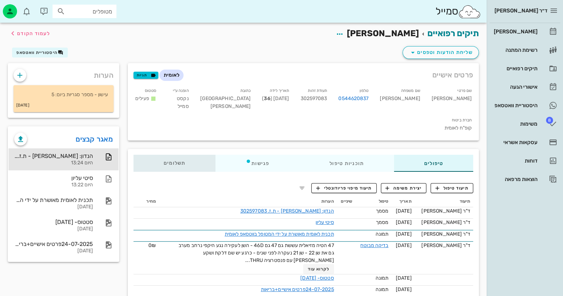
click at [176, 161] on span "תשלומים 0₪" at bounding box center [175, 163] width 22 height 5
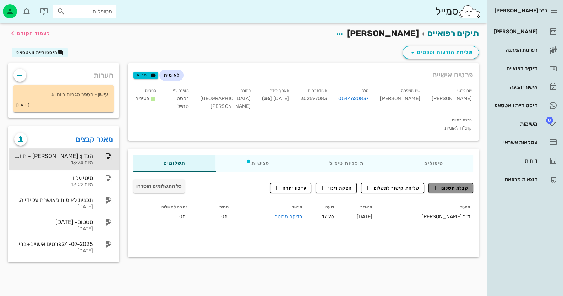
click at [448, 185] on span "קבלת תשלום" at bounding box center [450, 188] width 35 height 6
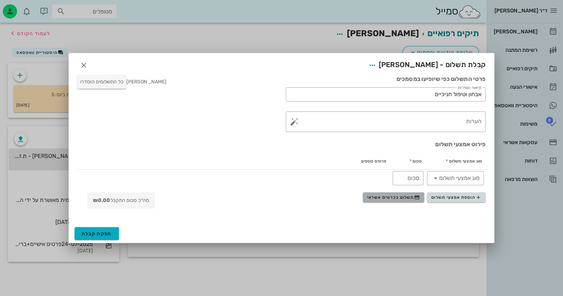
click at [409, 197] on span "תשלום בכרטיס אשראי" at bounding box center [393, 197] width 53 height 6
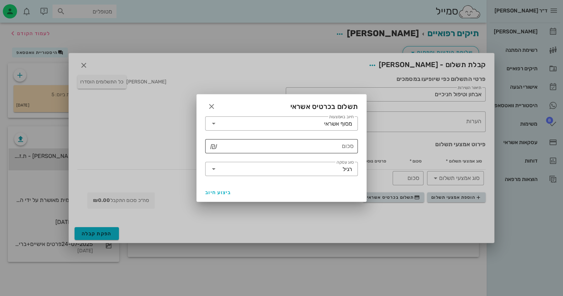
click at [340, 147] on input "סכום" at bounding box center [286, 145] width 134 height 11
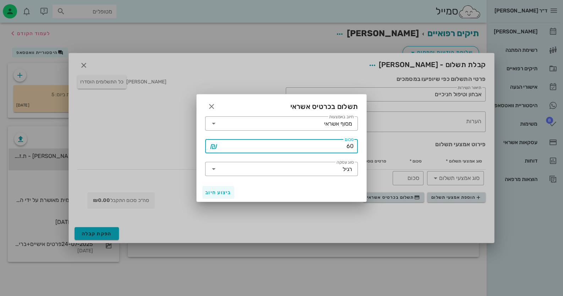
type input "60"
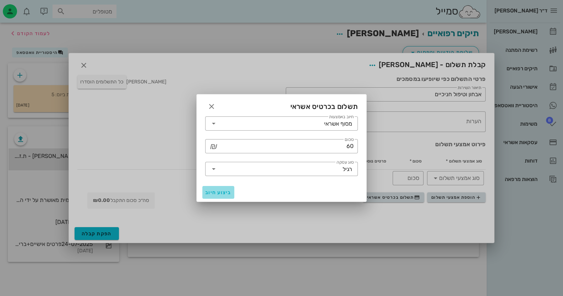
click at [218, 189] on span "ביצוע חיוב" at bounding box center [218, 192] width 26 height 6
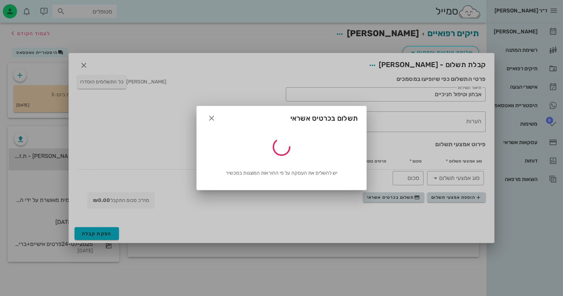
type input "60"
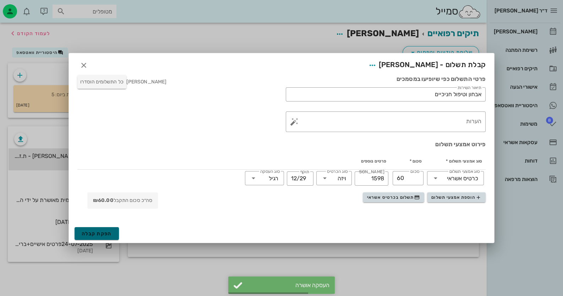
click at [106, 235] on span "הפקת קבלה" at bounding box center [97, 234] width 30 height 6
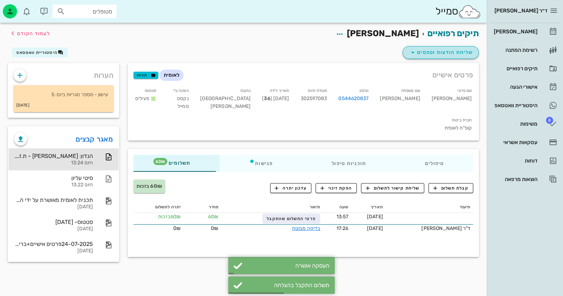
click at [446, 51] on span "שליחת הודעות וטפסים" at bounding box center [440, 52] width 64 height 9
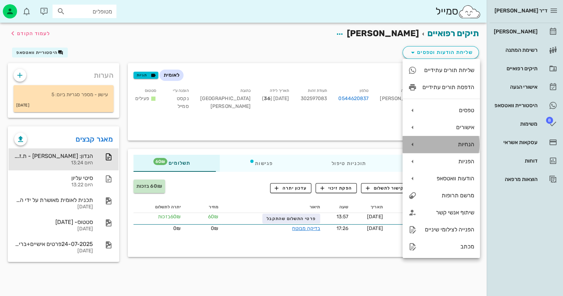
click at [461, 147] on div "הנחיות" at bounding box center [448, 144] width 52 height 7
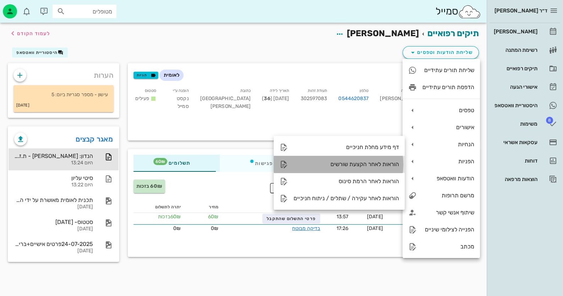
click at [387, 162] on div "הוראות לאחר הקצעת שורשים" at bounding box center [345, 164] width 105 height 7
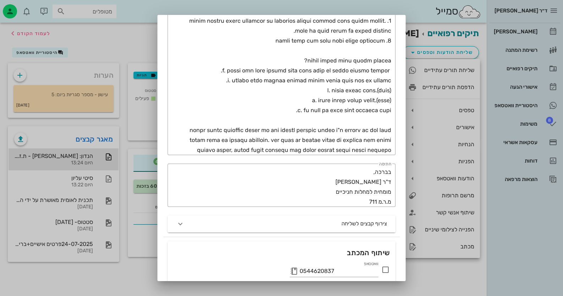
scroll to position [340, 0]
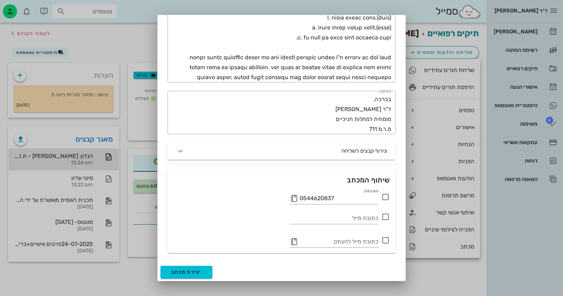
click at [387, 198] on icon at bounding box center [385, 197] width 9 height 9
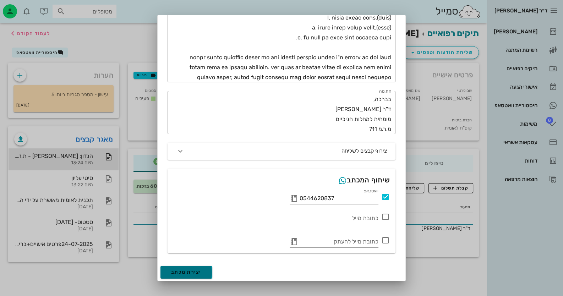
click at [200, 272] on span "יצירת מכתב" at bounding box center [186, 272] width 31 height 6
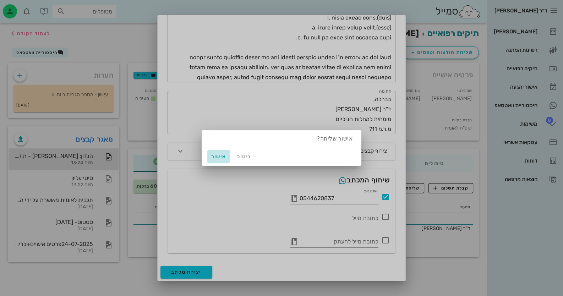
click at [218, 156] on span "אישור" at bounding box center [218, 157] width 17 height 6
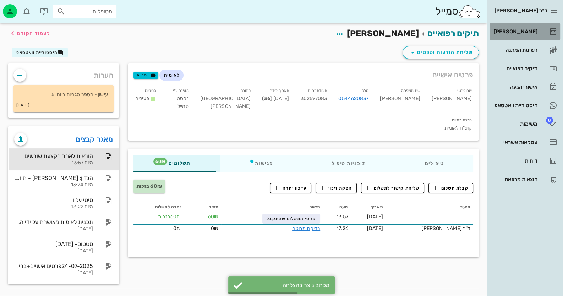
click at [539, 31] on link "[PERSON_NAME]" at bounding box center [524, 31] width 71 height 17
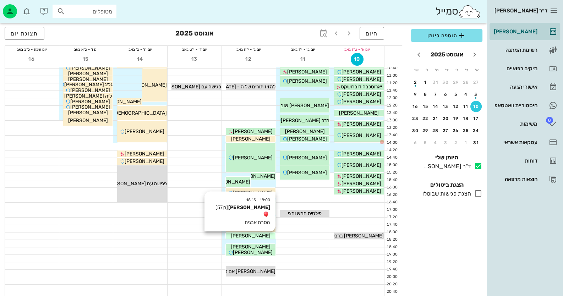
scroll to position [84, 0]
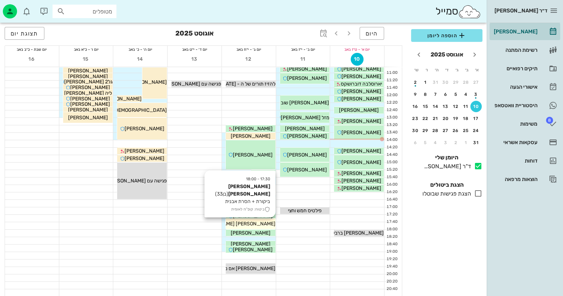
click at [266, 225] on span "[PERSON_NAME] [PERSON_NAME]" at bounding box center [235, 224] width 81 height 6
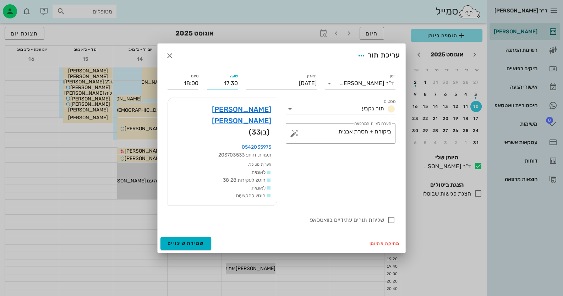
click at [231, 89] on input "17:30" at bounding box center [222, 83] width 31 height 11
click at [172, 60] on icon "button" at bounding box center [169, 55] width 9 height 9
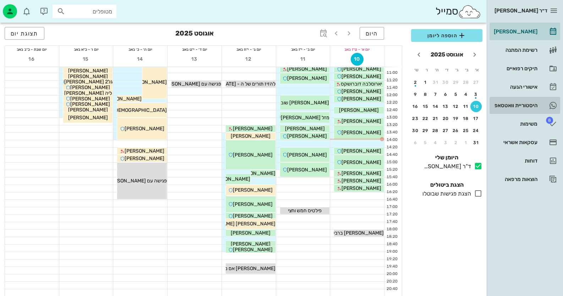
click at [539, 106] on link "היסטוריית וואטסאפ" at bounding box center [524, 105] width 71 height 17
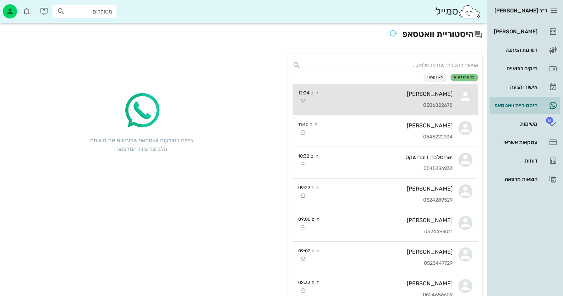
click at [416, 106] on div "0506822678" at bounding box center [388, 106] width 128 height 6
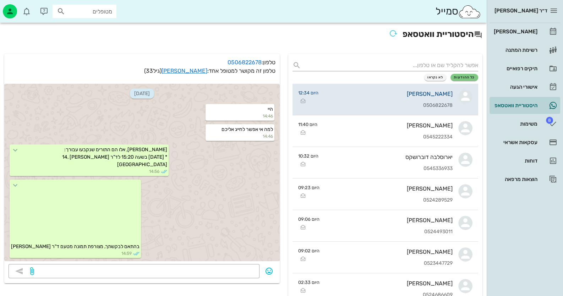
scroll to position [430, 0]
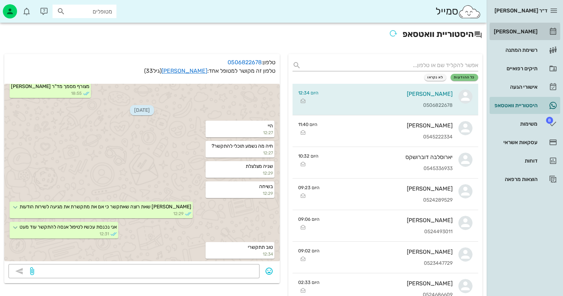
click at [520, 33] on div "[PERSON_NAME]" at bounding box center [514, 32] width 45 height 6
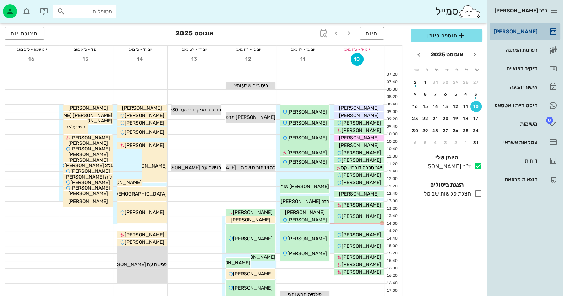
click at [529, 34] on div "[PERSON_NAME]" at bounding box center [514, 32] width 45 height 6
click at [527, 104] on div "היסטוריית וואטסאפ" at bounding box center [514, 106] width 45 height 6
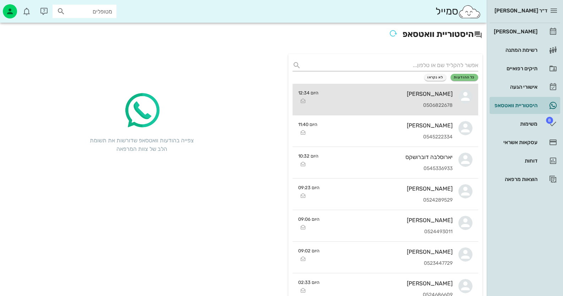
click at [447, 92] on div "[PERSON_NAME]" at bounding box center [388, 93] width 128 height 7
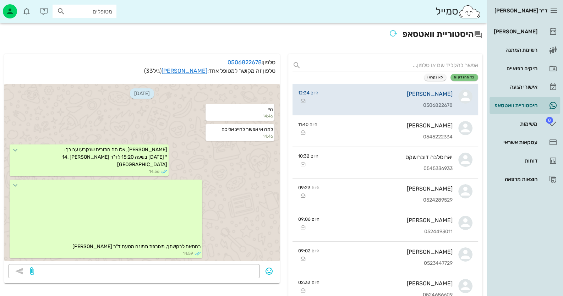
scroll to position [430, 0]
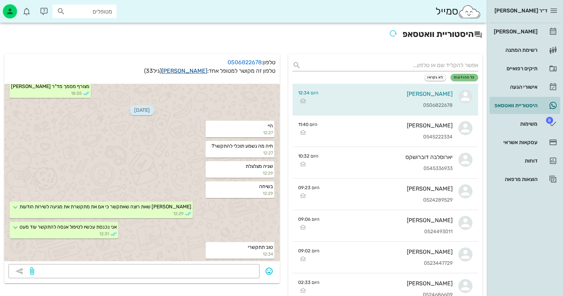
click at [192, 73] on link "[PERSON_NAME]" at bounding box center [184, 70] width 46 height 7
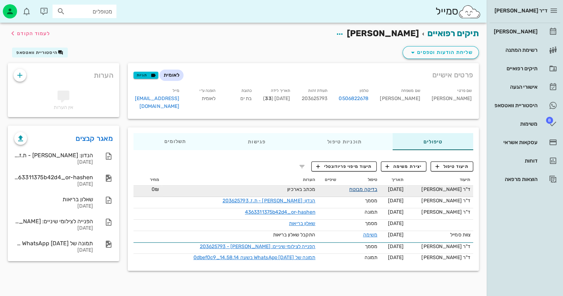
click at [376, 186] on link "בדיקה מבוטח" at bounding box center [363, 189] width 28 height 6
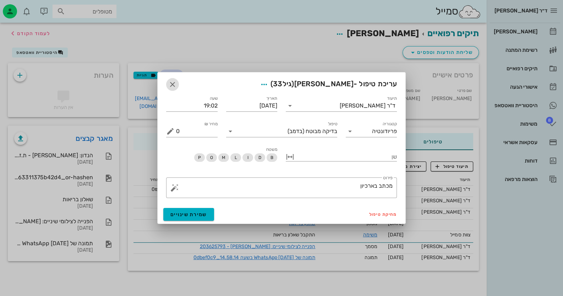
click at [176, 87] on icon "button" at bounding box center [172, 84] width 9 height 9
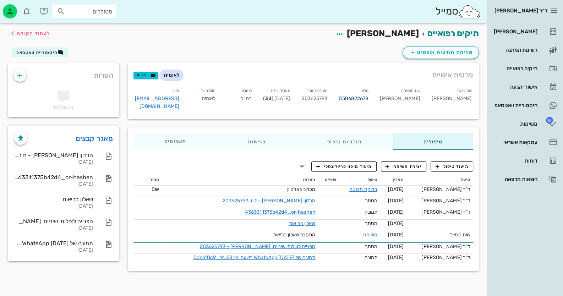
click at [368, 99] on link "0506822678" at bounding box center [353, 99] width 30 height 8
click at [327, 97] on span "203625793" at bounding box center [314, 98] width 26 height 6
copy span "203625793"
click at [528, 29] on div "[PERSON_NAME]" at bounding box center [514, 32] width 45 height 6
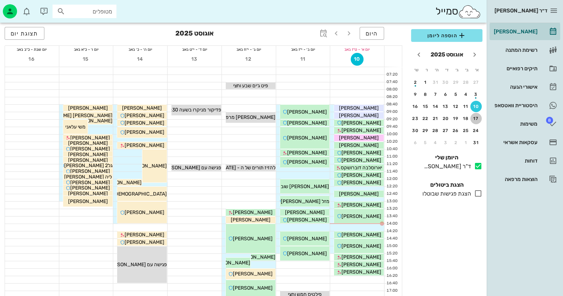
click at [475, 117] on div "17" at bounding box center [475, 118] width 11 height 5
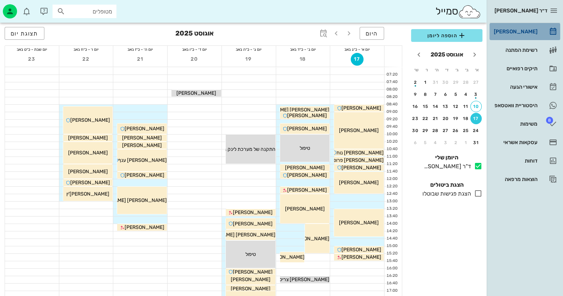
click at [533, 37] on div "[PERSON_NAME]" at bounding box center [514, 31] width 45 height 11
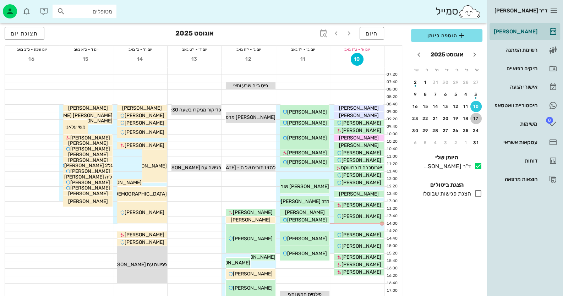
click at [473, 116] on div "17" at bounding box center [475, 118] width 11 height 5
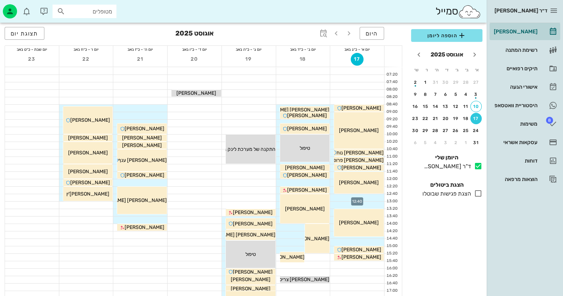
click at [369, 198] on div at bounding box center [357, 197] width 54 height 7
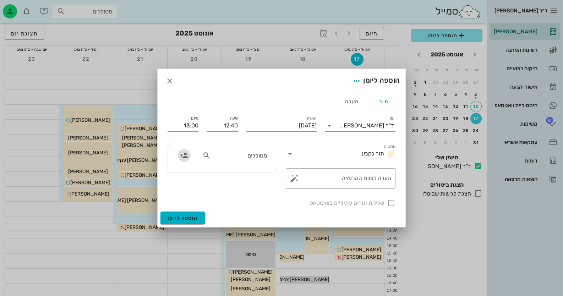
click at [183, 153] on icon "button" at bounding box center [184, 155] width 9 height 9
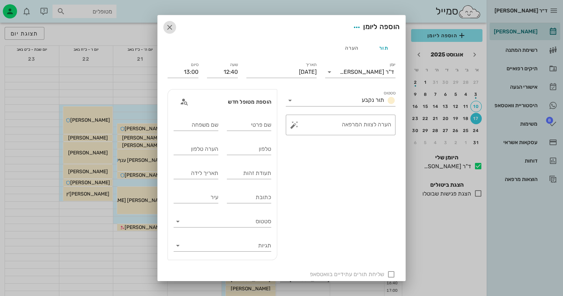
click at [172, 23] on icon "button" at bounding box center [169, 27] width 9 height 9
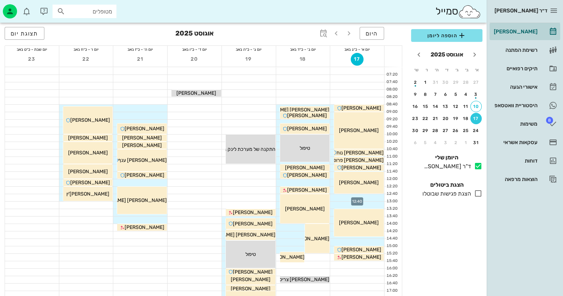
click at [369, 195] on div at bounding box center [357, 197] width 54 height 7
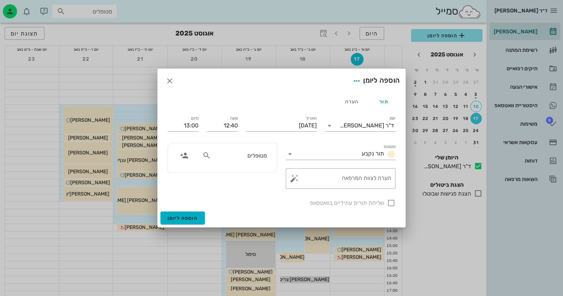
click at [274, 156] on div "מטופלים" at bounding box center [222, 157] width 109 height 29
click at [268, 156] on div "מטופלים" at bounding box center [234, 155] width 73 height 13
type input "קש"
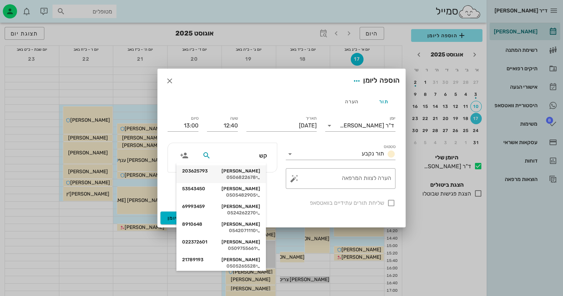
click at [248, 177] on div "0506822678" at bounding box center [221, 178] width 78 height 6
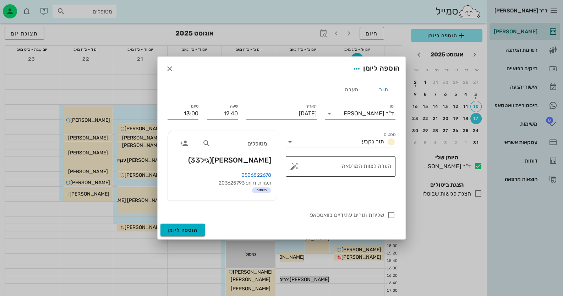
click at [294, 164] on button "button" at bounding box center [294, 166] width 9 height 9
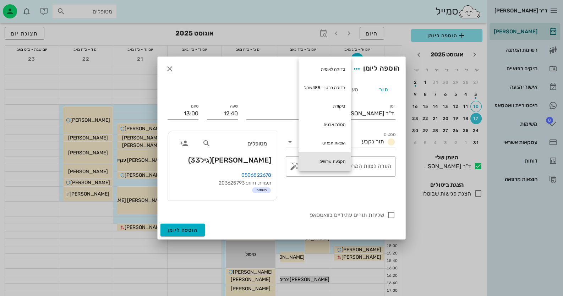
click at [342, 156] on div "הקצעת שרשים" at bounding box center [324, 161] width 53 height 18
type textarea "הקצעת שרשים"
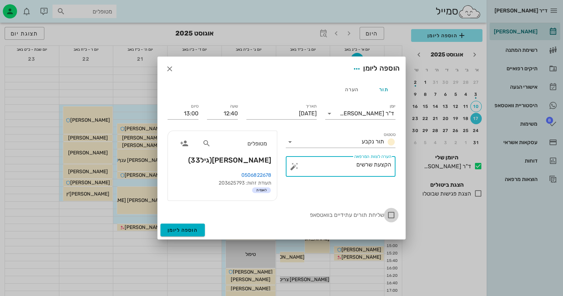
click at [389, 216] on div at bounding box center [391, 215] width 12 height 12
checkbox input "true"
click at [189, 113] on input "13:00" at bounding box center [182, 113] width 31 height 11
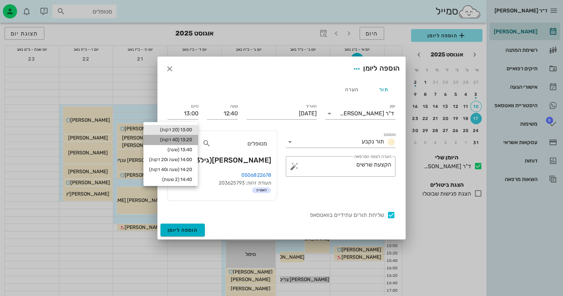
click at [184, 142] on div "13:20 (40 דקות)" at bounding box center [170, 140] width 43 height 6
type input "13:20"
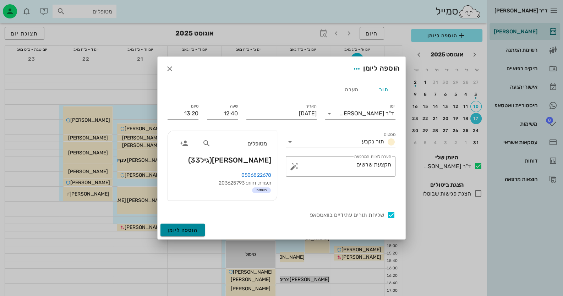
click at [193, 230] on span "הוספה ליומן" at bounding box center [182, 230] width 30 height 6
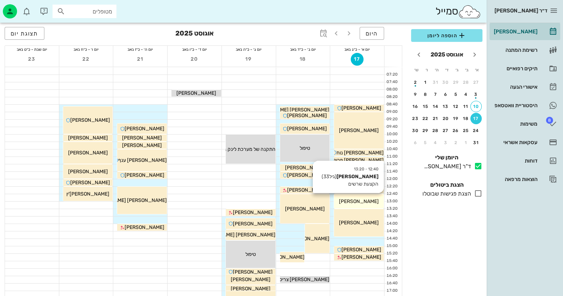
click at [370, 199] on div "[PERSON_NAME]" at bounding box center [359, 201] width 50 height 7
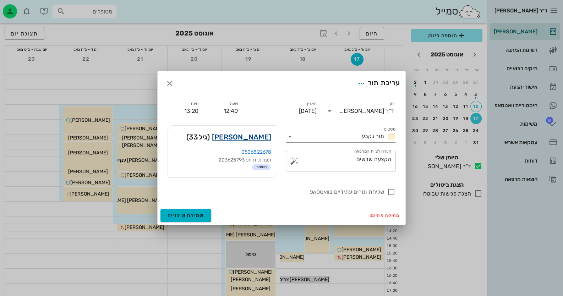
click at [247, 137] on link "[PERSON_NAME]" at bounding box center [241, 136] width 59 height 11
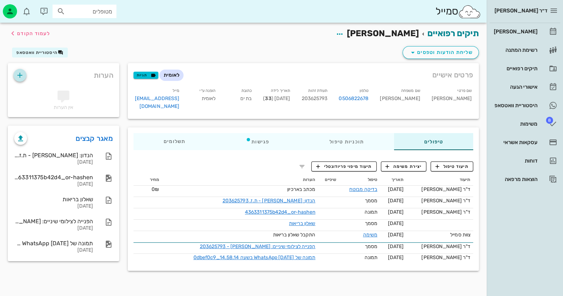
click at [21, 75] on icon "button" at bounding box center [20, 75] width 9 height 9
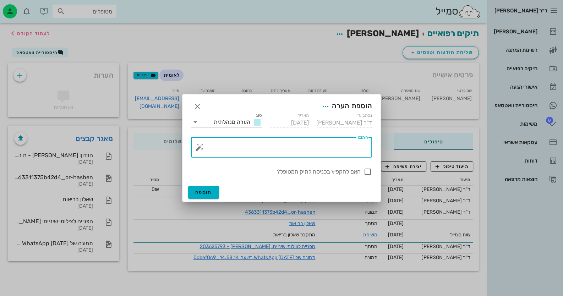
click at [300, 146] on textarea "התוכן" at bounding box center [284, 148] width 167 height 17
type textarea "הוגש להקצעות לא מעוניינת בלייזר בשלב זה"
click at [366, 171] on div at bounding box center [368, 172] width 12 height 12
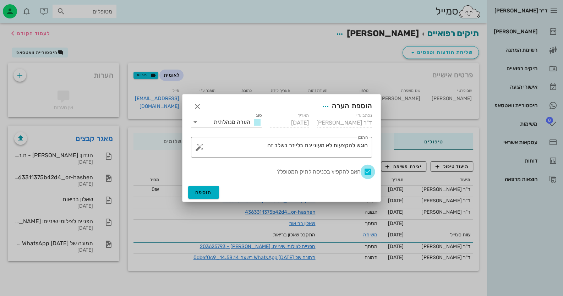
checkbox input "true"
click at [195, 195] on button "הוספה" at bounding box center [203, 192] width 31 height 13
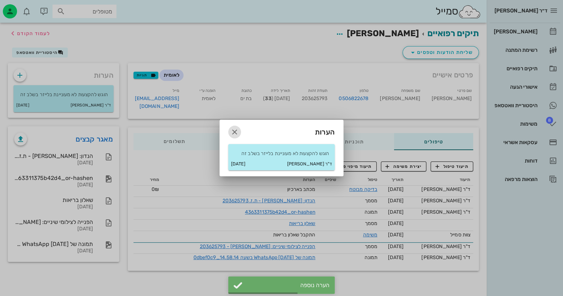
click at [233, 128] on icon "button" at bounding box center [234, 132] width 9 height 9
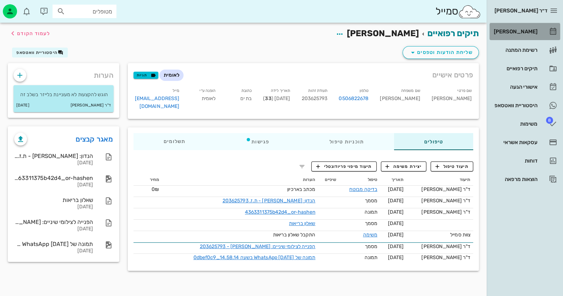
click at [541, 28] on link "[PERSON_NAME]" at bounding box center [524, 31] width 71 height 17
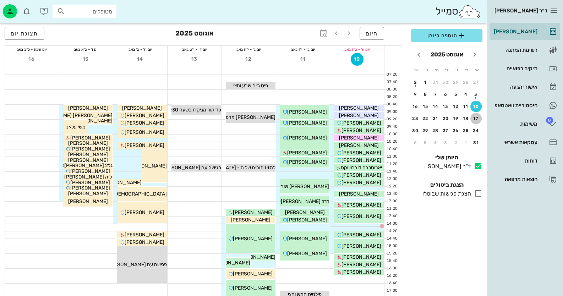
click at [478, 117] on div "17" at bounding box center [475, 118] width 11 height 5
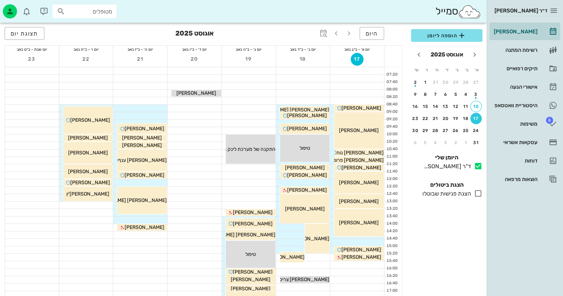
click at [82, 17] on div "מטופלים" at bounding box center [85, 11] width 64 height 13
type input "שיר ד"
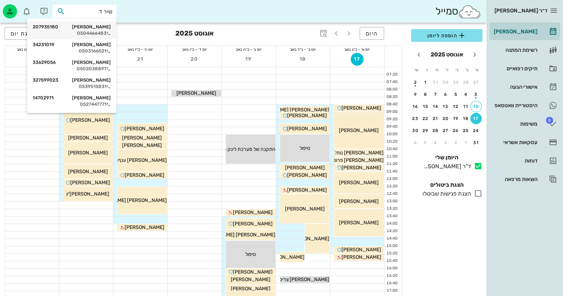
click at [98, 24] on div "[PERSON_NAME] 207935180" at bounding box center [72, 27] width 78 height 6
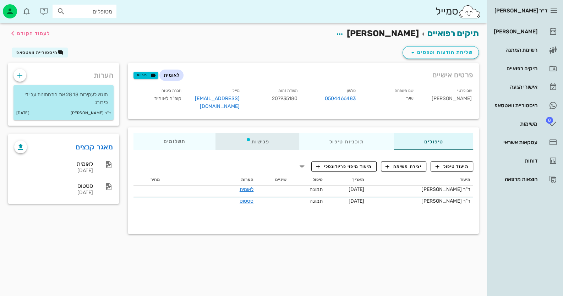
click at [252, 133] on div "פגישות" at bounding box center [257, 141] width 84 height 17
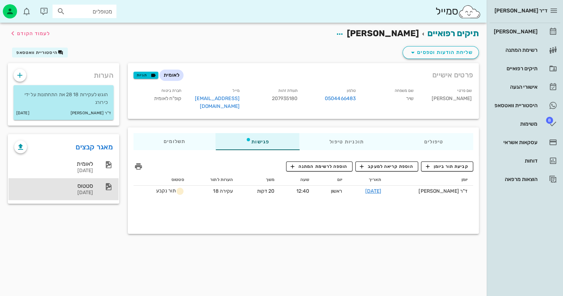
click at [80, 179] on div "סטטוס [DATE]" at bounding box center [53, 189] width 79 height 22
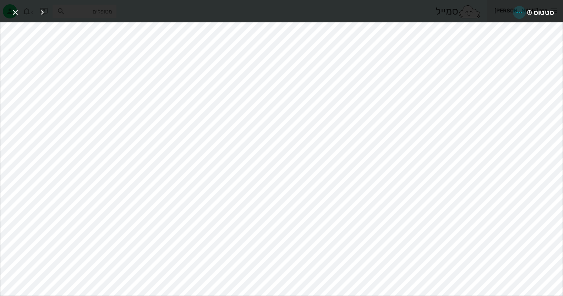
click at [519, 12] on icon "button" at bounding box center [519, 12] width 9 height 9
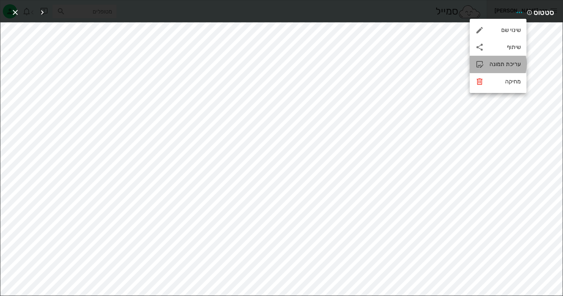
click at [506, 66] on div "עריכת תמונה" at bounding box center [504, 64] width 31 height 7
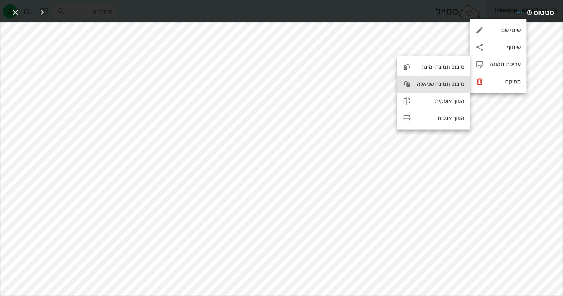
click at [427, 87] on div "סיבוב תמונה שמאלה" at bounding box center [441, 84] width 48 height 7
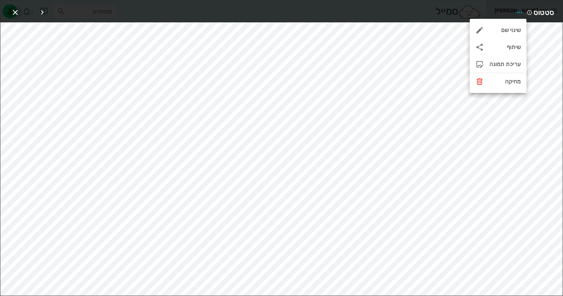
click at [20, 10] on span "button" at bounding box center [15, 12] width 13 height 9
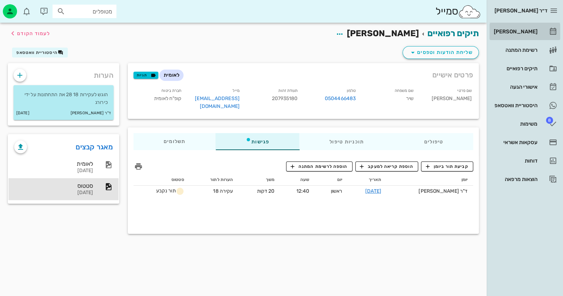
click at [522, 28] on div "[PERSON_NAME]" at bounding box center [514, 31] width 45 height 11
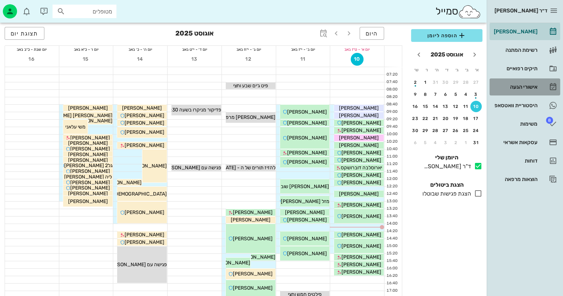
click at [520, 82] on div "אישורי הגעה" at bounding box center [514, 86] width 45 height 11
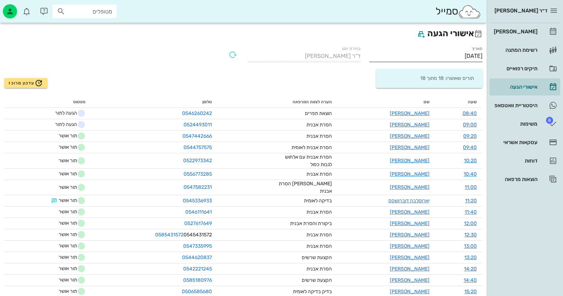
click at [458, 58] on input "[DATE]" at bounding box center [425, 55] width 113 height 11
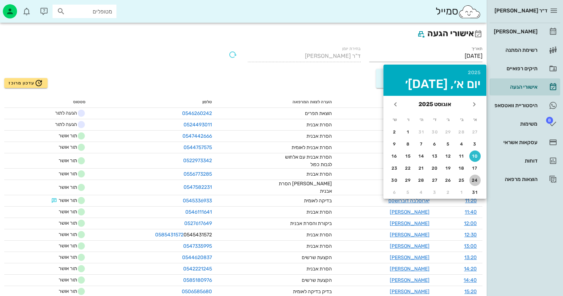
click at [475, 176] on button "24" at bounding box center [474, 180] width 11 height 11
type input "[DATE]"
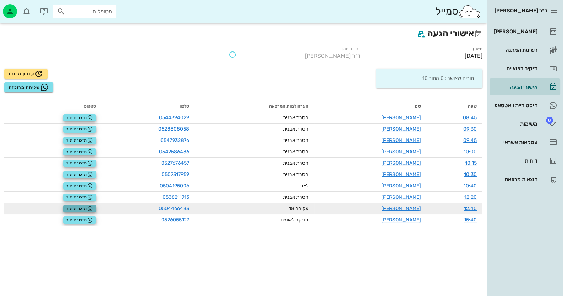
click at [68, 209] on span "תזכורת תור" at bounding box center [79, 209] width 27 height 6
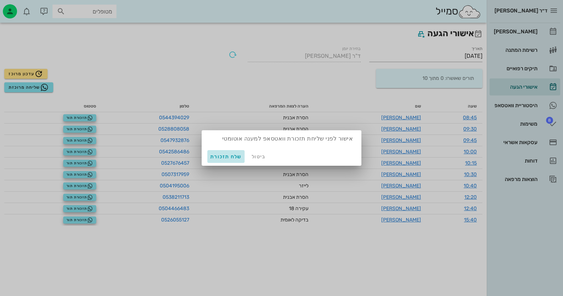
click at [227, 157] on span "שלח תזכורת" at bounding box center [226, 157] width 32 height 6
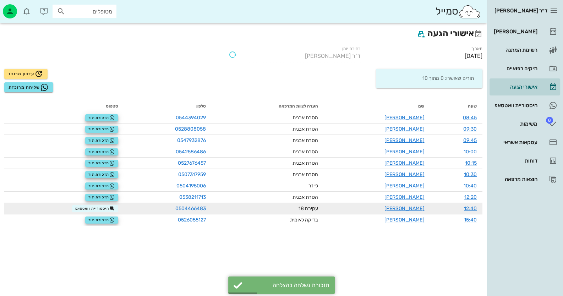
click at [87, 212] on td "היסטוריית וואטסאפ" at bounding box center [64, 208] width 120 height 11
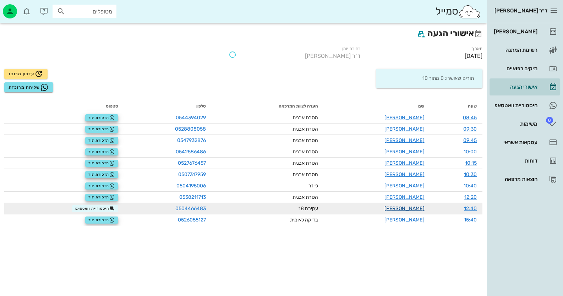
click at [421, 205] on link "[PERSON_NAME]" at bounding box center [404, 208] width 40 height 6
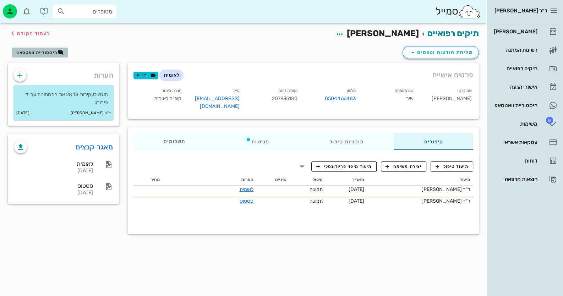
click at [26, 56] on button "היסטוריית וואטסאפ" at bounding box center [40, 53] width 56 height 10
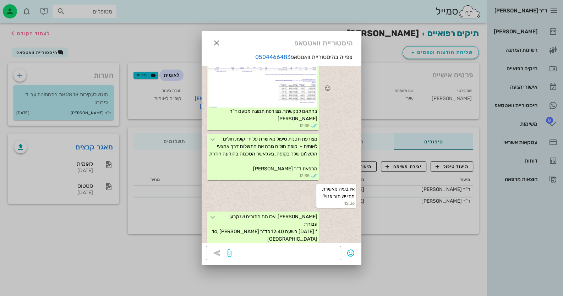
scroll to position [77, 0]
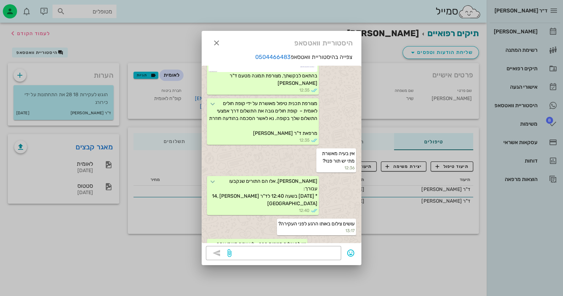
click at [92, 158] on div at bounding box center [281, 148] width 563 height 296
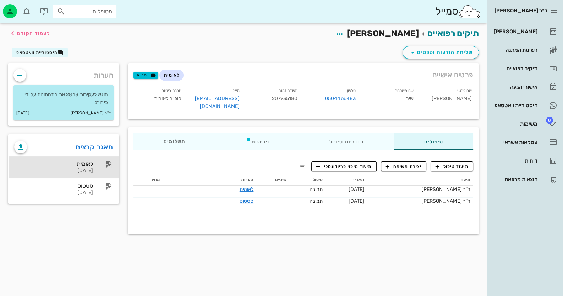
click at [92, 159] on div "לאומית [DATE]" at bounding box center [53, 167] width 79 height 22
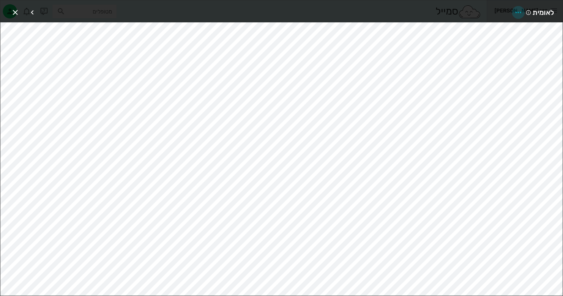
click at [518, 12] on icon "button" at bounding box center [518, 12] width 9 height 9
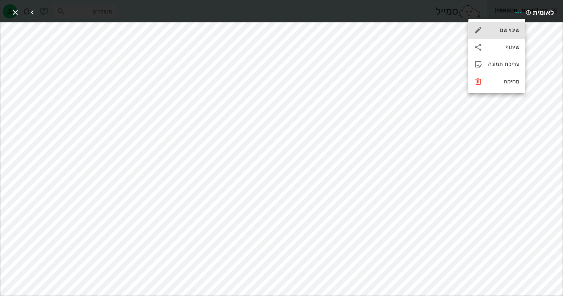
click at [511, 32] on div "שינוי שם" at bounding box center [503, 30] width 31 height 7
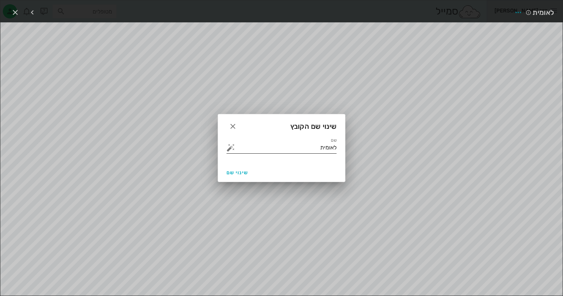
click at [229, 150] on button "button" at bounding box center [230, 147] width 9 height 9
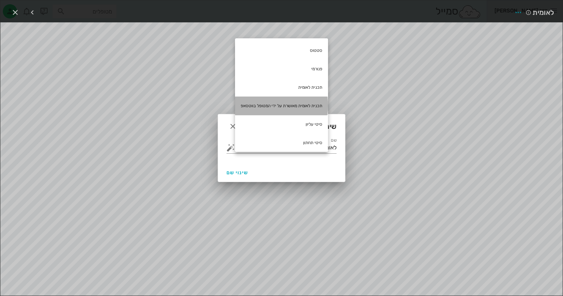
click at [304, 110] on div "תכנית לאומית מאושרת על ידי המטופל בווטסאפ" at bounding box center [281, 106] width 93 height 18
type input "לאומית תכנית לאומית מאושרת על ידי המטופל בווטסאפ"
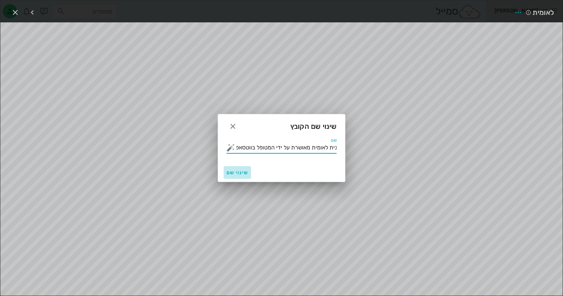
click at [241, 168] on button "שינוי שם" at bounding box center [237, 172] width 27 height 13
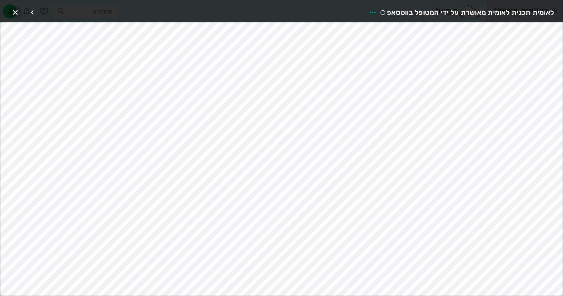
click at [11, 13] on icon "button" at bounding box center [15, 12] width 9 height 9
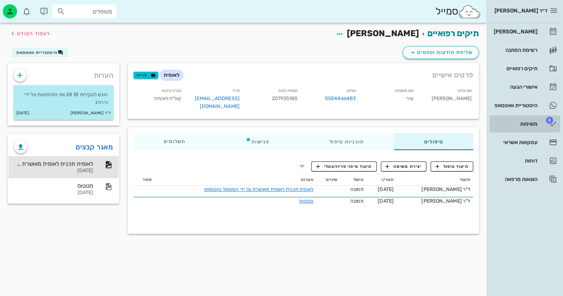
click at [523, 121] on div "משימות" at bounding box center [514, 124] width 45 height 6
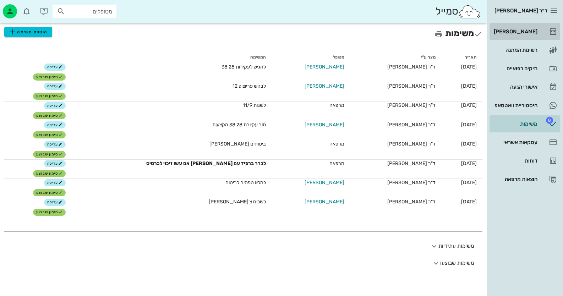
click at [522, 33] on div "[PERSON_NAME]" at bounding box center [514, 32] width 45 height 6
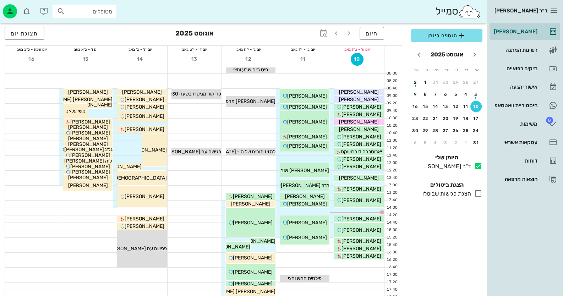
scroll to position [13, 0]
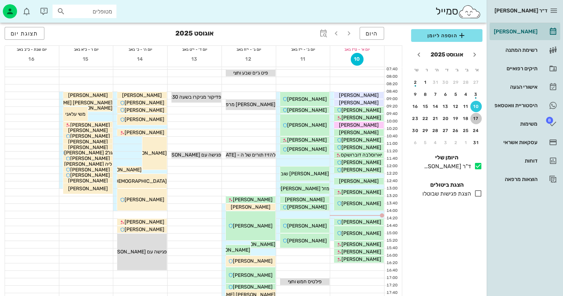
click at [473, 118] on div "17" at bounding box center [475, 118] width 11 height 5
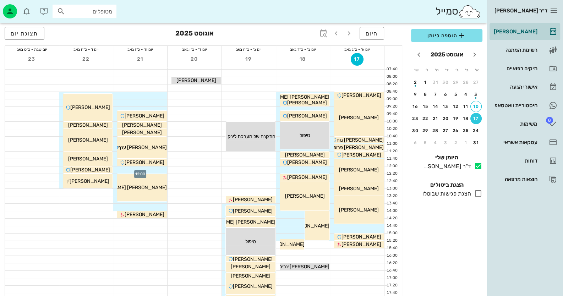
click at [156, 168] on div at bounding box center [140, 169] width 54 height 7
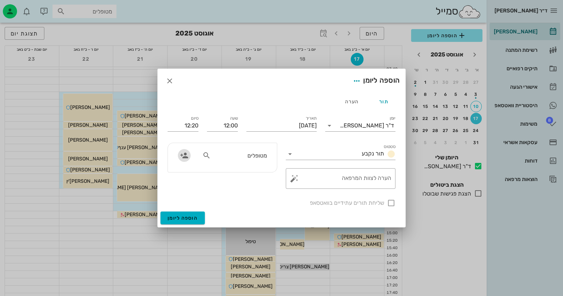
click at [184, 156] on icon "button" at bounding box center [184, 155] width 9 height 9
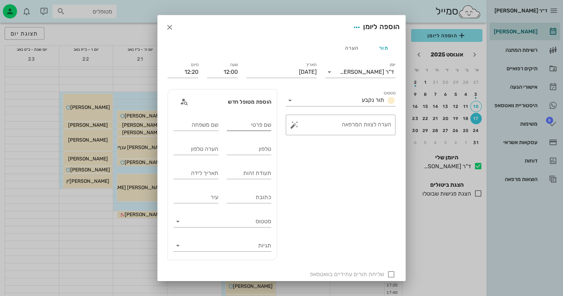
click at [271, 127] on input "שם פרטי" at bounding box center [249, 124] width 45 height 11
click at [202, 128] on input "שם משפחה" at bounding box center [195, 124] width 45 height 11
type input "[PERSON_NAME]"
click at [259, 128] on input "שם פרטי" at bounding box center [249, 124] width 45 height 11
type input "[PERSON_NAME]"
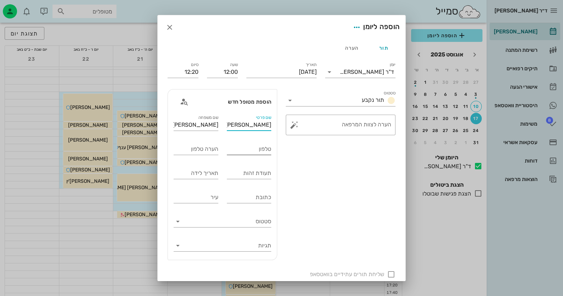
click at [258, 149] on input "טלפון" at bounding box center [249, 148] width 45 height 11
type input "0546098226"
click at [260, 177] on input "תעודת זהות" at bounding box center [249, 172] width 45 height 11
type input "022903827"
click at [296, 126] on button "button" at bounding box center [294, 125] width 9 height 9
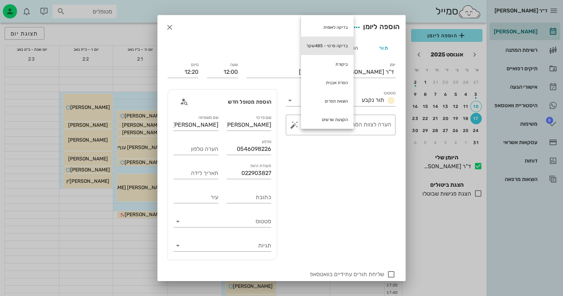
click at [331, 46] on div "בדיקה פרטי - 485שקל" at bounding box center [327, 46] width 53 height 18
type textarea "בדיקה פרטי - 485שקל"
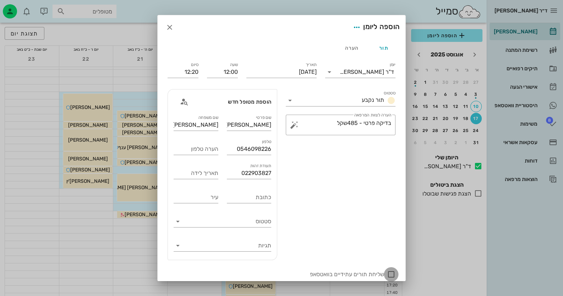
click at [391, 271] on div at bounding box center [391, 274] width 12 height 12
checkbox input "true"
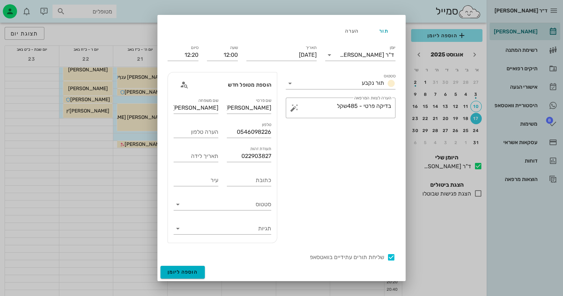
scroll to position [84, 0]
click at [187, 274] on span "הוספה ליומן" at bounding box center [182, 272] width 30 height 6
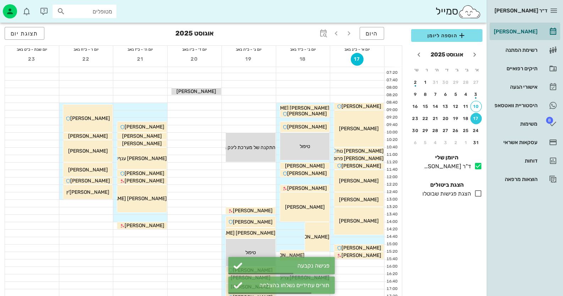
scroll to position [0, 0]
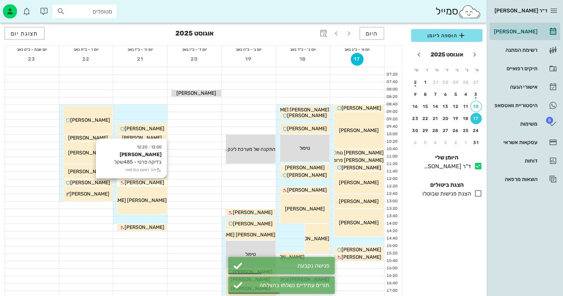
click at [154, 181] on span "[PERSON_NAME]" at bounding box center [145, 183] width 40 height 6
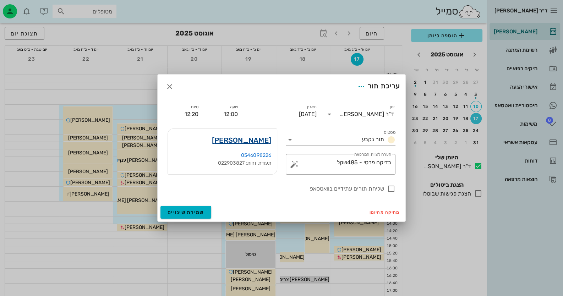
click at [260, 138] on link "[PERSON_NAME]" at bounding box center [241, 139] width 59 height 11
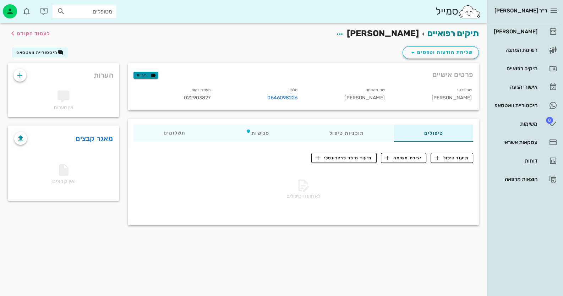
click at [153, 77] on icon "button" at bounding box center [153, 75] width 6 height 6
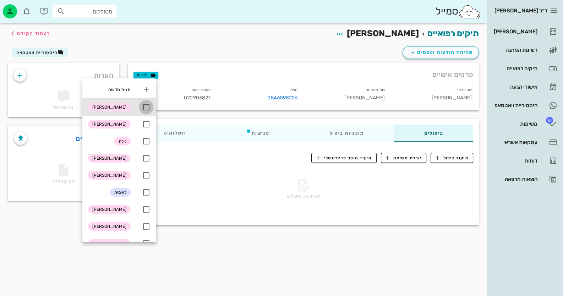
click at [147, 109] on div at bounding box center [146, 107] width 12 height 12
checkbox input "true"
click at [238, 253] on div "תיקים רפואיים [PERSON_NAME] לעמוד הקודם שליחת הודעות וטפסים היסטוריית וואטסאפ פ…" at bounding box center [243, 159] width 486 height 273
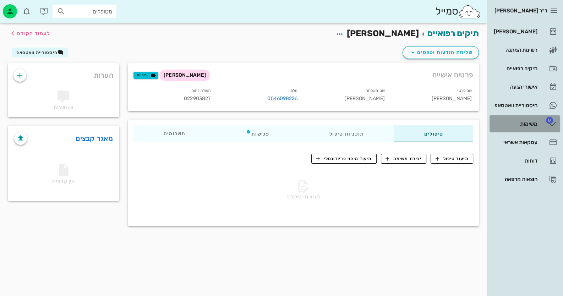
click at [527, 123] on div "משימות" at bounding box center [514, 124] width 45 height 6
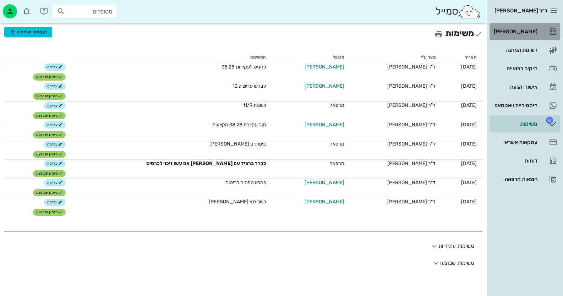
click at [540, 31] on link "[PERSON_NAME]" at bounding box center [524, 31] width 71 height 17
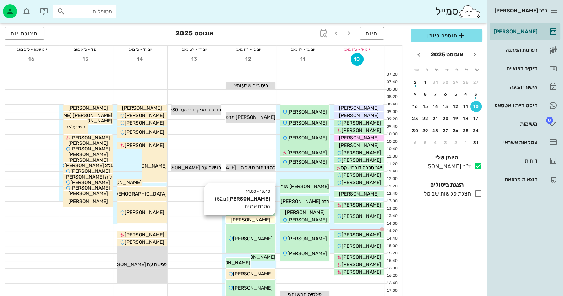
click at [264, 219] on div "[PERSON_NAME]" at bounding box center [251, 219] width 50 height 7
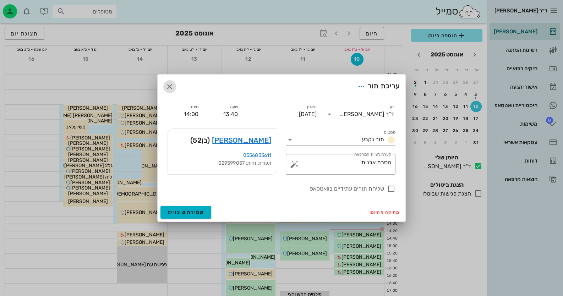
click at [169, 86] on icon "button" at bounding box center [169, 86] width 9 height 9
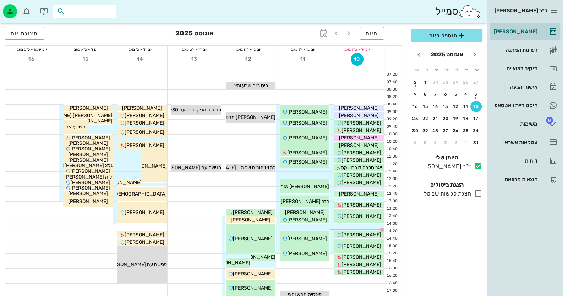
click at [94, 11] on input "text" at bounding box center [89, 11] width 45 height 9
paste input "0507001301"
type input "0507001301"
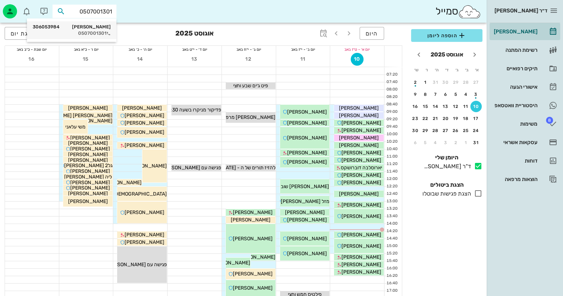
click at [82, 31] on div "0507001301" at bounding box center [72, 34] width 78 height 6
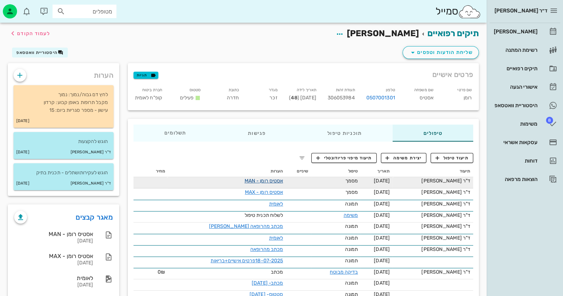
click at [283, 178] on link "אסטיס רומן - MAN" at bounding box center [263, 181] width 39 height 6
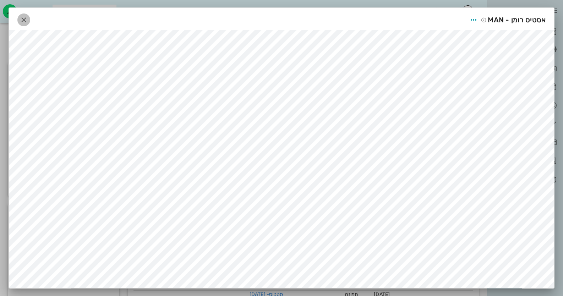
click at [23, 16] on icon "button" at bounding box center [24, 20] width 9 height 9
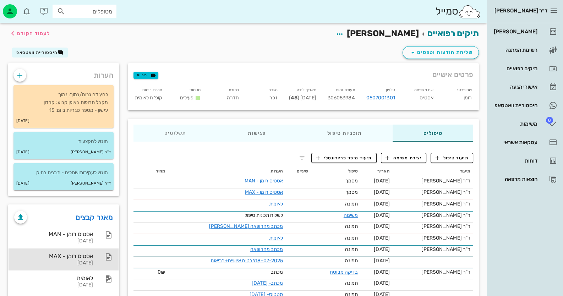
click at [88, 253] on div "אסטיס רומן - MAX" at bounding box center [53, 256] width 79 height 7
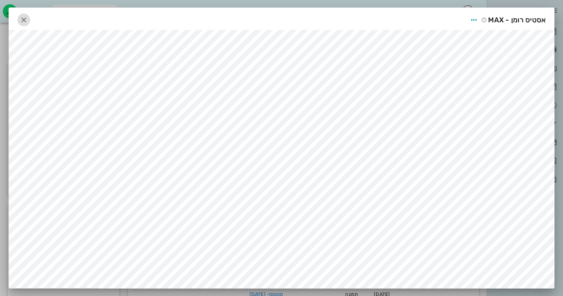
click at [27, 17] on icon "button" at bounding box center [24, 20] width 9 height 9
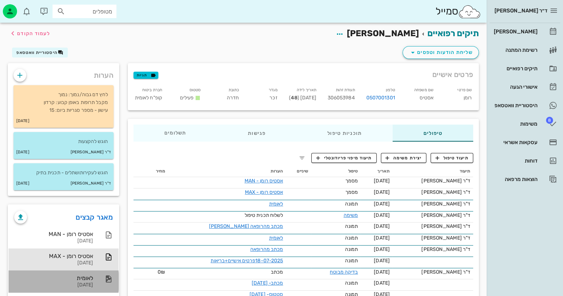
click at [94, 279] on div "לאומית [DATE]" at bounding box center [64, 281] width 110 height 22
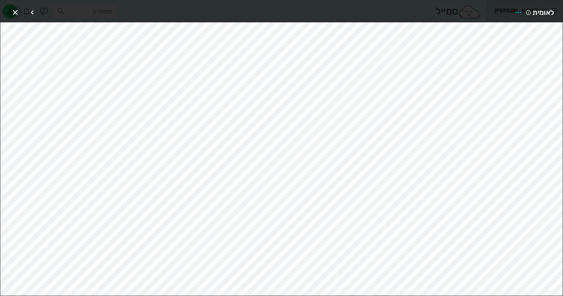
click at [16, 14] on icon "button" at bounding box center [15, 12] width 9 height 9
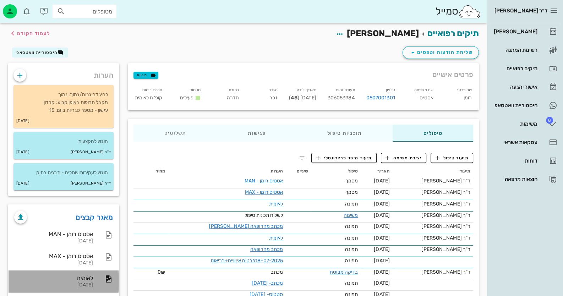
click at [91, 288] on div "לאומית [DATE]" at bounding box center [53, 281] width 79 height 22
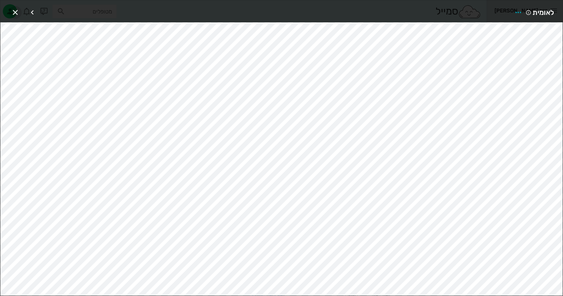
click at [16, 12] on icon "button" at bounding box center [15, 12] width 9 height 9
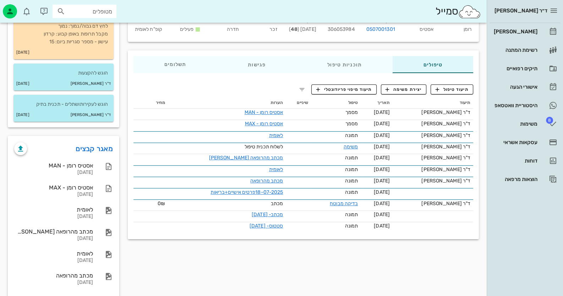
scroll to position [94, 0]
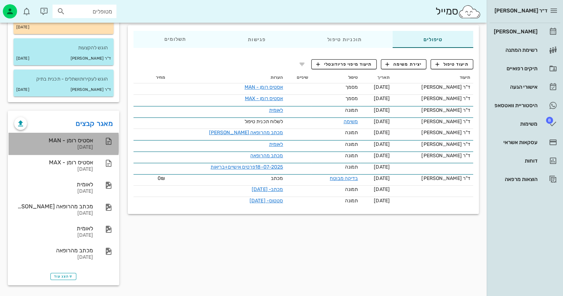
click at [101, 144] on div at bounding box center [105, 141] width 16 height 9
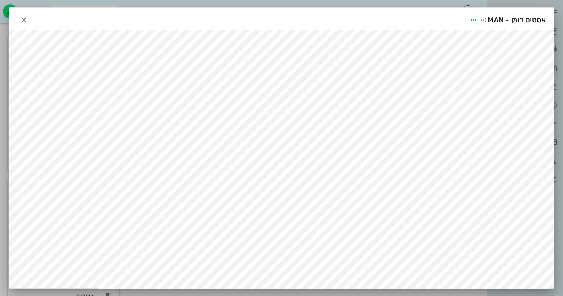
scroll to position [23, 0]
click at [23, 20] on icon "button" at bounding box center [24, 20] width 9 height 9
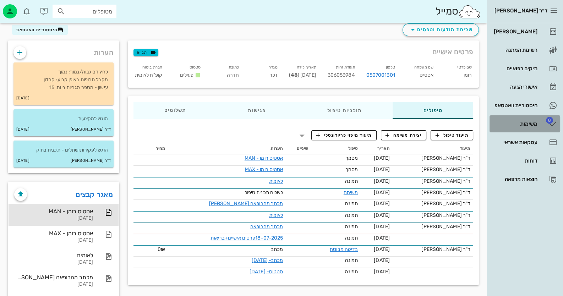
click at [536, 123] on div "משימות" at bounding box center [514, 124] width 45 height 6
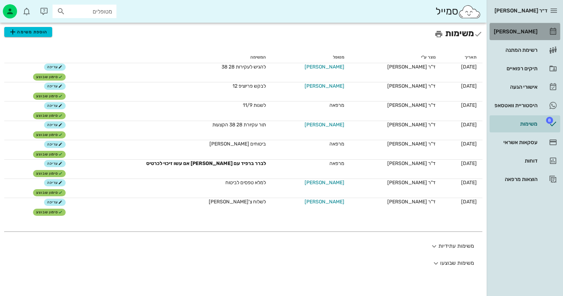
click at [541, 33] on link "[PERSON_NAME]" at bounding box center [524, 31] width 71 height 17
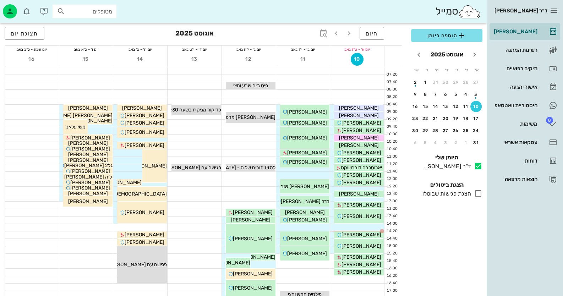
click at [97, 15] on input "מטופלים" at bounding box center [89, 11] width 45 height 9
type input "אסטי"
click at [96, 34] on div "0507001301" at bounding box center [72, 34] width 78 height 6
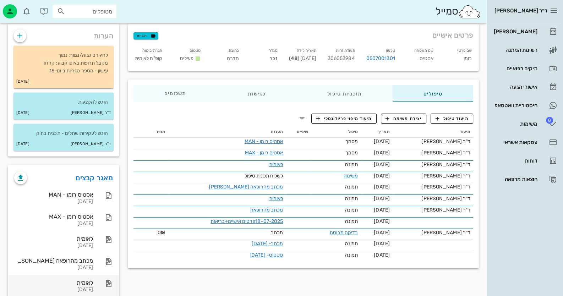
scroll to position [94, 0]
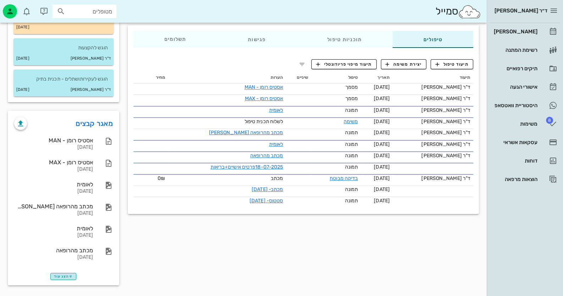
click at [68, 274] on span "הצג עוד" at bounding box center [63, 276] width 19 height 4
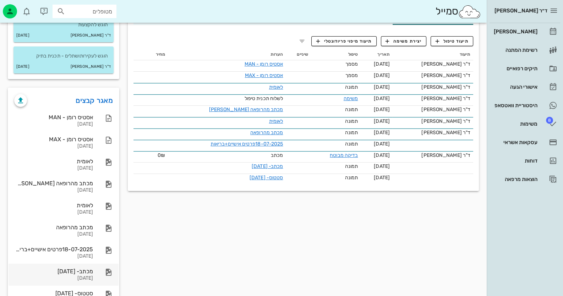
scroll to position [143, 0]
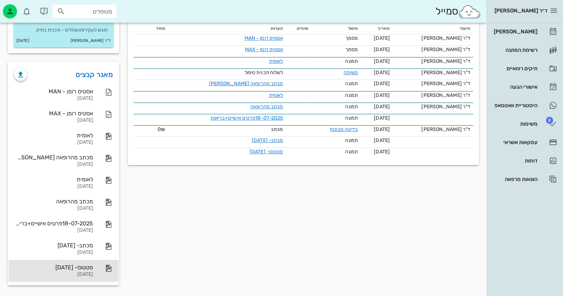
click at [92, 274] on div "[DATE]" at bounding box center [53, 274] width 79 height 6
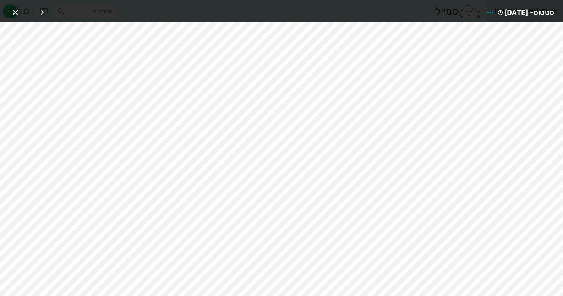
click at [16, 8] on icon "button" at bounding box center [15, 12] width 9 height 9
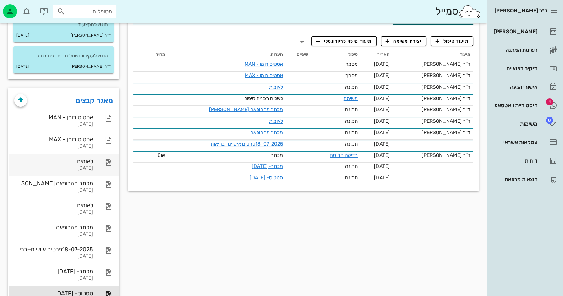
scroll to position [72, 0]
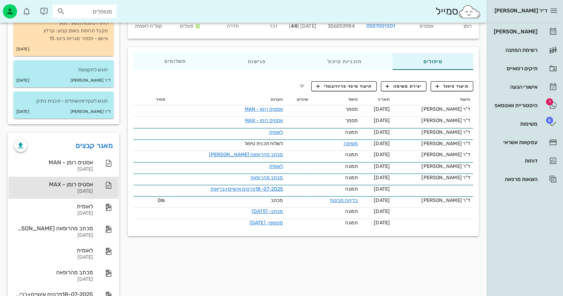
click at [78, 188] on div "[DATE]" at bounding box center [53, 191] width 79 height 6
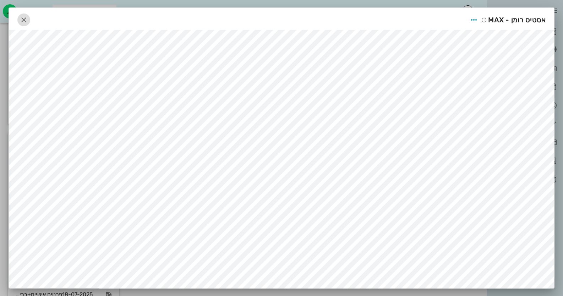
click at [28, 19] on icon "button" at bounding box center [24, 20] width 9 height 9
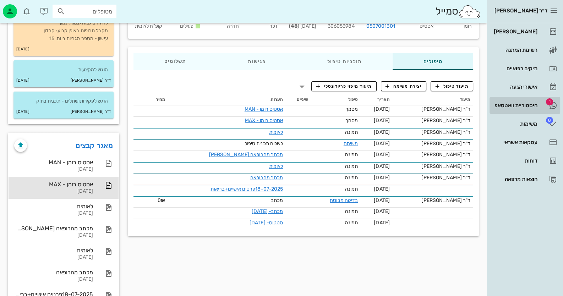
click at [526, 104] on div "היסטוריית וואטסאפ" at bounding box center [514, 106] width 45 height 6
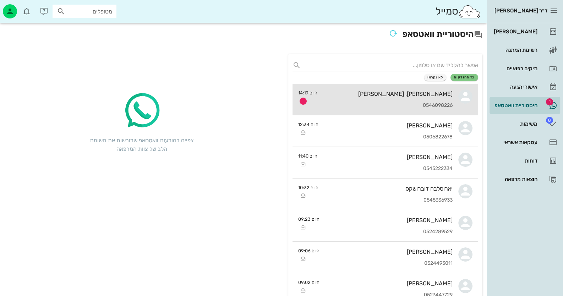
click at [345, 101] on div "[PERSON_NAME], [PERSON_NAME] 0546098226" at bounding box center [387, 99] width 129 height 31
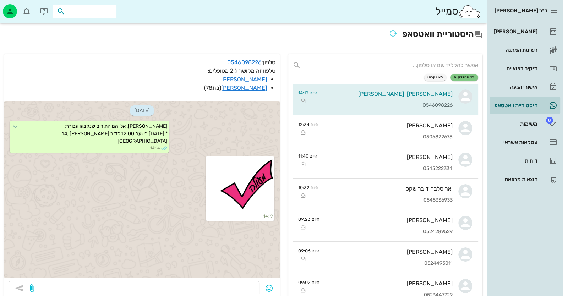
click at [82, 13] on input "text" at bounding box center [89, 11] width 45 height 9
type input "אסטי"
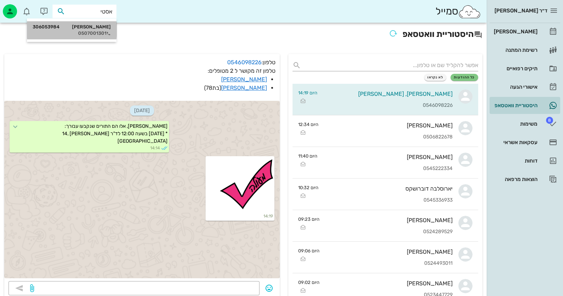
click at [68, 24] on div "[PERSON_NAME] 306053984" at bounding box center [72, 27] width 78 height 6
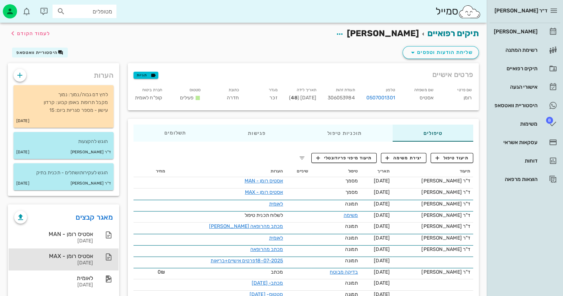
click at [96, 253] on div "אסטיס רומן - MAX [DATE]" at bounding box center [64, 259] width 110 height 22
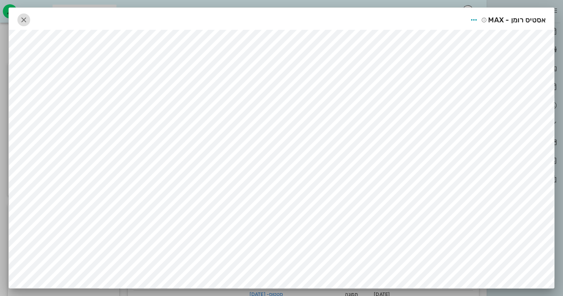
click at [26, 16] on icon "button" at bounding box center [24, 20] width 9 height 9
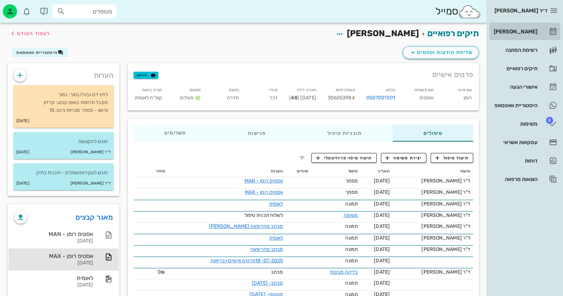
click at [533, 31] on div "[PERSON_NAME]" at bounding box center [514, 32] width 45 height 6
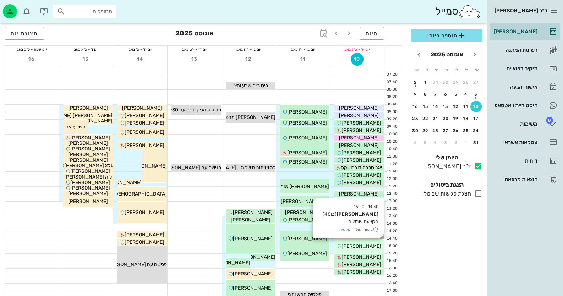
click at [369, 242] on div "[PERSON_NAME]" at bounding box center [359, 245] width 50 height 7
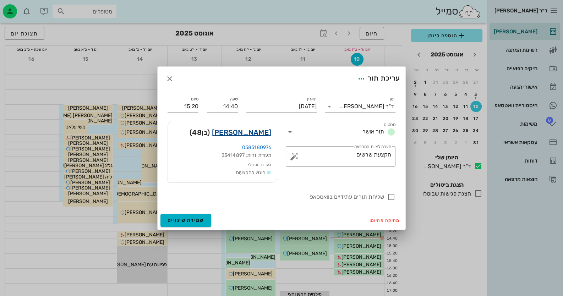
click at [266, 132] on link "[PERSON_NAME]" at bounding box center [241, 132] width 59 height 11
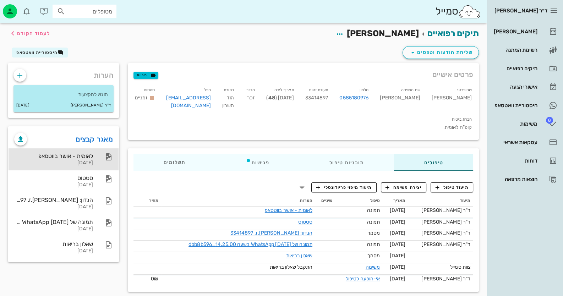
click at [82, 163] on div "[DATE]" at bounding box center [53, 163] width 79 height 6
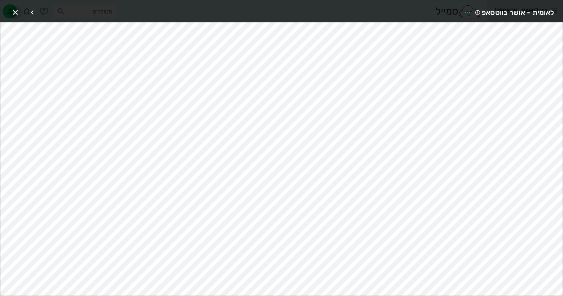
click at [15, 10] on icon "button" at bounding box center [15, 12] width 9 height 9
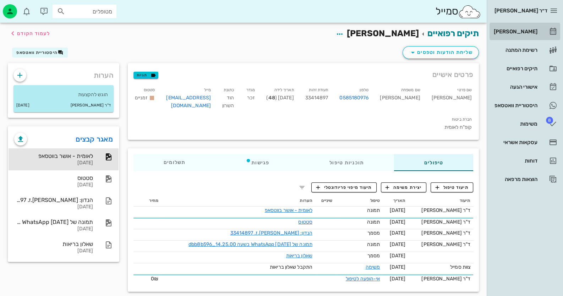
click at [532, 32] on div "[PERSON_NAME]" at bounding box center [514, 32] width 45 height 6
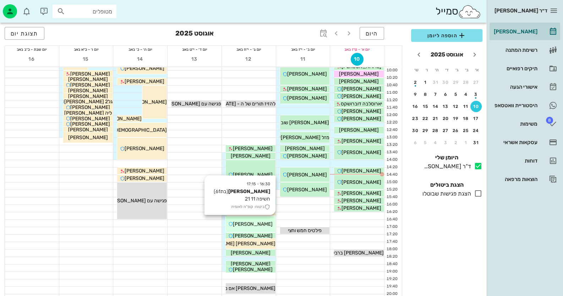
scroll to position [71, 0]
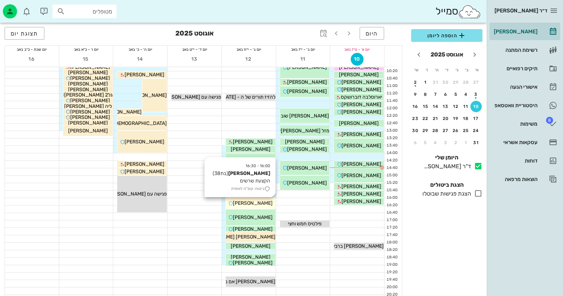
click at [257, 200] on span "[PERSON_NAME]" at bounding box center [253, 203] width 40 height 6
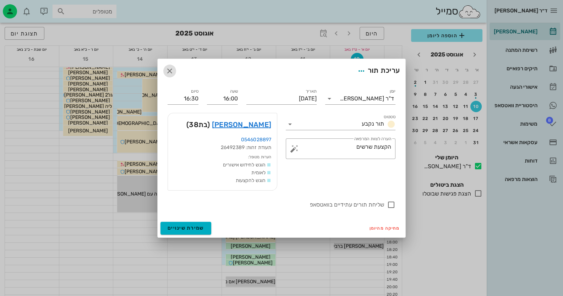
click at [167, 69] on icon "button" at bounding box center [169, 71] width 9 height 9
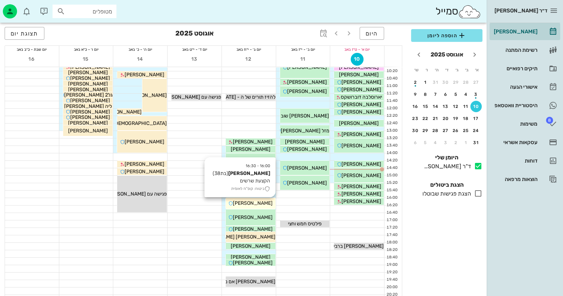
click at [268, 200] on div "[PERSON_NAME]" at bounding box center [251, 202] width 50 height 7
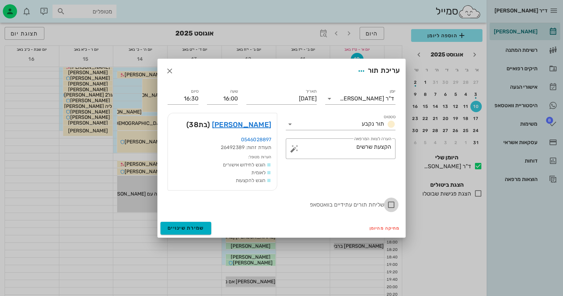
click at [391, 204] on div at bounding box center [391, 205] width 12 height 12
click at [391, 203] on div at bounding box center [391, 205] width 12 height 12
checkbox input "false"
click at [289, 124] on icon at bounding box center [290, 124] width 9 height 9
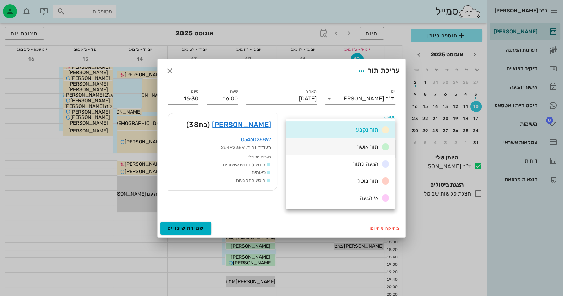
click at [343, 147] on div "תור אושר" at bounding box center [341, 146] width 110 height 17
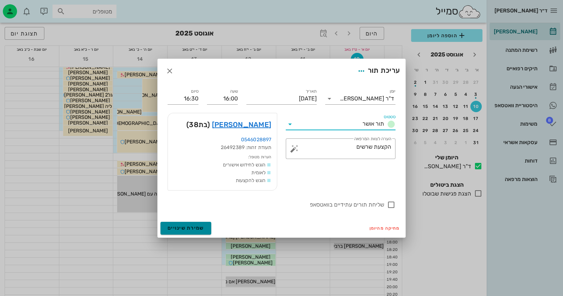
click at [195, 225] on span "שמירת שינויים" at bounding box center [185, 228] width 37 height 6
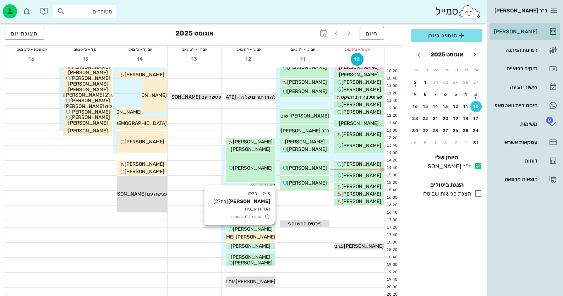
click at [274, 230] on div "[PERSON_NAME]" at bounding box center [251, 228] width 50 height 7
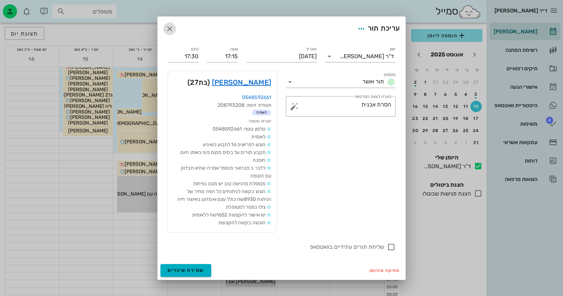
click at [175, 31] on span "button" at bounding box center [169, 28] width 13 height 9
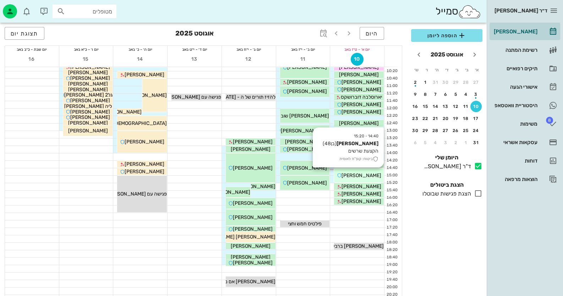
click at [374, 175] on div "[PERSON_NAME]" at bounding box center [359, 175] width 50 height 7
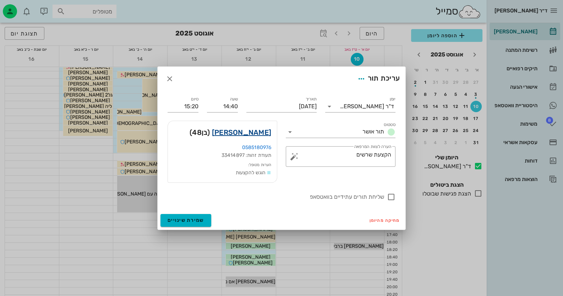
click at [247, 134] on link "[PERSON_NAME]" at bounding box center [241, 132] width 59 height 11
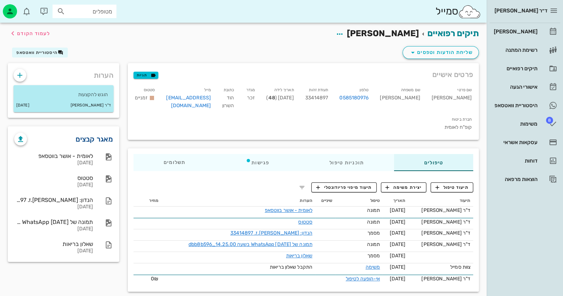
click at [100, 136] on link "מאגר קבצים" at bounding box center [94, 138] width 37 height 11
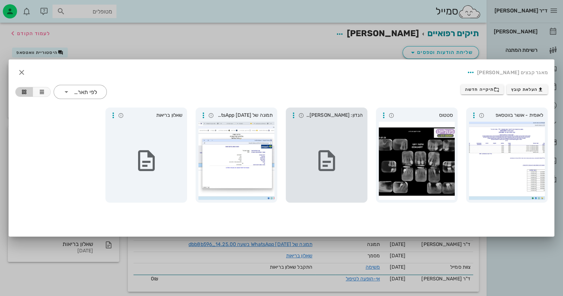
click at [340, 139] on div at bounding box center [326, 161] width 76 height 78
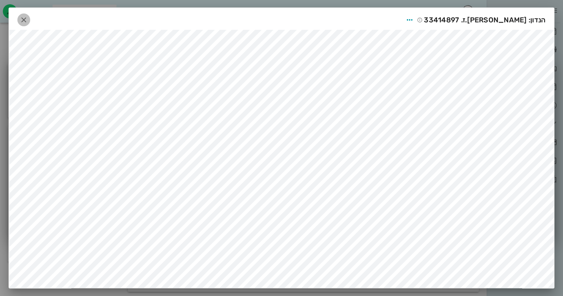
click at [30, 14] on button "button" at bounding box center [23, 19] width 13 height 13
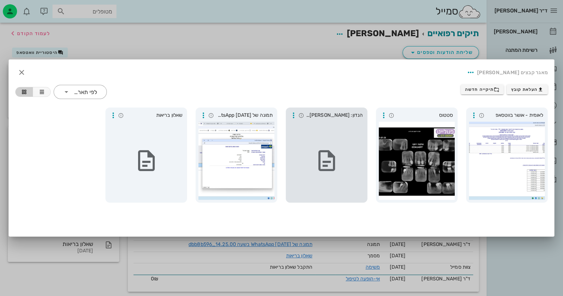
click at [308, 144] on div at bounding box center [326, 161] width 76 height 78
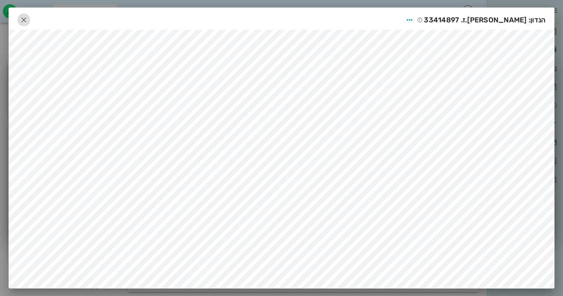
click at [28, 19] on icon "button" at bounding box center [24, 20] width 9 height 9
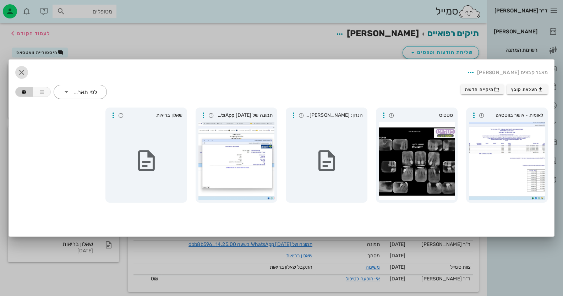
click at [21, 72] on icon "button" at bounding box center [21, 72] width 9 height 9
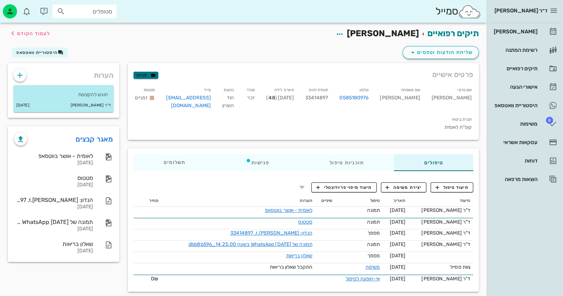
click at [149, 77] on span "תגיות" at bounding box center [146, 75] width 18 height 6
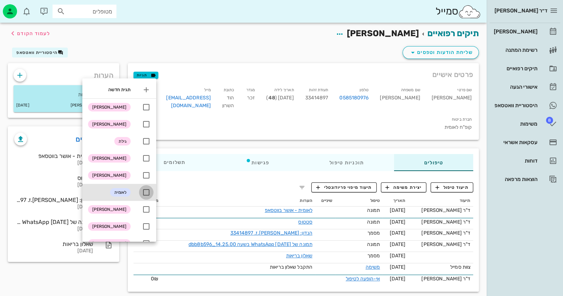
click at [149, 195] on div at bounding box center [146, 192] width 12 height 12
checkbox input "true"
click at [208, 39] on div "תיקים רפואיים [PERSON_NAME] לעמוד הקודם" at bounding box center [243, 34] width 479 height 22
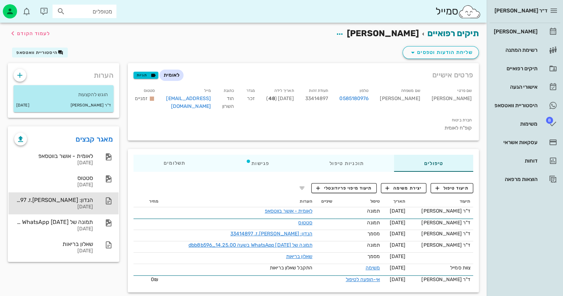
click at [73, 204] on div "[DATE]" at bounding box center [53, 207] width 79 height 6
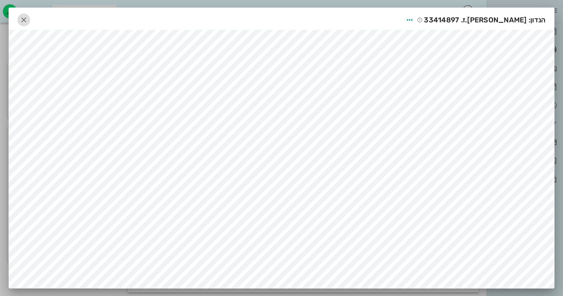
click at [22, 21] on icon "button" at bounding box center [24, 20] width 9 height 9
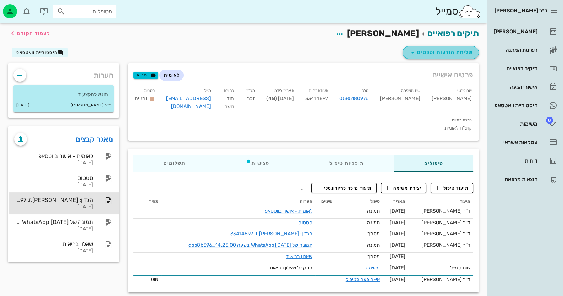
click at [429, 49] on span "שליחת הודעות וטפסים" at bounding box center [440, 52] width 64 height 9
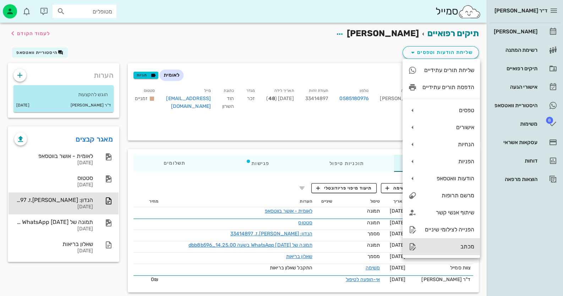
click at [439, 243] on div "מכתב" at bounding box center [440, 246] width 77 height 17
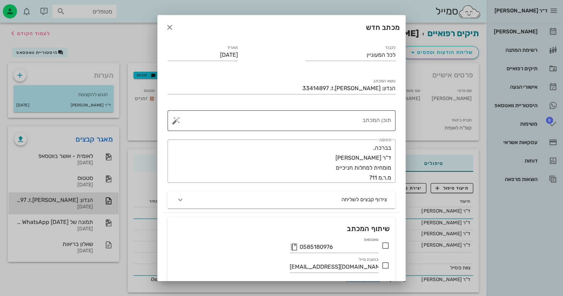
click at [378, 120] on textarea "תוכן המכתב" at bounding box center [284, 122] width 214 height 17
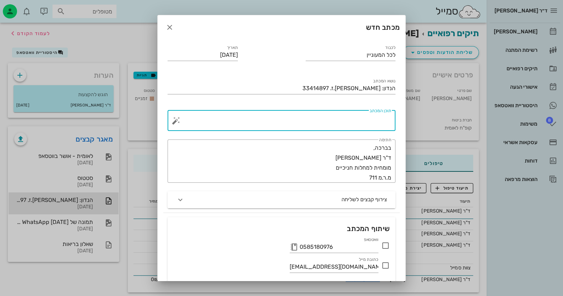
paste textarea "המטופל סובל ממחלת חניכיים מתקדמת, ברקע - עישון 2 סיגריות ביום. בקרת רובד לקויה,…"
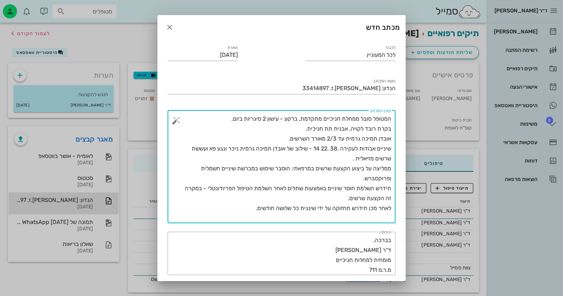
drag, startPoint x: 286, startPoint y: 187, endPoint x: 185, endPoint y: 197, distance: 102.0
click at [185, 197] on textarea "המטופל סובל ממחלת חניכיים מתקדמת, ברקע - עישון 2 סיגריות ביום. בקרת רובד לקויה,…" at bounding box center [284, 168] width 214 height 109
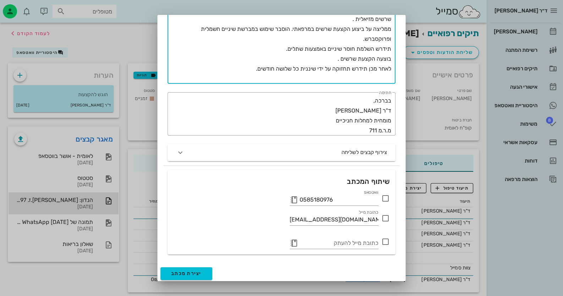
scroll to position [141, 0]
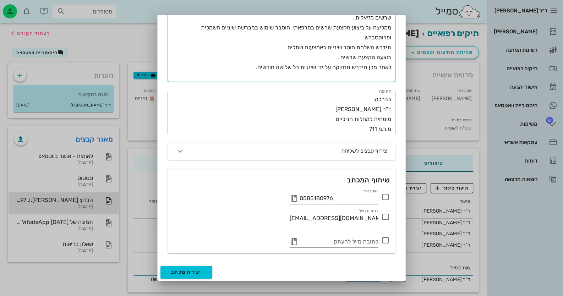
type textarea "המטופל סובל ממחלת חניכיים מתקדמת, ברקע - עישון 2 סיגריות ביום. בקרת רובד לקויה,…"
click at [386, 195] on icon at bounding box center [385, 197] width 9 height 9
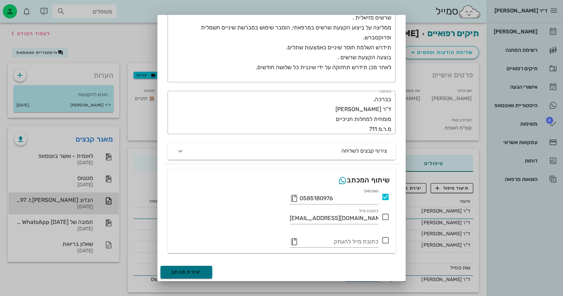
click at [211, 269] on button "יצירת מכתב" at bounding box center [186, 272] width 52 height 13
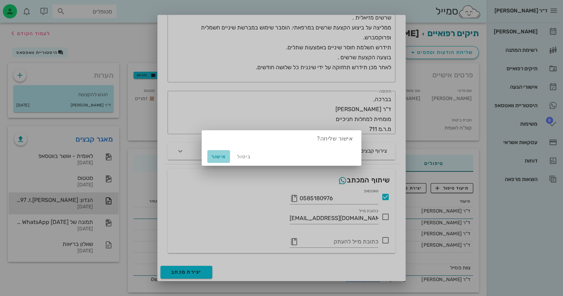
click at [223, 158] on span "אישור" at bounding box center [218, 157] width 17 height 6
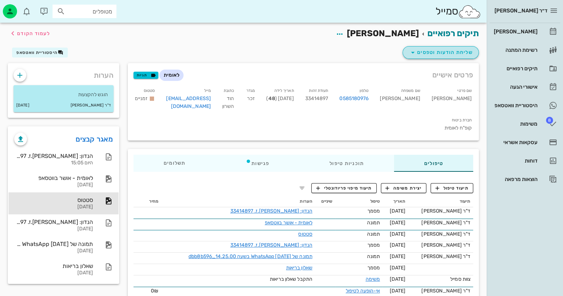
click at [461, 54] on span "שליחת הודעות וטפסים" at bounding box center [440, 52] width 64 height 9
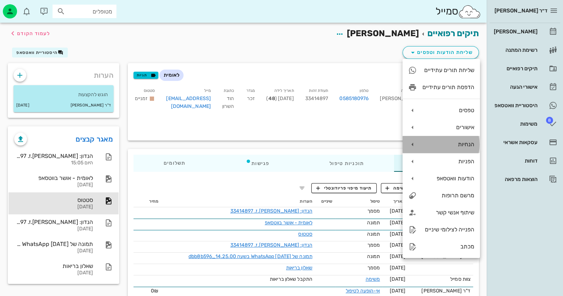
click at [455, 145] on div "הנחיות" at bounding box center [448, 144] width 52 height 7
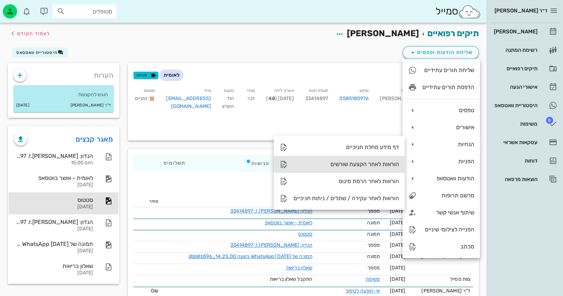
click at [377, 162] on div "הוראות לאחר הקצעת שורשים" at bounding box center [345, 164] width 105 height 7
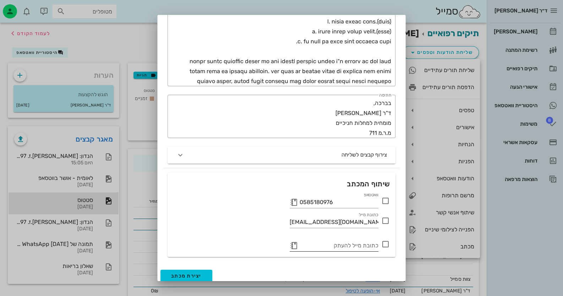
scroll to position [340, 0]
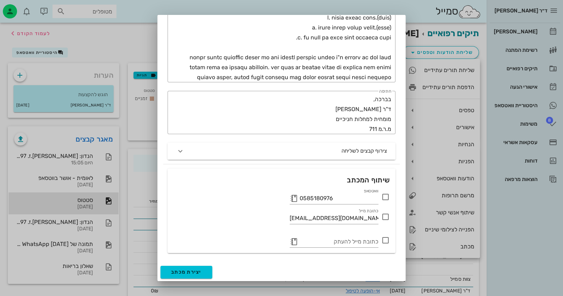
click at [387, 197] on icon at bounding box center [385, 197] width 9 height 9
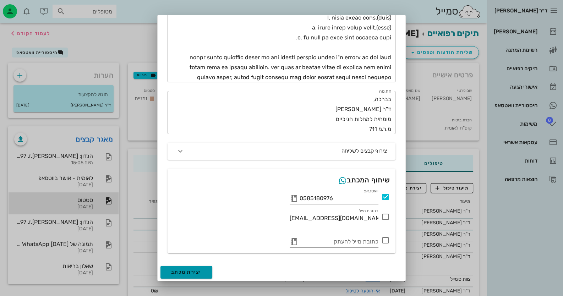
click at [186, 269] on span "יצירת מכתב" at bounding box center [186, 272] width 31 height 6
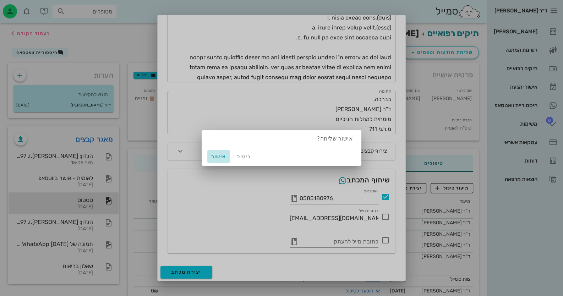
click at [224, 153] on button "אישור" at bounding box center [218, 156] width 23 height 13
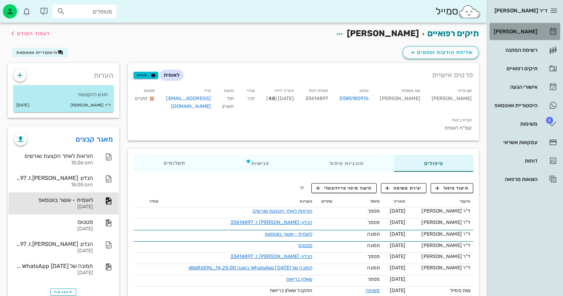
click at [531, 30] on div "[PERSON_NAME]" at bounding box center [514, 32] width 45 height 6
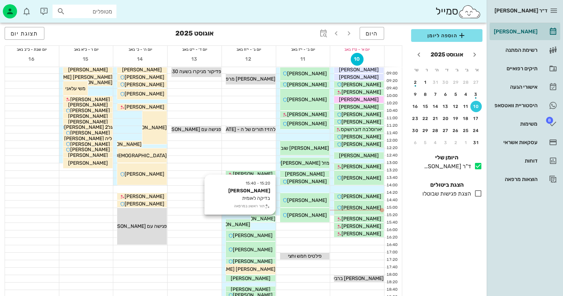
scroll to position [84, 0]
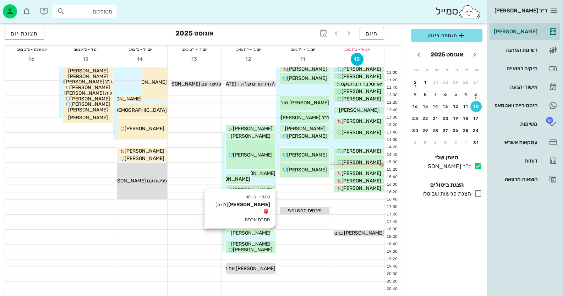
click at [264, 233] on div "[PERSON_NAME]" at bounding box center [251, 232] width 50 height 7
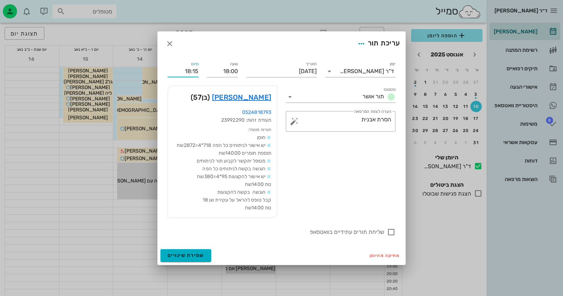
click at [192, 74] on input "18:15" at bounding box center [182, 71] width 31 height 11
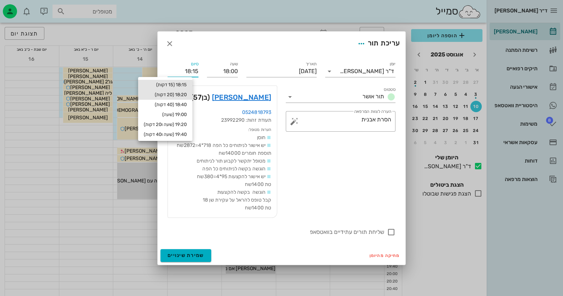
click at [187, 94] on div "18:20 (20 דקות)" at bounding box center [165, 95] width 43 height 6
type input "18:20"
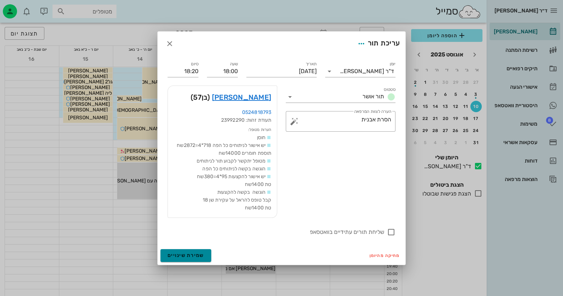
click at [196, 255] on span "שמירת שינויים" at bounding box center [185, 255] width 37 height 6
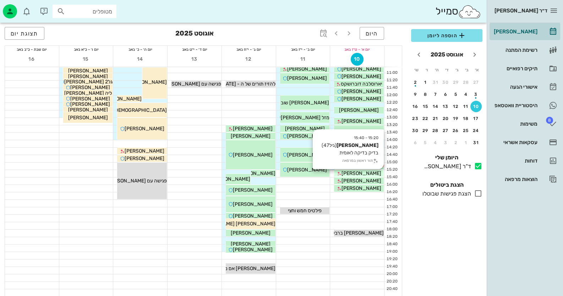
click at [377, 173] on div "[PERSON_NAME]" at bounding box center [359, 173] width 50 height 7
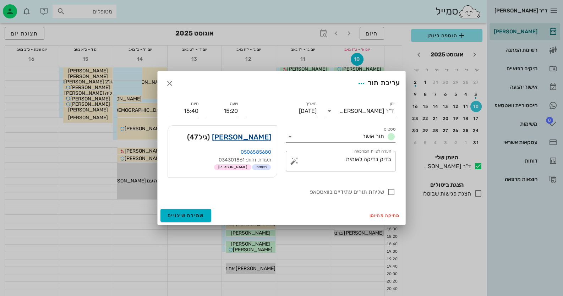
click at [264, 138] on link "[PERSON_NAME]" at bounding box center [241, 136] width 59 height 11
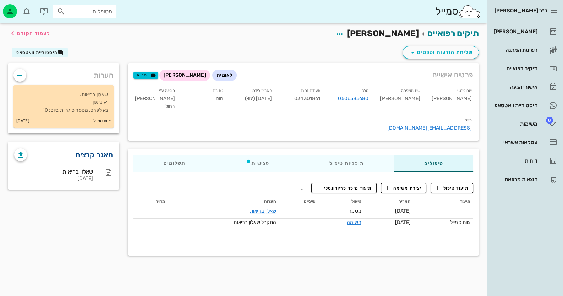
click at [103, 153] on link "מאגר קבצים" at bounding box center [94, 154] width 37 height 11
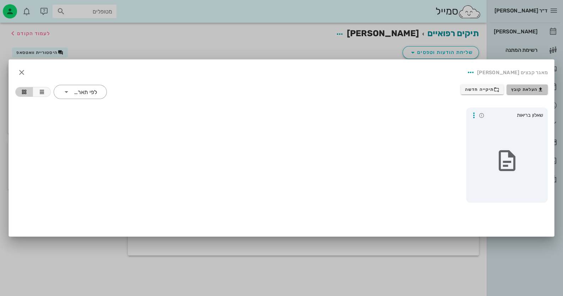
click at [534, 92] on button "העלאת קובץ" at bounding box center [526, 89] width 41 height 10
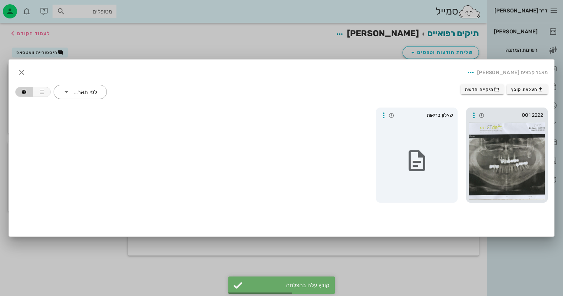
click at [529, 122] on div at bounding box center [507, 161] width 76 height 78
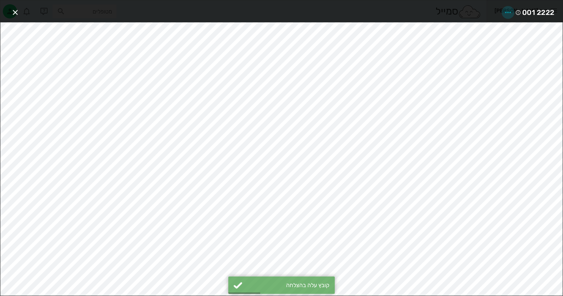
click at [503, 9] on icon "button" at bounding box center [507, 12] width 9 height 9
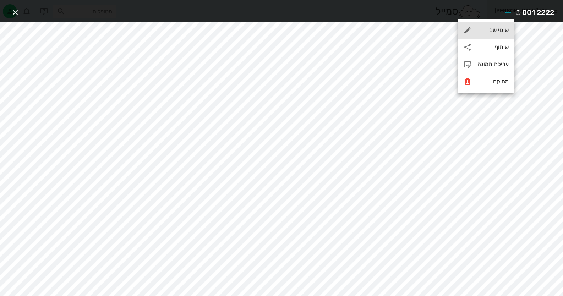
click at [495, 27] on div "שינוי שם" at bounding box center [492, 30] width 31 height 7
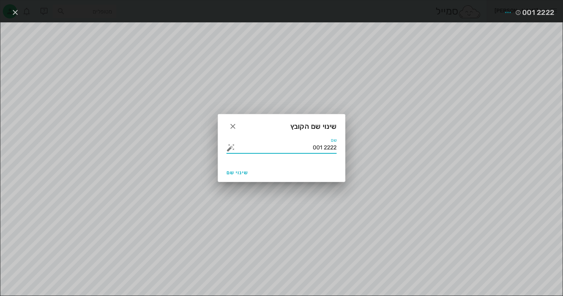
drag, startPoint x: 315, startPoint y: 152, endPoint x: 368, endPoint y: 147, distance: 53.5
click at [368, 147] on div "ד״ר [PERSON_NAME] רשימת המתנה תיקים רפואיים אישורי הגעה היסטוריית וואטסאפ 8 משי…" at bounding box center [281, 148] width 563 height 296
click at [231, 147] on button "button" at bounding box center [230, 147] width 9 height 9
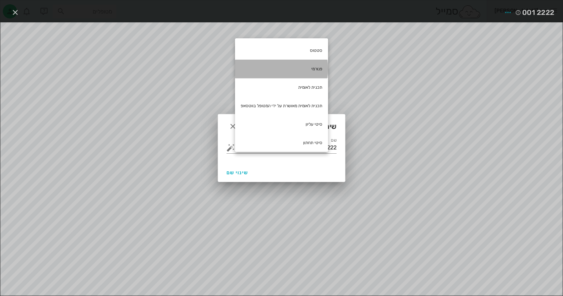
click at [312, 68] on div "פנורמי" at bounding box center [281, 69] width 93 height 18
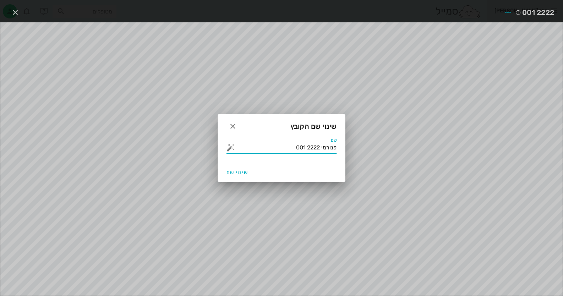
drag, startPoint x: 320, startPoint y: 145, endPoint x: 263, endPoint y: 155, distance: 58.8
click at [263, 155] on div "שם פנורמי 2222 001" at bounding box center [281, 149] width 110 height 14
type input "פנורמי"
click at [248, 172] on button "שינוי שם" at bounding box center [237, 172] width 27 height 13
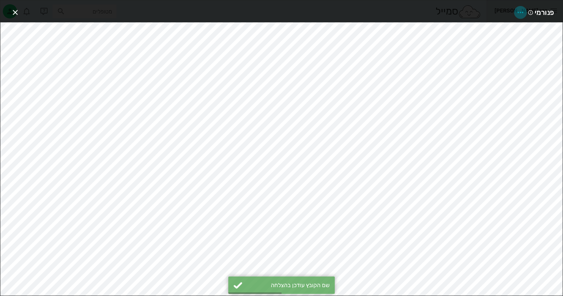
click at [521, 11] on icon "button" at bounding box center [520, 12] width 9 height 9
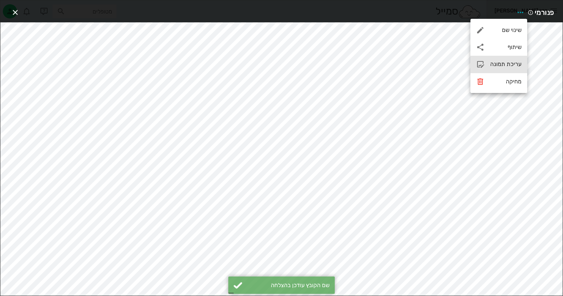
click at [509, 68] on div "עריכת תמונה" at bounding box center [498, 64] width 57 height 17
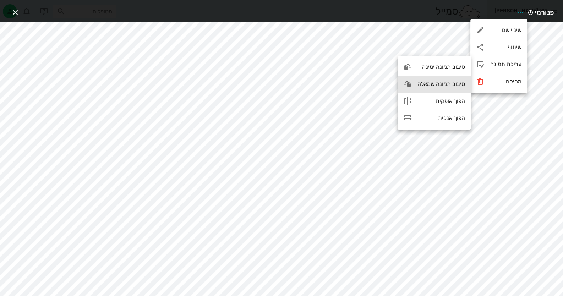
click at [439, 79] on div "סיבוב תמונה שמאלה" at bounding box center [433, 84] width 73 height 17
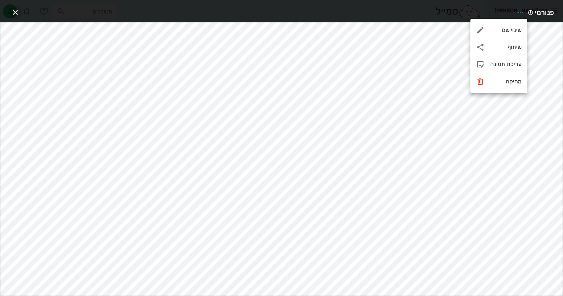
click at [15, 13] on icon "button" at bounding box center [15, 12] width 9 height 9
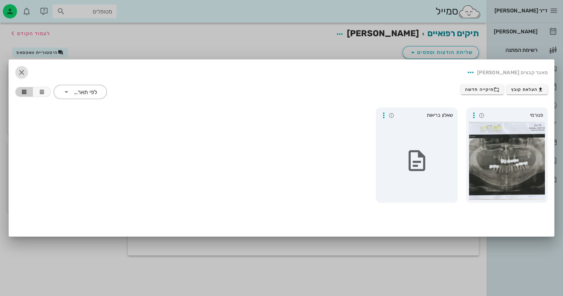
click at [24, 72] on icon "button" at bounding box center [21, 72] width 9 height 9
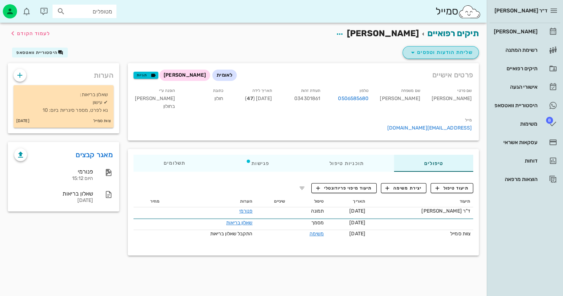
click at [454, 53] on span "שליחת הודעות וטפסים" at bounding box center [440, 52] width 64 height 9
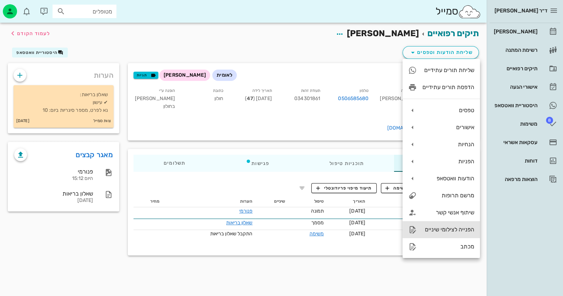
click at [459, 227] on div "הפנייה לצילומי שיניים" at bounding box center [448, 229] width 52 height 7
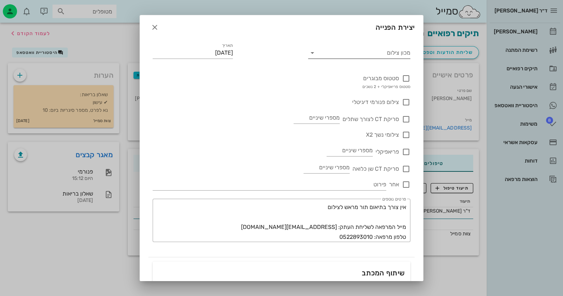
click at [394, 52] on input "מכון צילום" at bounding box center [364, 52] width 91 height 11
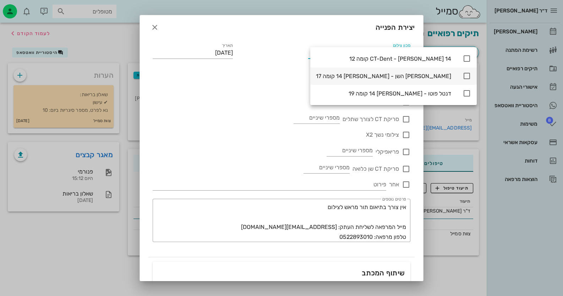
click at [462, 77] on icon at bounding box center [466, 76] width 9 height 9
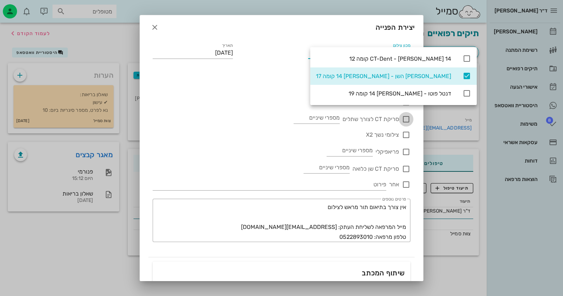
click at [404, 121] on div at bounding box center [406, 119] width 12 height 12
checkbox input "true"
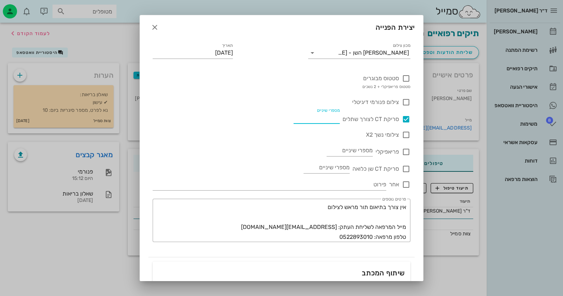
click at [334, 119] on input "מספרי שיניים" at bounding box center [316, 117] width 46 height 11
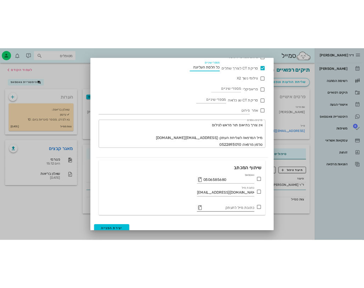
scroll to position [94, 0]
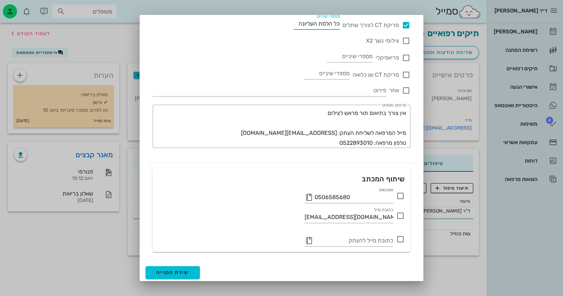
type input "כל הלסת העליונה"
click at [402, 193] on icon at bounding box center [400, 196] width 9 height 9
click at [177, 271] on span "יצירת הפנייה" at bounding box center [172, 272] width 33 height 6
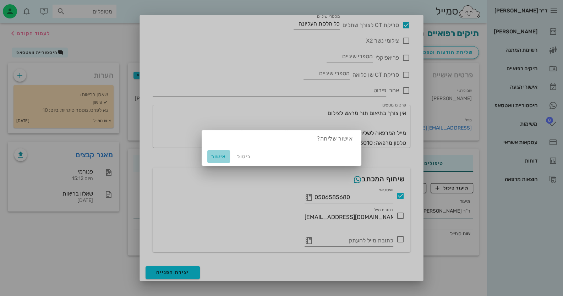
click at [215, 158] on span "אישור" at bounding box center [218, 157] width 17 height 6
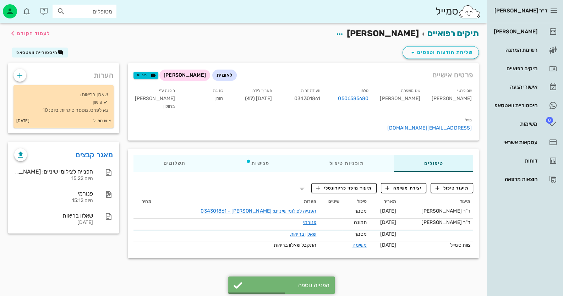
click at [320, 99] on span "034301861" at bounding box center [307, 98] width 26 height 6
copy span "034301861"
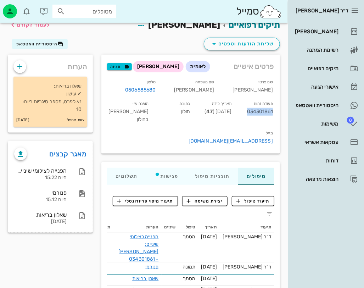
scroll to position [13, 0]
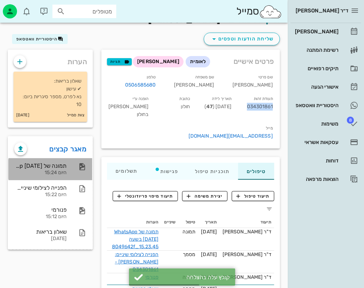
click at [70, 160] on div "תמונה של WhatsApp [DATE] בשעה 15.23.45_8049642f היום 15:24" at bounding box center [51, 169] width 84 height 22
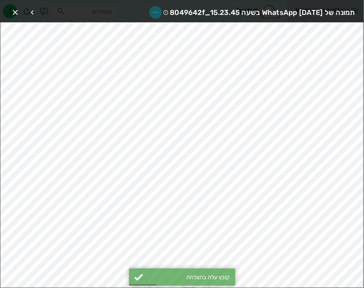
click at [151, 9] on icon "button" at bounding box center [155, 12] width 9 height 9
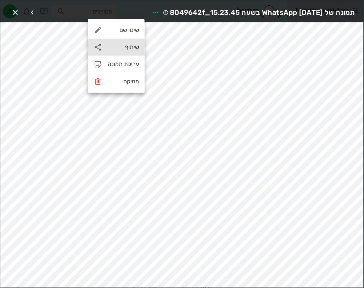
click at [134, 47] on div "שיתוף" at bounding box center [123, 47] width 31 height 7
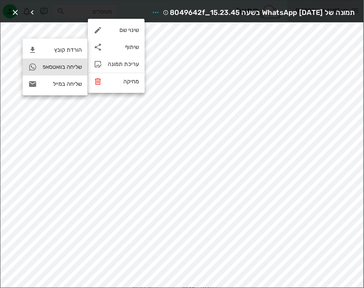
click at [60, 71] on div "שליחה בוואטסאפ" at bounding box center [55, 67] width 65 height 17
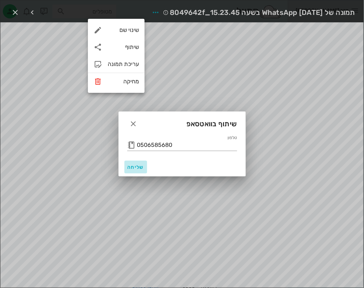
click at [140, 168] on span "שליחה" at bounding box center [135, 167] width 17 height 6
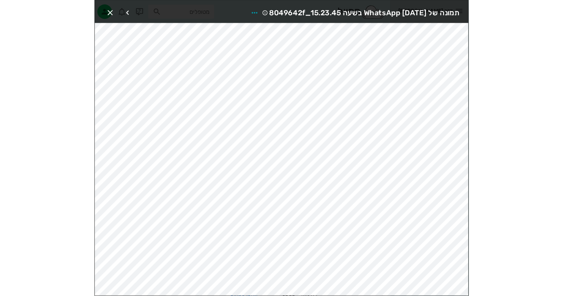
scroll to position [0, 0]
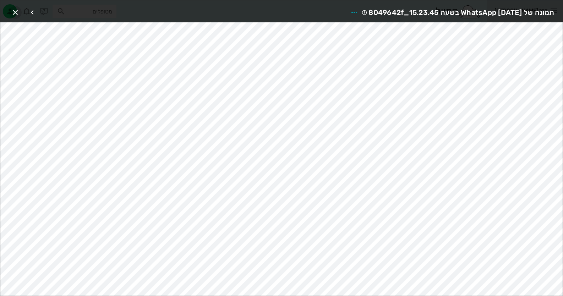
click at [18, 7] on button "button" at bounding box center [15, 12] width 13 height 13
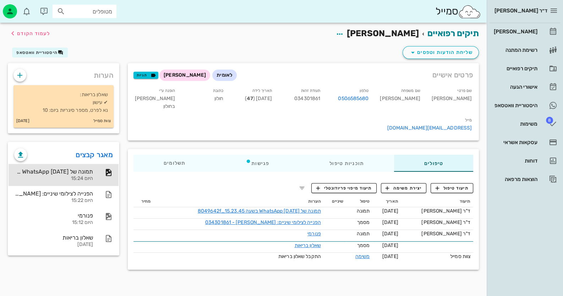
click at [108, 14] on input "מטופלים" at bounding box center [89, 11] width 45 height 9
type input "[PERSON_NAME]"
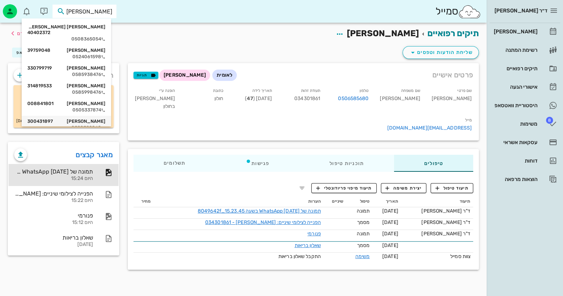
click at [101, 125] on div "0528322068" at bounding box center [66, 128] width 78 height 6
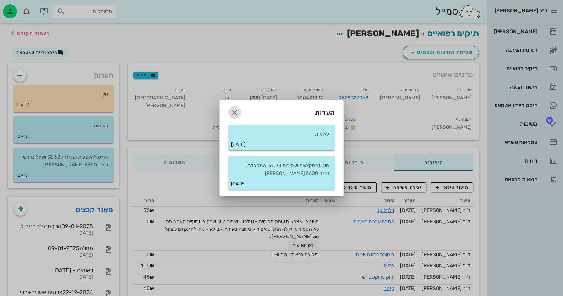
click at [235, 111] on icon "button" at bounding box center [234, 112] width 9 height 9
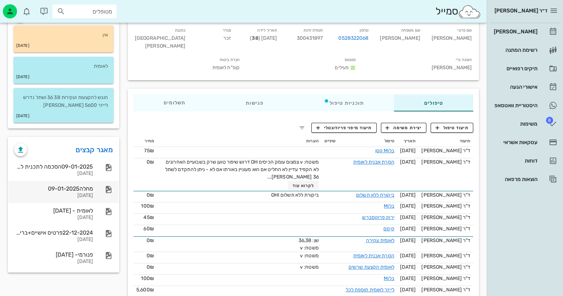
scroll to position [71, 0]
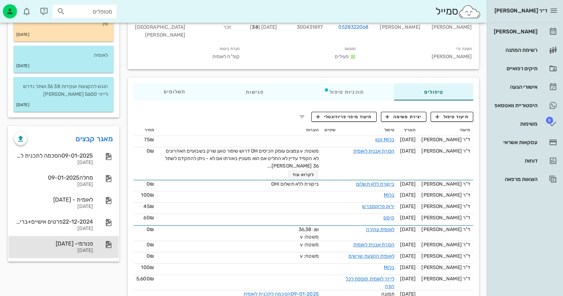
click at [86, 248] on div "[DATE]" at bounding box center [53, 251] width 79 height 6
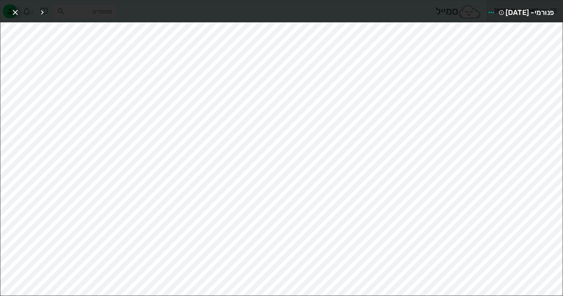
click at [20, 12] on span "button" at bounding box center [15, 12] width 13 height 9
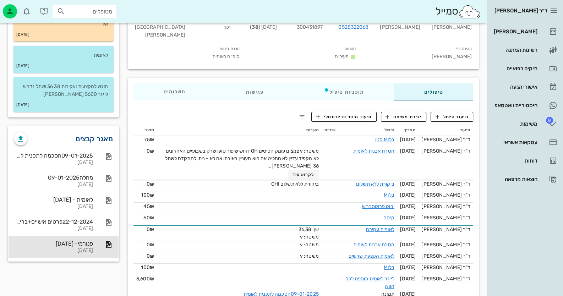
drag, startPoint x: 93, startPoint y: 138, endPoint x: 98, endPoint y: 137, distance: 5.1
click at [93, 138] on link "מאגר קבצים" at bounding box center [94, 138] width 37 height 11
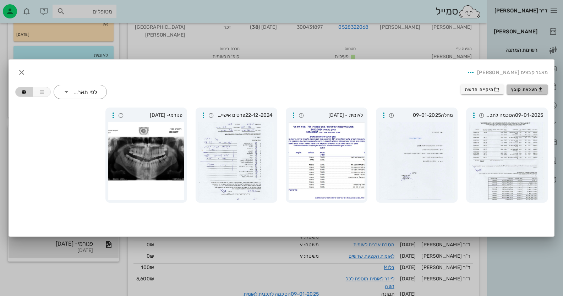
click at [516, 88] on span "העלאת קובץ" at bounding box center [527, 90] width 32 height 6
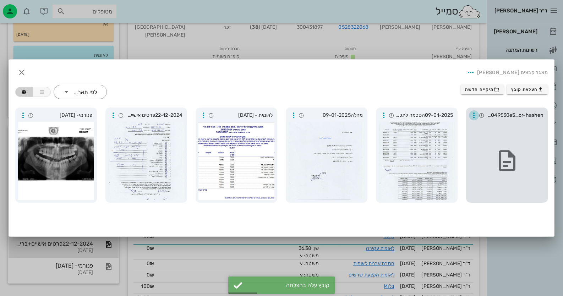
click at [476, 116] on icon "button" at bounding box center [473, 115] width 9 height 9
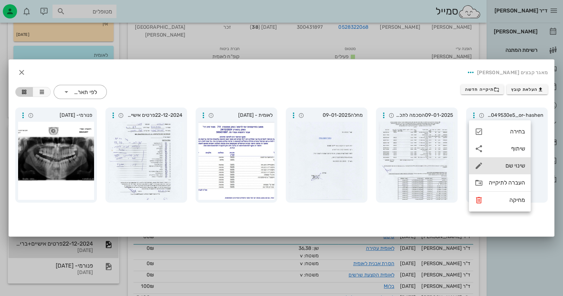
click at [514, 170] on div "שינוי שם" at bounding box center [500, 165] width 62 height 17
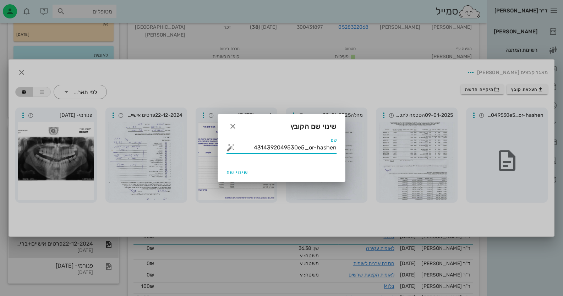
drag, startPoint x: 247, startPoint y: 148, endPoint x: 420, endPoint y: 145, distance: 173.2
click at [420, 145] on div "ד״ר [PERSON_NAME] רשימת המתנה תיקים רפואיים אישורי הגעה היסטוריית וואטסאפ 8 משי…" at bounding box center [281, 172] width 563 height 486
click at [233, 149] on button "button" at bounding box center [230, 147] width 9 height 9
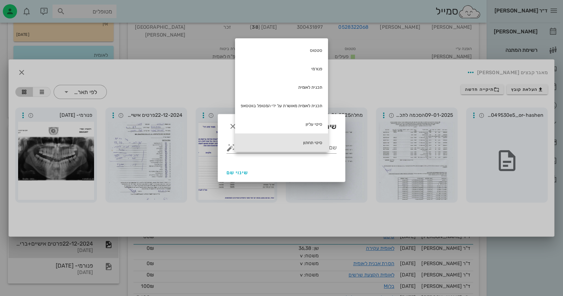
click at [305, 138] on div "סיטי תחתון" at bounding box center [281, 142] width 93 height 18
type input "סיטי תחתון"
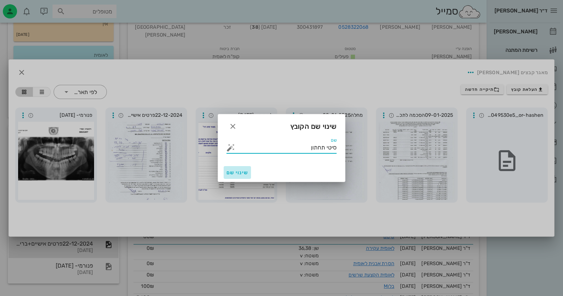
click at [232, 176] on button "שינוי שם" at bounding box center [237, 172] width 27 height 13
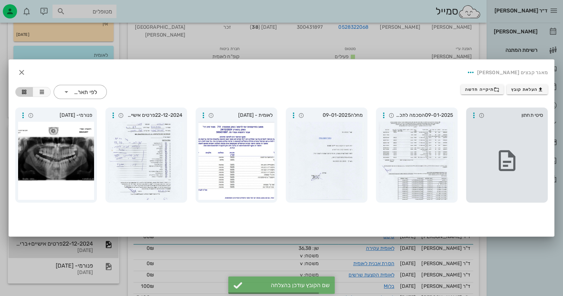
click at [514, 145] on div at bounding box center [507, 161] width 76 height 78
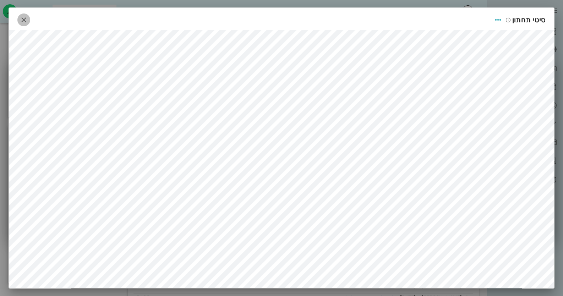
click at [28, 23] on icon "button" at bounding box center [24, 20] width 9 height 9
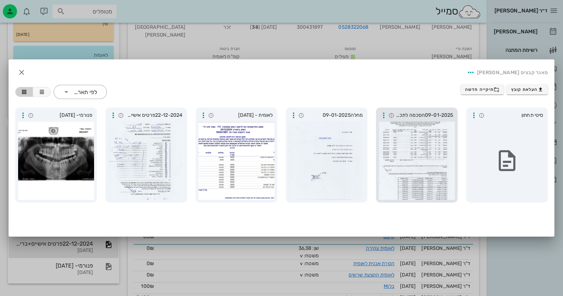
click at [411, 149] on div at bounding box center [417, 161] width 76 height 78
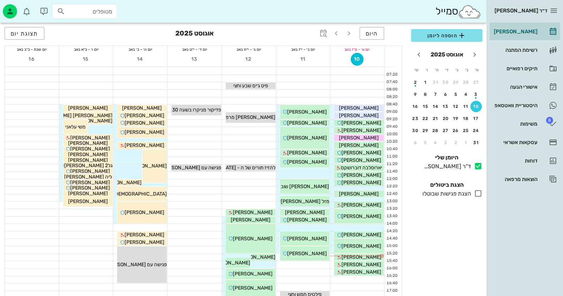
click at [106, 11] on input "מטופלים" at bounding box center [89, 11] width 45 height 9
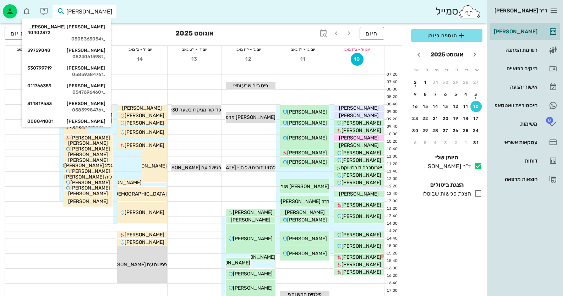
type input "[PERSON_NAME]"
click at [89, 118] on div "[PERSON_NAME] 300431897 0528322068" at bounding box center [66, 125] width 78 height 18
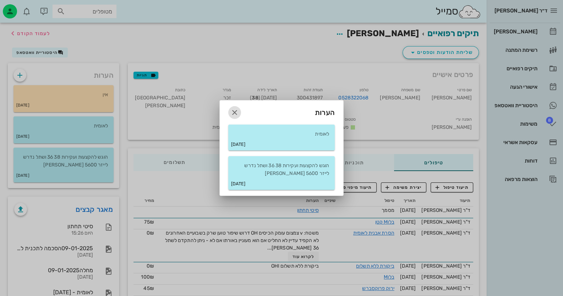
click at [235, 110] on icon "button" at bounding box center [234, 112] width 9 height 9
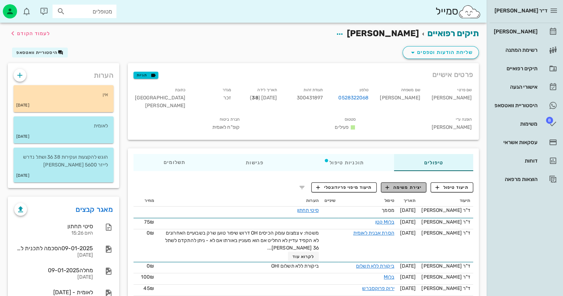
click at [402, 182] on button "יצירת משימה" at bounding box center [404, 187] width 46 height 10
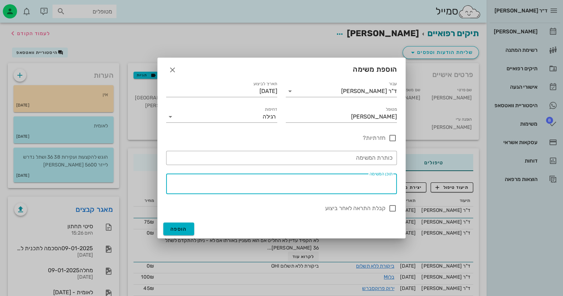
click at [366, 182] on textarea "תוכן המשימה" at bounding box center [279, 185] width 225 height 17
type textarea "חידוש אישורים"
click at [184, 223] on button "הוספה" at bounding box center [178, 228] width 31 height 13
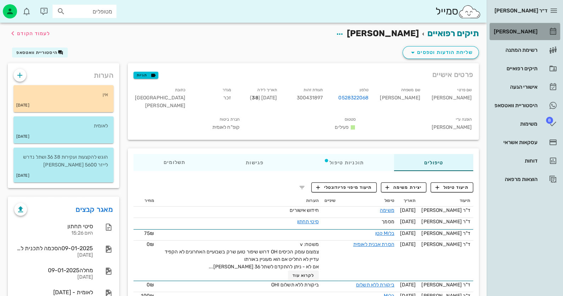
click at [523, 31] on div "[PERSON_NAME]" at bounding box center [514, 32] width 45 height 6
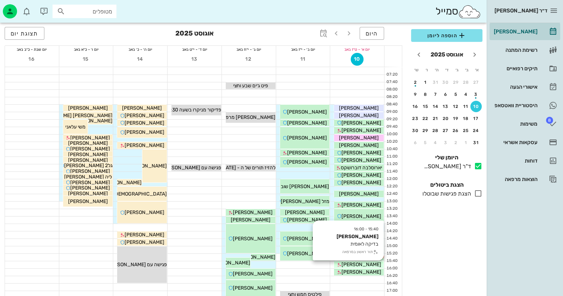
click at [371, 266] on span "[PERSON_NAME]" at bounding box center [361, 264] width 40 height 6
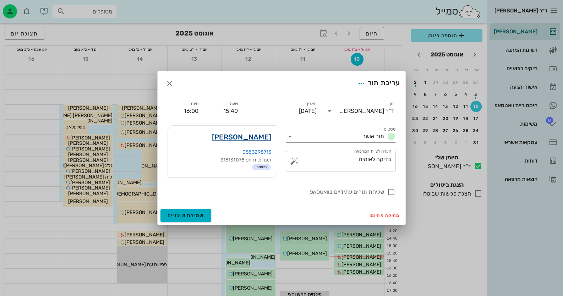
click at [247, 139] on link "הדסה מועלם" at bounding box center [241, 136] width 59 height 11
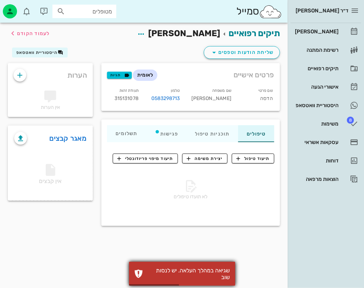
click at [181, 275] on div "שגיאה במהלך העלאה. יש לנסות שוב" at bounding box center [188, 273] width 83 height 13
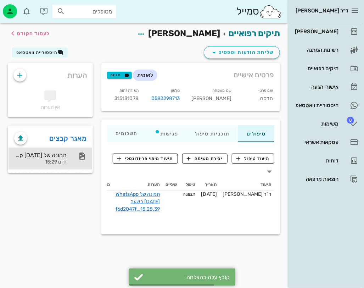
click at [53, 161] on div "היום 15:29" at bounding box center [40, 162] width 53 height 6
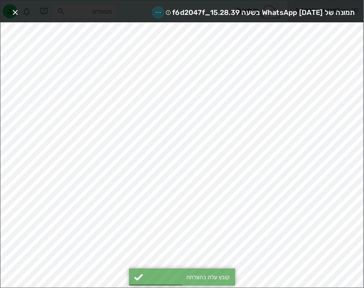
click at [154, 11] on icon "button" at bounding box center [158, 12] width 9 height 9
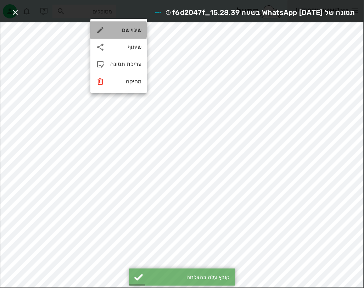
click at [132, 23] on div "שינוי שם" at bounding box center [118, 30] width 57 height 17
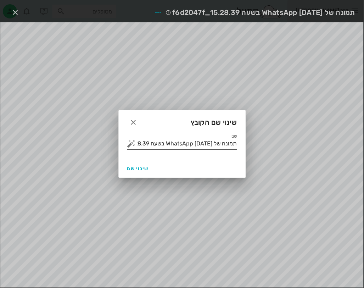
click at [209, 149] on div "שם תמונה של WhatsApp 2025-08-10 בשעה 15.28.39_f6d2047f" at bounding box center [182, 143] width 110 height 11
click at [210, 147] on input "תמונה של WhatsApp 2025-08-10 בשעה 15.28.39_f6d2047f" at bounding box center [187, 143] width 100 height 11
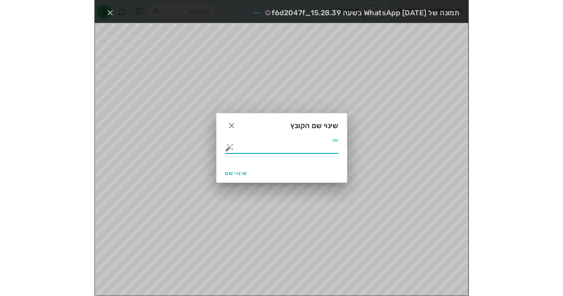
scroll to position [0, 0]
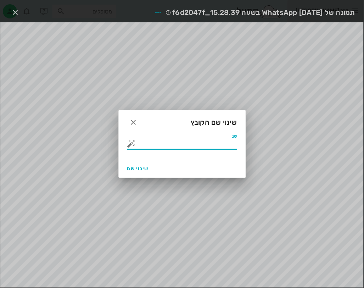
click at [133, 145] on button "button" at bounding box center [131, 143] width 9 height 9
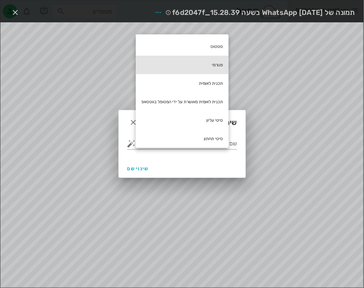
click at [218, 61] on div "פנורמי" at bounding box center [182, 65] width 93 height 18
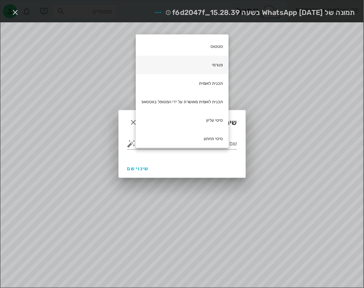
type input "פנורמי"
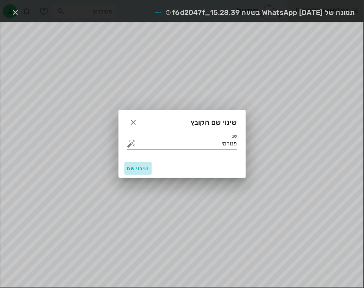
click at [145, 168] on span "שינוי שם" at bounding box center [138, 169] width 22 height 6
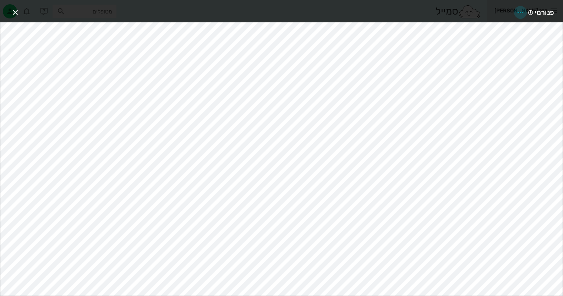
click at [519, 9] on icon "button" at bounding box center [520, 12] width 9 height 9
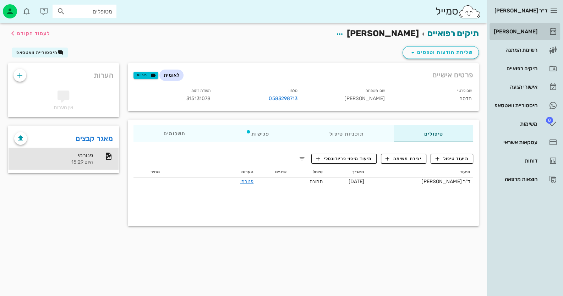
click at [551, 33] on icon at bounding box center [552, 31] width 9 height 9
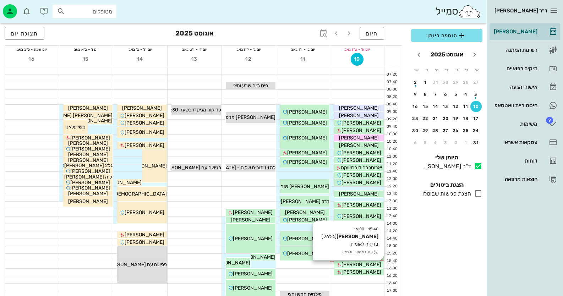
click at [358, 264] on span "[PERSON_NAME]" at bounding box center [361, 264] width 40 height 6
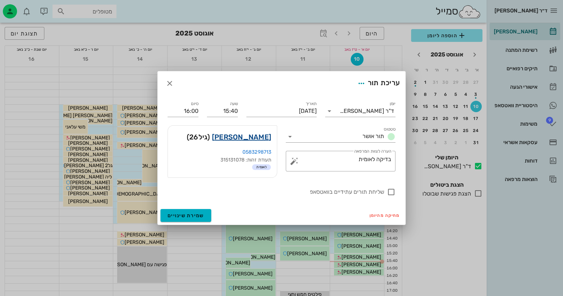
click at [247, 138] on link "הדסה מועלם" at bounding box center [241, 136] width 59 height 11
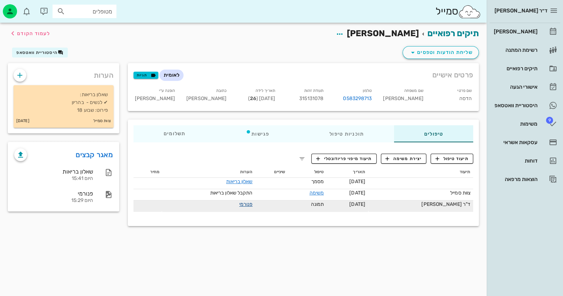
click at [252, 203] on link "פנורמי" at bounding box center [245, 204] width 13 height 6
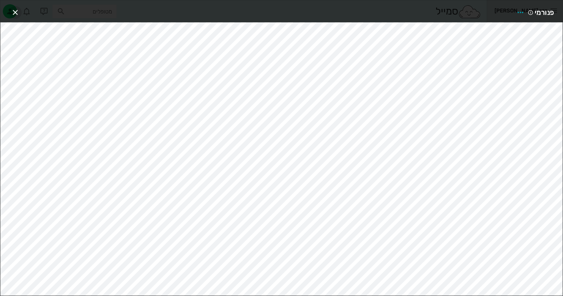
click at [13, 11] on icon "button" at bounding box center [15, 12] width 9 height 9
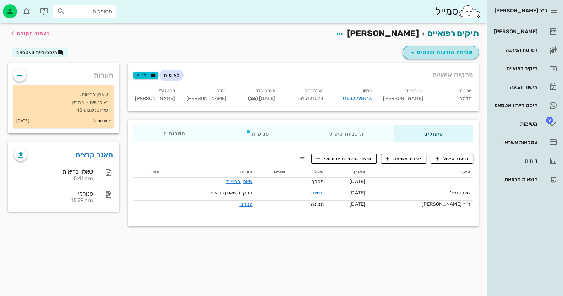
click at [444, 49] on span "שליחת הודעות וטפסים" at bounding box center [440, 52] width 64 height 9
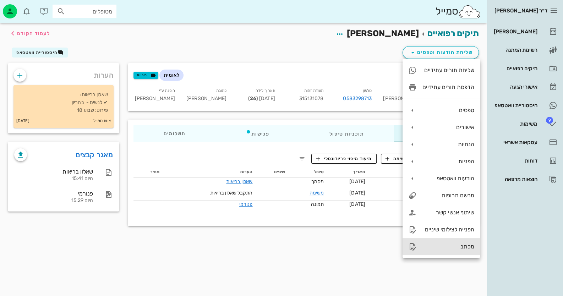
click at [436, 239] on div "מכתב" at bounding box center [440, 246] width 77 height 17
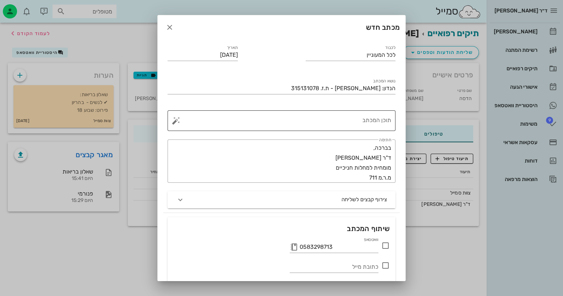
click at [371, 124] on textarea "תוכן המכתב" at bounding box center [284, 122] width 214 height 17
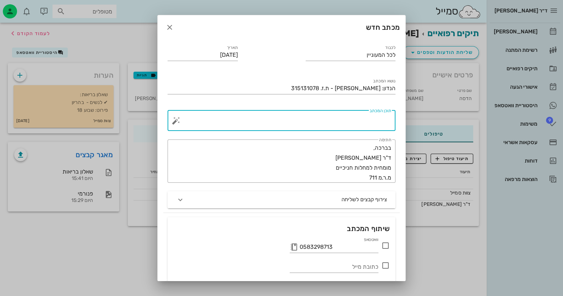
click at [179, 120] on button "button" at bounding box center [176, 120] width 9 height 9
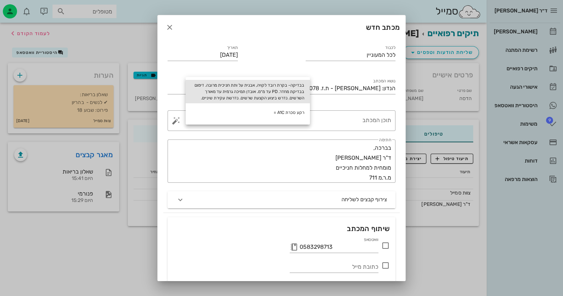
click at [260, 95] on div "בבדיקה- בקרת רובד לקויה, אבנית על ותת חניכית מרובה. דימום בבדיקת מחדר. PD עד מ״…" at bounding box center [248, 91] width 124 height 23
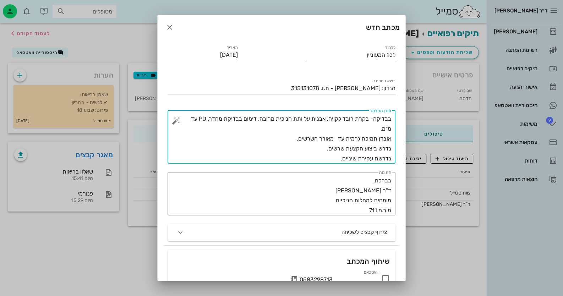
click at [192, 118] on textarea "בבדיקה- בקרת רובד לקויה, אבנית על ותת חניכית מרובה. דימום בבדיקת מחדר. PD עד מ״…" at bounding box center [284, 139] width 214 height 50
click at [335, 137] on textarea "בבדיקה- בקרת רובד לקויה, אבנית על ותת חניכית מרובה. דימום בבדיקת מחדר. PD עד 6 …" at bounding box center [284, 139] width 214 height 50
drag, startPoint x: 338, startPoint y: 158, endPoint x: 393, endPoint y: 161, distance: 55.4
click at [393, 161] on div "​ תוכן המכתב בבדיקה- בקרת רובד לקויה, אבנית על ותת חניכית מרובה. דימום בבדיקת מ…" at bounding box center [281, 136] width 228 height 53
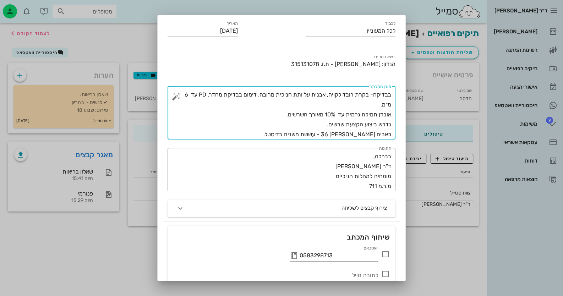
scroll to position [35, 0]
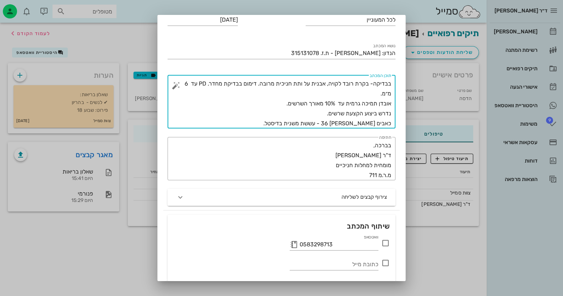
type textarea "בבדיקה- בקרת רובד לקויה, אבנית על ותת חניכית מרובה. דימום בבדיקת מחדר. PD עד 6 …"
click at [386, 244] on icon at bounding box center [385, 243] width 9 height 9
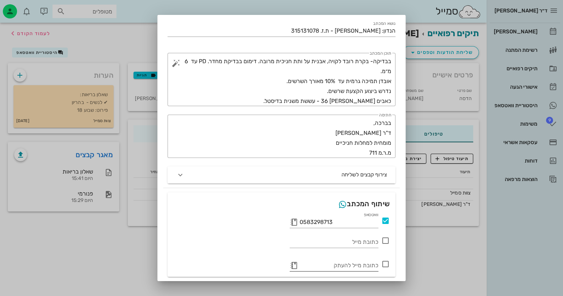
scroll to position [81, 0]
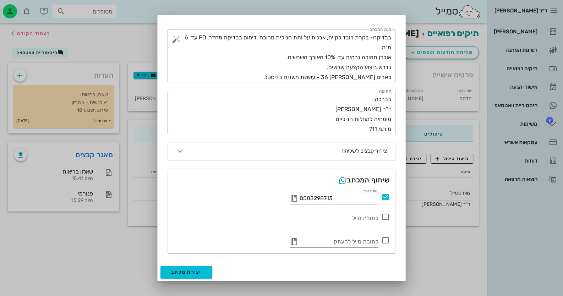
click at [384, 195] on icon at bounding box center [385, 197] width 9 height 9
click at [197, 274] on span "יצירת מכתב" at bounding box center [186, 272] width 31 height 6
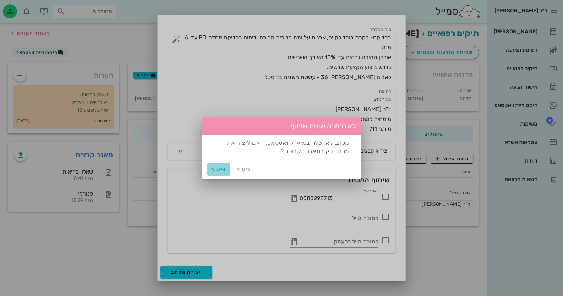
click at [223, 170] on span "אישור" at bounding box center [218, 169] width 17 height 6
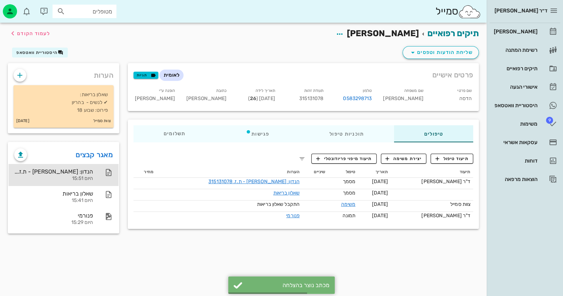
click at [84, 179] on div "היום 15:51" at bounding box center [53, 179] width 79 height 6
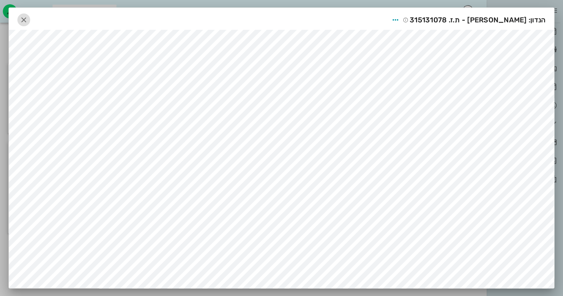
click at [26, 19] on icon "button" at bounding box center [24, 20] width 9 height 9
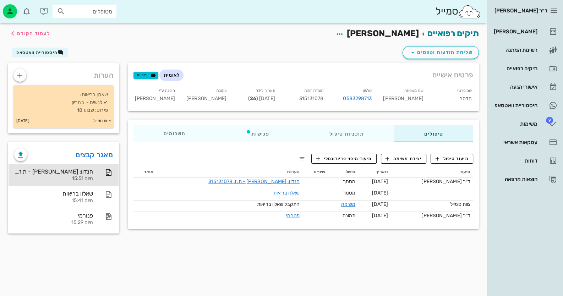
click at [86, 7] on input "מטופלים" at bounding box center [89, 11] width 45 height 9
type input "[PERSON_NAME]"
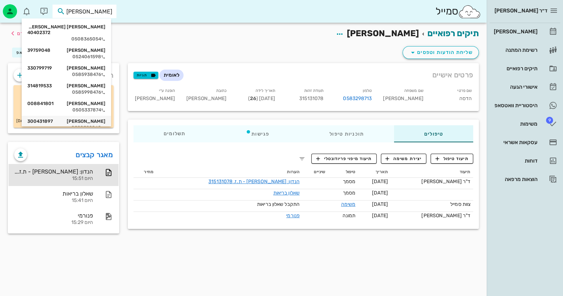
click at [105, 126] on icon at bounding box center [103, 128] width 4 height 4
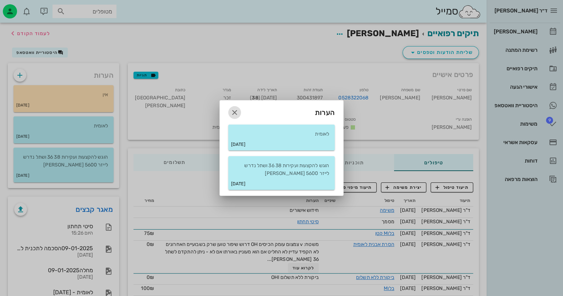
click at [232, 111] on icon "button" at bounding box center [234, 112] width 9 height 9
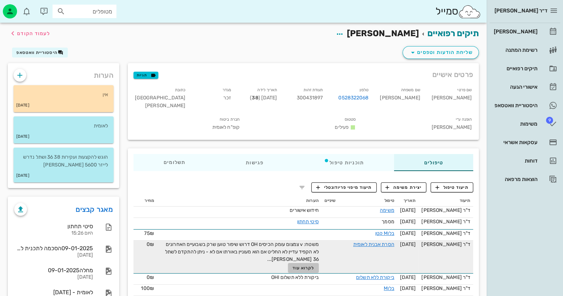
click at [314, 265] on span "לקרוא עוד" at bounding box center [303, 267] width 22 height 5
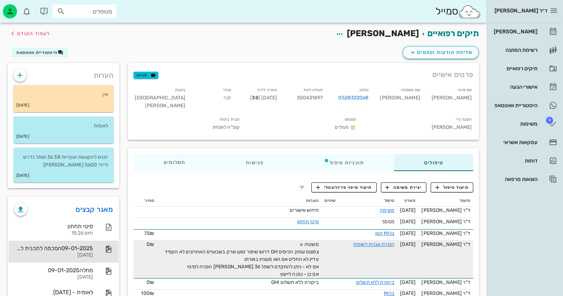
click at [81, 250] on div "09-01-2025הסכמה לתכנית לאומית" at bounding box center [53, 248] width 79 height 7
click at [554, 30] on icon at bounding box center [552, 31] width 9 height 9
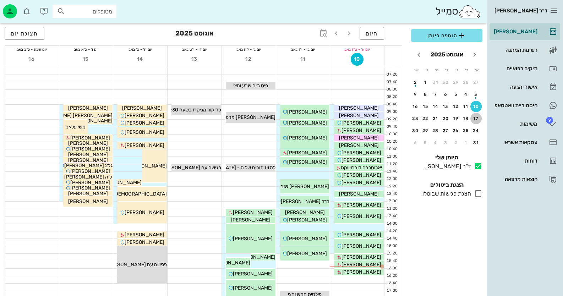
click at [476, 118] on div "17" at bounding box center [475, 118] width 11 height 5
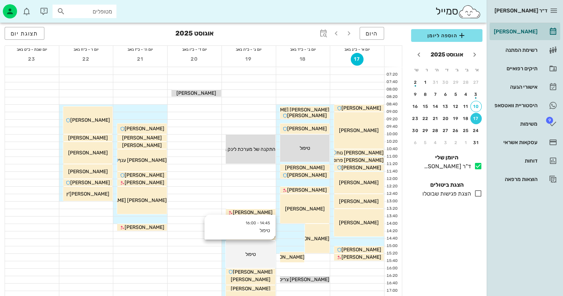
click at [246, 255] on span "טיפול" at bounding box center [250, 254] width 11 height 6
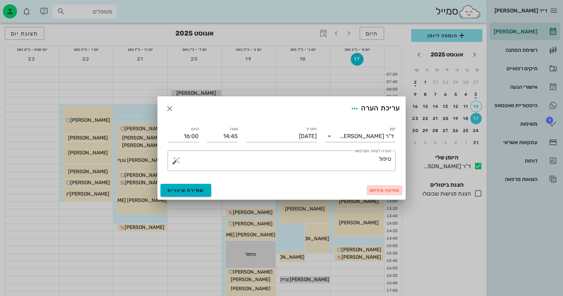
click at [394, 193] on button "מחיקה מהיומן" at bounding box center [384, 190] width 36 height 10
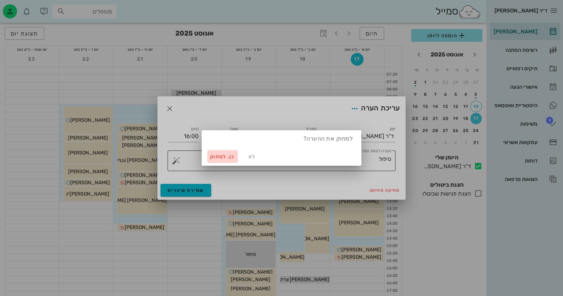
drag, startPoint x: 222, startPoint y: 156, endPoint x: 225, endPoint y: 160, distance: 4.6
click at [222, 156] on span "כן. למחוק" at bounding box center [222, 157] width 25 height 6
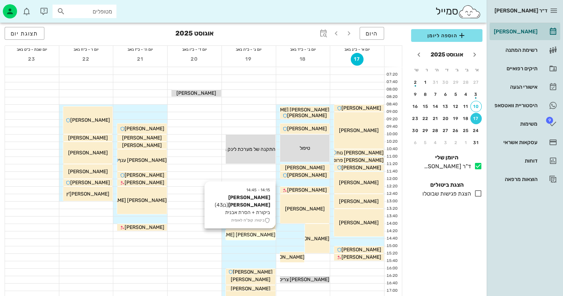
click at [265, 235] on span "[PERSON_NAME] [PERSON_NAME]" at bounding box center [235, 235] width 81 height 6
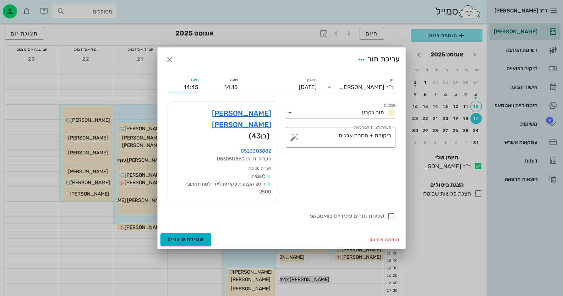
drag, startPoint x: 198, startPoint y: 98, endPoint x: 193, endPoint y: 98, distance: 4.3
click at [193, 93] on input "14:45" at bounding box center [182, 87] width 31 height 11
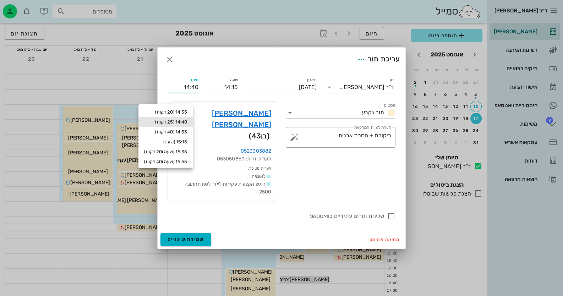
type input "14:40"
click at [226, 188] on div "0523003882 תעודת זהות: 053050860 הערות מטופל: לאומית הוגש הקצעות עקירות לייזר ל…" at bounding box center [222, 174] width 109 height 54
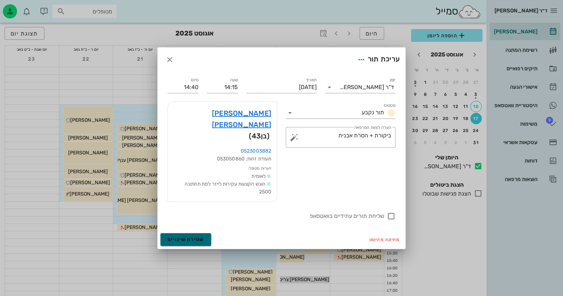
click at [189, 233] on button "שמירת שינויים" at bounding box center [185, 239] width 51 height 13
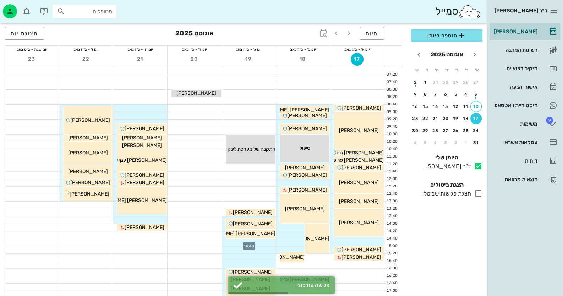
click at [255, 242] on div at bounding box center [249, 242] width 54 height 7
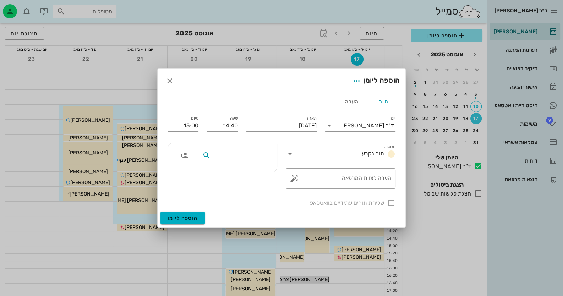
click at [252, 155] on input "text" at bounding box center [239, 155] width 55 height 9
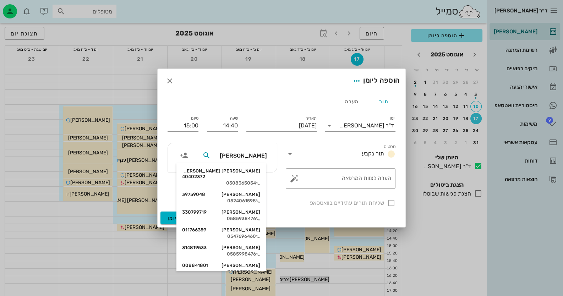
type input "[PERSON_NAME]"
click at [246, 263] on div "עומרי רוזנצוייג 300431897" at bounding box center [221, 266] width 78 height 6
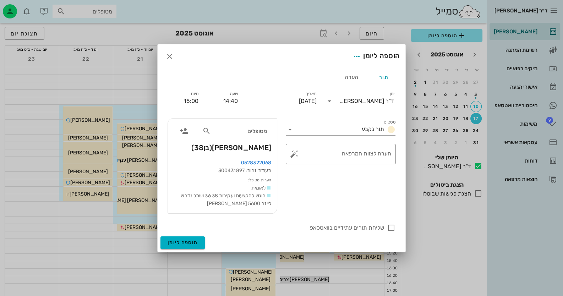
click at [383, 155] on textarea "הערה לצוות המרפאה" at bounding box center [343, 155] width 95 height 17
type textarea "שתל 36 וניקוי"
click at [194, 101] on input "15:00" at bounding box center [182, 100] width 31 height 11
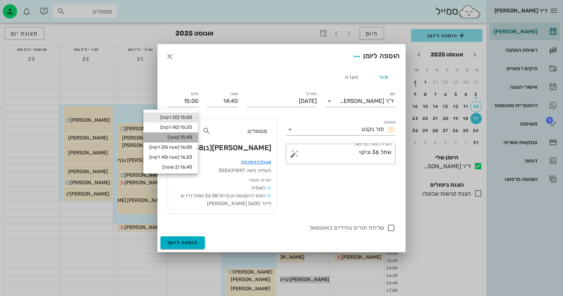
click at [188, 136] on div "15:40 (שעה)" at bounding box center [170, 137] width 43 height 6
type input "15:40"
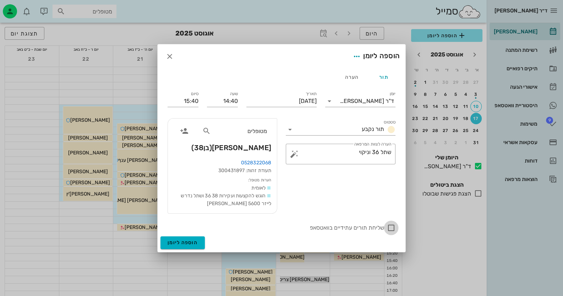
click at [394, 225] on div at bounding box center [391, 228] width 12 height 12
checkbox input "true"
click at [197, 243] on button "הוספה ליומן" at bounding box center [182, 242] width 44 height 13
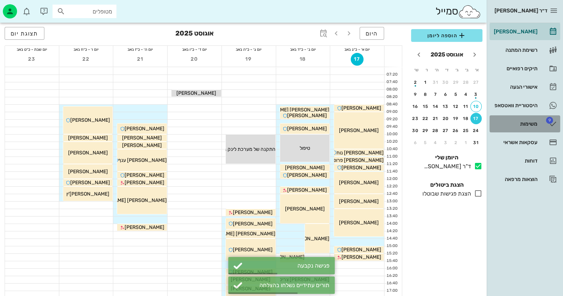
click at [516, 118] on div "משימות" at bounding box center [514, 123] width 45 height 11
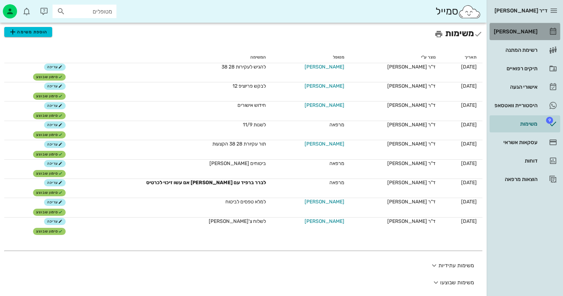
click at [541, 28] on link "[PERSON_NAME]" at bounding box center [524, 31] width 71 height 17
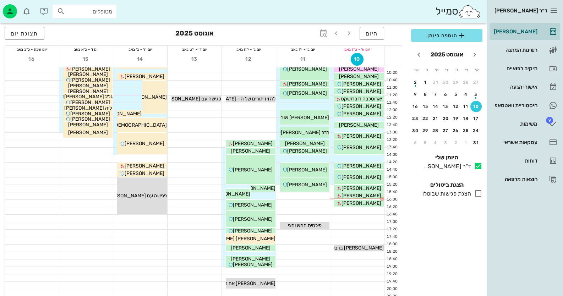
scroll to position [71, 0]
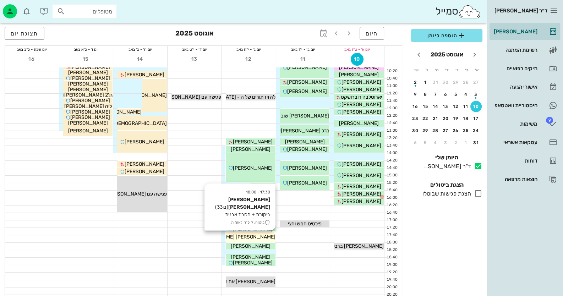
click at [248, 234] on span "[PERSON_NAME] [PERSON_NAME]" at bounding box center [235, 237] width 81 height 6
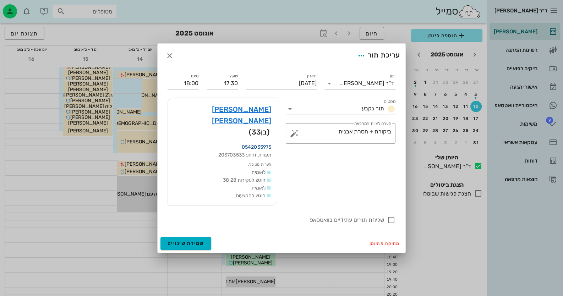
click at [265, 144] on link "0542035975" at bounding box center [256, 147] width 29 height 6
click at [170, 60] on icon "button" at bounding box center [169, 55] width 9 height 9
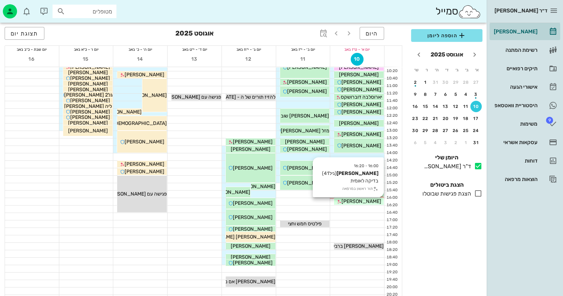
click at [372, 203] on div "[PERSON_NAME]" at bounding box center [359, 201] width 50 height 7
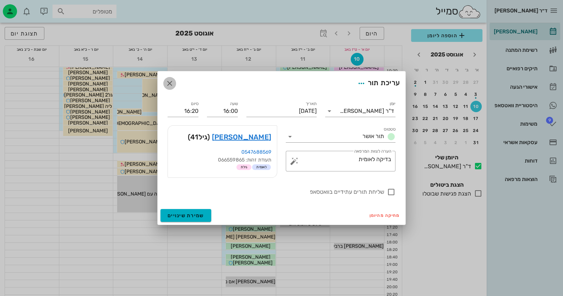
click at [170, 85] on icon "button" at bounding box center [169, 83] width 9 height 9
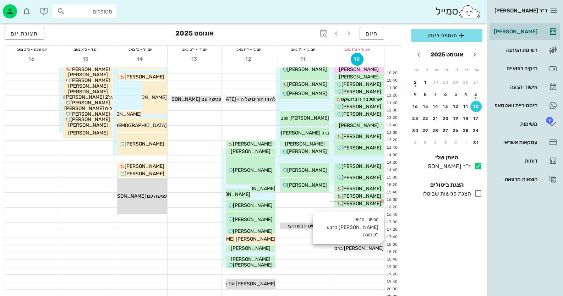
scroll to position [0, 0]
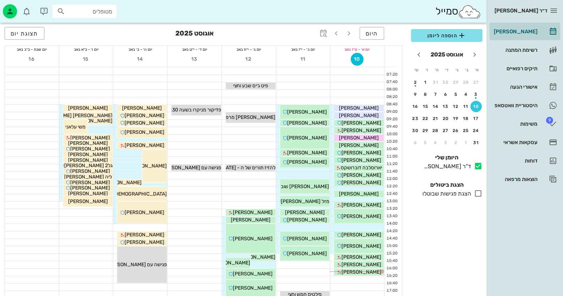
click at [108, 12] on input "מטופלים" at bounding box center [89, 11] width 45 height 9
paste input "0507766163"
type input "0507766163"
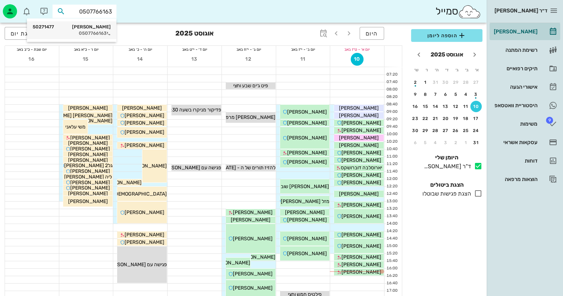
click at [101, 32] on div "0507766163" at bounding box center [72, 34] width 78 height 6
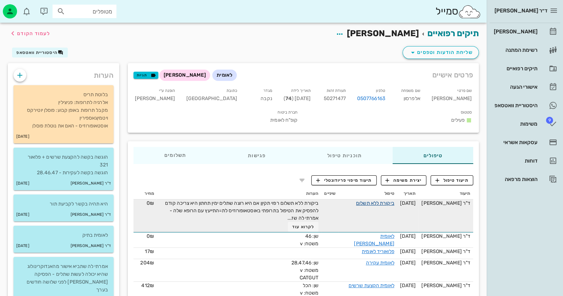
click at [377, 200] on link "ביקורת ללא תשלום" at bounding box center [375, 203] width 38 height 6
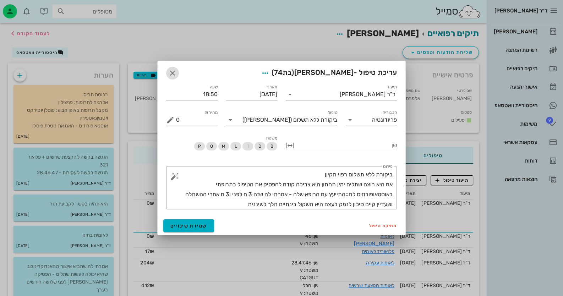
click at [167, 72] on span "button" at bounding box center [172, 73] width 13 height 9
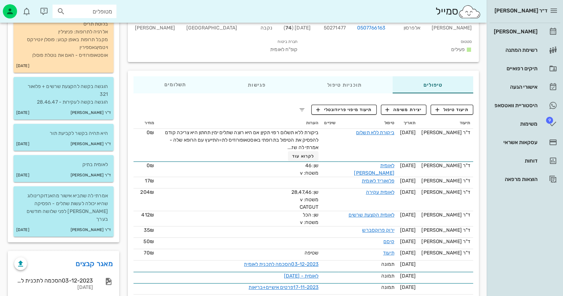
scroll to position [164, 0]
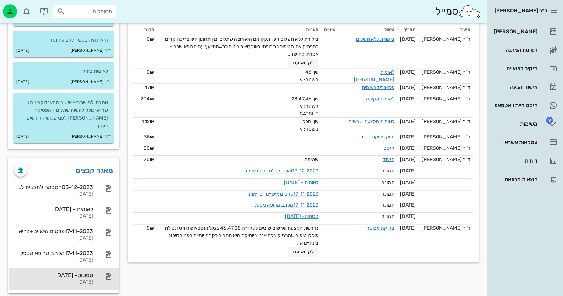
click at [97, 268] on div "סטטוס- 17-11-2023 17-11-2023" at bounding box center [64, 279] width 110 height 22
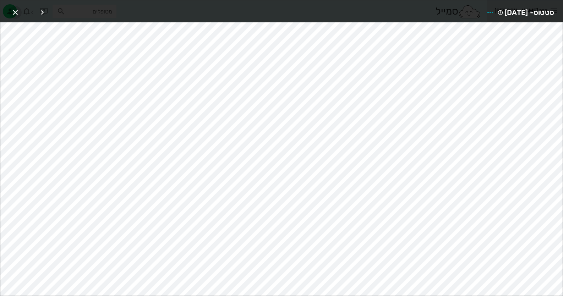
click at [18, 9] on icon "button" at bounding box center [15, 12] width 9 height 9
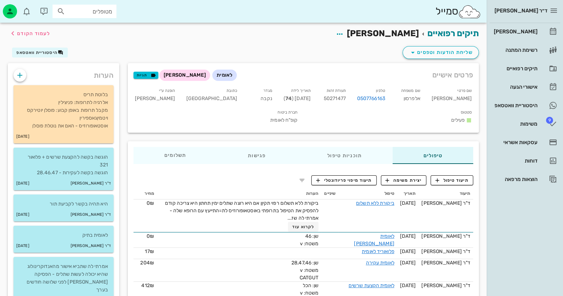
scroll to position [0, 0]
click at [469, 51] on span "שליחת הודעות וטפסים" at bounding box center [440, 52] width 64 height 9
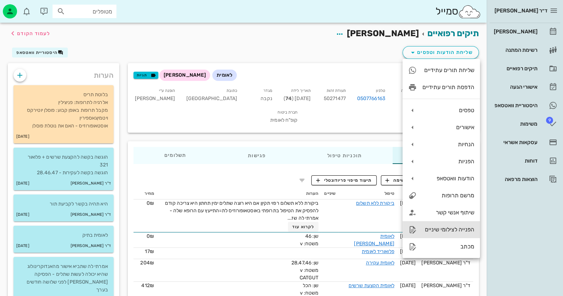
click at [462, 223] on div "הפנייה לצילומי שיניים" at bounding box center [440, 229] width 77 height 17
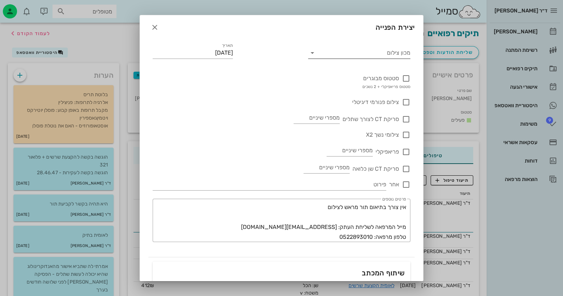
click at [401, 53] on input "מכון צילום" at bounding box center [364, 52] width 91 height 11
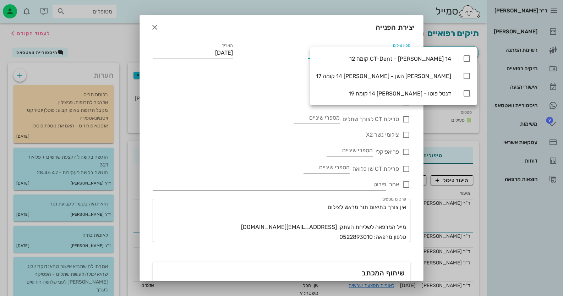
click at [183, 85] on div "סטטוס מבוגרים סטטוס פריאפיקלי + 2 נשכים" at bounding box center [282, 79] width 258 height 24
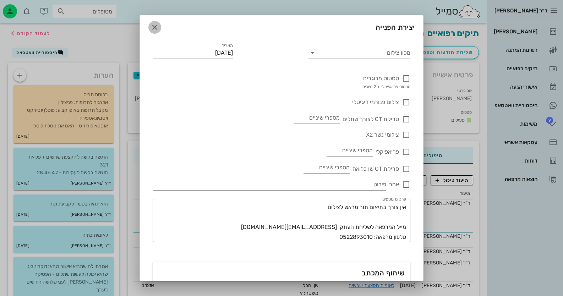
click at [159, 24] on icon "button" at bounding box center [154, 27] width 9 height 9
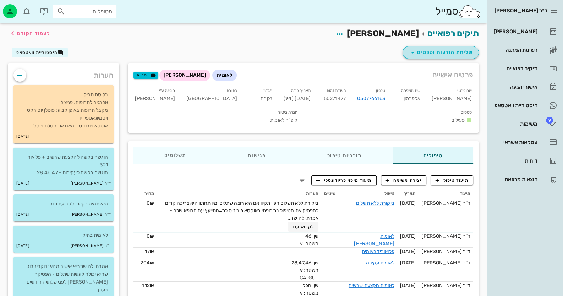
click at [453, 57] on button "שליחת הודעות וטפסים" at bounding box center [440, 52] width 76 height 13
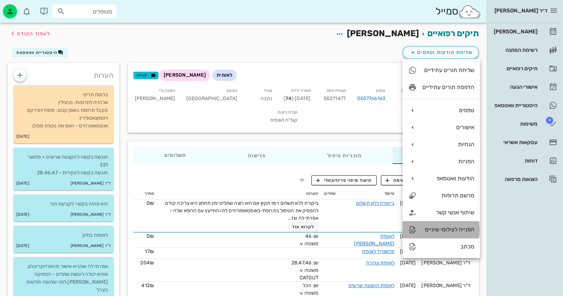
click at [466, 230] on div "הפנייה לצילומי שיניים" at bounding box center [448, 229] width 52 height 7
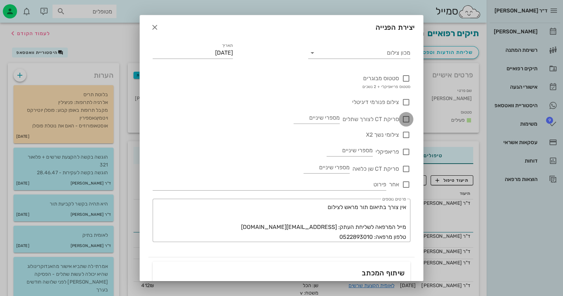
click at [406, 120] on div at bounding box center [406, 119] width 12 height 12
checkbox input "true"
click at [328, 118] on input "מספרי שיניים" at bounding box center [316, 117] width 46 height 11
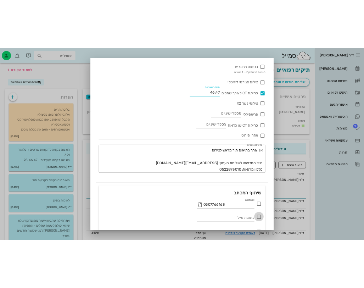
scroll to position [94, 0]
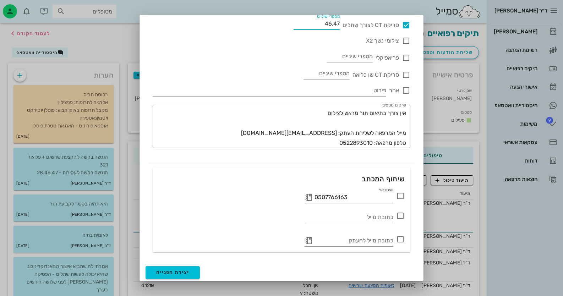
type input "46.47"
click at [398, 193] on icon at bounding box center [400, 196] width 9 height 9
click at [189, 269] on span "יצירת הפנייה" at bounding box center [172, 272] width 33 height 6
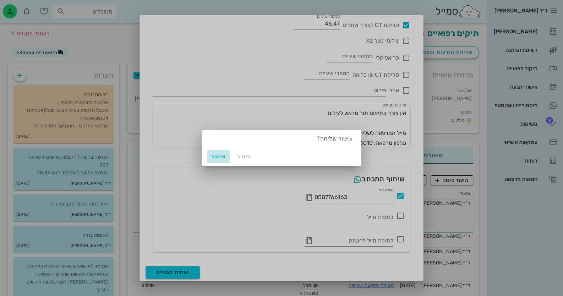
click at [216, 159] on span "אישור" at bounding box center [218, 157] width 17 height 6
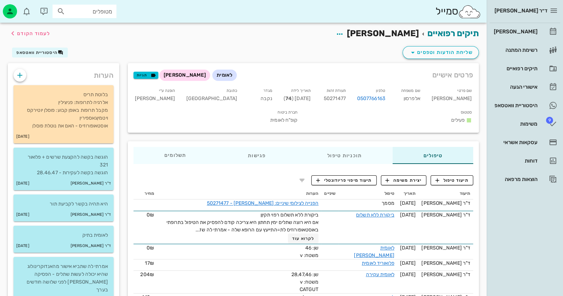
click at [346, 98] on span "50271477" at bounding box center [335, 98] width 22 height 6
copy span "50271477"
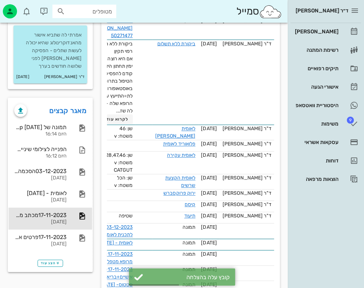
scroll to position [248, 0]
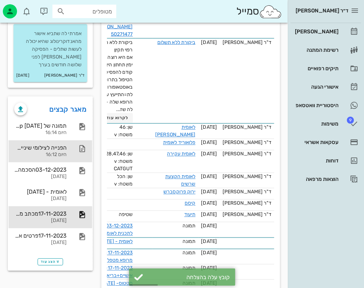
drag, startPoint x: 76, startPoint y: 143, endPoint x: 76, endPoint y: 147, distance: 3.6
click at [76, 147] on div "הפנייה לצילומי שיניים: בלהה אלפרסון - 50271477 היום 16:12" at bounding box center [51, 151] width 84 height 22
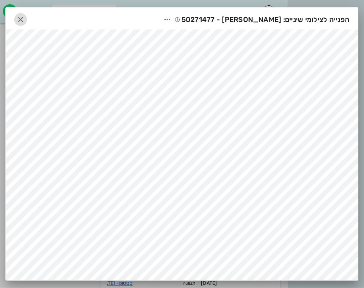
click at [25, 19] on icon "button" at bounding box center [20, 19] width 9 height 9
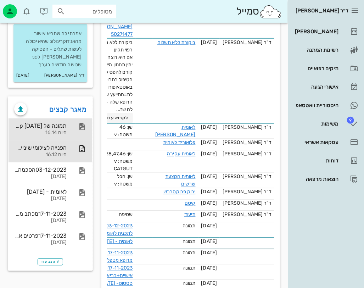
click at [62, 130] on div "היום 16:14" at bounding box center [40, 133] width 53 height 6
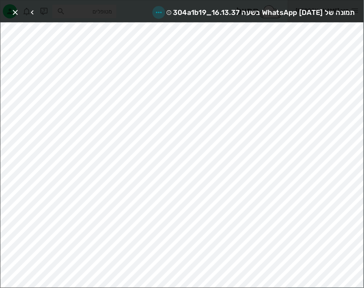
click at [155, 11] on icon "button" at bounding box center [159, 12] width 9 height 9
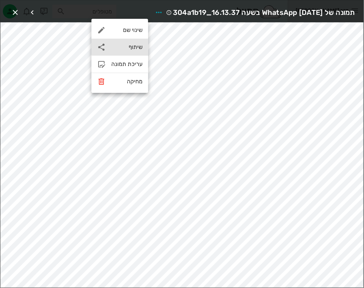
click at [136, 46] on div "שיתוף" at bounding box center [126, 47] width 31 height 7
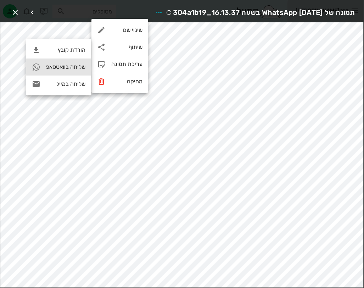
click at [78, 65] on div "שליחה בוואטסאפ" at bounding box center [65, 67] width 39 height 7
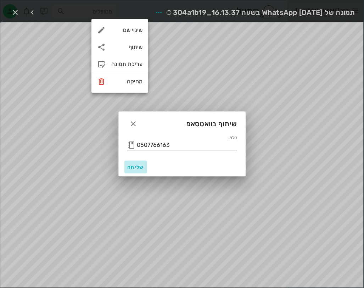
click at [144, 166] on button "שליחה" at bounding box center [136, 167] width 23 height 13
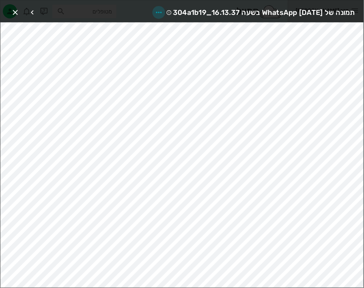
click at [155, 12] on icon "button" at bounding box center [159, 12] width 9 height 9
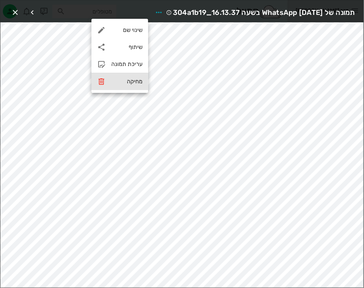
click at [137, 83] on div "מחיקה" at bounding box center [126, 81] width 31 height 7
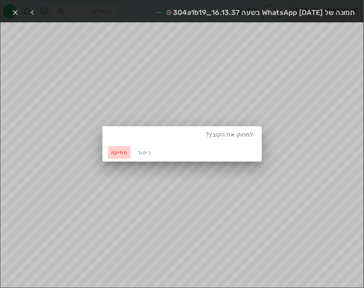
click at [112, 155] on span "מחיקה" at bounding box center [119, 153] width 17 height 6
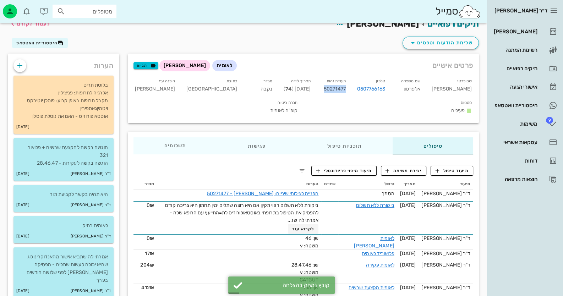
scroll to position [9, 0]
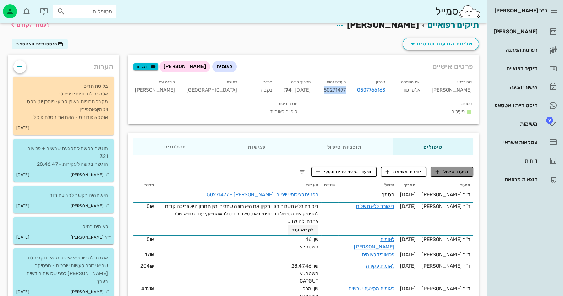
click at [468, 167] on button "תיעוד טיפול" at bounding box center [451, 172] width 43 height 10
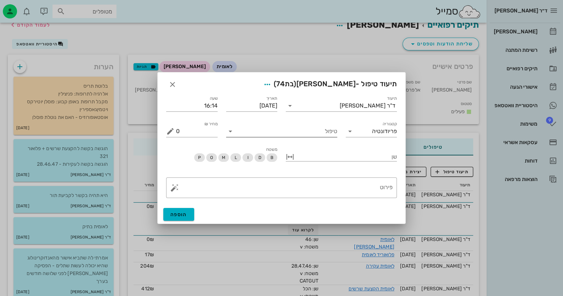
click at [306, 133] on input "טיפול" at bounding box center [286, 131] width 101 height 11
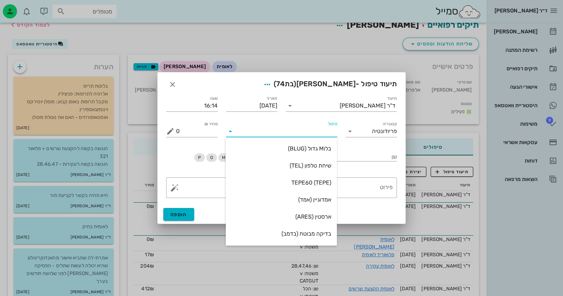
type input "ט"
click at [316, 149] on div "שיחת טלפון (TEL)" at bounding box center [281, 148] width 100 height 7
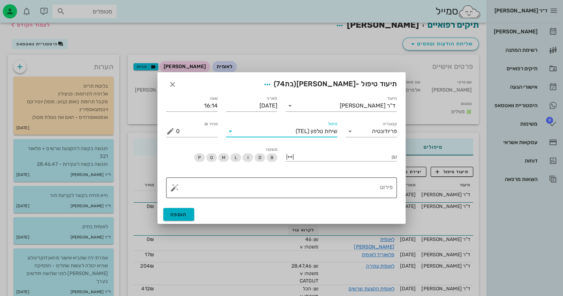
click at [356, 181] on div "פירוט" at bounding box center [284, 187] width 216 height 21
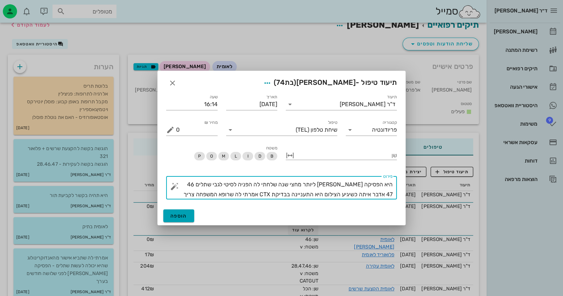
type textarea "היא הפסיקה פוסלן ליותר מחצי שנה שלחתי לה הפניה לסיטי לגבי שתלים 46 47 אדבר איתה…"
click at [184, 219] on button "הוספה" at bounding box center [178, 215] width 31 height 13
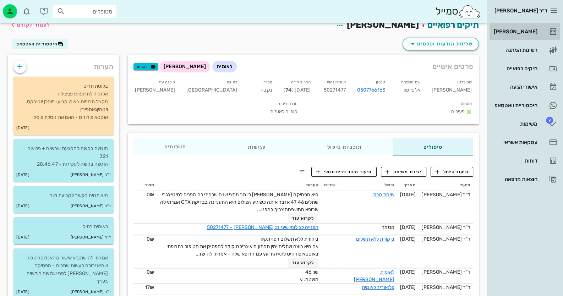
click at [534, 34] on div "[PERSON_NAME]" at bounding box center [514, 32] width 45 height 6
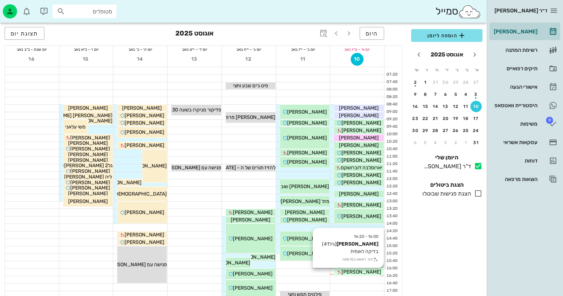
click at [375, 272] on div "[PERSON_NAME]" at bounding box center [359, 271] width 50 height 7
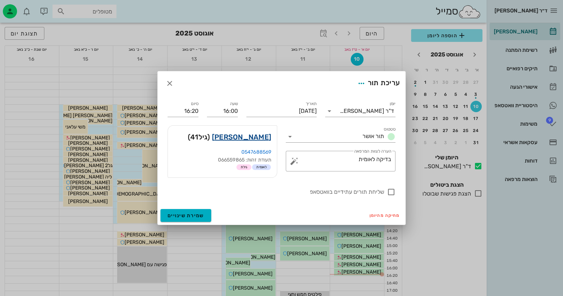
click at [263, 137] on link "שי ווקנין" at bounding box center [241, 136] width 59 height 11
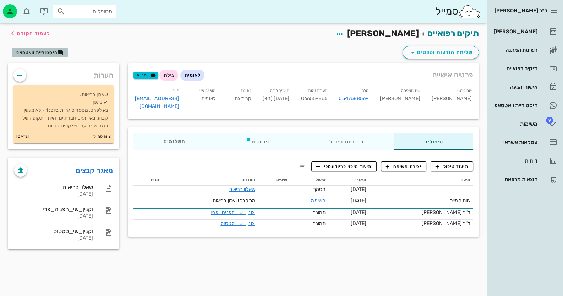
click at [46, 53] on span "היסטוריית וואטסאפ" at bounding box center [36, 52] width 41 height 5
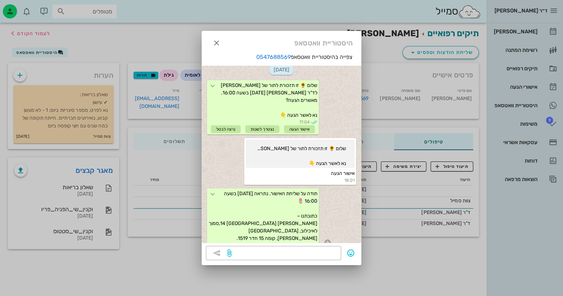
scroll to position [2, 0]
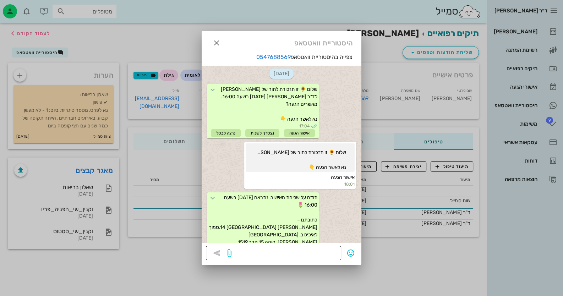
click at [328, 246] on div at bounding box center [285, 253] width 104 height 14
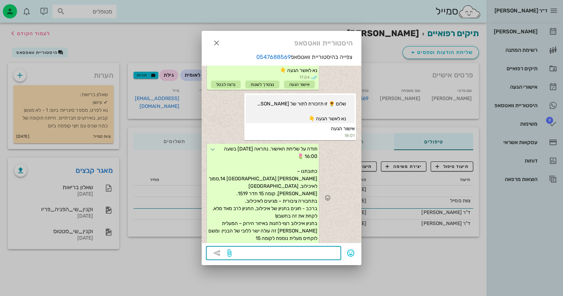
scroll to position [72, 0]
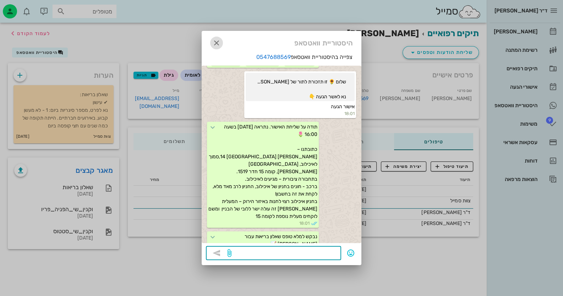
click at [222, 39] on span "button" at bounding box center [216, 43] width 13 height 9
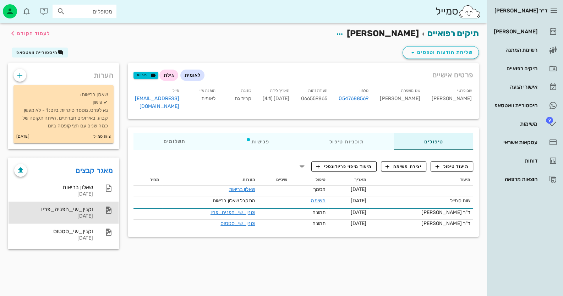
click at [82, 213] on div "וקנין_שי_הפניה_פריו 06-08-2025" at bounding box center [53, 213] width 79 height 22
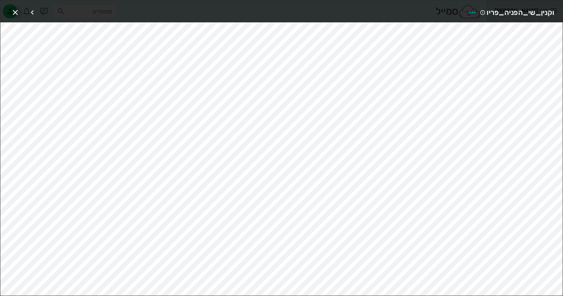
click at [16, 9] on icon "button" at bounding box center [15, 12] width 9 height 9
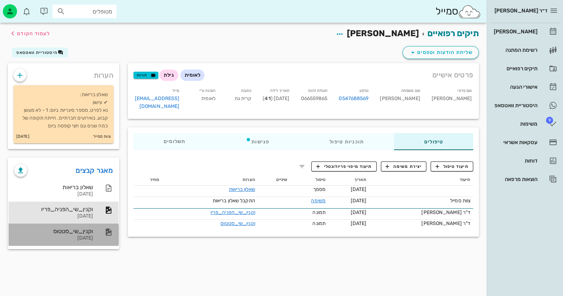
click at [90, 238] on div "[DATE]" at bounding box center [53, 238] width 79 height 6
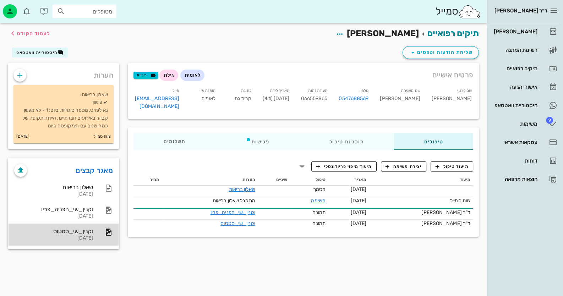
click at [84, 231] on div "וקנין_שי_סטטוס" at bounding box center [53, 231] width 79 height 7
click at [96, 239] on div "וקנין_שי_סטטוס 06-08-2025" at bounding box center [64, 235] width 110 height 22
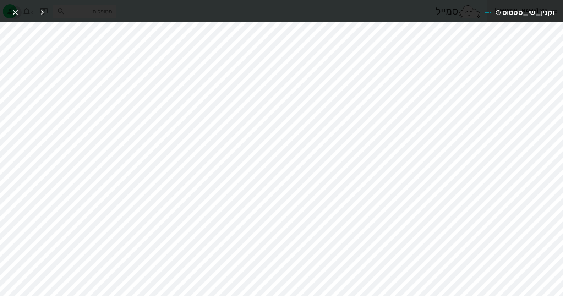
click at [12, 12] on icon "button" at bounding box center [15, 12] width 9 height 9
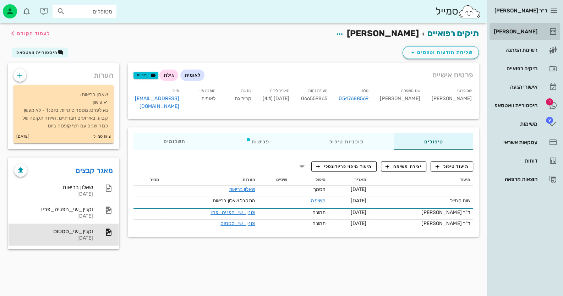
click at [539, 33] on link "[PERSON_NAME]" at bounding box center [524, 31] width 71 height 17
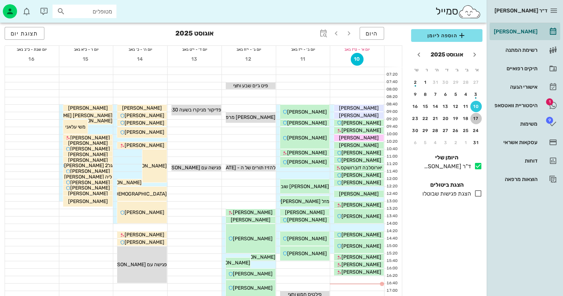
click at [476, 117] on div "17" at bounding box center [475, 118] width 11 height 5
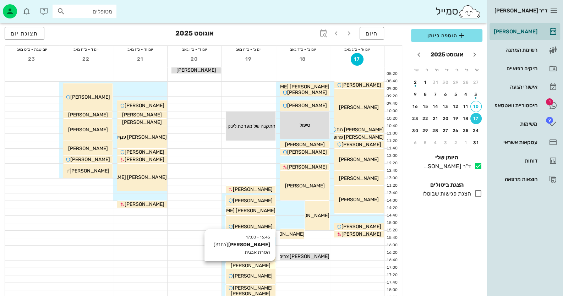
scroll to position [71, 0]
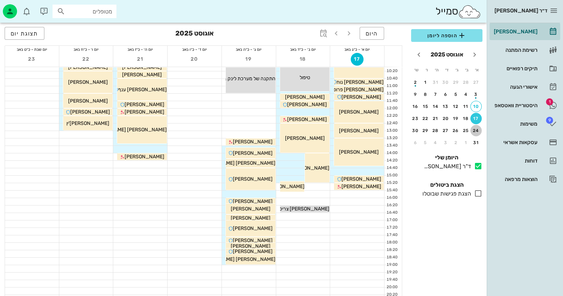
click at [478, 130] on div "24" at bounding box center [475, 130] width 11 height 5
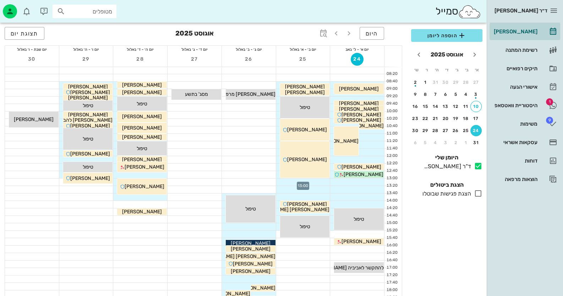
scroll to position [35, 0]
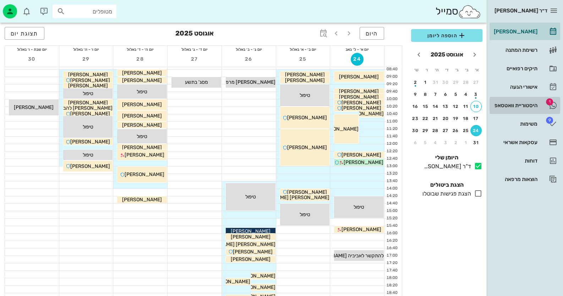
click at [533, 107] on div "היסטוריית וואטסאפ" at bounding box center [514, 106] width 45 height 6
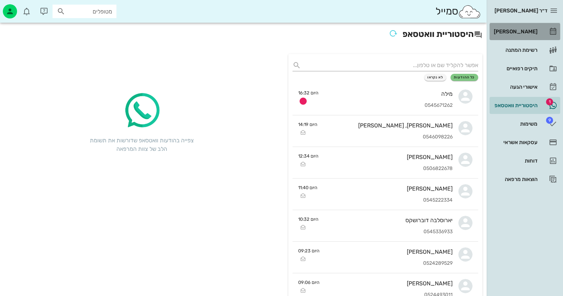
click at [530, 33] on div "[PERSON_NAME]" at bounding box center [514, 32] width 45 height 6
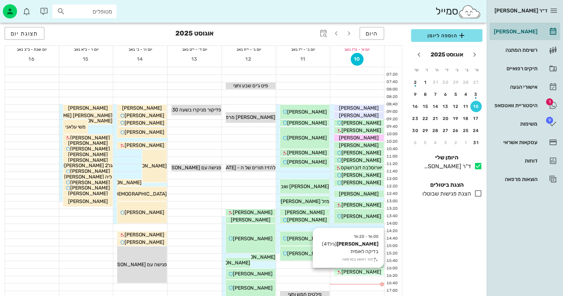
click at [358, 270] on span "[PERSON_NAME]" at bounding box center [361, 272] width 40 height 6
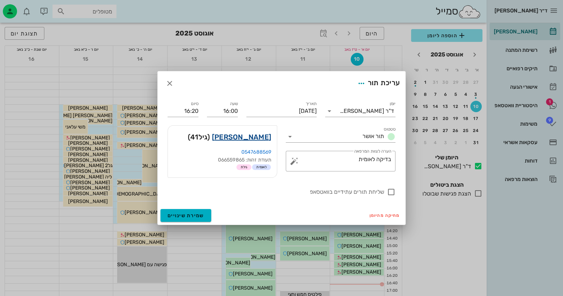
click at [264, 135] on link "שי ווקנין" at bounding box center [241, 136] width 59 height 11
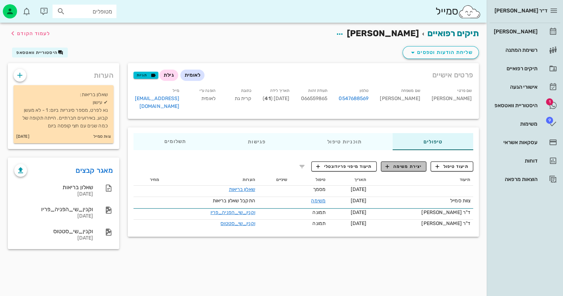
click at [404, 161] on button "יצירת משימה" at bounding box center [404, 166] width 46 height 10
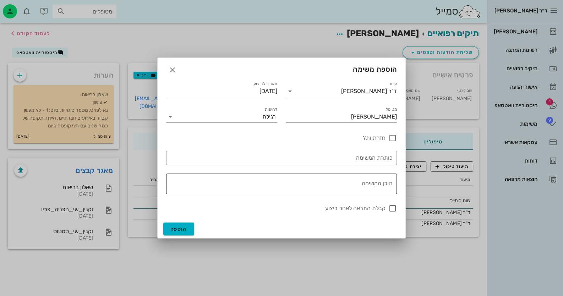
click at [357, 190] on textarea "תוכן המשימה" at bounding box center [279, 185] width 225 height 17
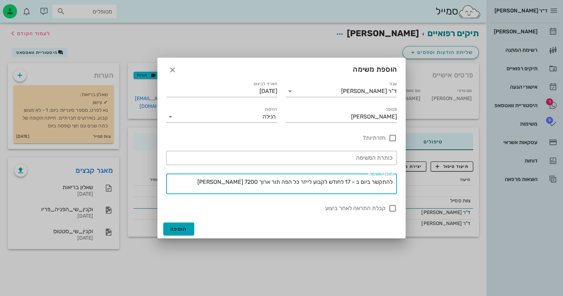
type textarea "להתקשר ביום ב - 17 לחודש לקבוע לייזר כל הפה תור ארוך 7200 שקל"
click at [178, 230] on span "הוספה" at bounding box center [178, 229] width 17 height 6
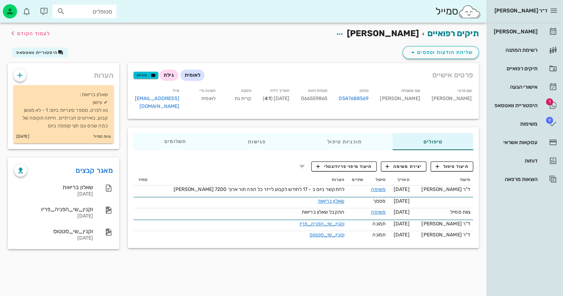
click at [270, 254] on div "תיקים רפואיים שי ווקנין לעמוד הקודם שליחת הודעות וטפסים היסטוריית וואטסאפ פרטים…" at bounding box center [243, 142] width 486 height 238
click at [37, 58] on div "שליחת הודעות וטפסים היסטוריית וואטסאפ" at bounding box center [243, 54] width 479 height 18
click at [42, 53] on span "היסטוריית וואטסאפ" at bounding box center [36, 52] width 41 height 5
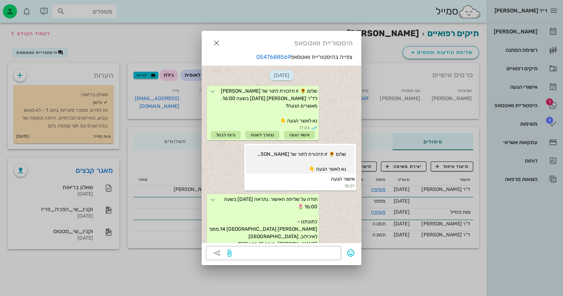
scroll to position [72, 0]
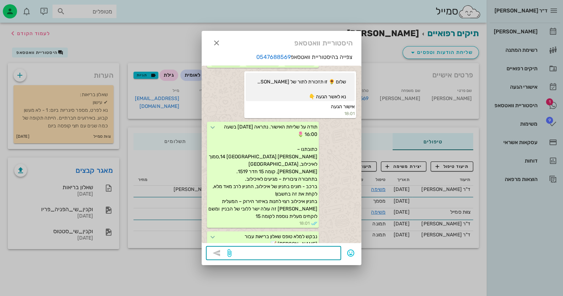
paste textarea "שלום רב, אלה המוצרים המומלצים עבורך, ופרטי הקשר לרכישתם http://oralb-dtc.co.il/…"
type textarea "שלום רב, אלה המוצרים המומלצים עבורך, ופרטי הקשר לרכישתם http://oralb-dtc.co.il/…"
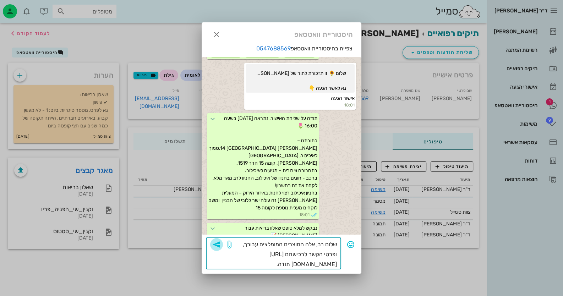
click at [221, 243] on span "button" at bounding box center [216, 244] width 13 height 9
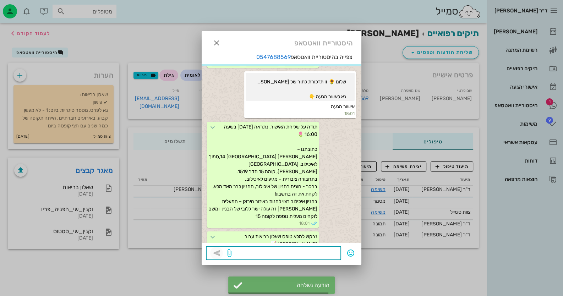
scroll to position [142, 0]
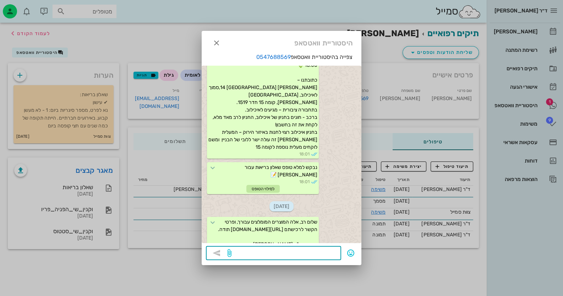
click at [108, 270] on div at bounding box center [281, 148] width 563 height 296
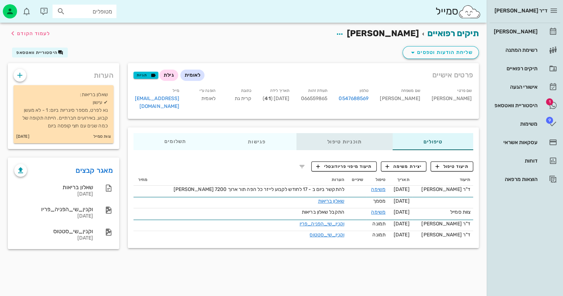
click at [340, 134] on div "תוכניות טיפול" at bounding box center [344, 141] width 96 height 17
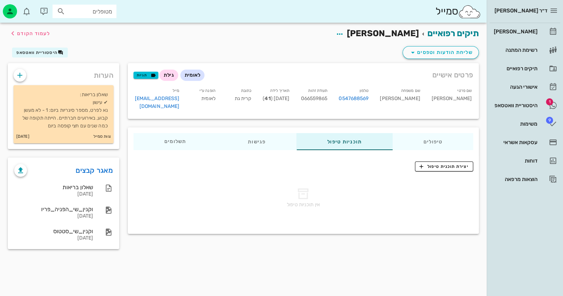
click at [445, 156] on div "יצירת תוכנית טיפול אין תוכניות טיפול" at bounding box center [303, 193] width 351 height 74
click at [446, 163] on span "יצירת תוכנית טיפול" at bounding box center [443, 166] width 49 height 6
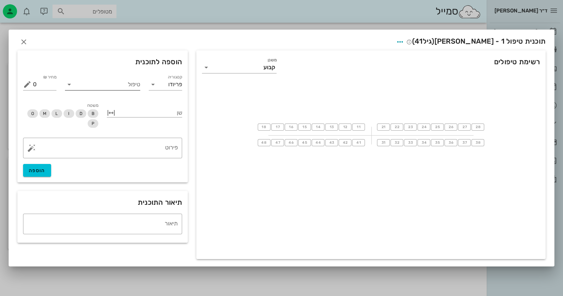
click at [96, 86] on input "טיפול" at bounding box center [107, 84] width 65 height 11
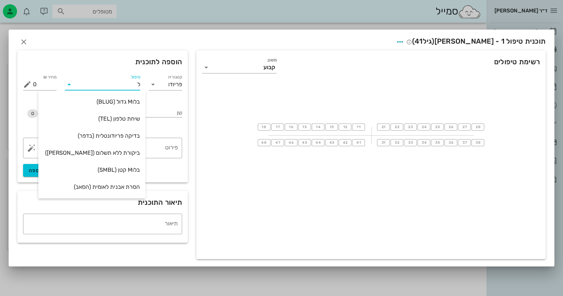
type input "[PERSON_NAME]"
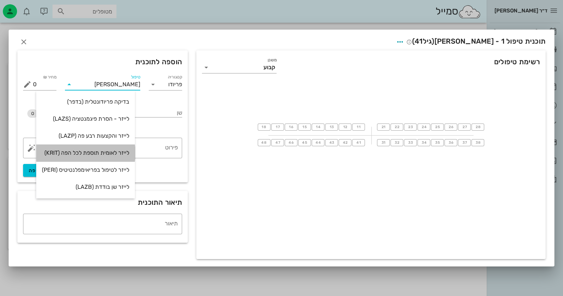
click at [98, 154] on div "לייזר לאומית תוספת לכל הפה (KRIT)" at bounding box center [85, 152] width 87 height 7
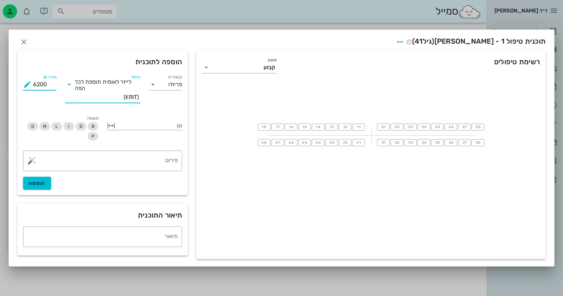
drag, startPoint x: 51, startPoint y: 87, endPoint x: 14, endPoint y: 81, distance: 37.8
click at [14, 81] on div "הוספה לתוכנית קטגוריה פריודונטיה טיפול לייזר לאומית תוספת לכל הפה (KRIT) כמות 1…" at bounding box center [102, 122] width 179 height 153
click at [126, 164] on textarea "פירוט" at bounding box center [105, 162] width 145 height 17
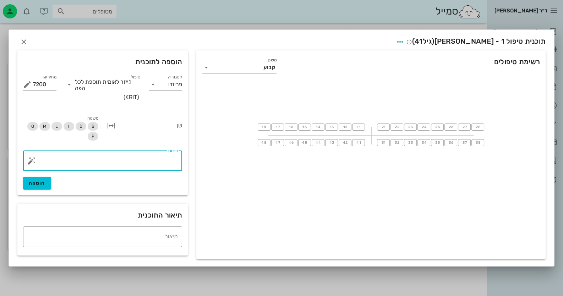
click at [31, 162] on button "button" at bounding box center [31, 160] width 9 height 9
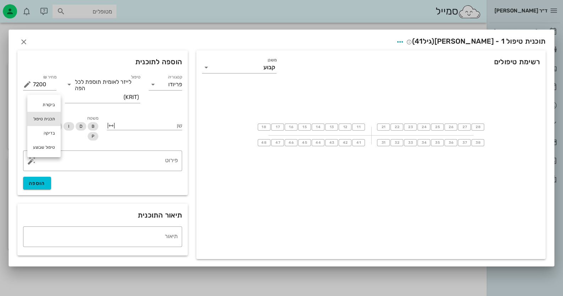
click at [48, 117] on div "תכנית טיפול" at bounding box center [43, 119] width 33 height 14
click at [151, 156] on textarea "פירוט" at bounding box center [105, 162] width 145 height 17
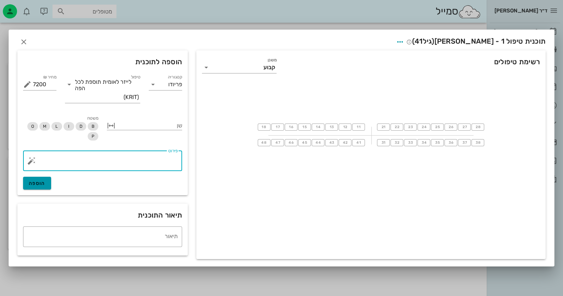
click at [45, 183] on button "הוספה" at bounding box center [37, 183] width 28 height 13
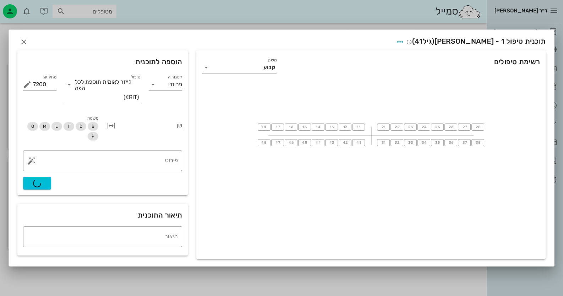
type input "0"
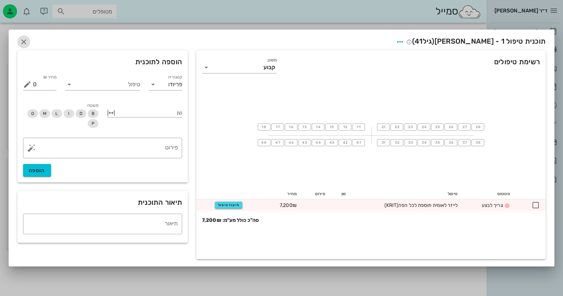
click at [23, 40] on icon "button" at bounding box center [24, 42] width 9 height 9
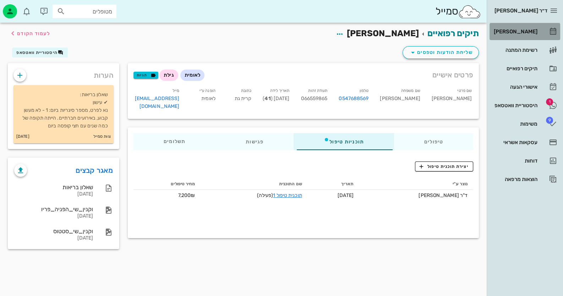
click at [541, 34] on link "[PERSON_NAME]" at bounding box center [524, 31] width 71 height 17
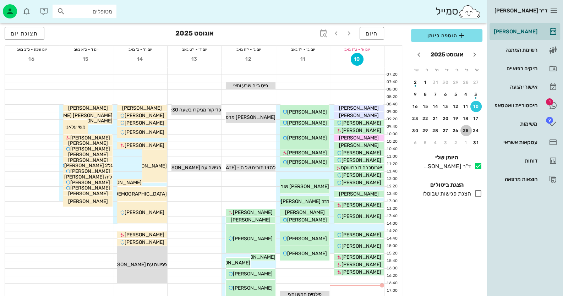
click at [469, 129] on div "25" at bounding box center [465, 130] width 11 height 5
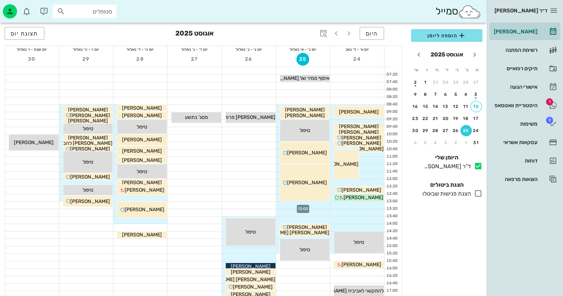
click at [316, 206] on div at bounding box center [303, 205] width 54 height 7
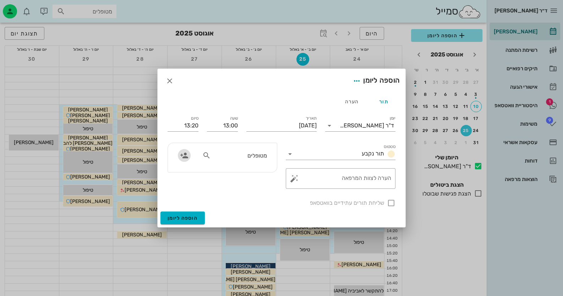
click at [184, 154] on icon "button" at bounding box center [184, 155] width 9 height 9
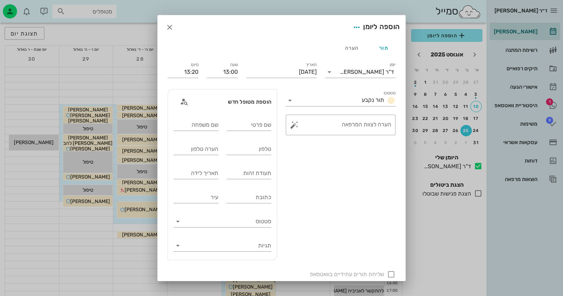
click at [179, 21] on div "הוספה ליומן" at bounding box center [282, 27] width 248 height 24
click at [174, 24] on icon "button" at bounding box center [169, 27] width 9 height 9
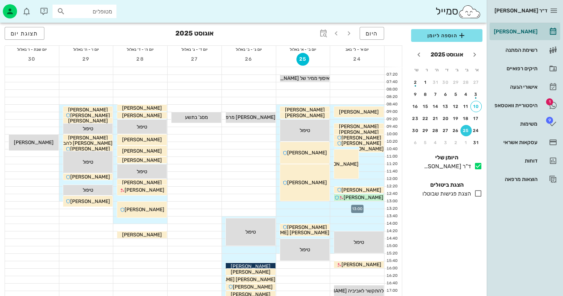
click at [355, 204] on div at bounding box center [357, 205] width 54 height 7
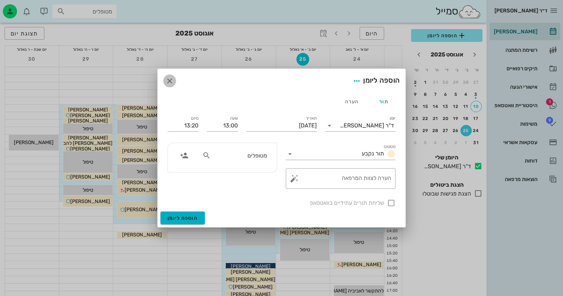
click at [171, 82] on icon "button" at bounding box center [169, 81] width 9 height 9
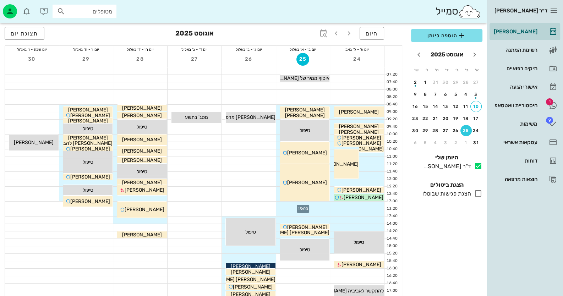
click at [319, 206] on div at bounding box center [303, 205] width 54 height 7
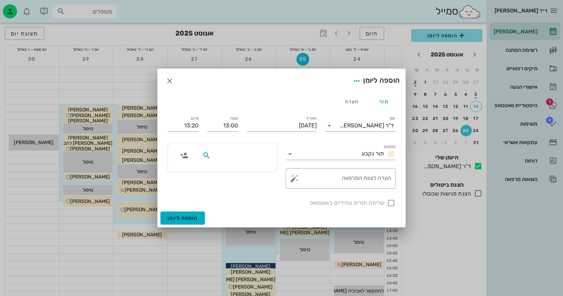
click at [239, 159] on input "text" at bounding box center [239, 155] width 55 height 9
type input "אלון נ"
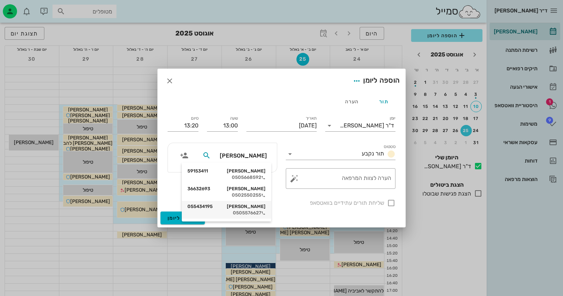
click at [245, 209] on div "ניסים אלון 055434195" at bounding box center [226, 207] width 78 height 6
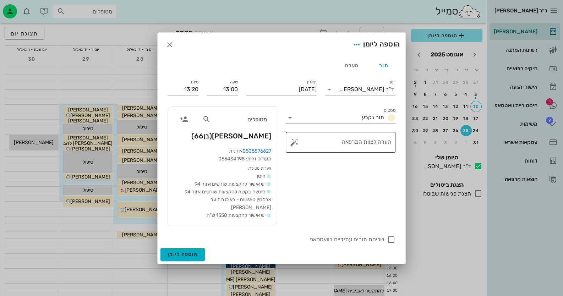
click at [292, 146] on button "button" at bounding box center [294, 142] width 9 height 9
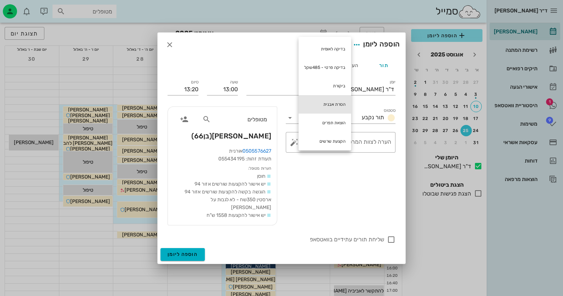
click at [323, 102] on div "הסרת אבנית" at bounding box center [324, 104] width 53 height 18
type textarea "הסרת אבנית"
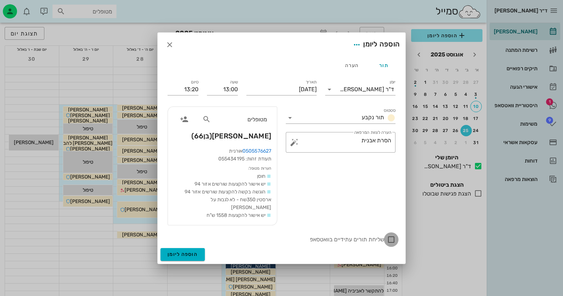
click at [389, 236] on div at bounding box center [391, 239] width 12 height 12
checkbox input "true"
click at [193, 251] on span "הוספה ליומן" at bounding box center [182, 254] width 30 height 6
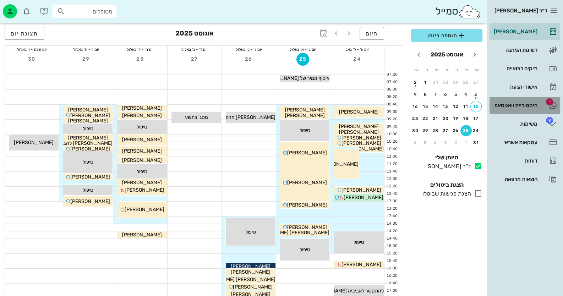
click at [528, 110] on div "היסטוריית וואטסאפ" at bounding box center [514, 105] width 45 height 11
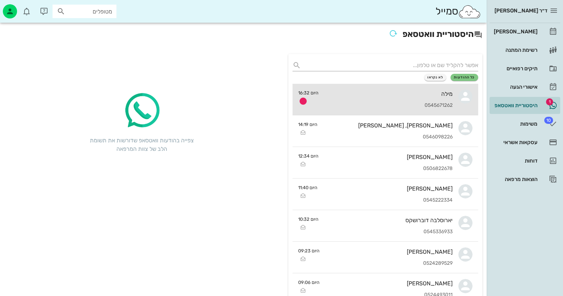
click at [435, 100] on div "מילה 0545671262" at bounding box center [388, 99] width 128 height 31
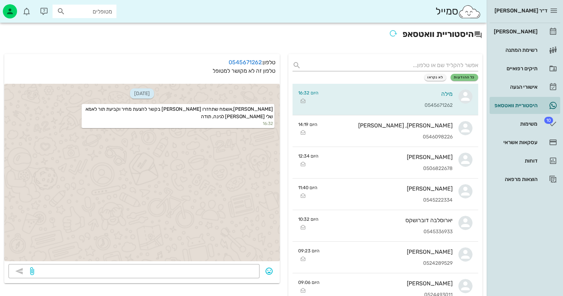
click at [85, 11] on input "מטופלים" at bounding box center [89, 11] width 45 height 9
type input "גינזב"
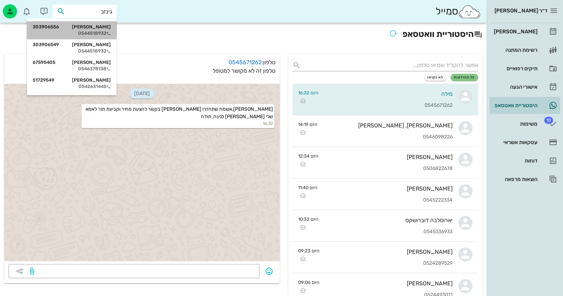
click at [96, 37] on div "גלינה גינזבורג 303906556 0544518932" at bounding box center [72, 30] width 78 height 18
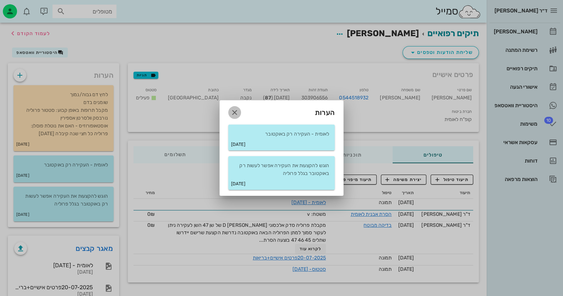
click at [234, 111] on icon "button" at bounding box center [234, 112] width 9 height 9
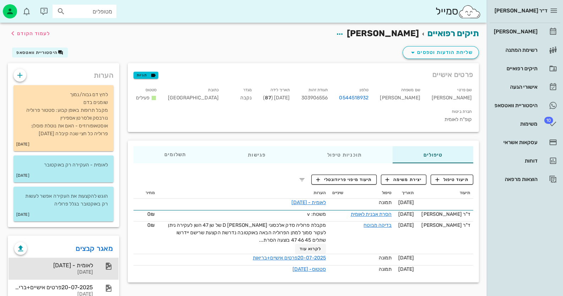
click at [82, 265] on div "לאומית - 23-07-2025" at bounding box center [53, 265] width 79 height 7
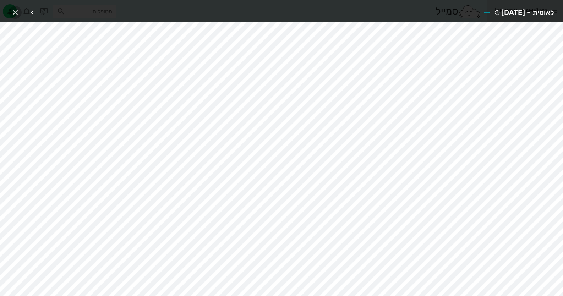
click at [14, 11] on icon "button" at bounding box center [15, 12] width 9 height 9
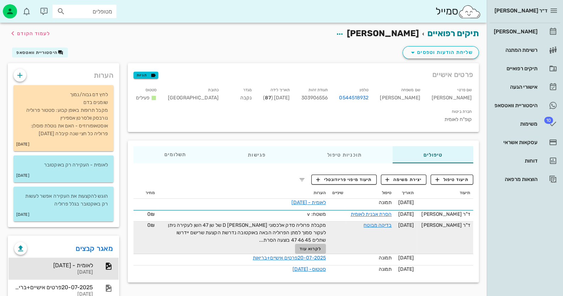
click at [317, 246] on span "לקרוא עוד" at bounding box center [310, 248] width 22 height 5
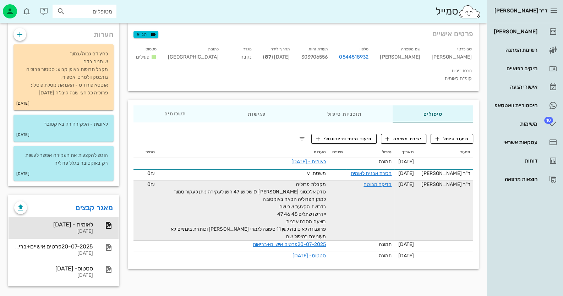
scroll to position [42, 0]
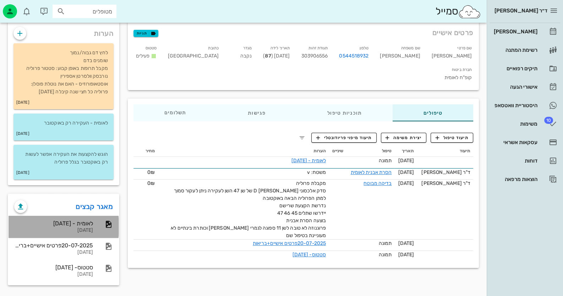
click at [96, 222] on div "לאומית - 23-07-2025 23-07-2025" at bounding box center [64, 227] width 110 height 22
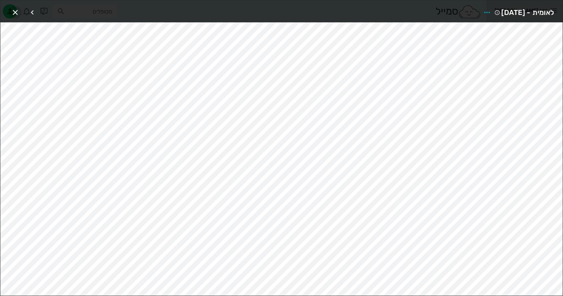
click at [15, 11] on icon "button" at bounding box center [15, 12] width 9 height 9
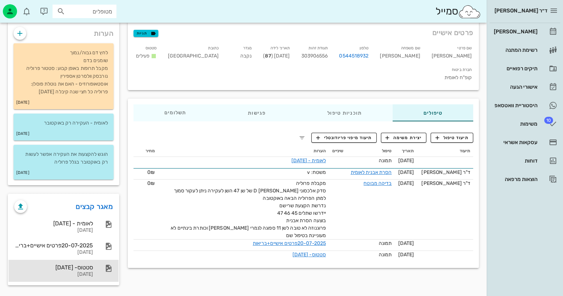
click at [93, 267] on div "סטטוס- 20-07-2025" at bounding box center [53, 267] width 79 height 7
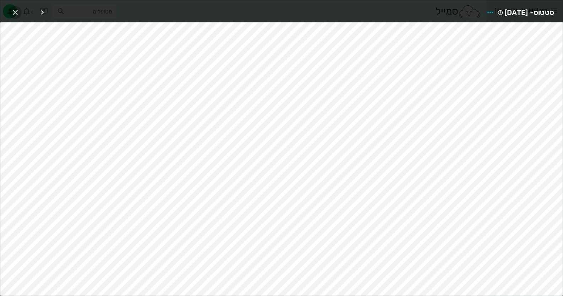
click at [12, 10] on icon "button" at bounding box center [15, 12] width 9 height 9
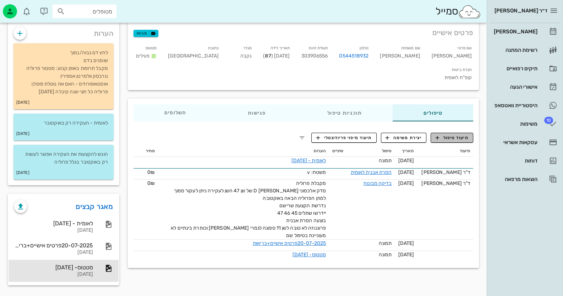
click at [469, 133] on button "תיעוד טיפול" at bounding box center [451, 138] width 43 height 10
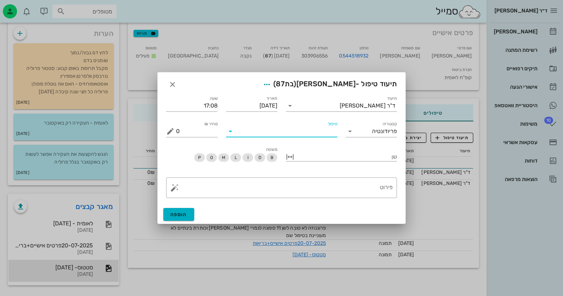
click at [294, 133] on input "טיפול" at bounding box center [286, 131] width 101 height 11
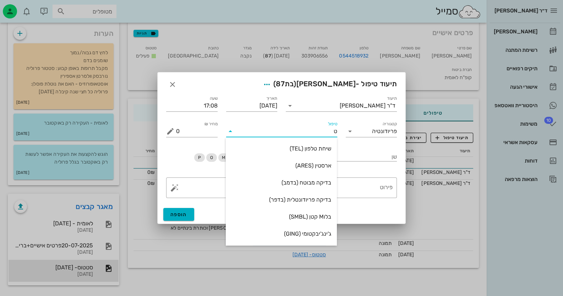
type input "טל"
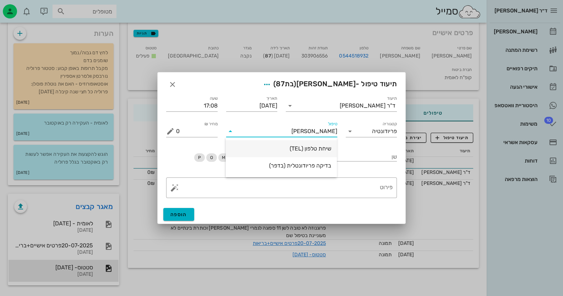
click at [293, 149] on div "שיחת טלפון (TEL)" at bounding box center [281, 148] width 100 height 7
click at [383, 197] on textarea "פירוט" at bounding box center [284, 189] width 216 height 17
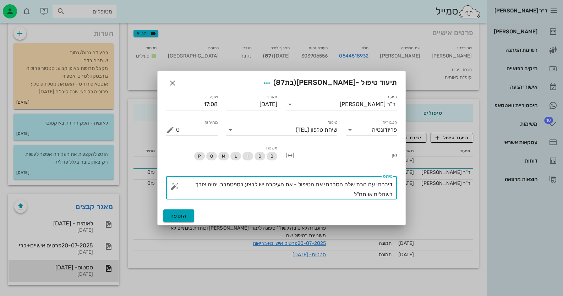
type textarea "דיברתי עם הבת שלה הסברתי את הטיפול - את העיקרה יש לבצע בספטמבר. יהיה צורך בשתלי…"
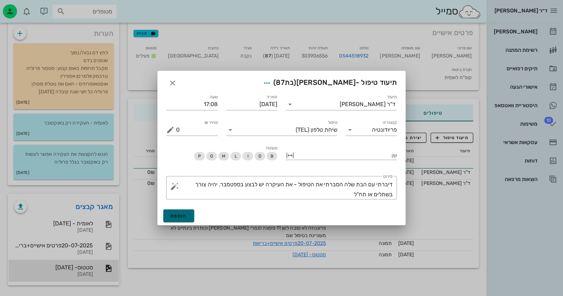
click at [184, 214] on span "הוספה" at bounding box center [178, 216] width 17 height 6
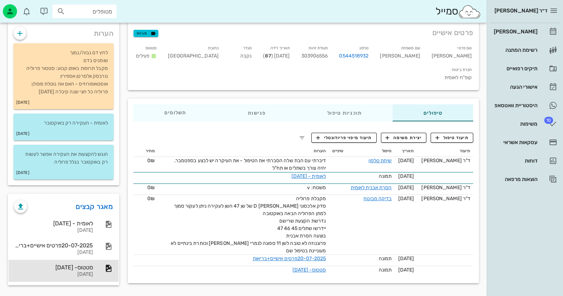
click at [84, 10] on input "מטופלים" at bounding box center [89, 11] width 45 height 9
paste input "0523566651"
type input "0523566651"
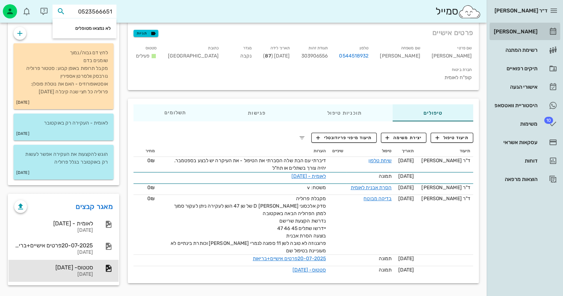
click at [525, 32] on div "[PERSON_NAME]" at bounding box center [514, 32] width 45 height 6
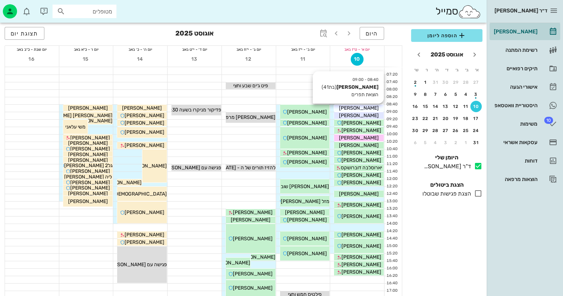
click at [360, 105] on span "[PERSON_NAME]" at bounding box center [359, 108] width 40 height 6
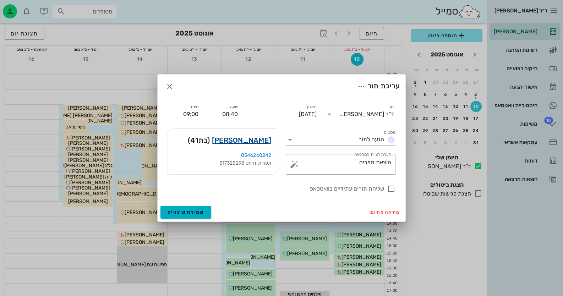
click at [260, 137] on link "אנה סטרלניקוב" at bounding box center [241, 139] width 59 height 11
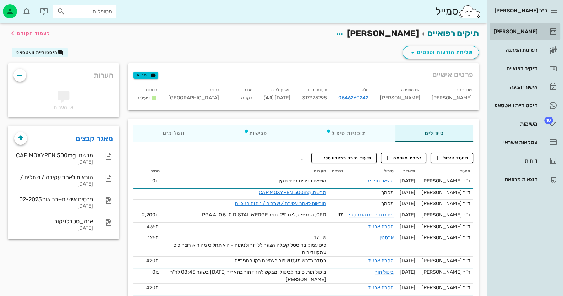
click at [508, 30] on div "[PERSON_NAME]" at bounding box center [514, 32] width 45 height 6
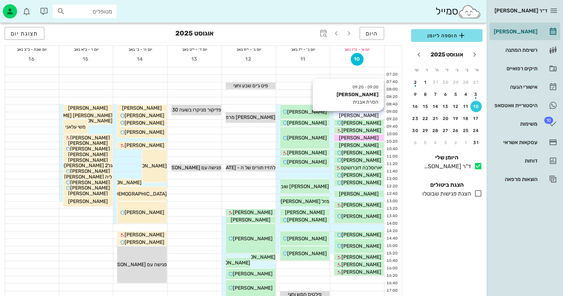
click at [371, 117] on div "[PERSON_NAME]" at bounding box center [359, 115] width 50 height 7
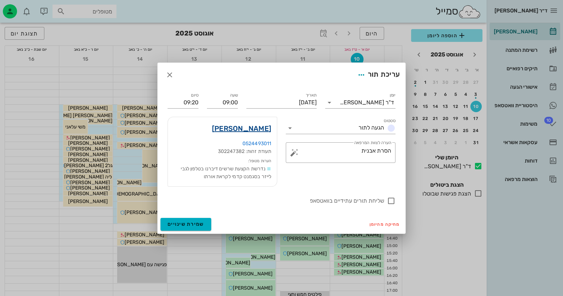
click at [264, 127] on link "דבי כחלון" at bounding box center [241, 128] width 59 height 11
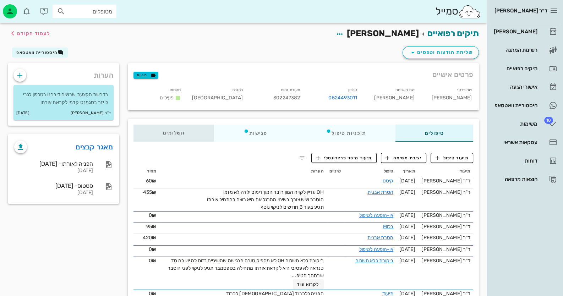
click at [206, 137] on div "תשלומים 0₪" at bounding box center [173, 133] width 81 height 17
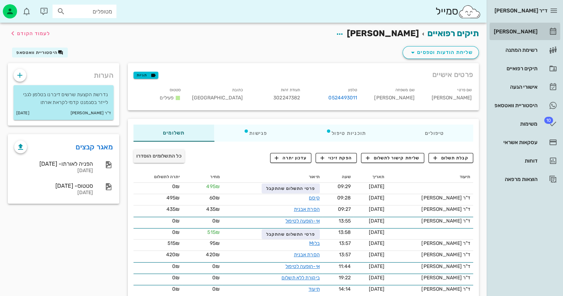
click at [525, 35] on div "[PERSON_NAME]" at bounding box center [514, 31] width 45 height 11
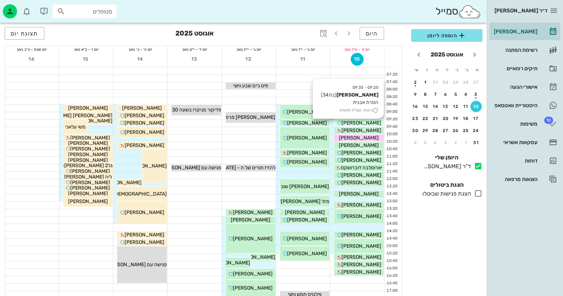
click at [349, 124] on span "[PERSON_NAME]" at bounding box center [361, 123] width 40 height 6
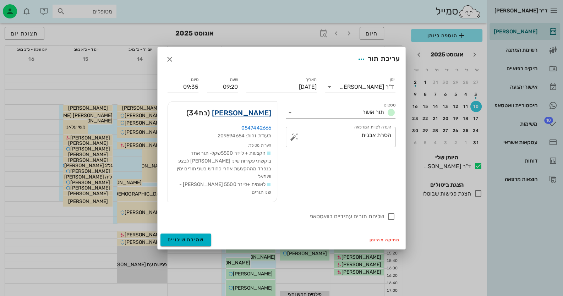
click at [263, 117] on link "מישל ברנט" at bounding box center [241, 112] width 59 height 11
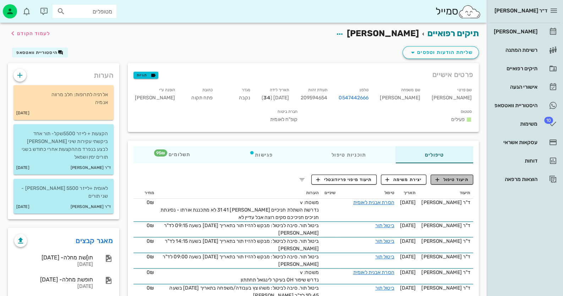
click at [447, 176] on span "תיעוד טיפול" at bounding box center [451, 179] width 33 height 6
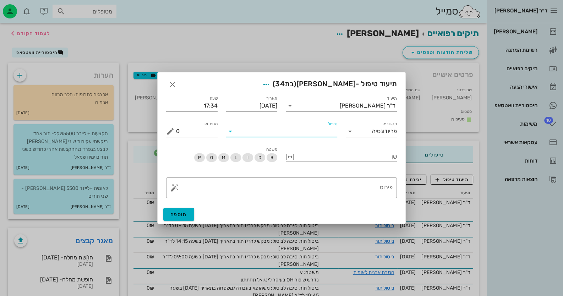
click at [321, 136] on input "טיפול" at bounding box center [286, 131] width 101 height 11
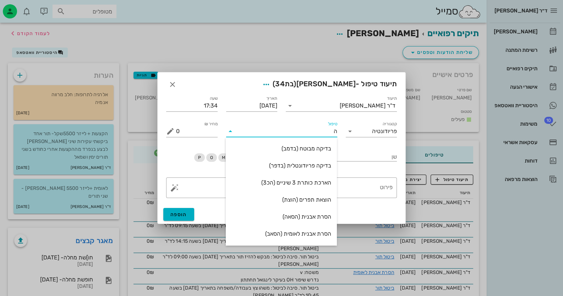
type input "הס"
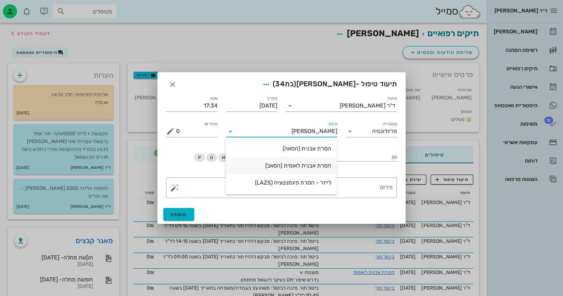
click at [299, 166] on div "הסרת אבנית לאומית (הסאב)" at bounding box center [281, 165] width 100 height 7
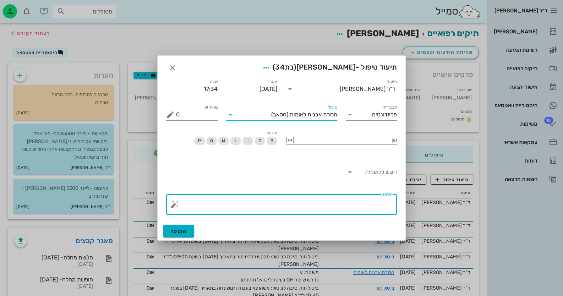
click at [359, 204] on textarea "פירוט" at bounding box center [284, 206] width 216 height 17
type textarea "נדרש שיפור בלינגואל"
click at [183, 228] on span "הוספה" at bounding box center [178, 231] width 17 height 6
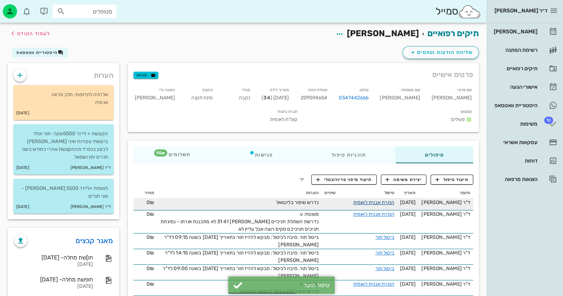
click at [394, 199] on link "הסרת אבנית לאומית" at bounding box center [373, 202] width 41 height 6
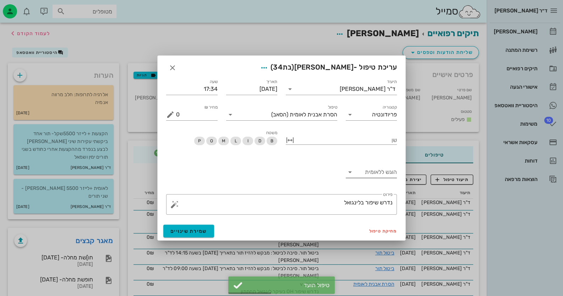
click at [387, 173] on input "הוגש ללאומית" at bounding box center [376, 171] width 42 height 11
click at [387, 180] on div "כן" at bounding box center [371, 177] width 40 height 7
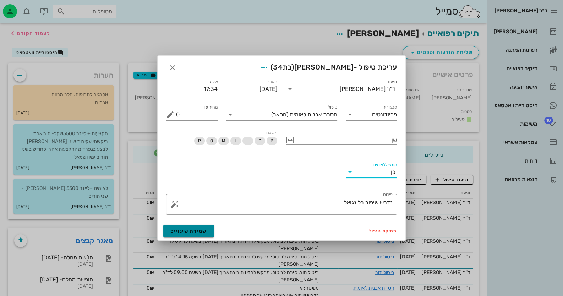
click at [180, 232] on span "שמירת שינויים" at bounding box center [188, 231] width 37 height 6
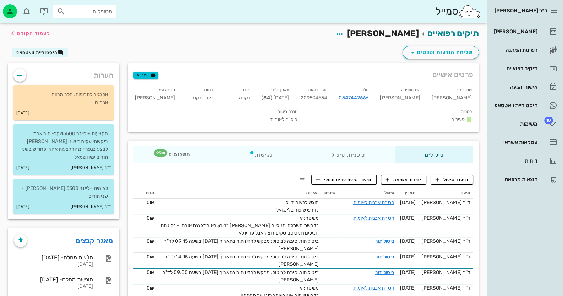
click at [327, 98] on span "209594654" at bounding box center [313, 98] width 27 height 6
copy span "209594654"
click at [534, 34] on div "[PERSON_NAME]" at bounding box center [514, 32] width 45 height 6
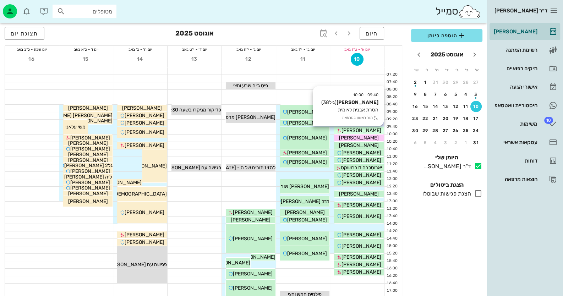
click at [359, 131] on span "[PERSON_NAME]" at bounding box center [361, 130] width 40 height 6
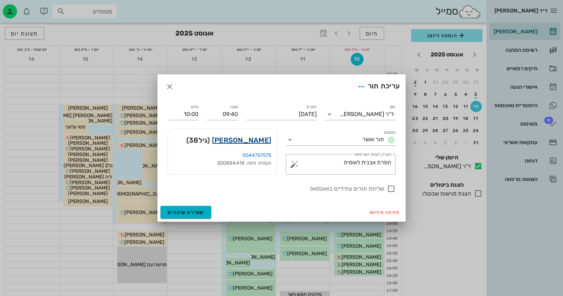
click at [266, 140] on link "אראל ארד" at bounding box center [241, 139] width 59 height 11
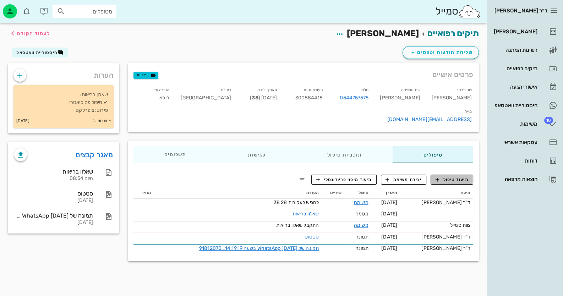
click at [463, 176] on span "תיעוד טיפול" at bounding box center [451, 179] width 33 height 6
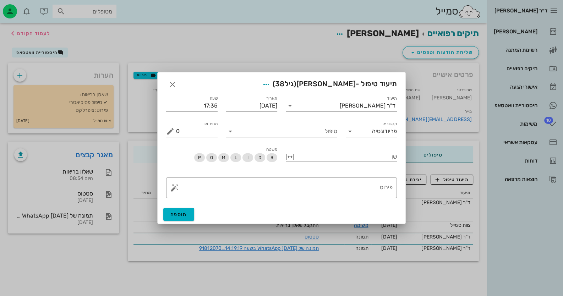
click at [320, 132] on input "טיפול" at bounding box center [286, 131] width 101 height 11
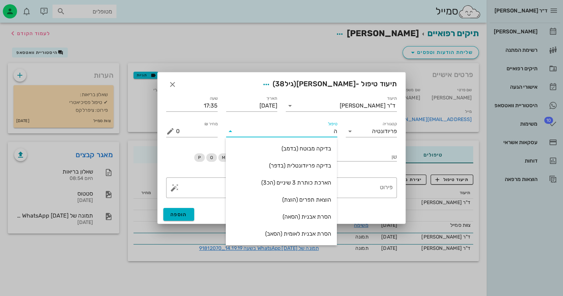
type input "הס"
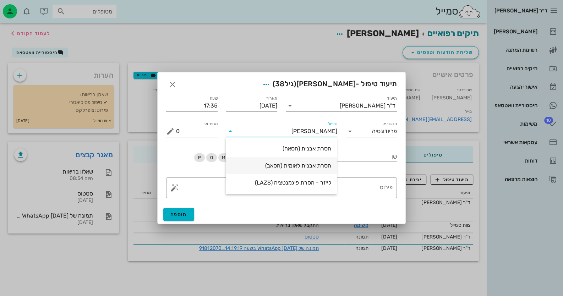
click at [320, 166] on div "הסרת אבנית לאומית (הסאב)" at bounding box center [281, 165] width 100 height 7
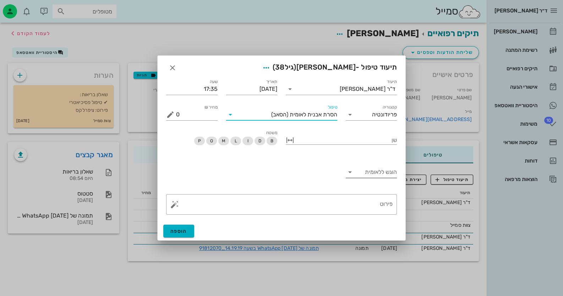
click at [384, 174] on input "הוגש ללאומית" at bounding box center [376, 171] width 42 height 11
click at [382, 177] on div "כן" at bounding box center [371, 177] width 40 height 7
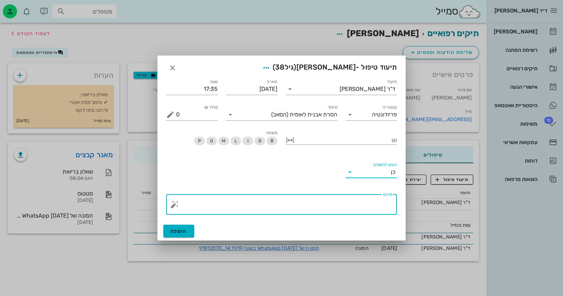
click at [368, 203] on textarea "פירוט" at bounding box center [284, 206] width 216 height 17
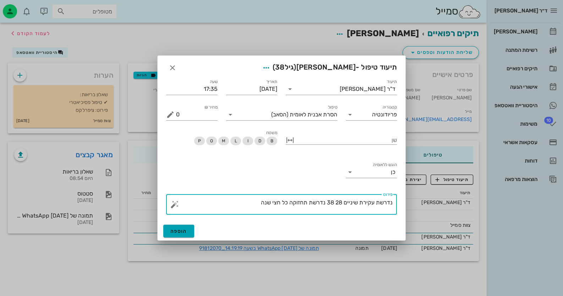
type textarea "נדרשת עקירת שיניים 28 38 נדרשת תחזוקה כל חצי שנה"
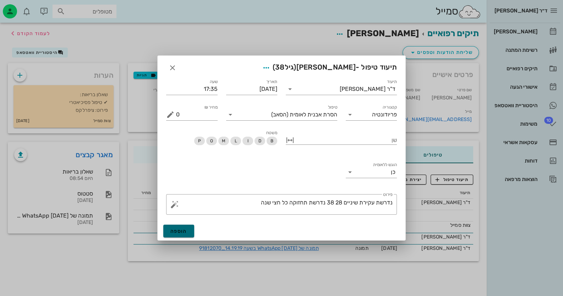
click at [173, 235] on button "הוספה" at bounding box center [178, 231] width 31 height 13
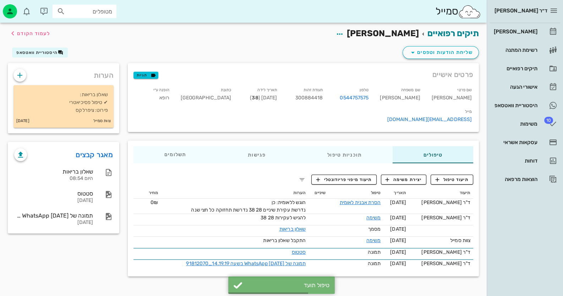
click at [323, 99] on span "300884418" at bounding box center [309, 98] width 28 height 6
copy span "300884418"
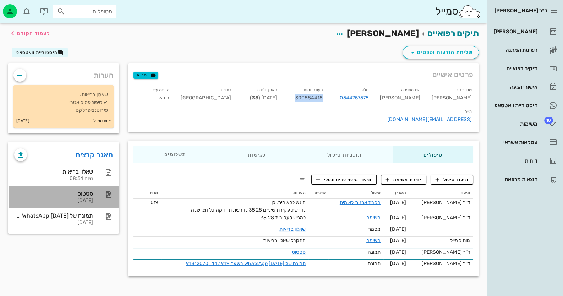
click at [37, 200] on div "[DATE]" at bounding box center [53, 201] width 79 height 6
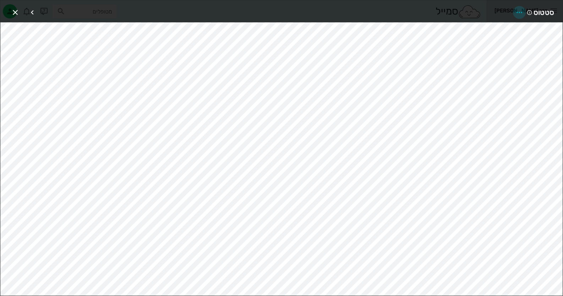
click at [522, 11] on icon "button" at bounding box center [519, 12] width 9 height 9
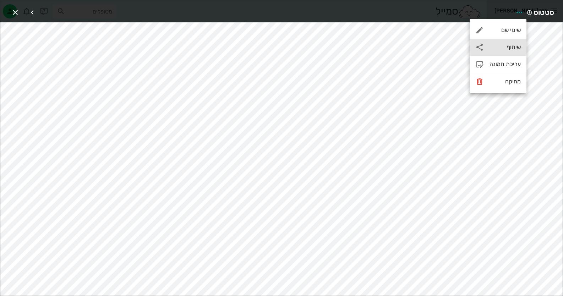
click at [514, 46] on div "שיתוף" at bounding box center [504, 47] width 31 height 7
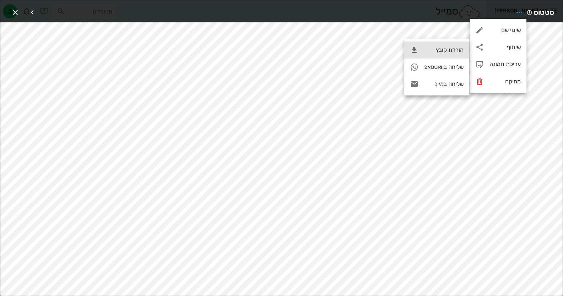
click at [463, 50] on div "הורדת קובץ" at bounding box center [443, 49] width 39 height 7
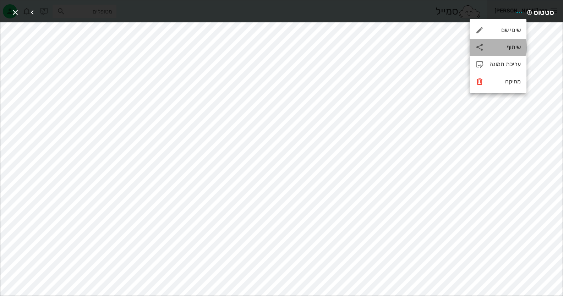
click at [494, 50] on div "שיתוף" at bounding box center [504, 47] width 31 height 7
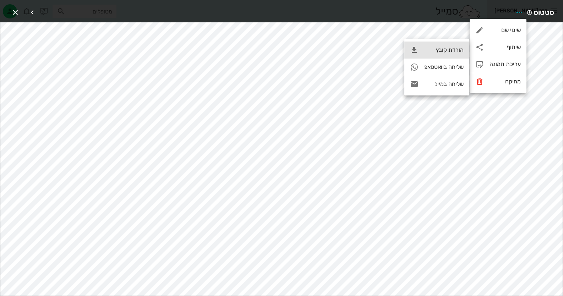
click at [456, 44] on div "הורדת קובץ" at bounding box center [436, 50] width 65 height 17
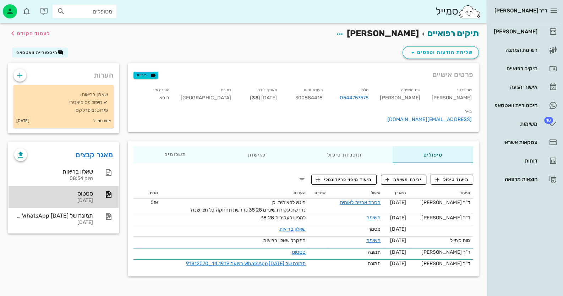
click at [67, 203] on div "סטטוס 07-08-2025" at bounding box center [53, 197] width 79 height 22
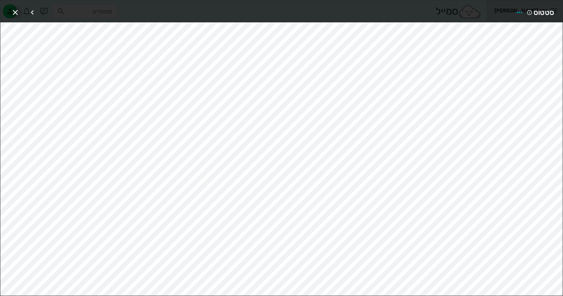
click at [16, 10] on icon "button" at bounding box center [15, 12] width 9 height 9
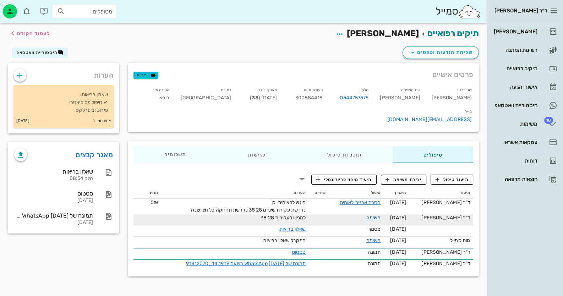
click at [381, 215] on link "משימה" at bounding box center [373, 218] width 15 height 6
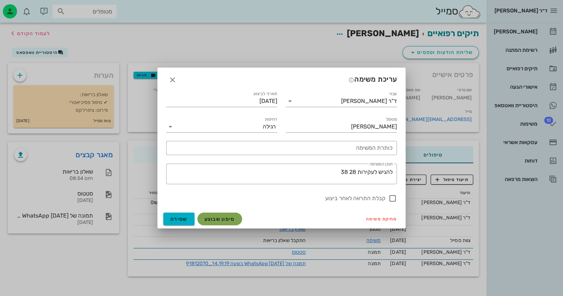
click at [228, 218] on span "סימון שבוצע" at bounding box center [219, 219] width 31 height 6
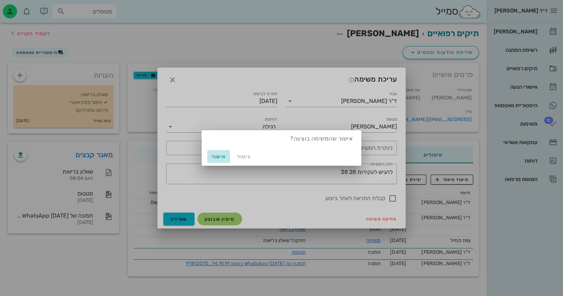
click at [215, 158] on span "אישור" at bounding box center [218, 157] width 17 height 6
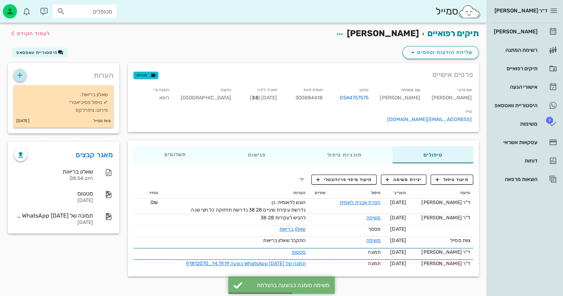
click at [18, 71] on icon "button" at bounding box center [20, 75] width 9 height 9
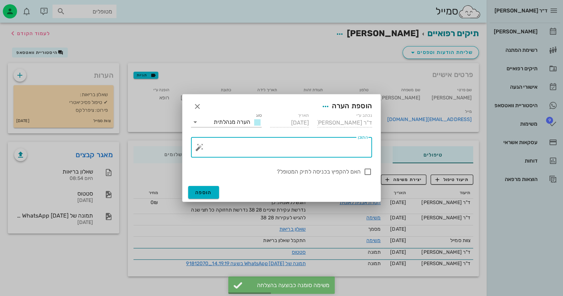
click at [339, 150] on textarea "התוכן" at bounding box center [284, 148] width 167 height 17
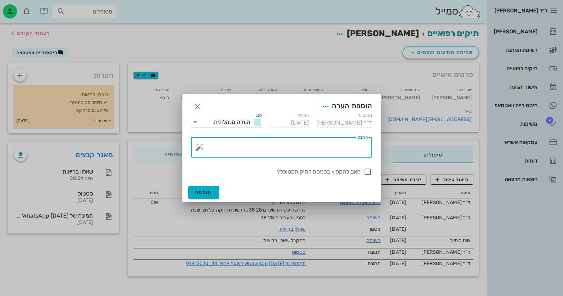
click at [199, 147] on button "button" at bounding box center [199, 147] width 9 height 9
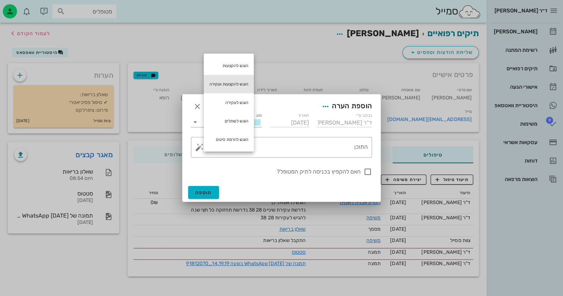
click at [237, 82] on div "הוגש להקצעות ועקירה" at bounding box center [229, 84] width 50 height 18
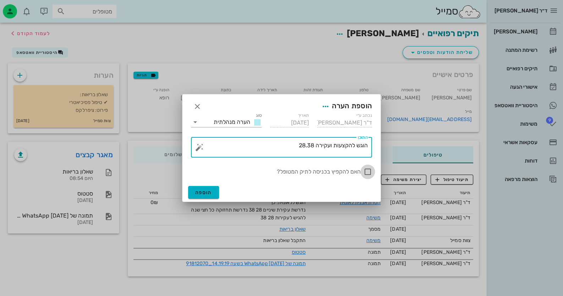
type textarea "הוגש להקצעות ועקירה 28.38"
click at [369, 172] on div at bounding box center [368, 172] width 12 height 12
checkbox input "true"
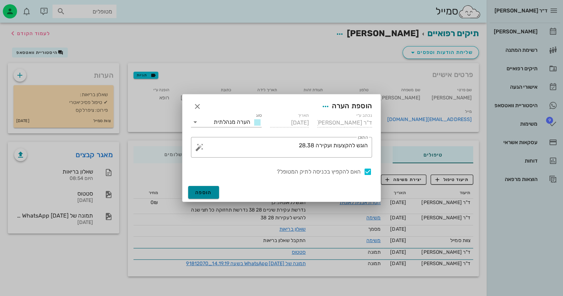
click at [202, 195] on span "הוספה" at bounding box center [203, 192] width 17 height 6
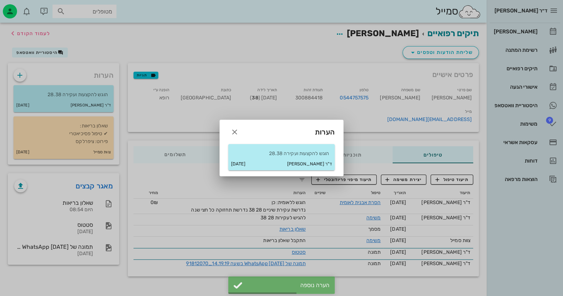
click at [430, 270] on div at bounding box center [281, 148] width 563 height 296
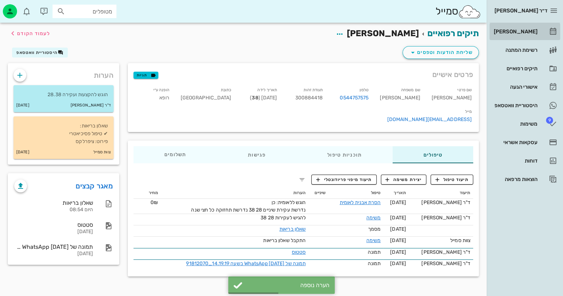
click at [545, 32] on link "[PERSON_NAME]" at bounding box center [524, 31] width 71 height 17
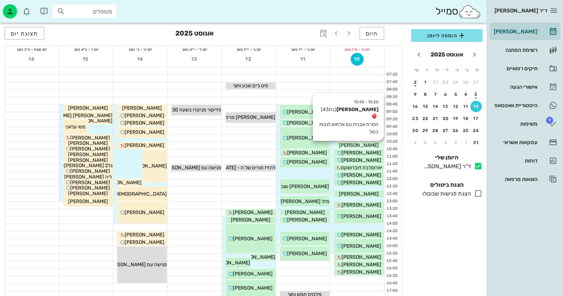
click at [373, 148] on div "[PERSON_NAME]" at bounding box center [359, 145] width 50 height 7
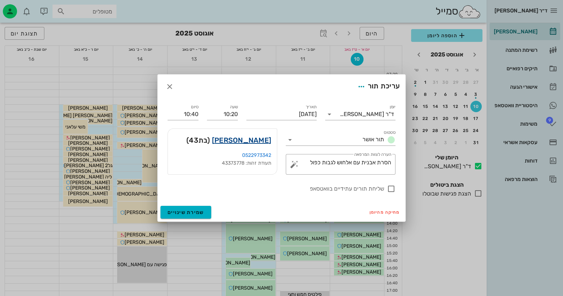
click at [261, 143] on link "מיכל רויף נהרי" at bounding box center [241, 139] width 59 height 11
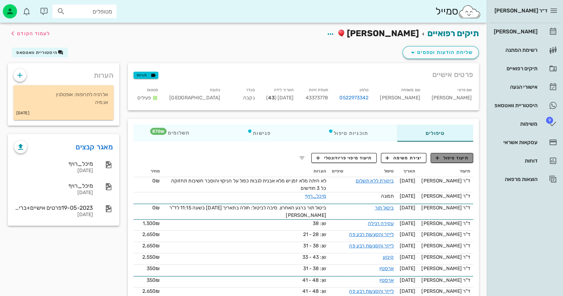
click at [456, 154] on button "תיעוד טיפול" at bounding box center [451, 158] width 43 height 10
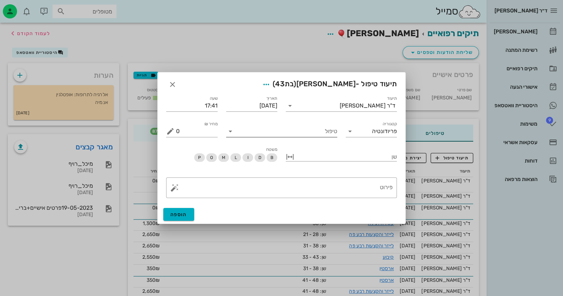
click at [314, 136] on input "טיפול" at bounding box center [286, 131] width 101 height 11
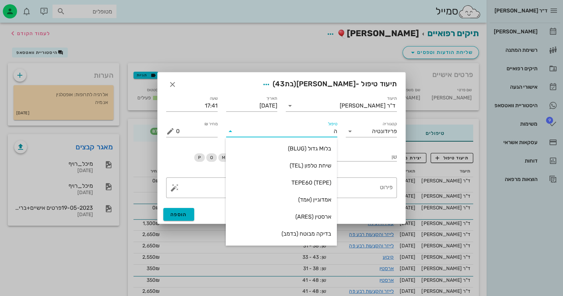
type input "הס"
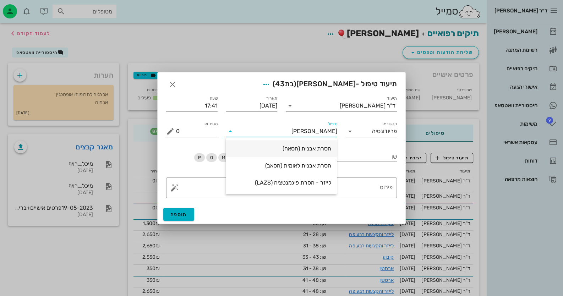
click at [313, 143] on div "הסרת אבנית (הסאה)" at bounding box center [281, 148] width 100 height 15
type input "435"
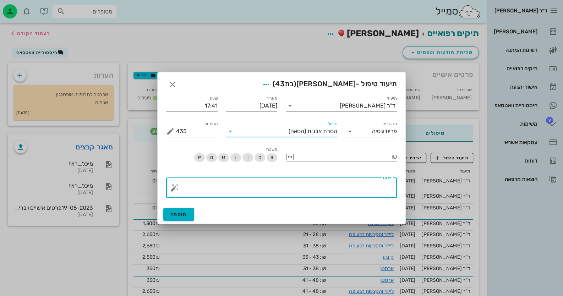
click at [346, 191] on textarea "פירוט" at bounding box center [284, 189] width 216 height 17
type textarea "באלחוש מקומי לכן ג יה כפולה אבנית מרובה מאד נדרת תחזוקה כל 3 חודשים"
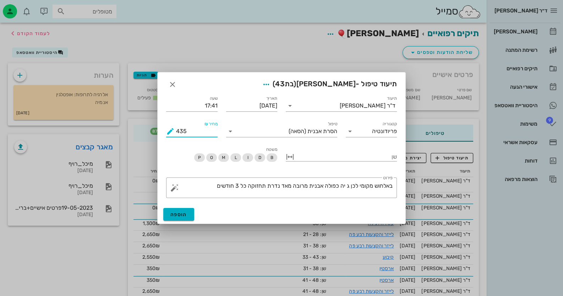
drag, startPoint x: 197, startPoint y: 134, endPoint x: 160, endPoint y: 131, distance: 37.5
click at [160, 131] on div "תיעוד ד"ר חיה מאיר תאריך 10-08-2025 שעה 17:41 קטגוריה פריודונטיה טיפול הסרת אבנ…" at bounding box center [282, 147] width 248 height 115
type input "870"
click at [176, 213] on span "הוספה" at bounding box center [178, 214] width 17 height 6
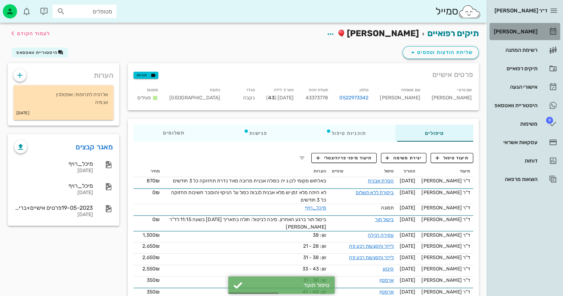
click at [537, 31] on div "[PERSON_NAME]" at bounding box center [514, 32] width 45 height 6
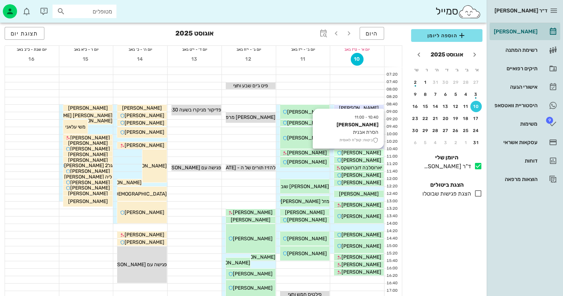
click at [351, 150] on span "[PERSON_NAME]" at bounding box center [361, 153] width 40 height 6
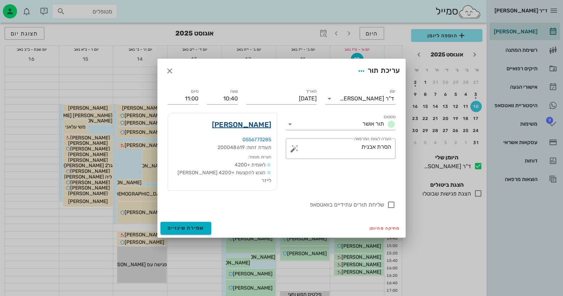
click at [242, 130] on link "עטרה אומן" at bounding box center [241, 124] width 59 height 11
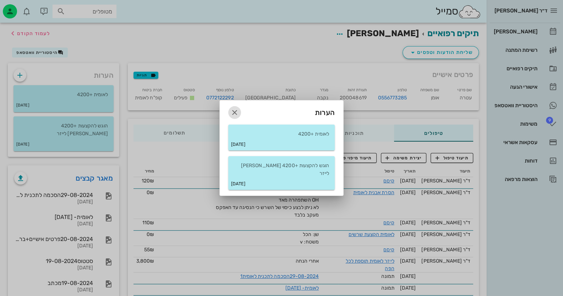
click at [234, 113] on icon "button" at bounding box center [234, 112] width 9 height 9
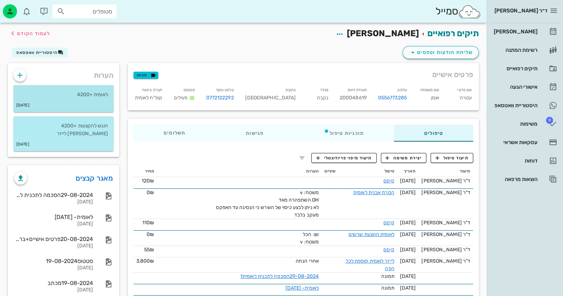
click at [79, 97] on p "לאומית +4200" at bounding box center [63, 95] width 89 height 8
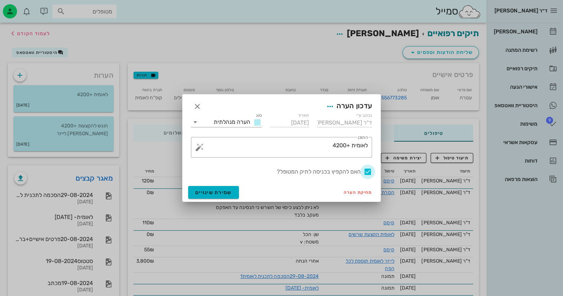
click at [366, 172] on div at bounding box center [368, 172] width 12 height 12
checkbox input "false"
click at [229, 188] on button "שמירת שינויים" at bounding box center [213, 192] width 51 height 13
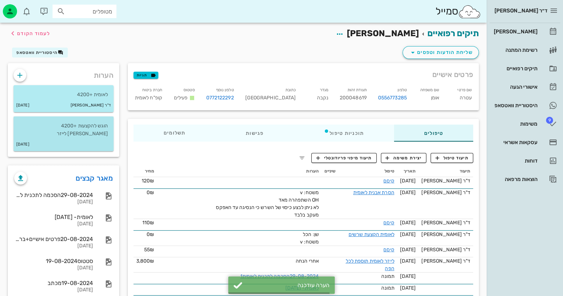
click at [99, 138] on div "20-08-2024" at bounding box center [63, 144] width 100 height 13
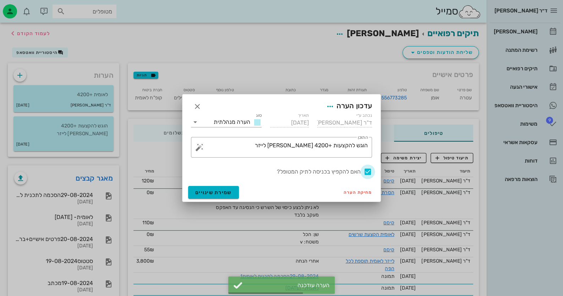
click at [367, 169] on div at bounding box center [368, 172] width 12 height 12
checkbox input "false"
click at [216, 186] on button "שמירת שינויים" at bounding box center [213, 192] width 51 height 13
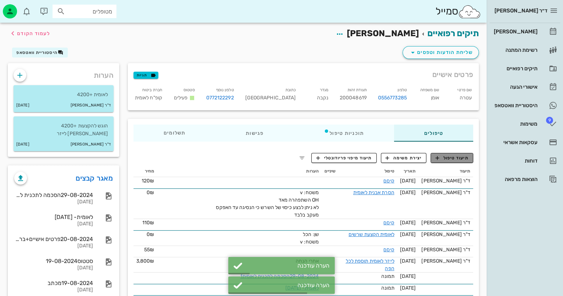
click at [454, 161] on span "תיעוד טיפול" at bounding box center [451, 158] width 33 height 6
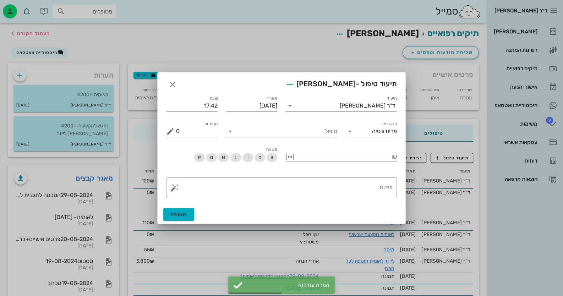
click at [316, 136] on input "טיפול" at bounding box center [286, 131] width 101 height 11
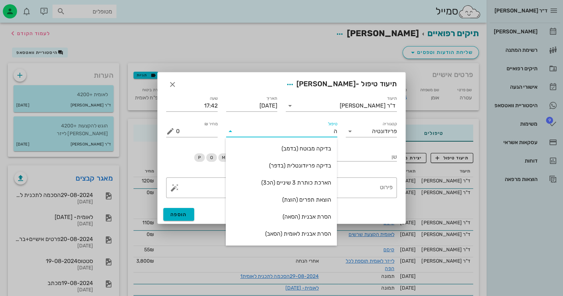
type input "הס"
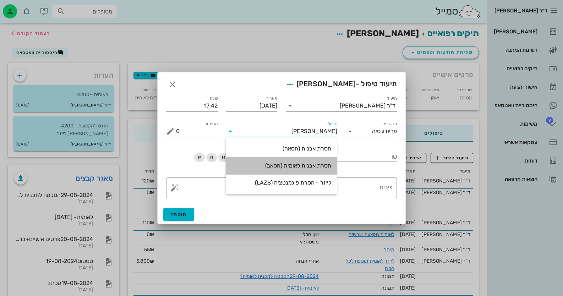
click at [296, 165] on div "הסרת אבנית לאומית (הסאב)" at bounding box center [281, 165] width 100 height 7
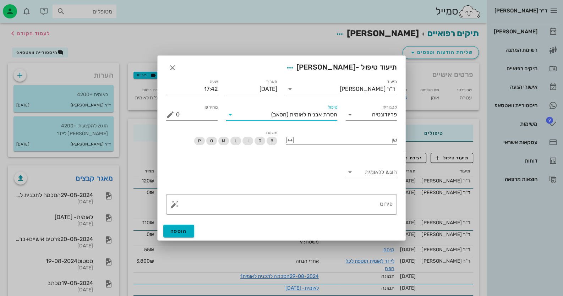
click at [358, 173] on input "הוגש ללאומית" at bounding box center [376, 171] width 42 height 11
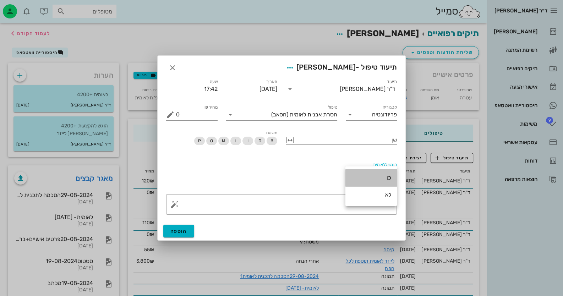
click at [362, 178] on div "כן" at bounding box center [371, 177] width 40 height 7
click at [370, 212] on textarea "פירוט" at bounding box center [284, 206] width 216 height 17
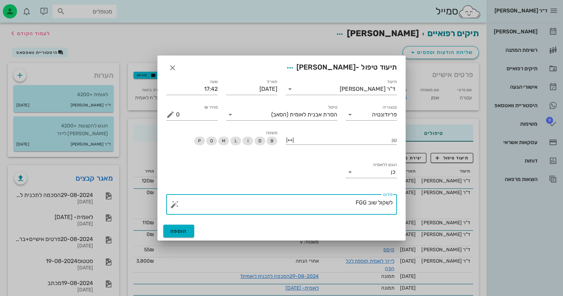
click at [174, 205] on button "button" at bounding box center [174, 204] width 9 height 9
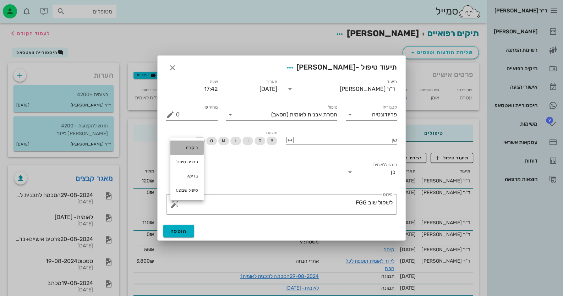
click at [185, 150] on div "ביקורת" at bounding box center [186, 147] width 33 height 14
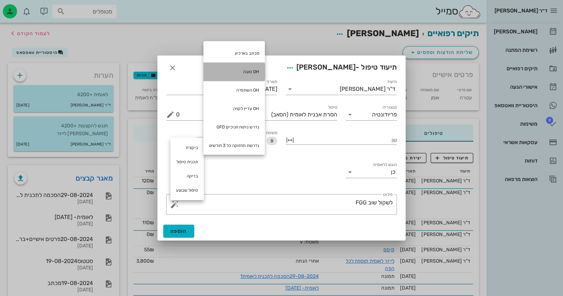
click at [262, 68] on div "OH טובה" at bounding box center [233, 71] width 61 height 18
type textarea "לשקול שוב FGG OH טובה"
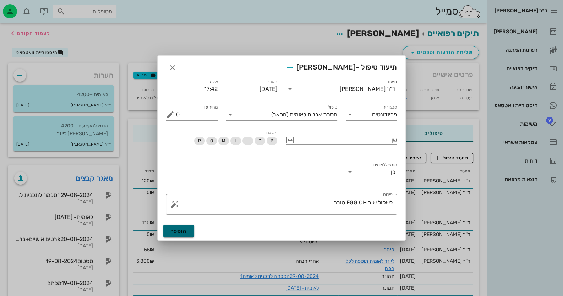
click at [190, 232] on button "הוספה" at bounding box center [178, 231] width 31 height 13
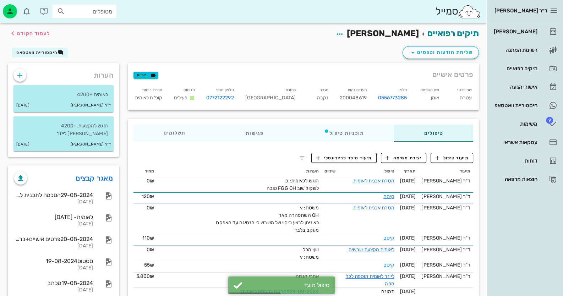
click at [340, 94] on div "תעודת זהות 200048619" at bounding box center [353, 95] width 38 height 22
click at [340, 95] on span "200048619" at bounding box center [353, 98] width 27 height 6
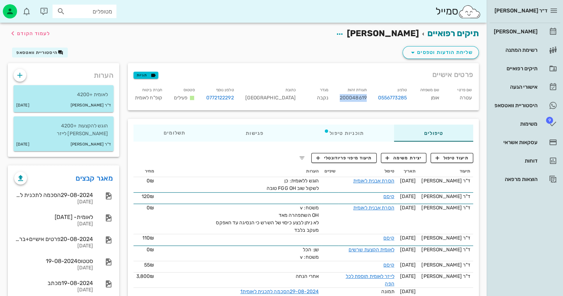
copy span "200048619"
click at [536, 38] on link "[PERSON_NAME]" at bounding box center [524, 31] width 71 height 17
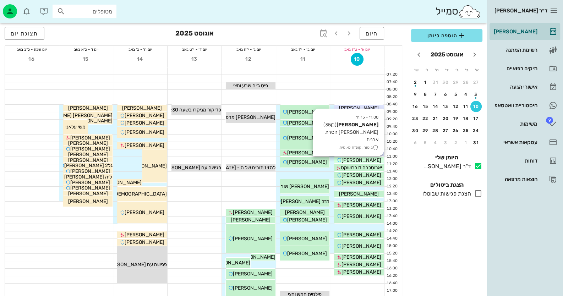
click at [365, 159] on span "[PERSON_NAME]" at bounding box center [361, 160] width 40 height 6
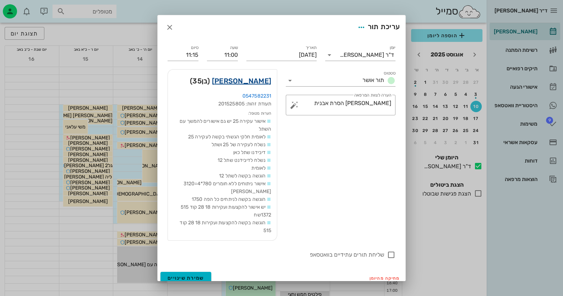
click at [258, 81] on link "עמית שפילמן" at bounding box center [241, 80] width 59 height 11
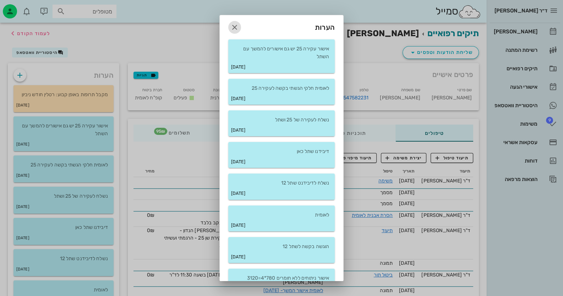
click at [239, 27] on icon "button" at bounding box center [234, 27] width 9 height 9
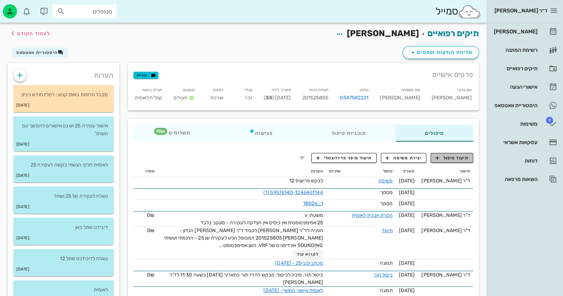
click at [450, 160] on span "תיעוד טיפול" at bounding box center [451, 158] width 33 height 6
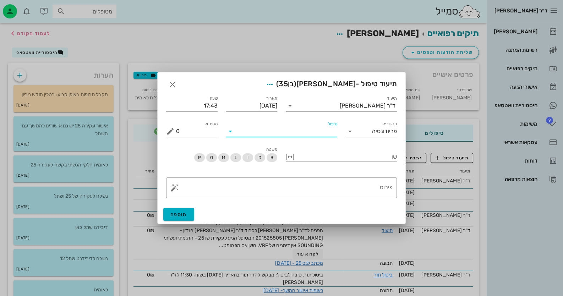
click at [296, 131] on input "טיפול" at bounding box center [286, 131] width 101 height 11
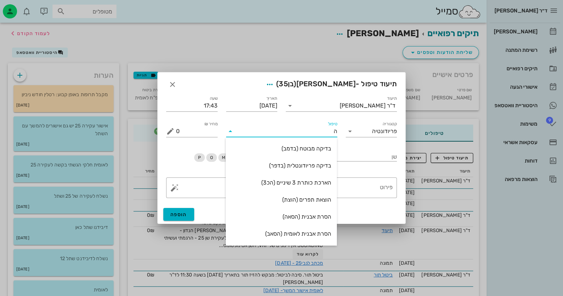
type input "הס"
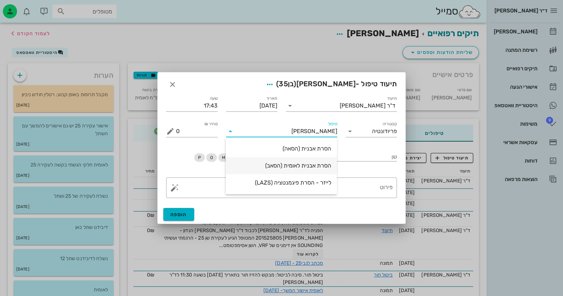
click at [304, 164] on div "הסרת אבנית לאומית (הסאב)" at bounding box center [281, 165] width 100 height 7
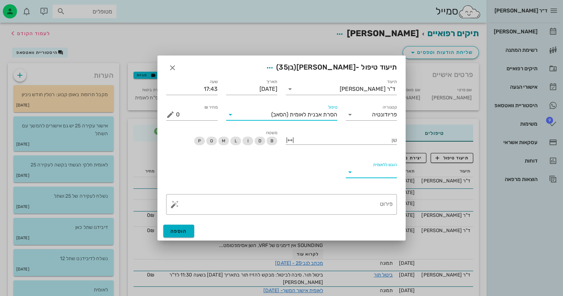
click at [376, 169] on input "הוגש ללאומית" at bounding box center [376, 171] width 42 height 11
drag, startPoint x: 380, startPoint y: 176, endPoint x: 385, endPoint y: 188, distance: 13.0
click at [380, 176] on div "כן" at bounding box center [371, 177] width 40 height 7
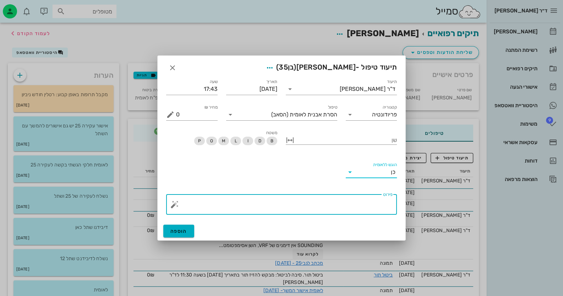
click at [385, 202] on textarea "פירוט" at bounding box center [284, 206] width 216 height 17
click at [174, 203] on button "button" at bounding box center [174, 204] width 9 height 9
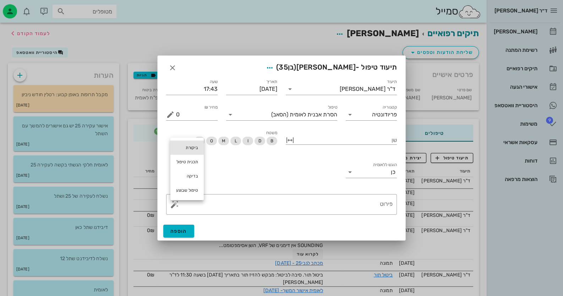
click at [191, 148] on div "ביקורת" at bounding box center [186, 147] width 33 height 14
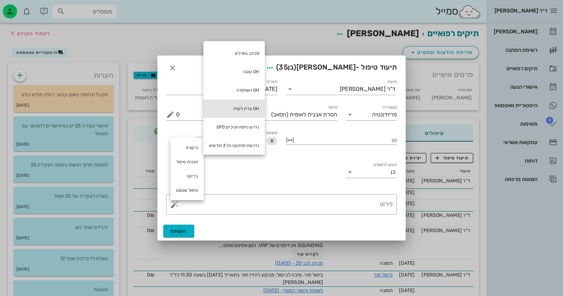
click at [257, 104] on div "OH עדיין לקויה" at bounding box center [233, 108] width 61 height 18
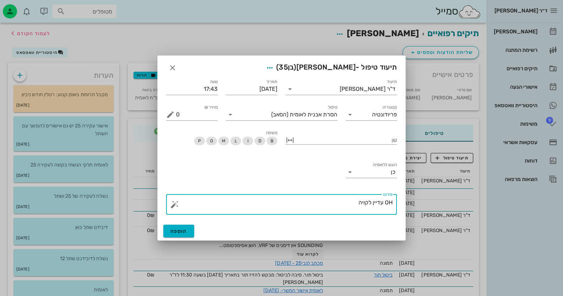
click at [175, 204] on button "button" at bounding box center [174, 204] width 9 height 9
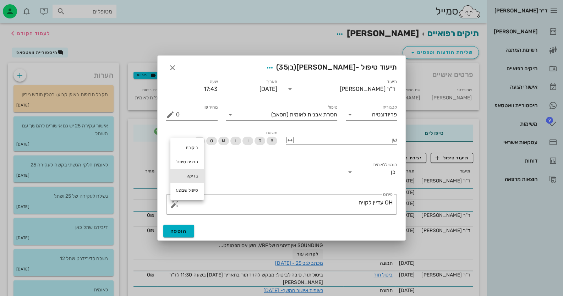
click at [191, 176] on div "בדיקה" at bounding box center [186, 176] width 33 height 14
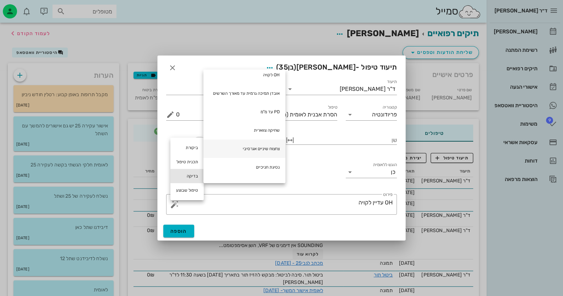
scroll to position [35, 0]
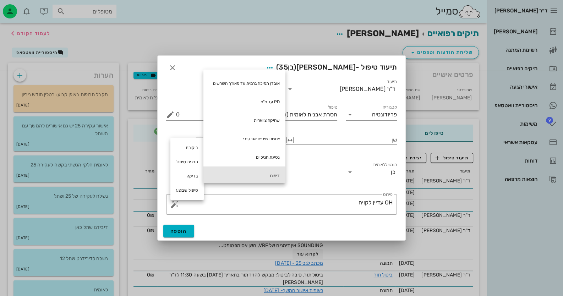
click at [269, 173] on div "דימום" at bounding box center [244, 175] width 82 height 18
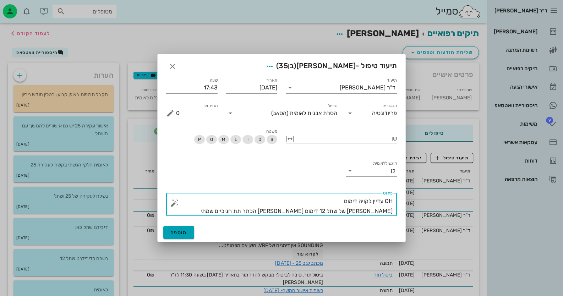
type textarea "OH עדיין לקויה דימום בוקל של שתל 12 דימום שולי הכתר תת חניכיים שמתי פריאיקס"
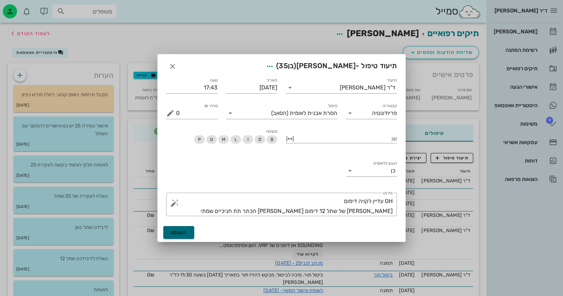
click at [172, 234] on span "הוספה" at bounding box center [178, 233] width 17 height 6
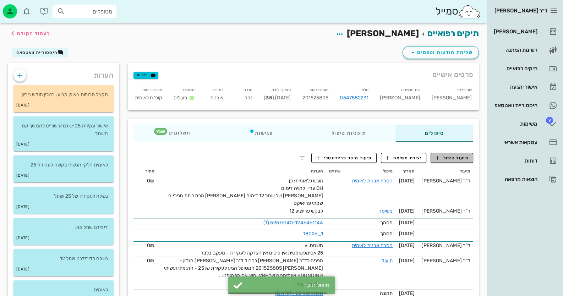
click at [453, 158] on span "תיעוד טיפול" at bounding box center [451, 158] width 33 height 6
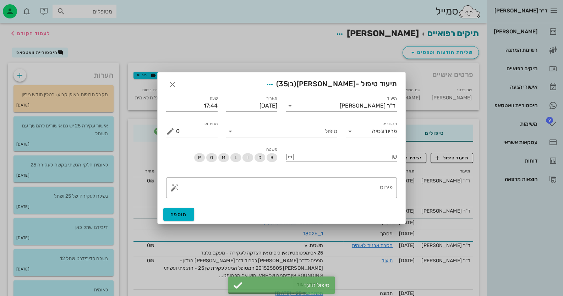
click at [327, 133] on input "טיפול" at bounding box center [286, 131] width 101 height 11
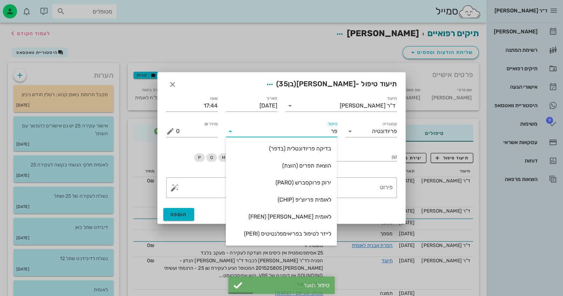
type input "פרי"
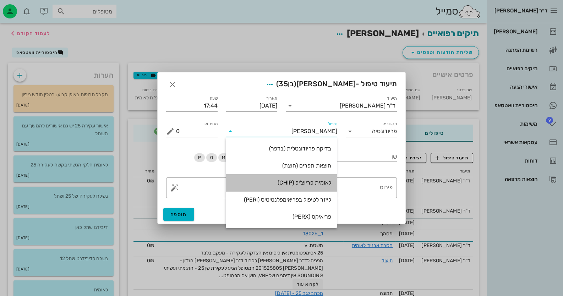
click at [312, 182] on div "לאומית פריוצ'יפ (CHIP)" at bounding box center [281, 182] width 100 height 7
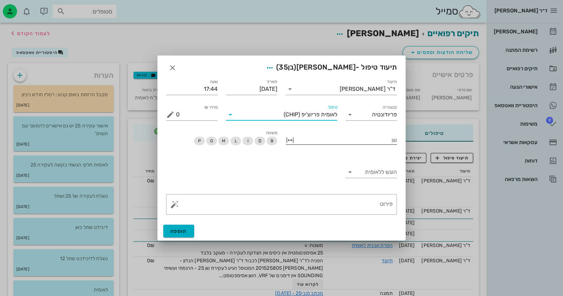
click at [369, 141] on div at bounding box center [346, 139] width 101 height 9
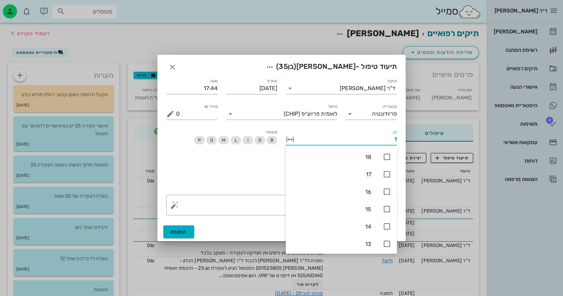
type input "12"
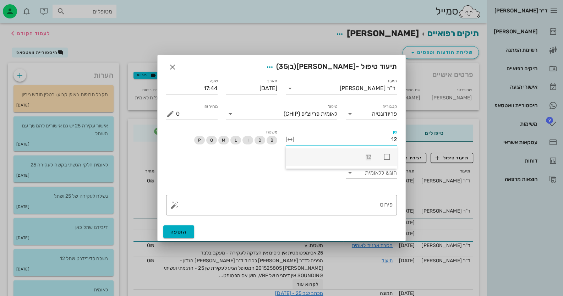
click at [387, 154] on icon at bounding box center [386, 157] width 9 height 9
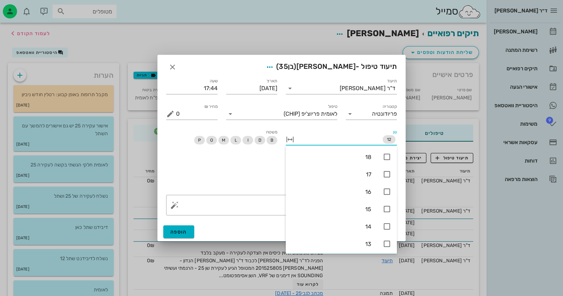
click at [228, 175] on div "הוגש ללאומית" at bounding box center [281, 173] width 239 height 33
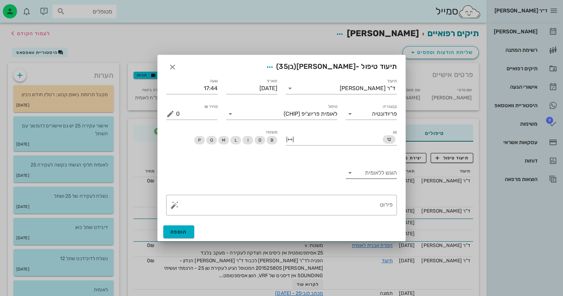
click at [370, 173] on input "הוגש ללאומית" at bounding box center [376, 172] width 42 height 11
click at [382, 190] on div "לא" at bounding box center [371, 195] width 40 height 15
click at [377, 199] on textarea "פירוט" at bounding box center [284, 206] width 216 height 17
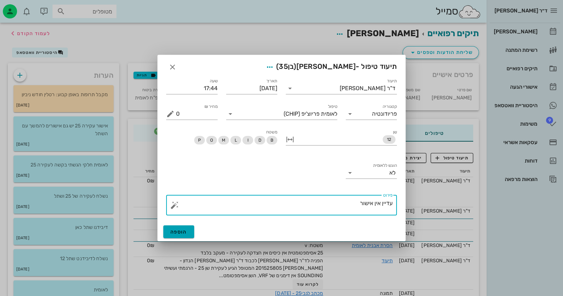
type textarea "עדיין אין אישור"
click at [191, 232] on button "הוספה" at bounding box center [178, 231] width 31 height 13
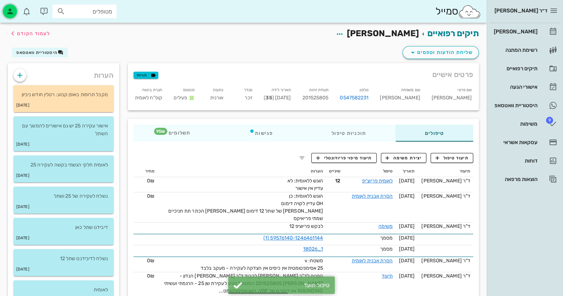
click at [11, 10] on icon "button" at bounding box center [10, 11] width 9 height 9
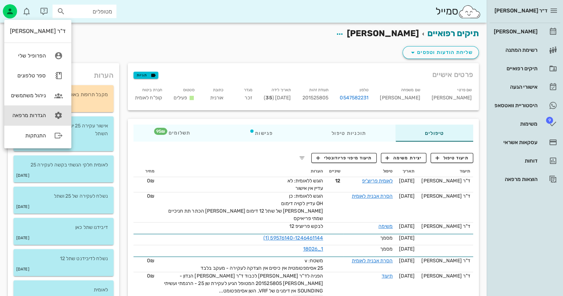
click at [48, 118] on link "הגדרות מרפאה" at bounding box center [37, 115] width 67 height 20
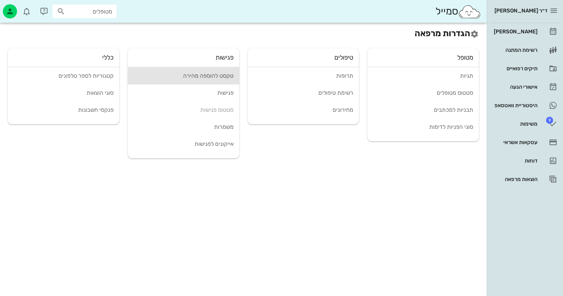
click at [219, 72] on link "טקסט להוספה מהירה" at bounding box center [183, 75] width 111 height 17
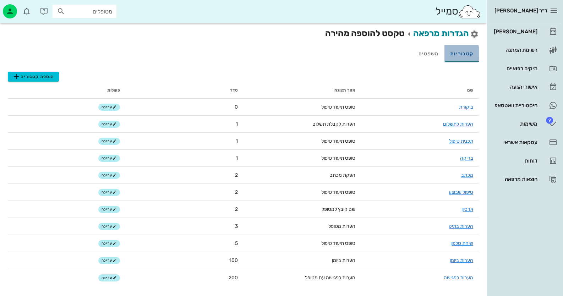
click at [469, 56] on link "קטגוריות" at bounding box center [461, 53] width 34 height 17
click at [432, 53] on link "משפטים" at bounding box center [428, 53] width 32 height 17
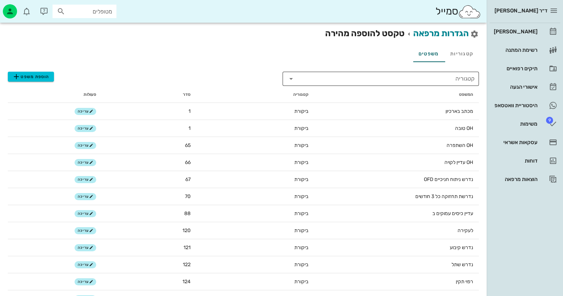
click at [367, 73] on input "קטגוריה" at bounding box center [386, 78] width 176 height 11
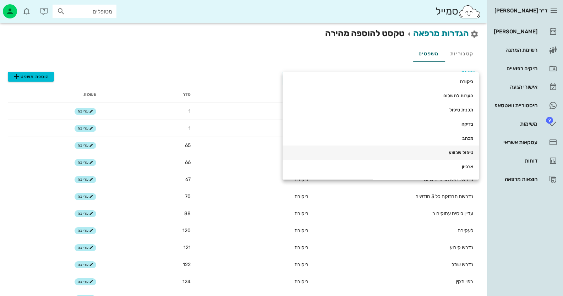
click at [449, 154] on div "טיפול שבוצע" at bounding box center [380, 153] width 185 height 6
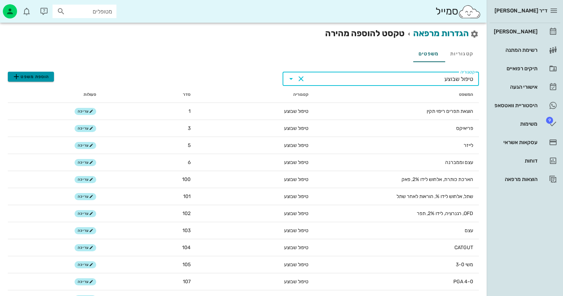
click at [37, 79] on span "הוספת משפט" at bounding box center [30, 76] width 37 height 9
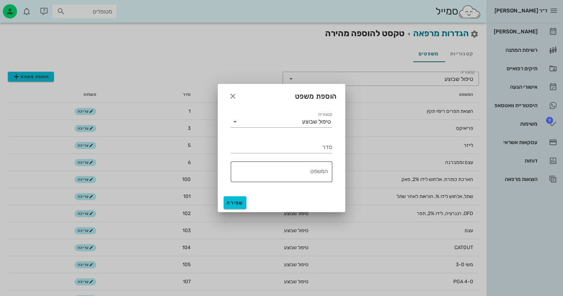
click at [308, 177] on textarea "המשפט" at bounding box center [279, 173] width 97 height 17
type textarea "עדיין אין אישור מלאומית - הוגש"
click at [323, 149] on input "סדר" at bounding box center [281, 147] width 101 height 11
type input "4"
click at [237, 201] on span "שמירה" at bounding box center [234, 203] width 17 height 6
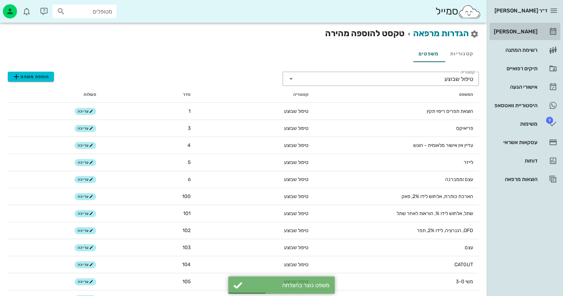
click at [539, 35] on link "[PERSON_NAME]" at bounding box center [524, 31] width 71 height 17
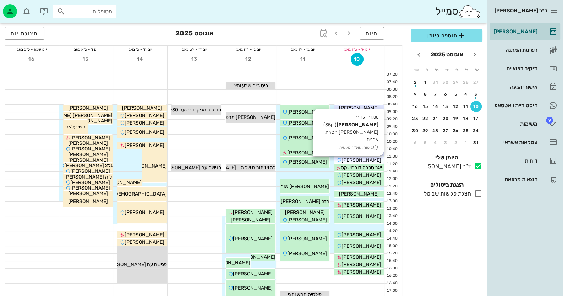
click at [367, 159] on span "[PERSON_NAME]" at bounding box center [361, 160] width 40 height 6
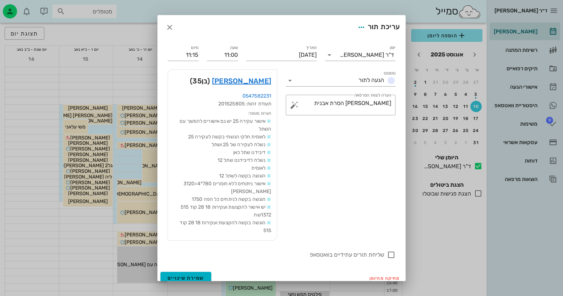
click at [367, 159] on div at bounding box center [281, 148] width 563 height 296
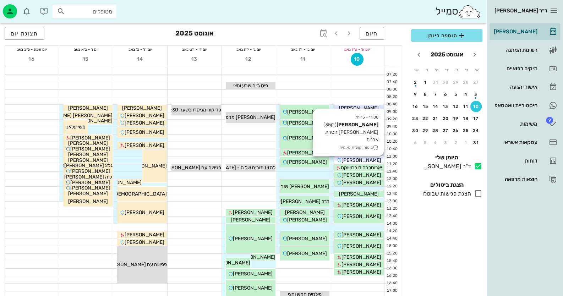
click at [367, 159] on span "[PERSON_NAME]" at bounding box center [361, 160] width 40 height 6
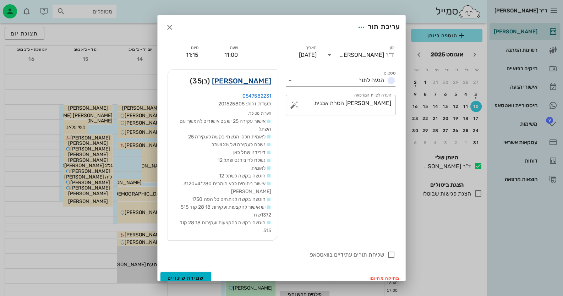
click at [264, 81] on link "עמית שפילמן" at bounding box center [241, 80] width 59 height 11
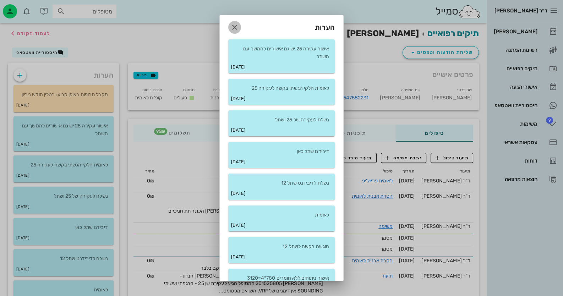
click at [241, 22] on button "button" at bounding box center [234, 27] width 13 height 13
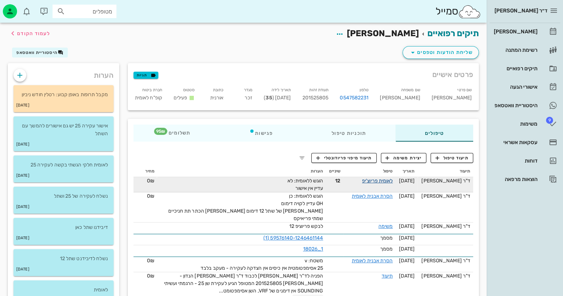
click at [390, 181] on link "לאומית פריוצ'יפ" at bounding box center [377, 181] width 31 height 6
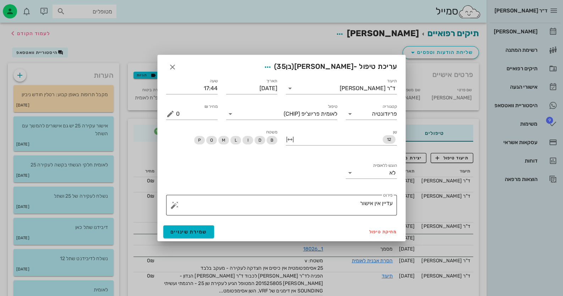
click at [175, 204] on button "button" at bounding box center [174, 205] width 9 height 9
click at [181, 185] on div "טיפול שבוצע" at bounding box center [186, 191] width 33 height 14
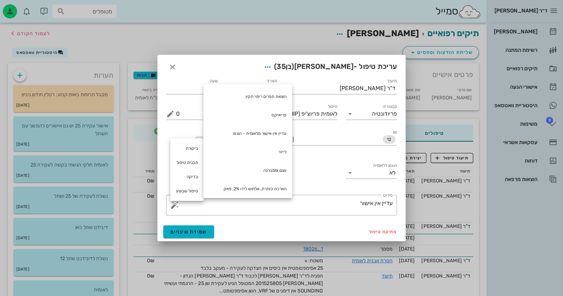
click at [201, 37] on div at bounding box center [281, 148] width 563 height 296
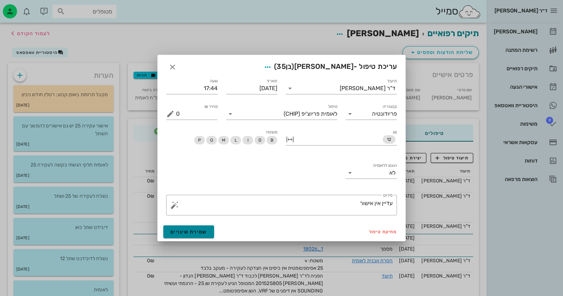
click at [195, 227] on button "שמירת שינויים" at bounding box center [188, 231] width 51 height 13
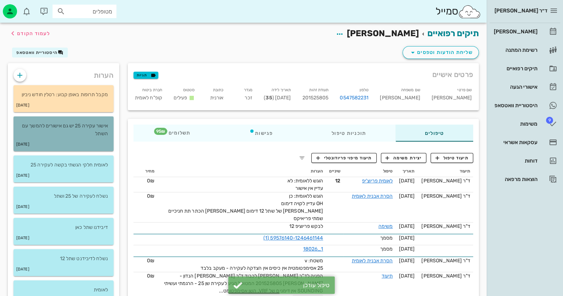
click at [63, 138] on div "02-09-2024" at bounding box center [63, 144] width 100 height 13
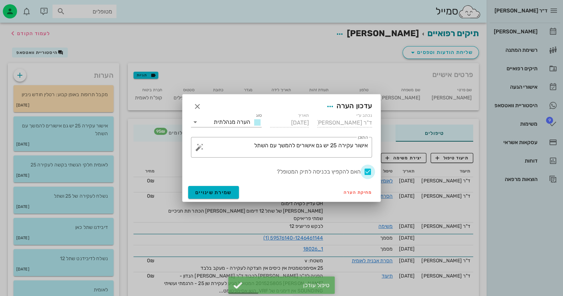
click at [368, 172] on div at bounding box center [368, 172] width 12 height 12
checkbox input "false"
click at [224, 195] on button "שמירת שינויים" at bounding box center [213, 192] width 51 height 13
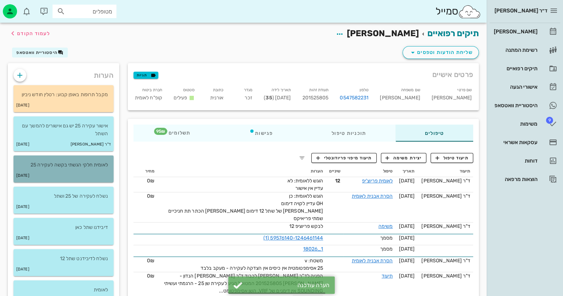
click at [82, 169] on div "29-08-2024" at bounding box center [63, 175] width 100 height 13
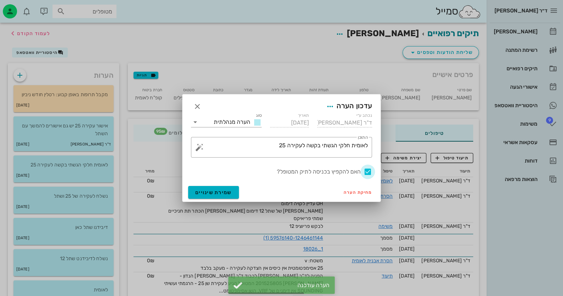
click at [368, 172] on div at bounding box center [368, 172] width 12 height 12
checkbox input "false"
click at [204, 191] on span "שמירת שינויים" at bounding box center [213, 192] width 37 height 6
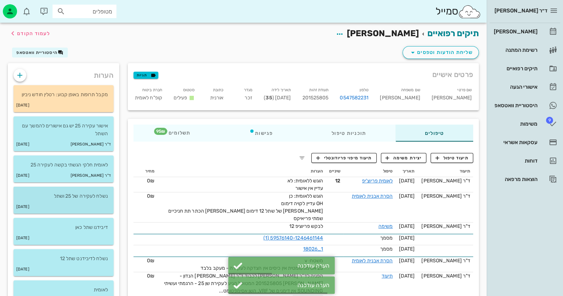
click at [56, 198] on p "נשלח לעקירה של 25 ושתל" at bounding box center [63, 196] width 89 height 8
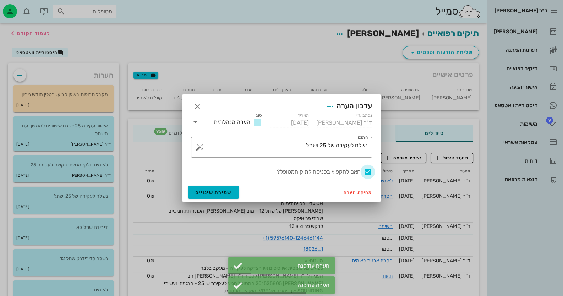
click at [366, 173] on div at bounding box center [368, 172] width 12 height 12
checkbox input "false"
click at [223, 187] on button "שמירת שינויים" at bounding box center [213, 192] width 51 height 13
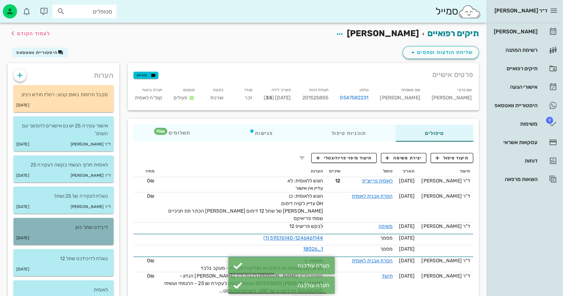
click at [100, 229] on p "דיבידנו שתל כאן" at bounding box center [63, 228] width 89 height 8
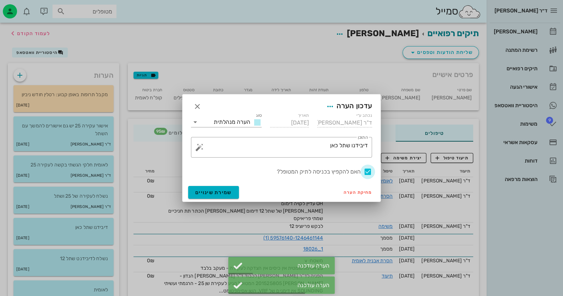
click at [367, 172] on div at bounding box center [368, 172] width 12 height 12
checkbox input "false"
click at [227, 197] on button "שמירת שינויים" at bounding box center [213, 192] width 51 height 13
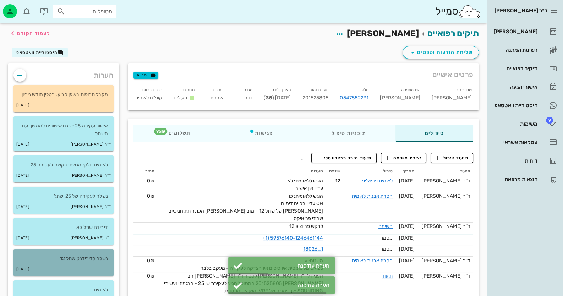
click at [83, 264] on div "14-01-2024" at bounding box center [63, 269] width 100 height 13
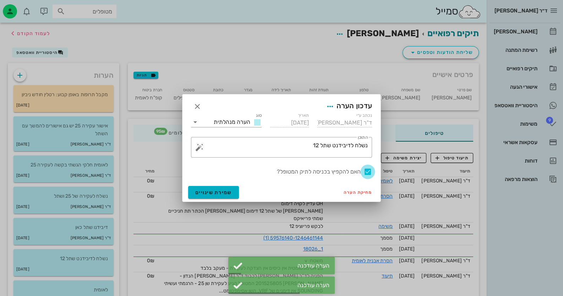
click at [369, 173] on div at bounding box center [368, 172] width 12 height 12
checkbox input "false"
click at [217, 191] on span "שמירת שינויים" at bounding box center [213, 192] width 37 height 6
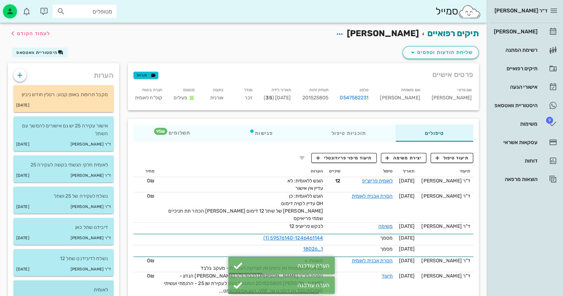
click at [88, 282] on div "לאומית" at bounding box center [63, 286] width 100 height 13
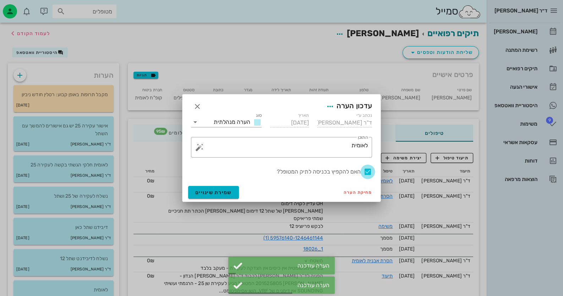
click at [368, 170] on div at bounding box center [368, 172] width 12 height 12
checkbox input "false"
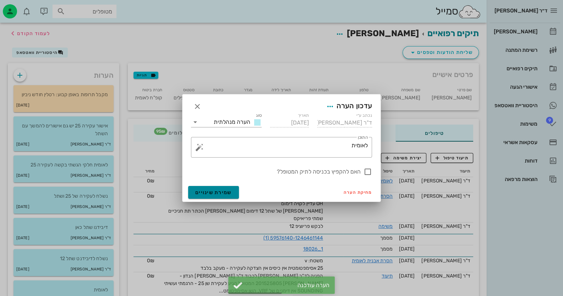
click at [220, 196] on button "שמירת שינויים" at bounding box center [213, 192] width 51 height 13
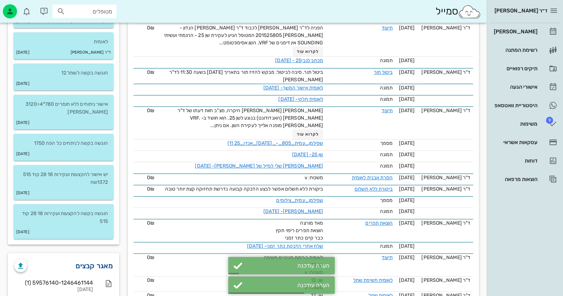
scroll to position [248, 0]
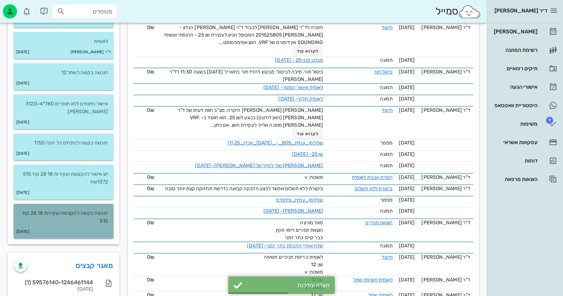
click at [87, 222] on p "הוגשה בקשה להקצעות ועקירות 18 28 קוד 515" at bounding box center [63, 217] width 89 height 16
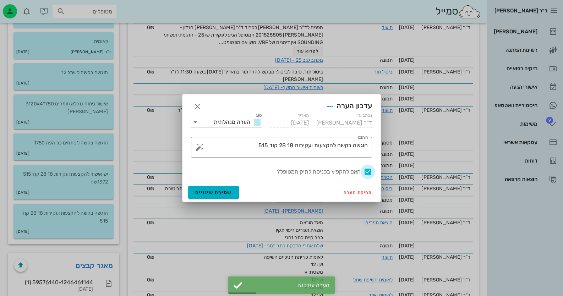
click at [365, 173] on div at bounding box center [368, 172] width 12 height 12
checkbox input "false"
click at [225, 194] on span "שמירת שינויים" at bounding box center [213, 192] width 37 height 6
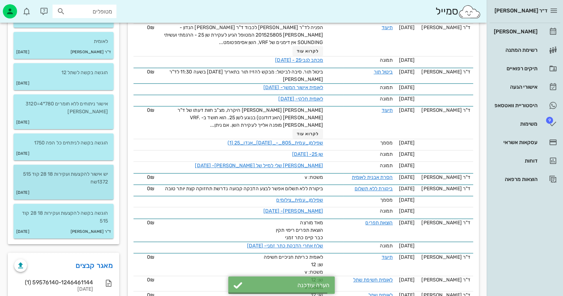
click at [70, 180] on p "יש אישור להקצעות ועקירות 18 28 קוד 515 1372שח" at bounding box center [63, 178] width 89 height 16
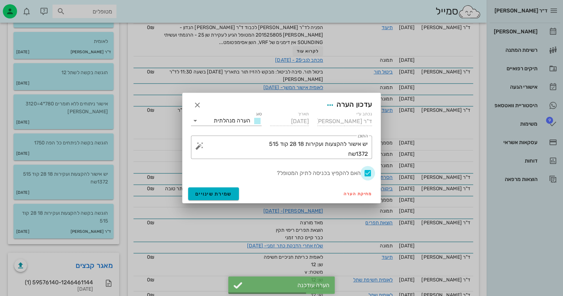
click at [365, 172] on div at bounding box center [368, 173] width 12 height 12
checkbox input "false"
click at [206, 197] on button "שמירת שינויים" at bounding box center [213, 193] width 51 height 13
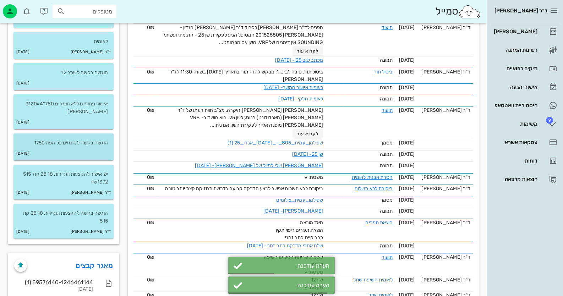
click at [94, 143] on p "הוגשה בקשה לניתחים כל הפה 1750" at bounding box center [63, 143] width 89 height 8
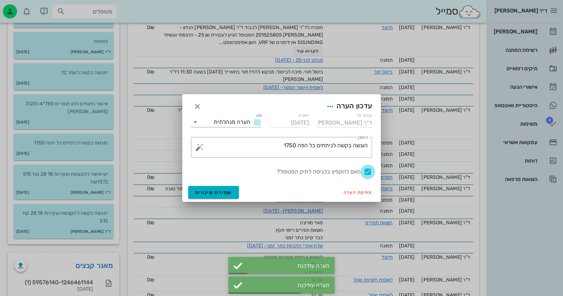
click at [369, 172] on div at bounding box center [368, 172] width 12 height 12
checkbox input "false"
click at [197, 189] on span "שמירת שינויים" at bounding box center [213, 192] width 37 height 6
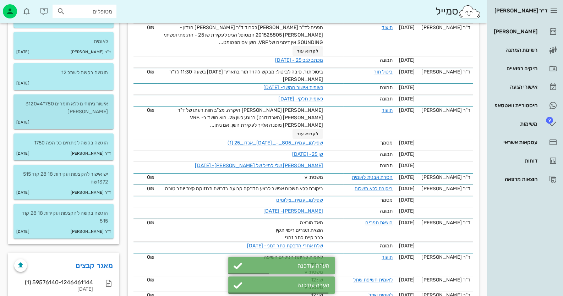
click at [85, 112] on p "אישור ניתוחים ללא חומרים 780*4=3120 שקל" at bounding box center [63, 108] width 89 height 16
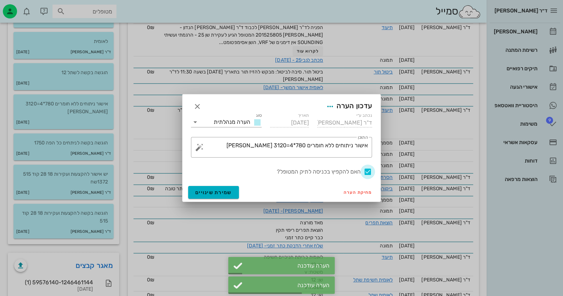
click at [371, 171] on div at bounding box center [368, 172] width 12 height 12
checkbox input "false"
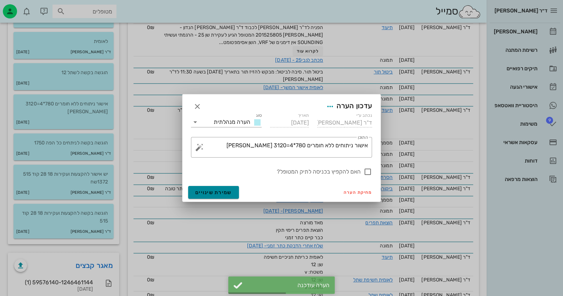
click at [223, 193] on span "שמירת שינויים" at bounding box center [213, 192] width 37 height 6
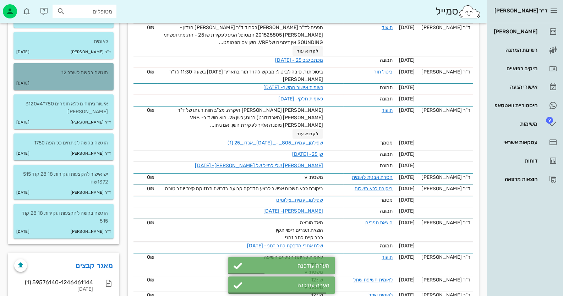
click at [99, 77] on div "14-12-2023" at bounding box center [63, 83] width 100 height 13
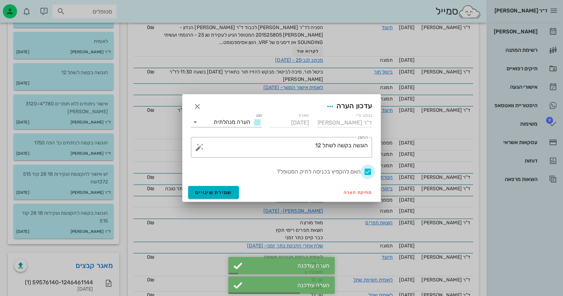
click at [367, 172] on div at bounding box center [368, 172] width 12 height 12
checkbox input "false"
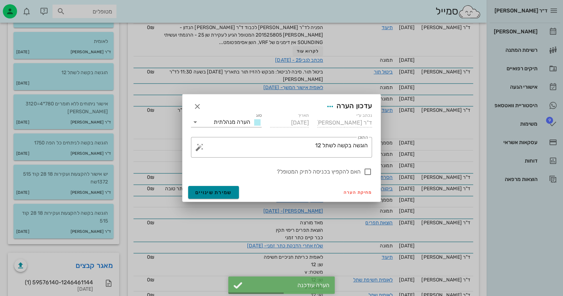
click at [216, 194] on span "שמירת שינויים" at bounding box center [213, 192] width 37 height 6
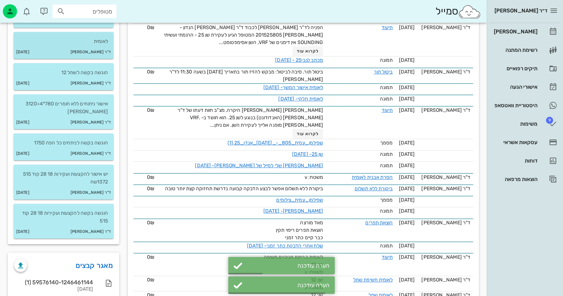
click at [90, 47] on div "ד"ר חיה מאיר 10-08-2025" at bounding box center [63, 51] width 100 height 13
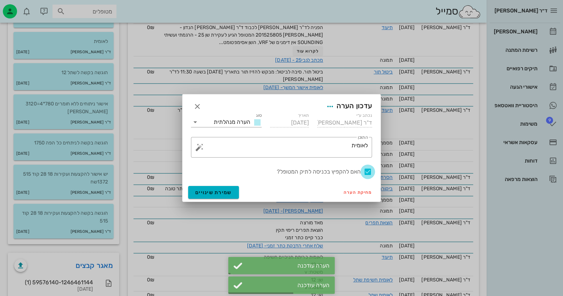
click at [368, 172] on div at bounding box center [368, 172] width 12 height 12
checkbox input "false"
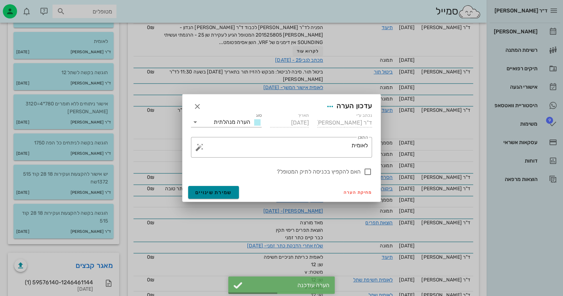
click at [227, 192] on span "שמירת שינויים" at bounding box center [213, 192] width 37 height 6
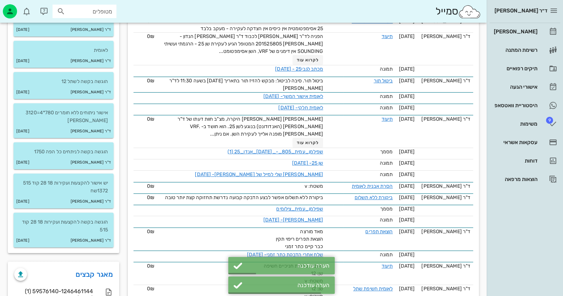
scroll to position [177, 0]
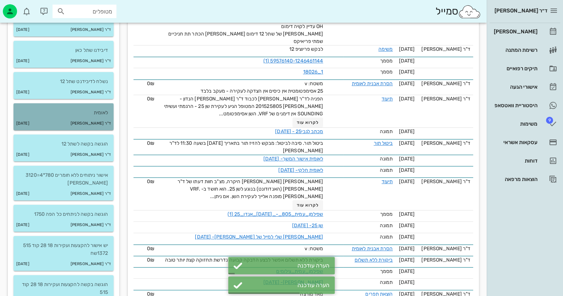
click at [83, 115] on p "לאומית" at bounding box center [63, 113] width 89 height 8
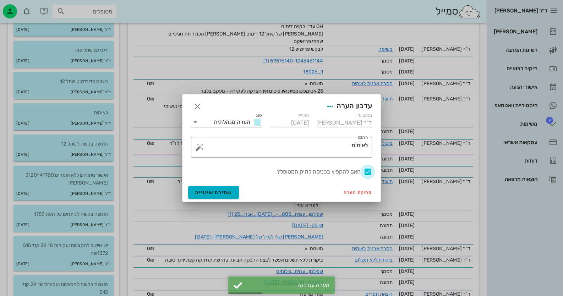
click at [368, 172] on div at bounding box center [368, 172] width 12 height 12
checkbox input "false"
click at [235, 194] on button "שמירת שינויים" at bounding box center [213, 192] width 51 height 13
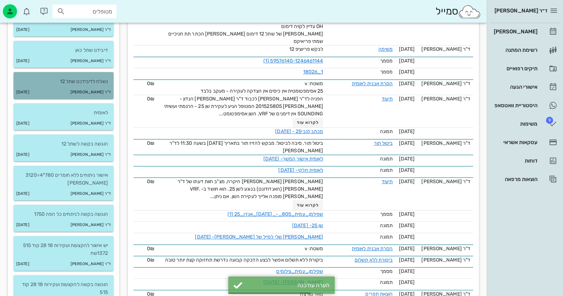
click at [91, 87] on div "ד"ר חיה מאיר 10-08-2025" at bounding box center [63, 92] width 100 height 13
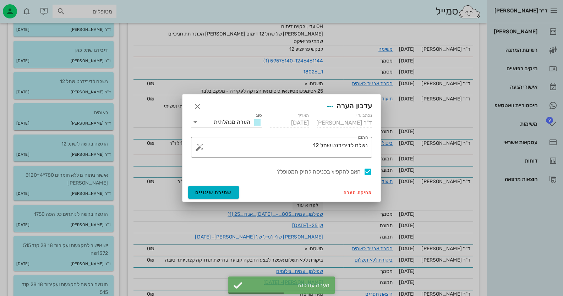
drag, startPoint x: 369, startPoint y: 169, endPoint x: 287, endPoint y: 203, distance: 87.8
click at [369, 170] on div at bounding box center [368, 172] width 12 height 12
checkbox input "false"
click at [202, 191] on span "שמירת שינויים" at bounding box center [213, 192] width 37 height 6
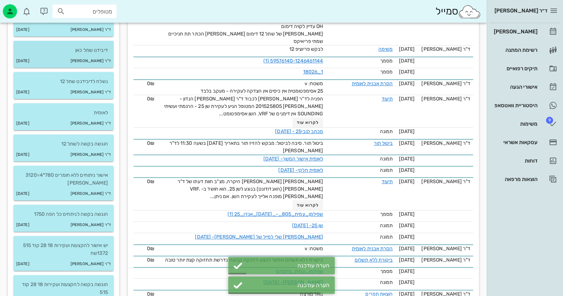
click at [87, 56] on div "ד"ר חיה מאיר 10-08-2025" at bounding box center [63, 60] width 100 height 13
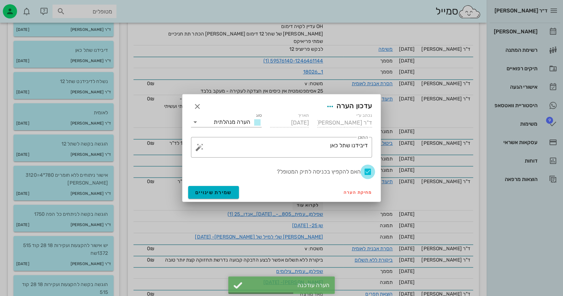
click at [371, 170] on div at bounding box center [368, 172] width 12 height 12
checkbox input "false"
click at [206, 186] on button "שמירת שינויים" at bounding box center [213, 192] width 51 height 13
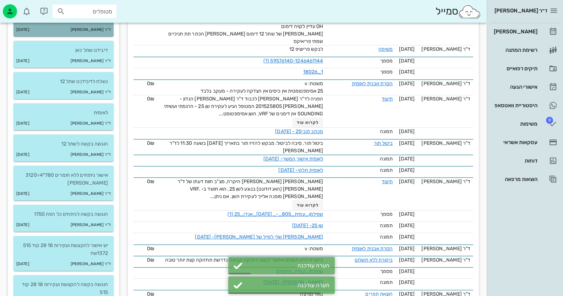
click at [97, 26] on small "ד"ר [PERSON_NAME]" at bounding box center [91, 30] width 40 height 8
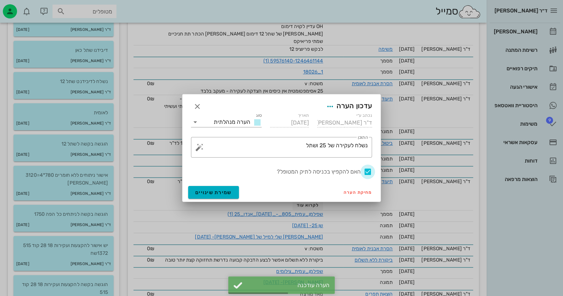
click at [366, 172] on div at bounding box center [368, 172] width 12 height 12
checkbox input "false"
click at [227, 191] on span "שמירת שינויים" at bounding box center [213, 192] width 37 height 6
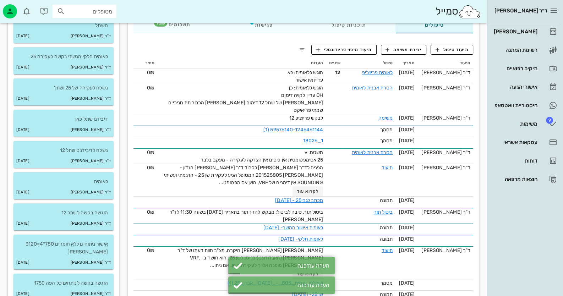
scroll to position [106, 0]
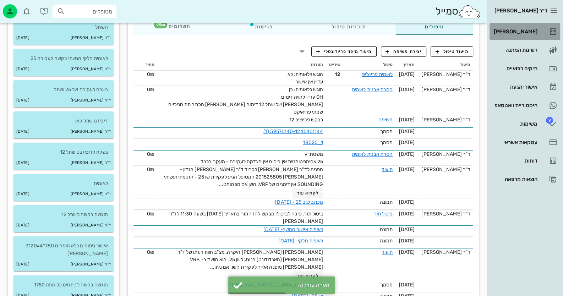
click at [547, 38] on link "[PERSON_NAME]" at bounding box center [524, 31] width 71 height 17
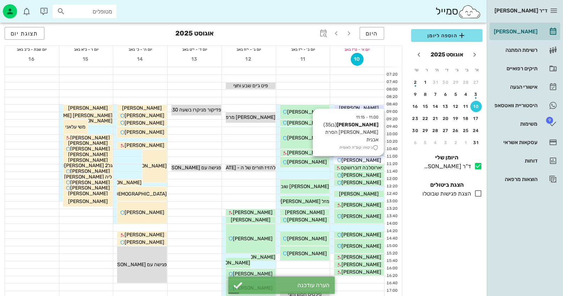
click at [357, 159] on span "[PERSON_NAME]" at bounding box center [361, 160] width 40 height 6
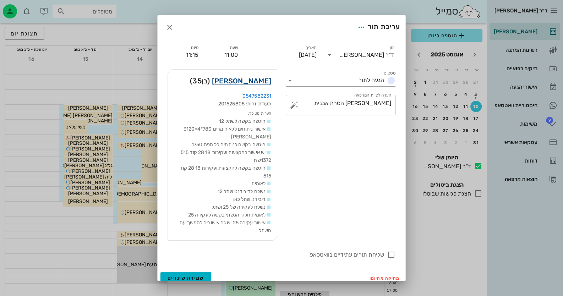
click at [265, 79] on link "עמית שפילמן" at bounding box center [241, 80] width 59 height 11
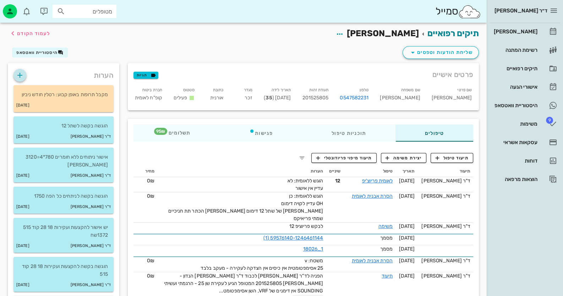
click at [17, 73] on icon "button" at bounding box center [20, 75] width 9 height 9
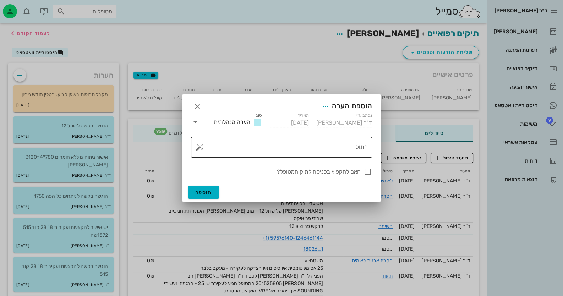
click at [336, 148] on textarea "התוכן" at bounding box center [284, 148] width 167 height 17
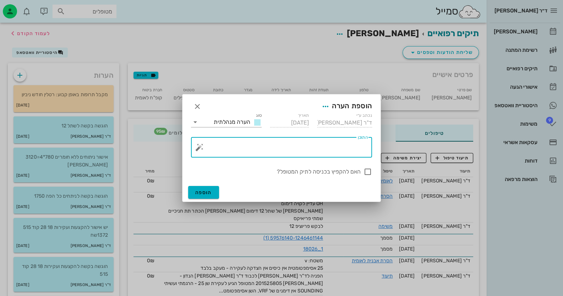
click at [198, 148] on button "button" at bounding box center [199, 147] width 9 height 9
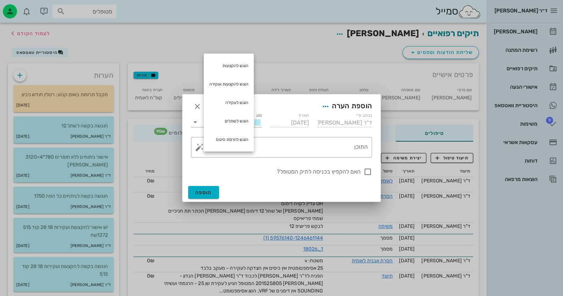
click at [192, 37] on div at bounding box center [281, 148] width 563 height 296
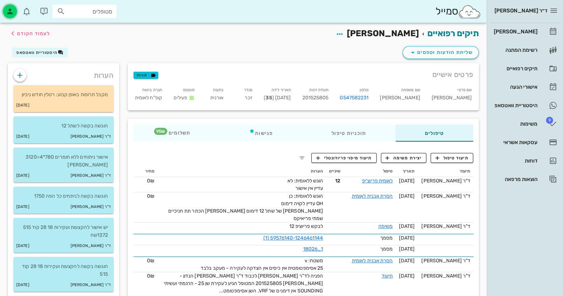
click at [4, 7] on div "button" at bounding box center [10, 11] width 14 height 14
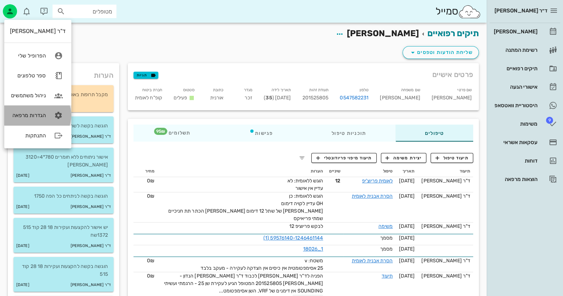
click at [48, 112] on link "הגדרות מרפאה" at bounding box center [37, 115] width 67 height 20
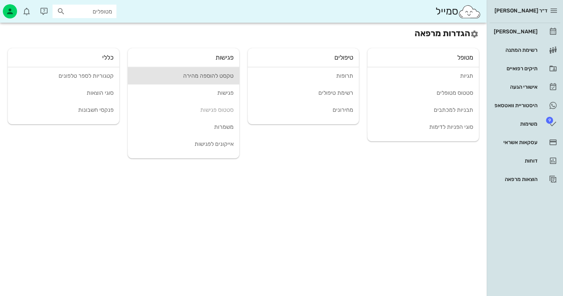
click at [224, 78] on div "טקסט להוספה מהירה" at bounding box center [183, 75] width 100 height 7
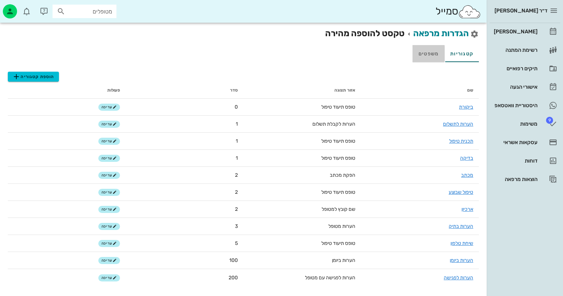
click at [431, 54] on link "משפטים" at bounding box center [428, 53] width 32 height 17
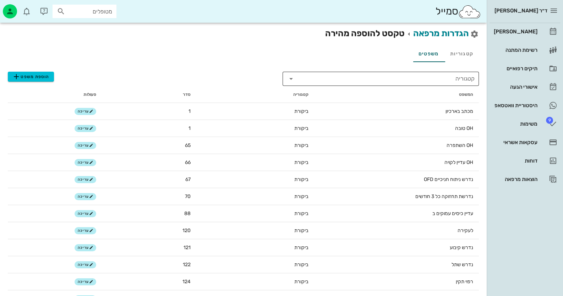
click at [374, 79] on input "קטגוריה" at bounding box center [386, 78] width 176 height 11
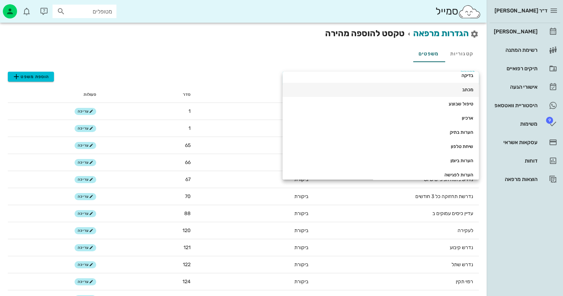
scroll to position [54, 0]
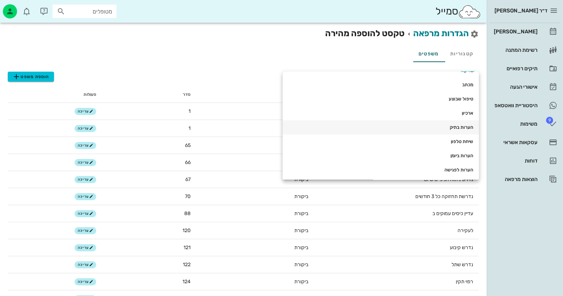
click at [451, 125] on div "הערות בתיק" at bounding box center [380, 128] width 185 height 6
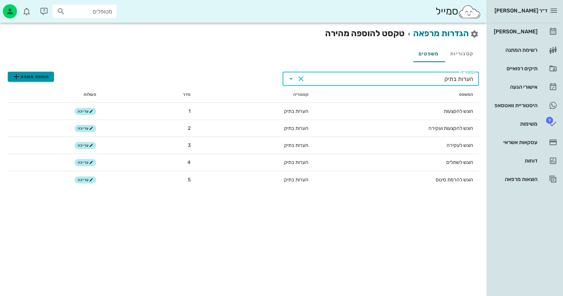
click at [43, 76] on span "הוספת משפט" at bounding box center [30, 76] width 37 height 9
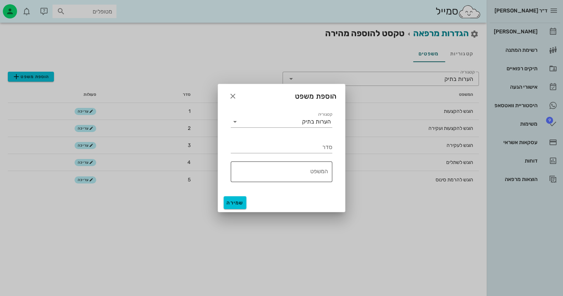
click at [313, 176] on textarea "המשפט" at bounding box center [279, 173] width 97 height 17
type textarea "הוגש לפריוצ'יפ שן"
click at [321, 146] on input "סדר" at bounding box center [281, 147] width 101 height 11
type input "4"
click at [237, 204] on span "שמירה" at bounding box center [234, 203] width 17 height 6
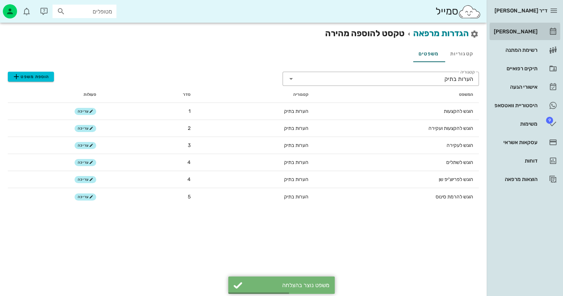
click at [524, 31] on div "[PERSON_NAME]" at bounding box center [514, 32] width 45 height 6
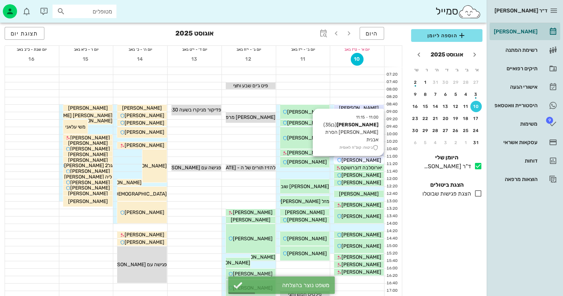
click at [355, 159] on span "[PERSON_NAME]" at bounding box center [361, 160] width 40 height 6
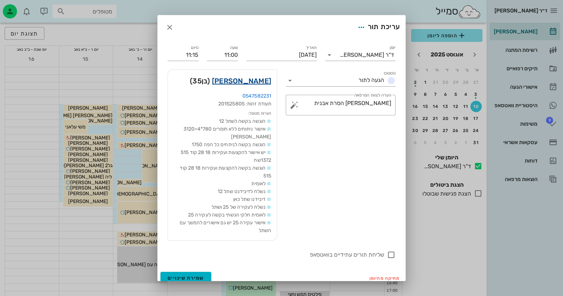
click at [263, 81] on link "עמית שפילמן" at bounding box center [241, 80] width 59 height 11
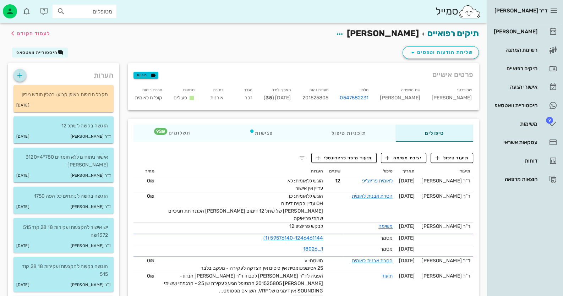
click at [18, 72] on icon "button" at bounding box center [20, 75] width 9 height 9
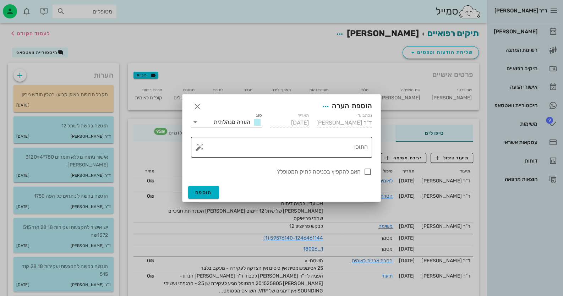
click at [198, 147] on button "button" at bounding box center [199, 147] width 9 height 9
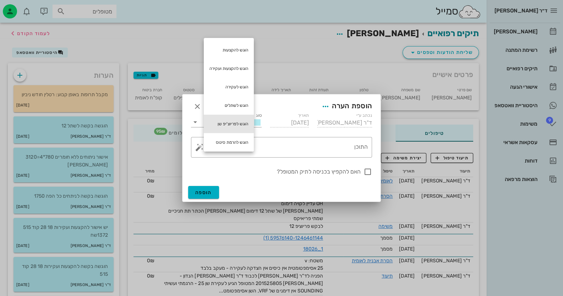
click at [233, 122] on div "הוגש לפריוצ'יפ שן" at bounding box center [229, 124] width 50 height 18
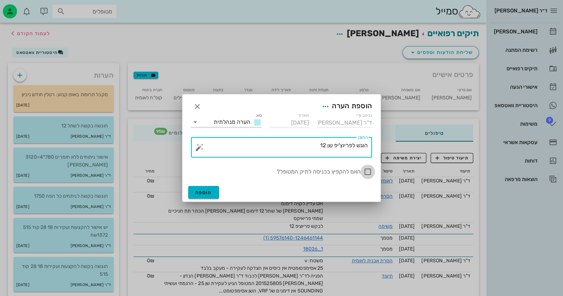
type textarea "הוגש לפריוצ'יפ שן 12"
click at [368, 169] on div at bounding box center [368, 172] width 12 height 12
checkbox input "true"
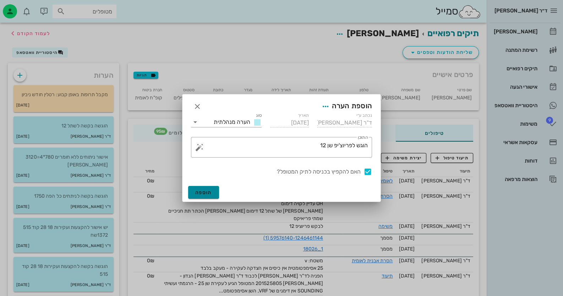
click at [215, 188] on button "הוספה" at bounding box center [203, 192] width 31 height 13
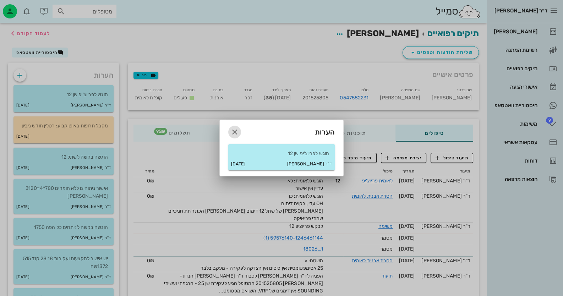
click at [233, 134] on icon "button" at bounding box center [234, 132] width 9 height 9
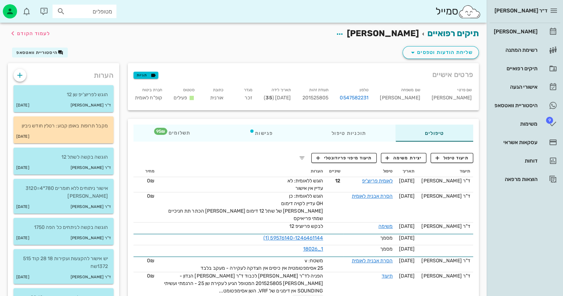
click at [328, 99] on span "201525805" at bounding box center [315, 98] width 26 height 6
copy span "201525805"
click at [535, 29] on div "[PERSON_NAME]" at bounding box center [514, 32] width 45 height 6
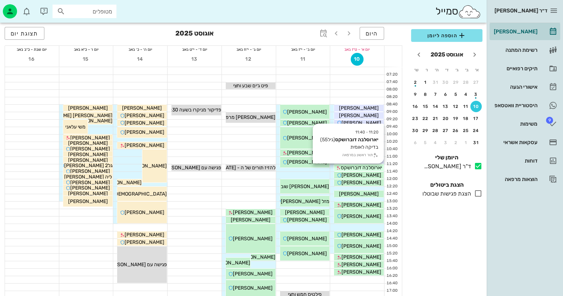
click at [367, 168] on span "יארוסלבה דוברושקס" at bounding box center [361, 168] width 41 height 6
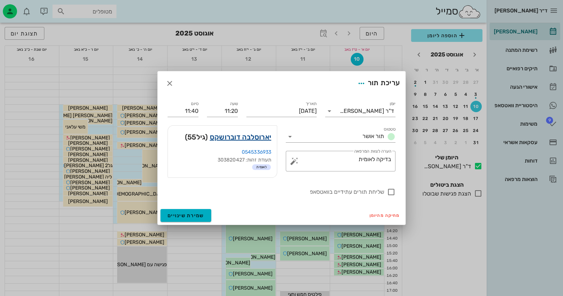
click at [246, 138] on link "יארוסלבה דוברושקס" at bounding box center [240, 136] width 61 height 11
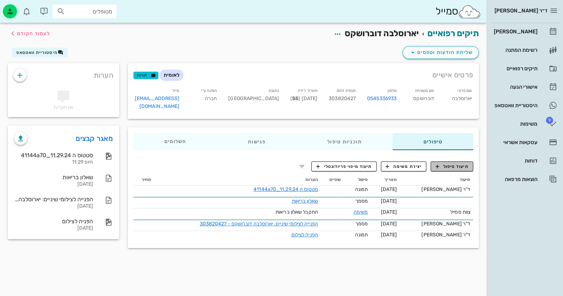
click at [463, 163] on span "תיעוד טיפול" at bounding box center [451, 166] width 33 height 6
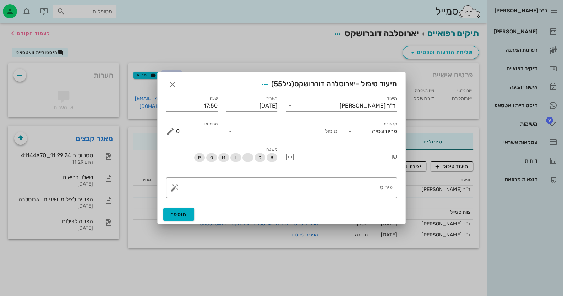
click at [307, 132] on input "טיפול" at bounding box center [286, 131] width 101 height 11
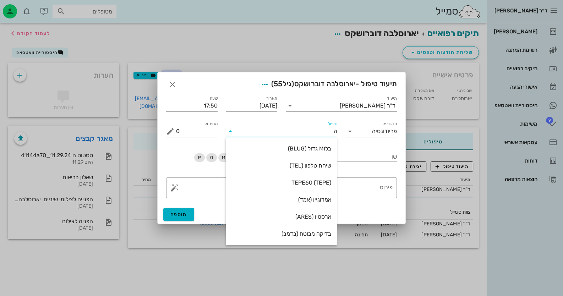
type input "הס"
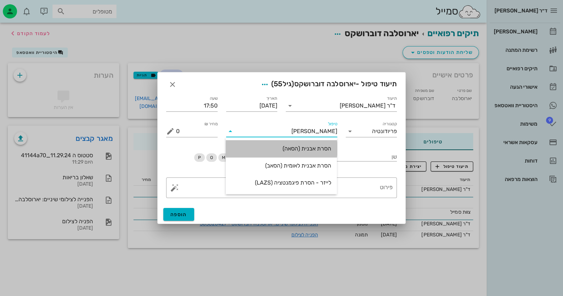
click at [318, 152] on div "הסרת אבנית (הסאה)" at bounding box center [281, 148] width 100 height 15
type input "435"
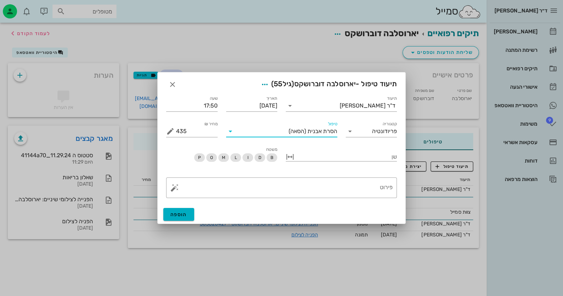
click at [230, 131] on icon at bounding box center [230, 131] width 9 height 9
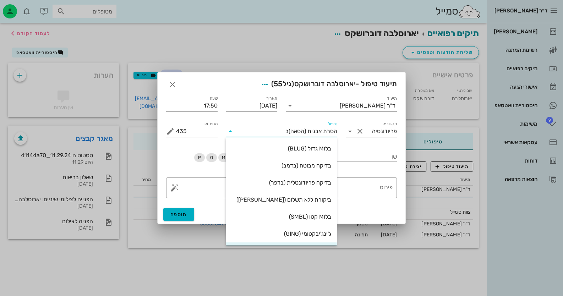
drag, startPoint x: 282, startPoint y: 132, endPoint x: 386, endPoint y: 129, distance: 103.6
click at [386, 129] on div "תיעוד ד"ר חיה מאיר תאריך 10-08-2025 שעה 17:50 קטגוריה פריודונטיה טיפול הסרת אבנ…" at bounding box center [281, 115] width 239 height 51
type input "ב"
click at [165, 80] on div "תיעוד טיפול - יארוסלבה דוברושקס (גיל 55 )" at bounding box center [282, 83] width 248 height 22
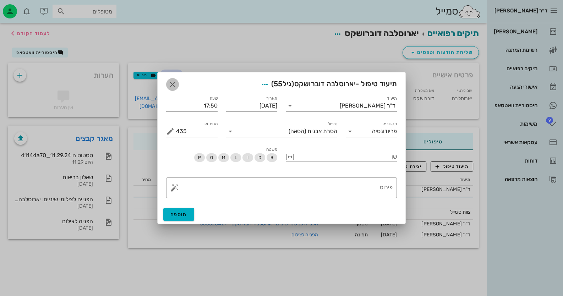
click at [166, 81] on span "button" at bounding box center [172, 84] width 13 height 9
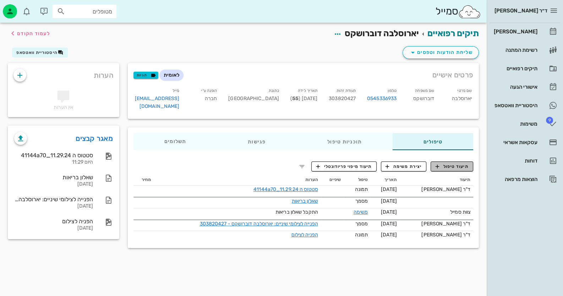
click at [454, 163] on span "תיעוד טיפול" at bounding box center [451, 166] width 33 height 6
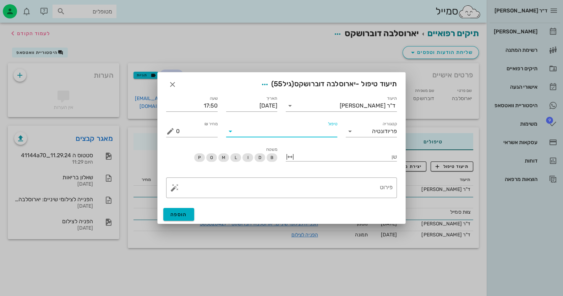
click at [316, 136] on input "טיפול" at bounding box center [286, 131] width 101 height 11
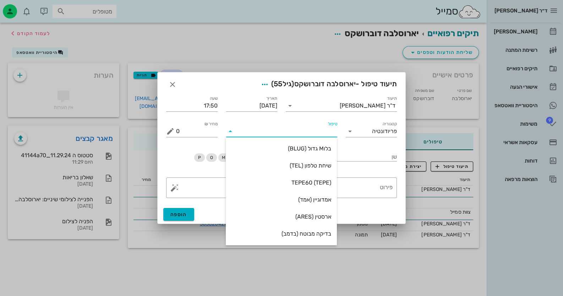
type input "ב"
drag, startPoint x: 315, startPoint y: 161, endPoint x: 328, endPoint y: 165, distance: 13.4
click at [315, 161] on div "בדיקה מבוטח (בדמב)" at bounding box center [281, 165] width 100 height 15
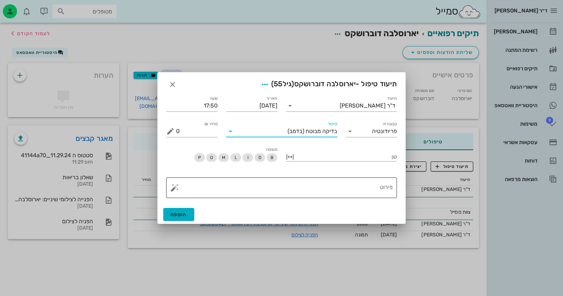
click at [353, 188] on textarea "פירוט" at bounding box center [284, 189] width 216 height 17
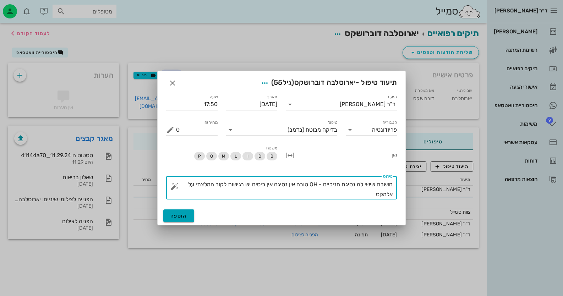
type textarea "חושבת שישי לה נסיגת חניכיים - OH טובה אין נסיגה אין כיסים יש רגישות לקור המלצתי…"
click at [168, 212] on button "הוספה" at bounding box center [178, 215] width 31 height 13
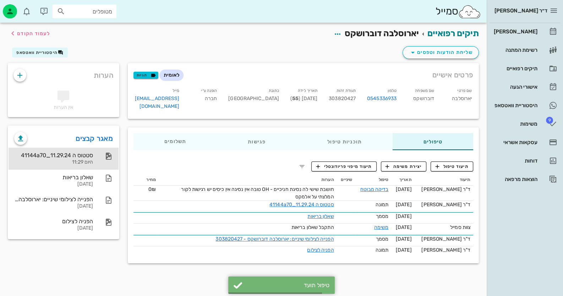
click at [77, 157] on div "סטטוס ה 11.29.24_41144a70" at bounding box center [53, 155] width 79 height 7
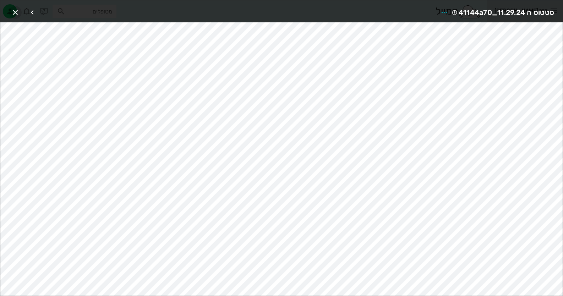
click at [13, 12] on icon "button" at bounding box center [15, 12] width 9 height 9
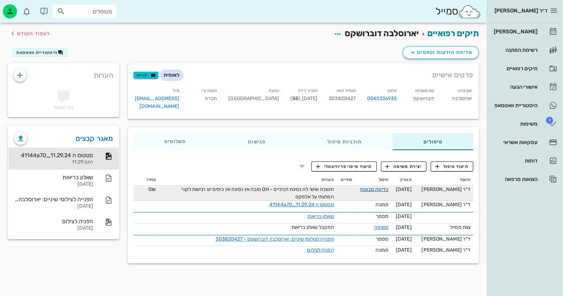
click at [388, 186] on link "בדיקה מבוטח" at bounding box center [374, 189] width 28 height 6
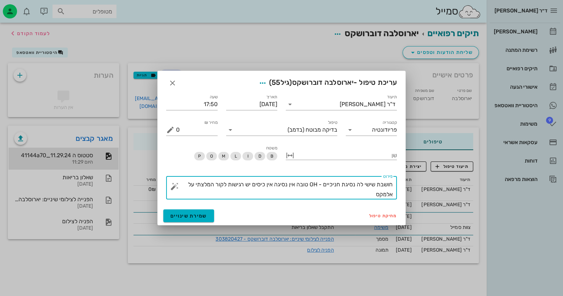
click at [337, 198] on textarea "חושבת שישי לה נסיגת חניכיים - OH טובה אין נסיגה אין כיסים יש רגישות לקור המלצתי…" at bounding box center [284, 190] width 216 height 20
type textarea "חושבת שישי לה נסיגת חניכיים - OH טובה אין נסיגה אין כיסים יש רגישות לקור המלצתי…"
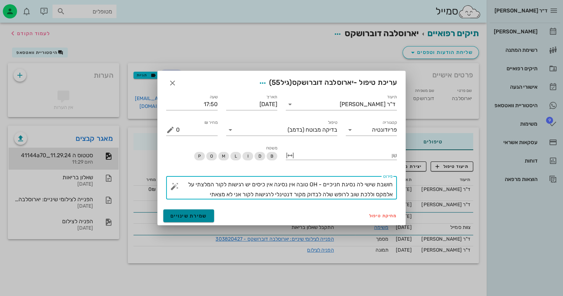
click at [209, 216] on button "שמירת שינויים" at bounding box center [188, 215] width 51 height 13
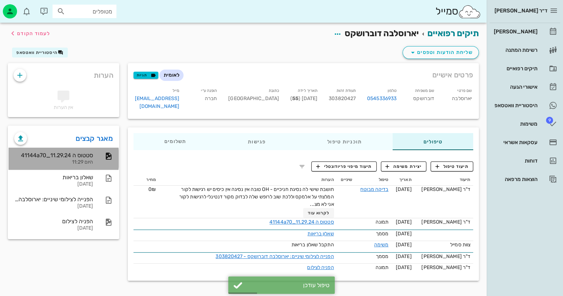
click at [83, 154] on div "סטטוס ה 11.29.24_41144a70" at bounding box center [53, 155] width 79 height 7
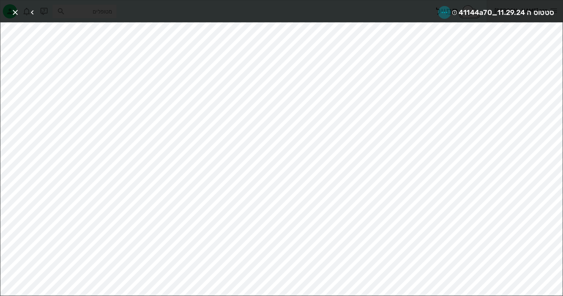
click at [443, 11] on icon "button" at bounding box center [444, 12] width 9 height 9
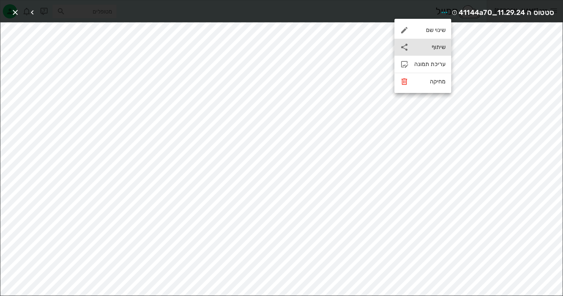
click at [435, 47] on div "שיתוף" at bounding box center [429, 47] width 31 height 7
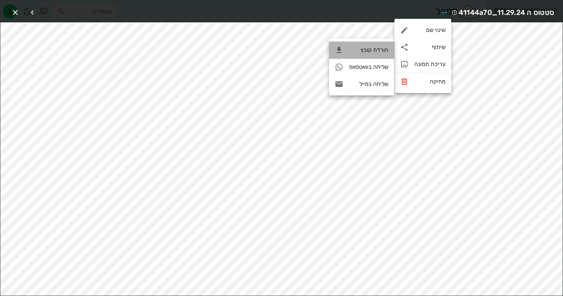
click at [360, 52] on div "הורדת קובץ" at bounding box center [368, 49] width 39 height 7
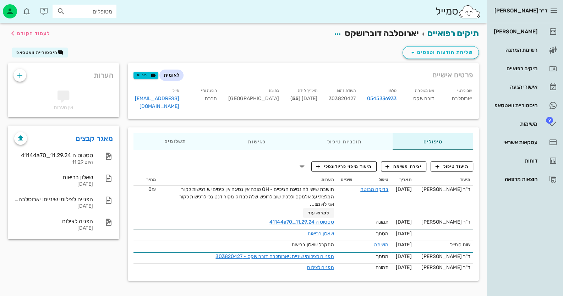
click at [355, 99] on span "303820427" at bounding box center [342, 98] width 27 height 6
copy span "303820427"
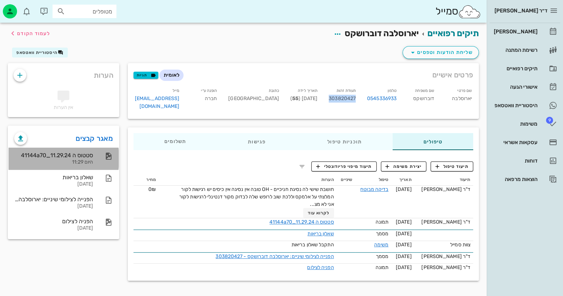
click at [87, 155] on div "סטטוס ה 11.29.24_41144a70" at bounding box center [53, 155] width 79 height 7
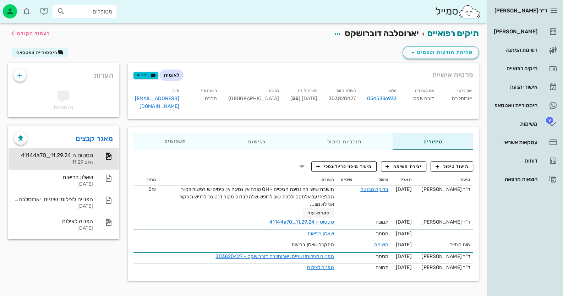
click at [349, 97] on span "303820427" at bounding box center [342, 98] width 27 height 6
copy span "303820427"
click at [534, 32] on div "[PERSON_NAME]" at bounding box center [514, 32] width 45 height 6
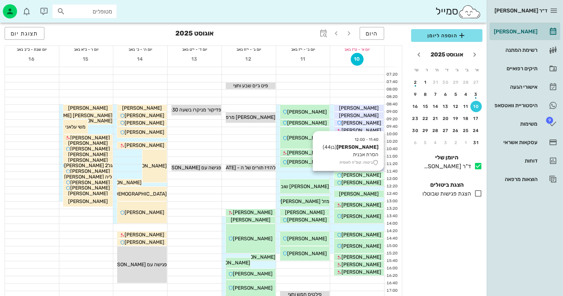
click at [374, 176] on div "[PERSON_NAME]" at bounding box center [359, 174] width 50 height 7
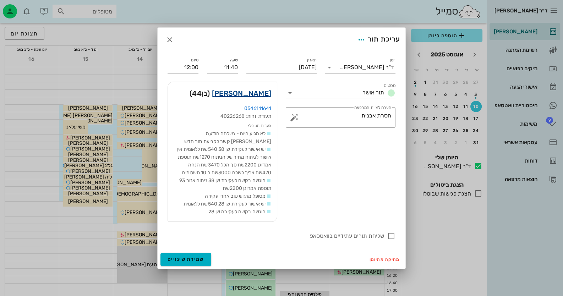
click at [268, 92] on link "סאסי ניסן" at bounding box center [241, 93] width 59 height 11
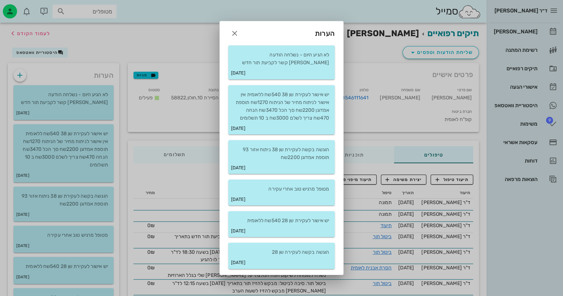
click at [72, 92] on div at bounding box center [281, 148] width 563 height 296
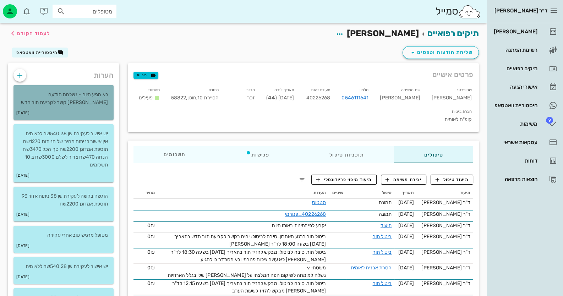
click at [101, 113] on div "26-07-2021" at bounding box center [63, 112] width 100 height 13
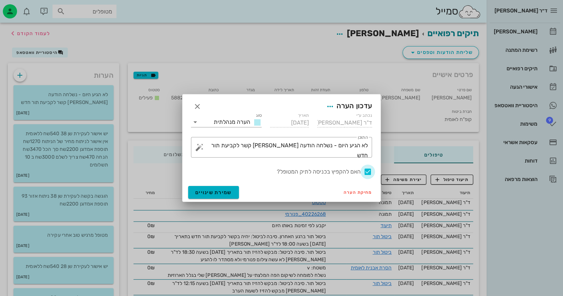
click at [371, 172] on div at bounding box center [368, 172] width 12 height 12
checkbox input "false"
click at [221, 191] on span "שמירת שינויים" at bounding box center [213, 192] width 37 height 6
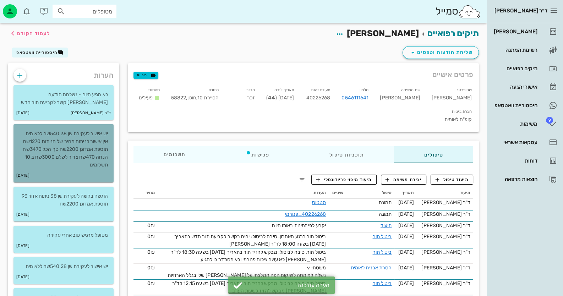
click at [85, 154] on p "יש אישור לעקירת שן 38 540שח ללאומית אין אישור לניתוח מחיר של הניתוח 1270שח תוספ…" at bounding box center [63, 149] width 89 height 39
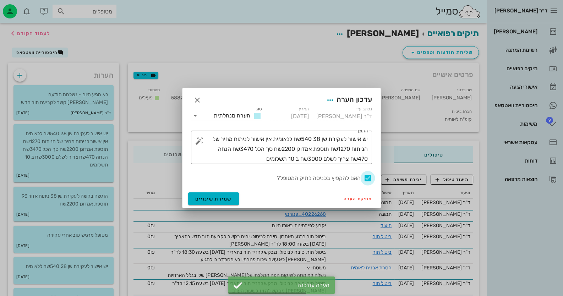
click at [366, 177] on div at bounding box center [368, 178] width 12 height 12
checkbox input "false"
click at [226, 199] on span "שמירת שינויים" at bounding box center [213, 199] width 37 height 6
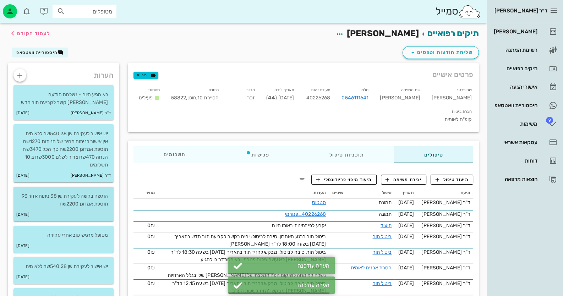
click at [83, 209] on div "03-12-2014" at bounding box center [63, 214] width 100 height 13
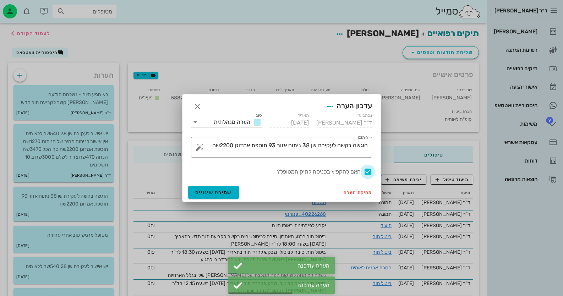
click at [366, 170] on div at bounding box center [368, 172] width 12 height 12
checkbox input "false"
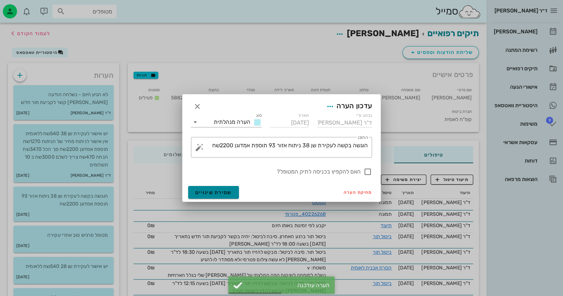
click at [213, 193] on span "שמירת שינויים" at bounding box center [213, 192] width 37 height 6
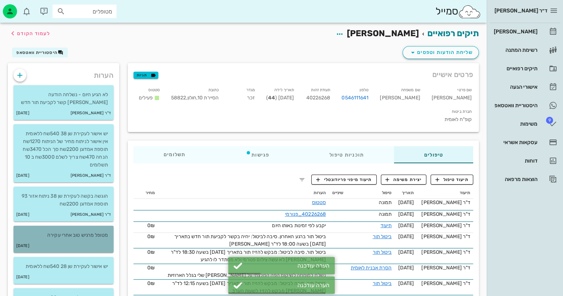
click at [82, 246] on div "09-03-2014" at bounding box center [63, 245] width 100 height 13
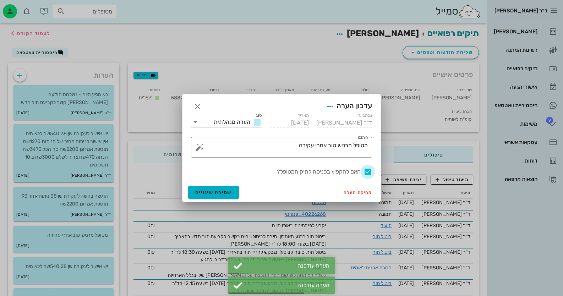
click at [369, 171] on div at bounding box center [368, 172] width 12 height 12
checkbox input "false"
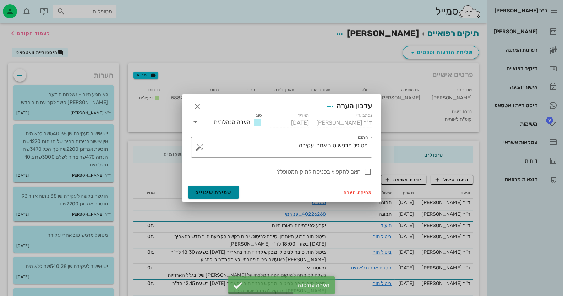
click at [222, 195] on span "שמירת שינויים" at bounding box center [213, 192] width 37 height 6
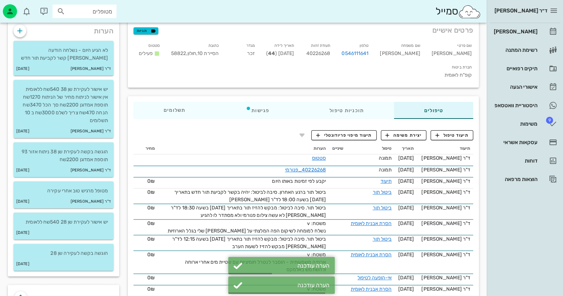
scroll to position [142, 0]
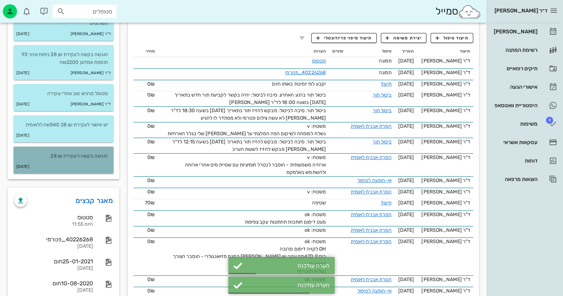
click at [86, 165] on div "04-02-2014" at bounding box center [63, 166] width 100 height 13
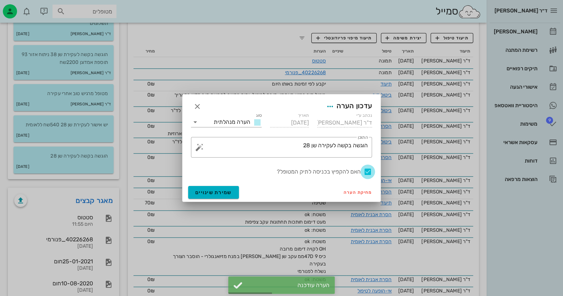
click at [368, 170] on div at bounding box center [368, 172] width 12 height 12
checkbox input "false"
click at [215, 189] on span "שמירת שינויים" at bounding box center [213, 192] width 37 height 6
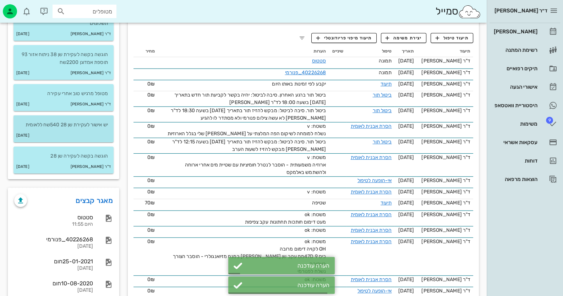
click at [87, 125] on p "יש אישור לעקירת שן 28 540שח ללאומית" at bounding box center [63, 125] width 89 height 8
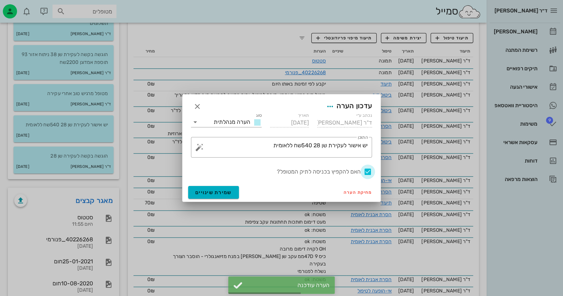
click at [364, 172] on div at bounding box center [368, 172] width 12 height 12
checkbox input "false"
drag, startPoint x: 209, startPoint y: 192, endPoint x: 197, endPoint y: 150, distance: 42.8
click at [209, 192] on span "שמירת שינויים" at bounding box center [213, 192] width 37 height 6
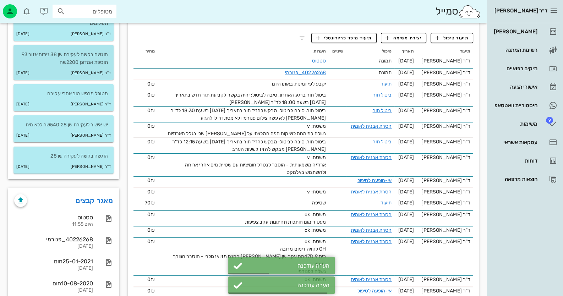
click at [80, 69] on div "ד"ר חיה מאיר 10-08-2025" at bounding box center [63, 72] width 100 height 13
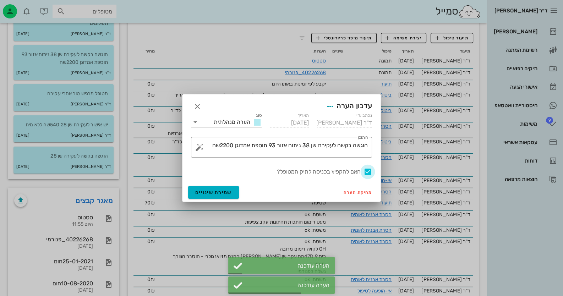
click at [369, 171] on div at bounding box center [368, 172] width 12 height 12
checkbox input "false"
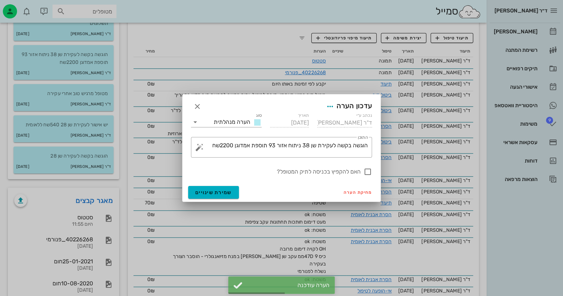
click at [184, 194] on div "מחיקת הערה שמירת שינויים" at bounding box center [281, 192] width 198 height 18
click at [213, 189] on span "שמירת שינויים" at bounding box center [213, 192] width 37 height 6
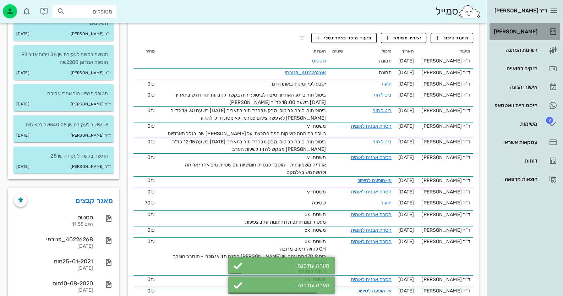
click at [555, 31] on icon at bounding box center [552, 31] width 9 height 9
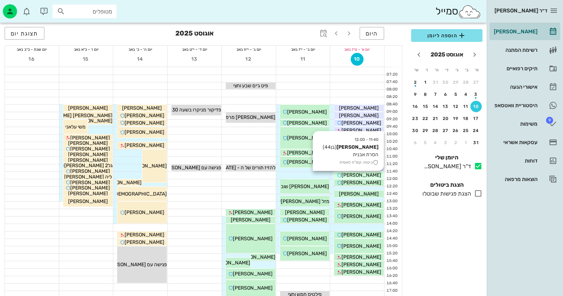
click at [374, 175] on div "[PERSON_NAME]" at bounding box center [359, 174] width 50 height 7
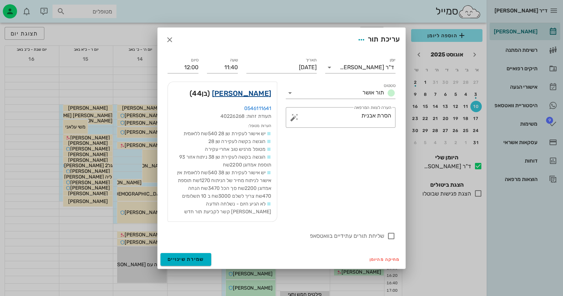
click at [258, 89] on link "סאסי ניסן" at bounding box center [241, 93] width 59 height 11
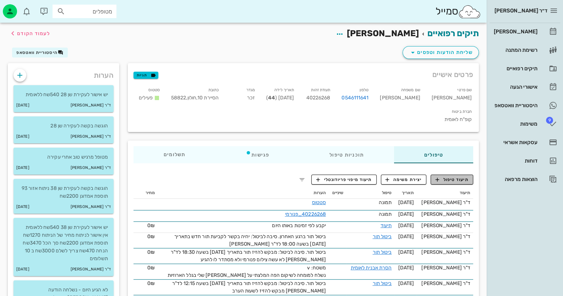
click at [456, 176] on span "תיעוד טיפול" at bounding box center [451, 179] width 33 height 6
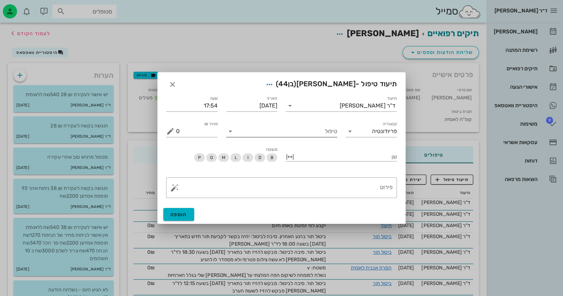
click at [310, 135] on input "טיפול" at bounding box center [286, 131] width 101 height 11
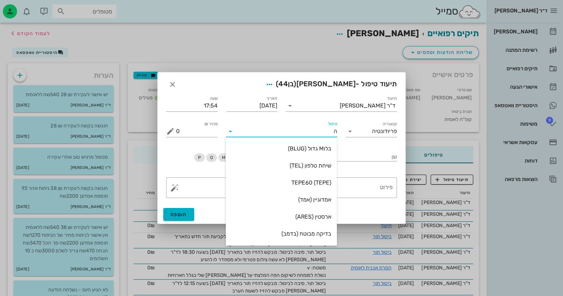
type input "הס"
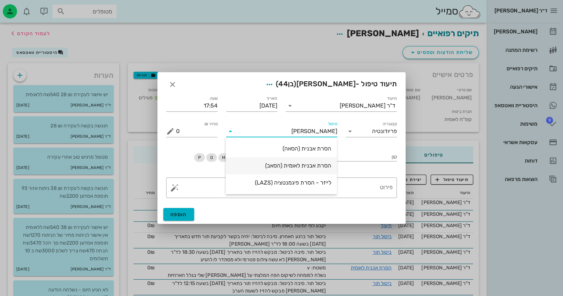
click at [314, 164] on div "הסרת אבנית לאומית (הסאב)" at bounding box center [281, 165] width 100 height 7
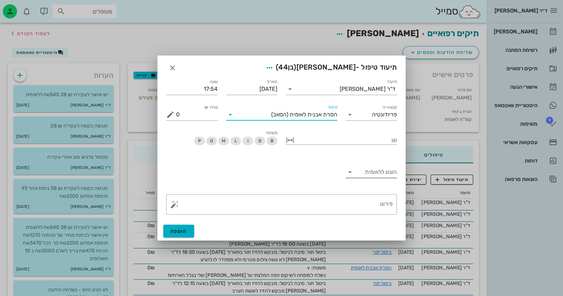
click at [376, 173] on input "הוגש ללאומית" at bounding box center [376, 171] width 42 height 11
click at [374, 178] on div "כן" at bounding box center [371, 177] width 40 height 7
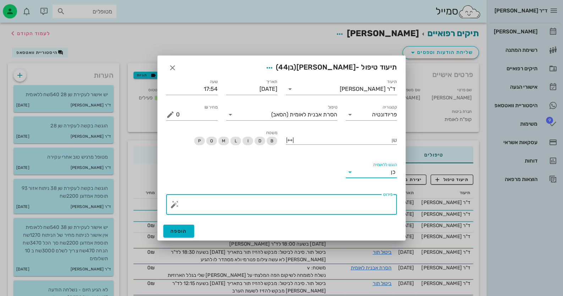
click at [369, 202] on textarea "פירוט" at bounding box center [284, 206] width 216 height 17
click at [176, 205] on button "button" at bounding box center [174, 204] width 9 height 9
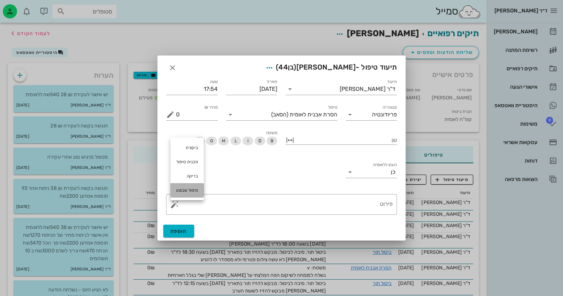
click at [190, 188] on div "טיפול שבוצע" at bounding box center [186, 190] width 33 height 14
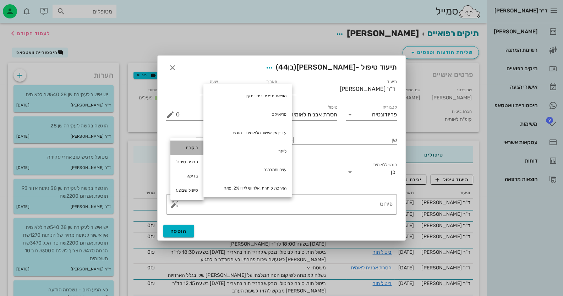
click at [192, 146] on div "ביקורת" at bounding box center [186, 147] width 33 height 14
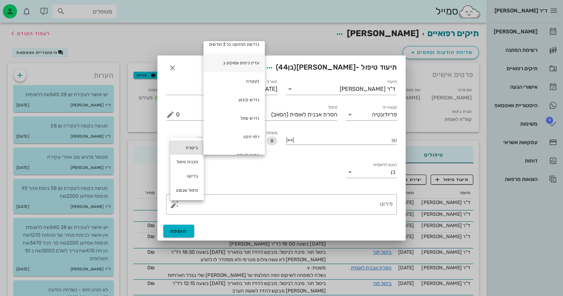
scroll to position [106, 0]
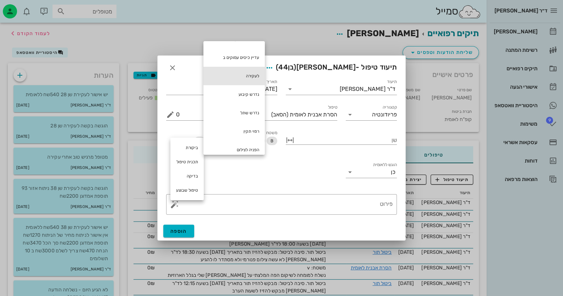
click at [250, 76] on div "לעקירה" at bounding box center [233, 76] width 61 height 18
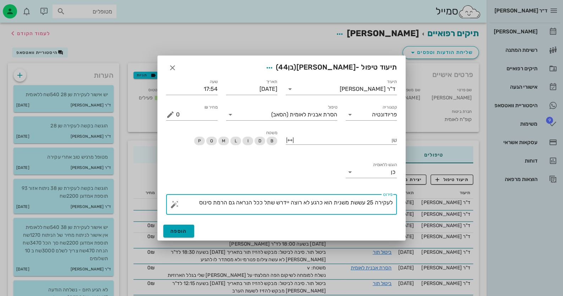
type textarea "לעקירה 25 עששת משנית הוא כרגע לא רוצה יידרש שתל ככל הנראה גם הרמת סינוס"
click at [177, 231] on span "הוספה" at bounding box center [178, 231] width 17 height 6
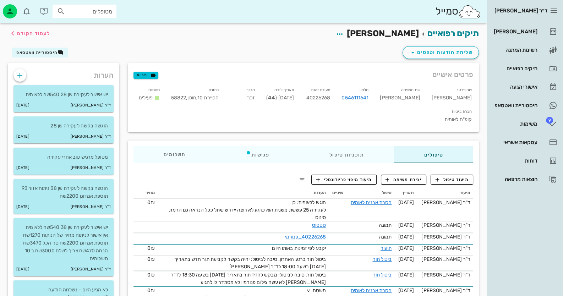
click at [330, 95] on span "40226268" at bounding box center [318, 98] width 24 height 6
copy span "40226268"
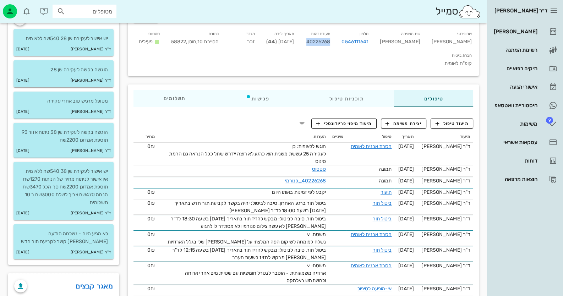
scroll to position [142, 0]
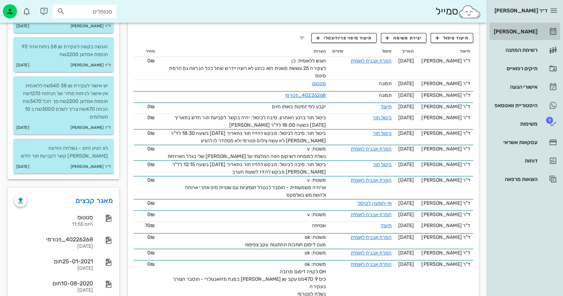
click at [528, 32] on div "[PERSON_NAME]" at bounding box center [514, 32] width 45 height 6
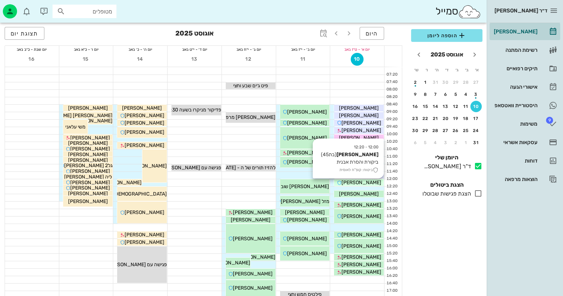
click at [376, 181] on div "[PERSON_NAME]" at bounding box center [359, 182] width 50 height 7
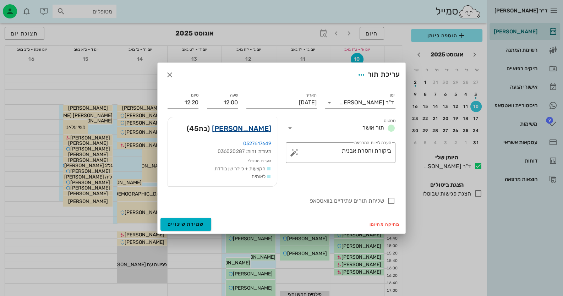
click at [257, 131] on link "מרים אהרוני" at bounding box center [241, 128] width 59 height 11
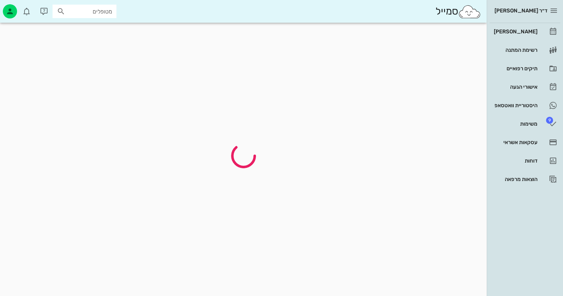
click at [257, 131] on div at bounding box center [243, 156] width 479 height 258
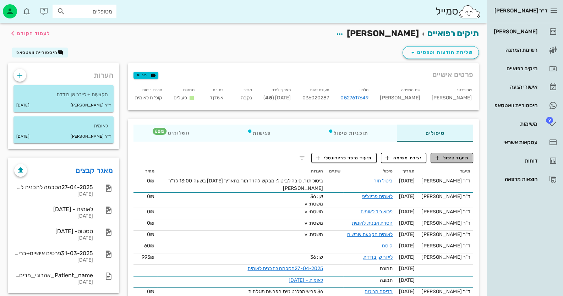
click at [442, 160] on span "תיעוד טיפול" at bounding box center [451, 158] width 33 height 6
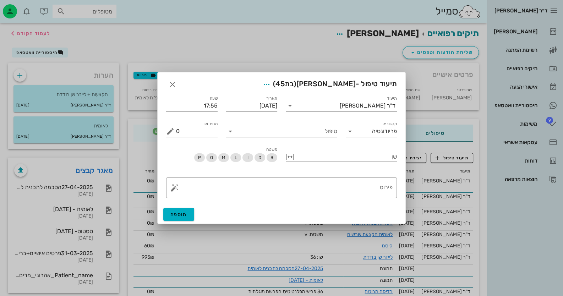
click at [283, 134] on input "טיפול" at bounding box center [286, 131] width 101 height 11
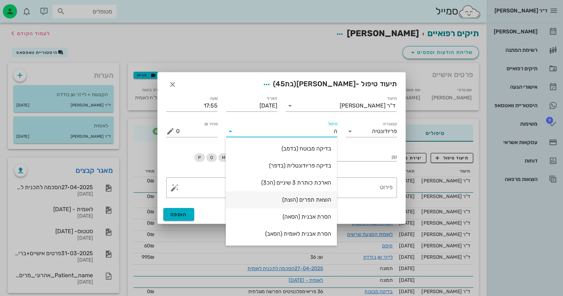
type input "הס"
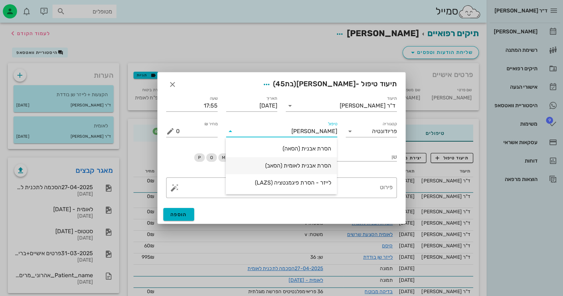
click at [323, 167] on div "הסרת אבנית לאומית (הסאב)" at bounding box center [281, 165] width 100 height 7
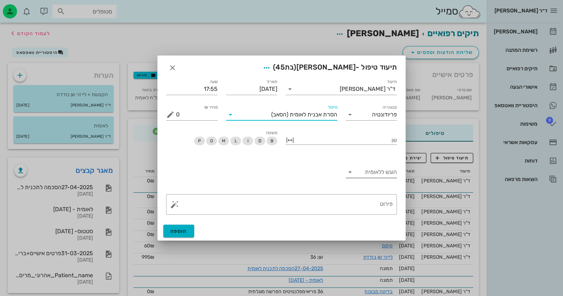
click at [374, 173] on input "הוגש ללאומית" at bounding box center [376, 171] width 42 height 11
click at [384, 181] on div "כן" at bounding box center [371, 177] width 40 height 15
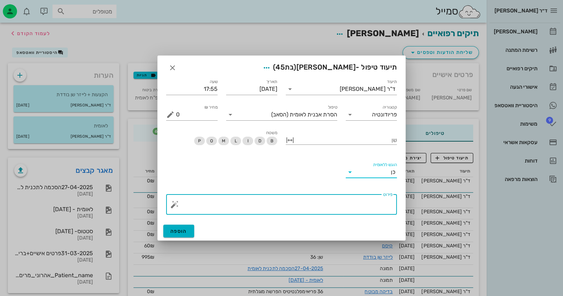
click at [373, 214] on textarea "פירוט" at bounding box center [284, 206] width 216 height 17
click at [170, 205] on button "button" at bounding box center [174, 204] width 9 height 9
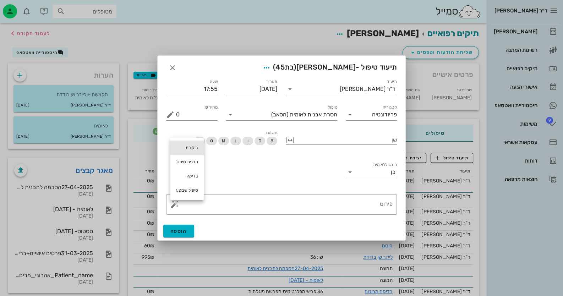
click at [197, 147] on div "ביקורת" at bounding box center [186, 147] width 33 height 14
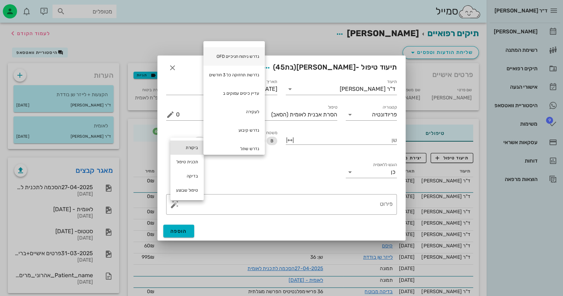
scroll to position [150, 0]
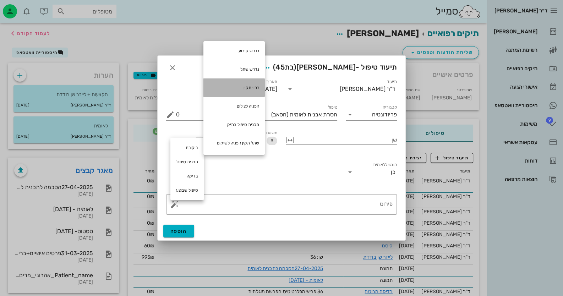
click at [239, 87] on div "רפוי תקין" at bounding box center [233, 87] width 61 height 18
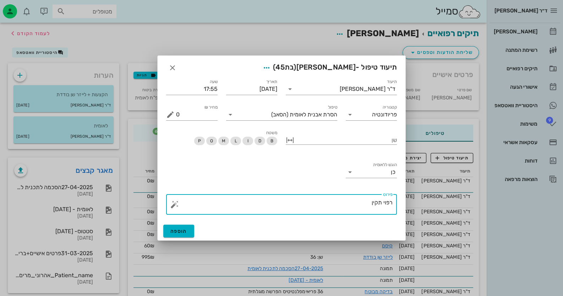
click at [351, 213] on textarea "רפוי תקין" at bounding box center [284, 206] width 216 height 17
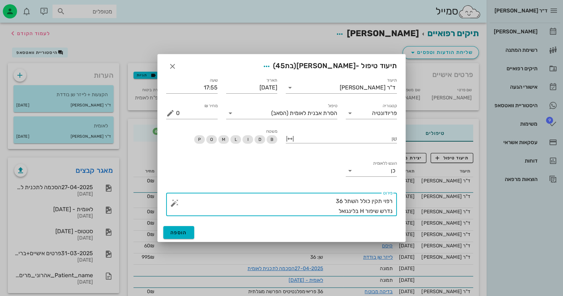
click at [363, 211] on textarea "רפוי תקין כולל השתל 36 נדרש שיפור H בלינגואל" at bounding box center [284, 206] width 216 height 20
type textarea "רפוי תקין כולל השתל 36 נדרש שיפור OH בלינגואל"
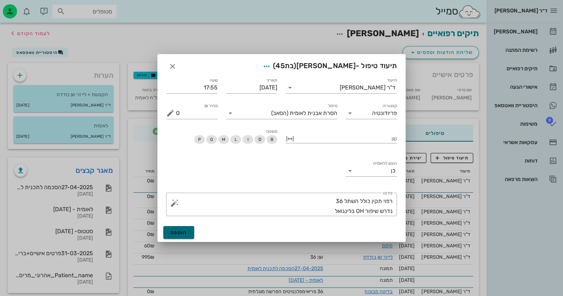
click at [177, 234] on span "הוספה" at bounding box center [178, 233] width 17 height 6
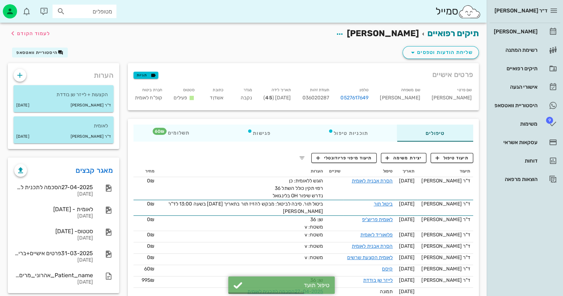
click at [329, 97] on span "036020287" at bounding box center [315, 98] width 27 height 6
copy span "036020287"
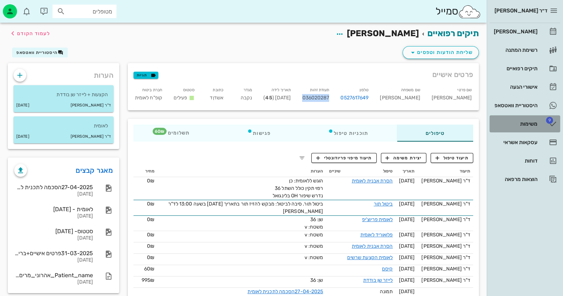
click at [527, 116] on link "9 משימות" at bounding box center [524, 123] width 71 height 17
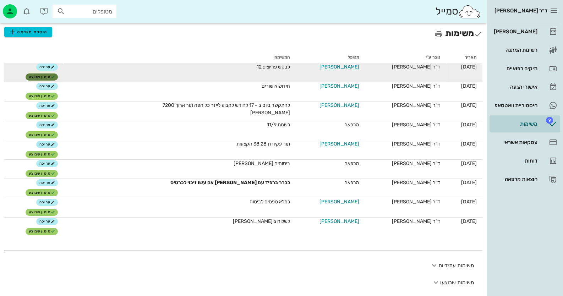
click at [42, 78] on span "סימון שבוצע" at bounding box center [42, 77] width 26 height 4
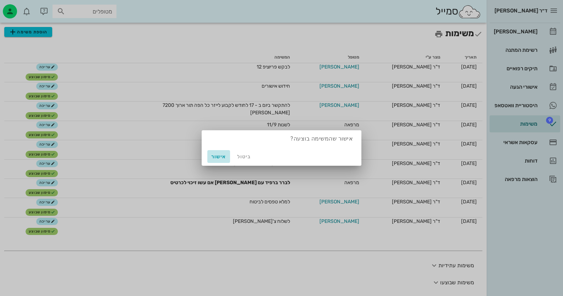
click at [221, 156] on span "אישור" at bounding box center [218, 157] width 17 height 6
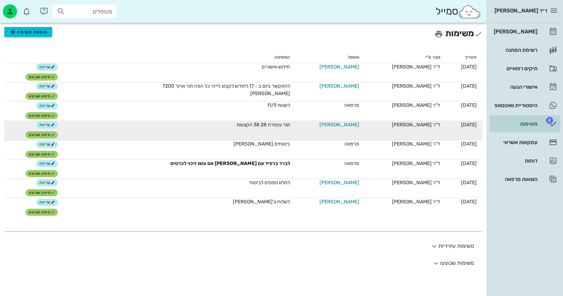
click at [342, 125] on span "[PERSON_NAME]" at bounding box center [339, 124] width 40 height 7
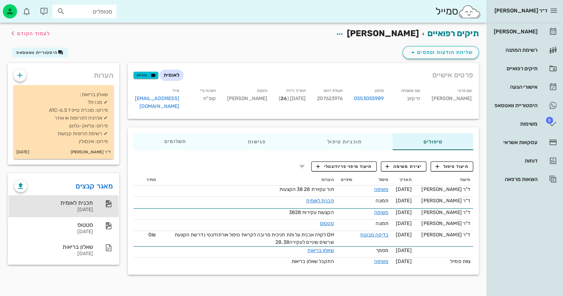
click at [66, 200] on div "תכנית לאומית" at bounding box center [53, 202] width 79 height 7
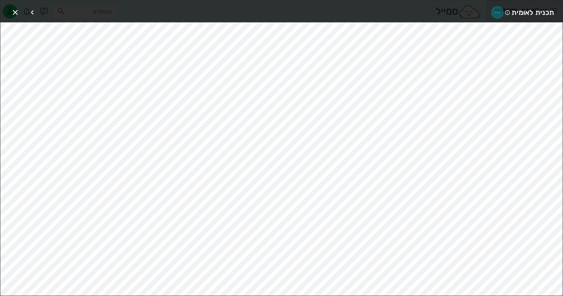
click at [495, 13] on icon "button" at bounding box center [497, 12] width 9 height 9
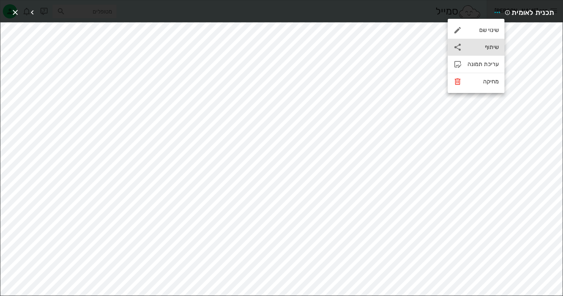
click at [491, 43] on div "שיתוף" at bounding box center [475, 47] width 57 height 17
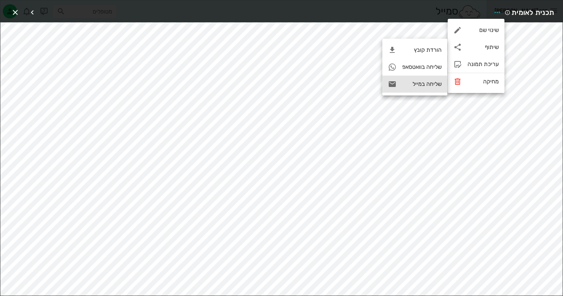
click at [435, 82] on div "שליחה במייל" at bounding box center [421, 84] width 39 height 7
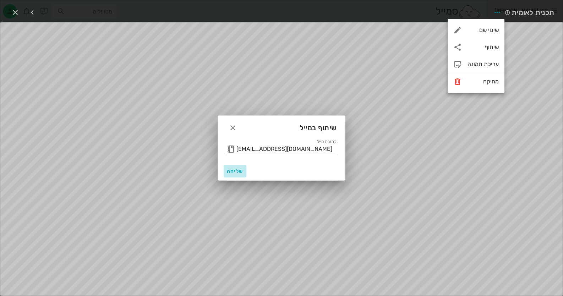
click at [227, 171] on span "שליחה" at bounding box center [234, 171] width 17 height 6
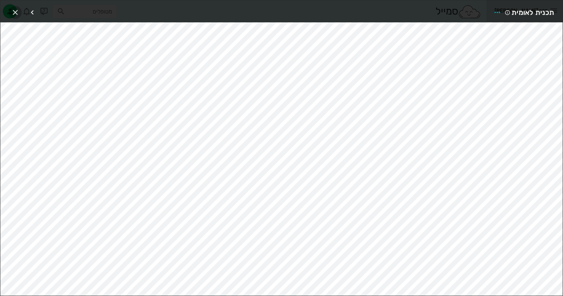
click at [13, 9] on icon "button" at bounding box center [15, 12] width 9 height 9
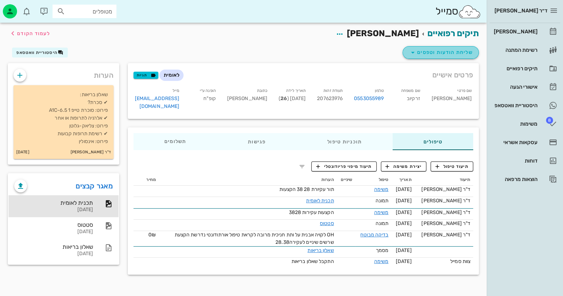
click at [459, 53] on span "שליחת הודעות וטפסים" at bounding box center [440, 52] width 64 height 9
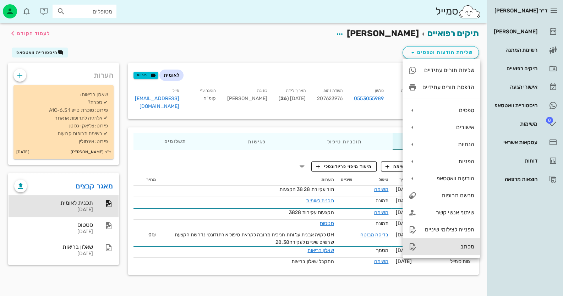
click at [465, 246] on div "מכתב" at bounding box center [448, 246] width 52 height 7
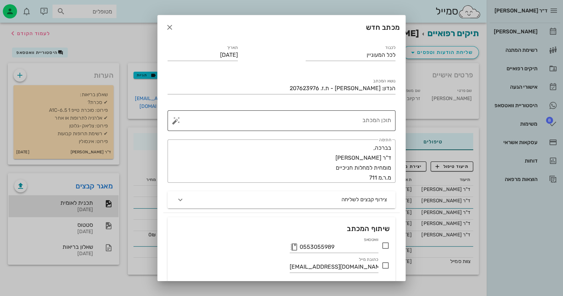
click at [354, 122] on textarea "תוכן המכתב" at bounding box center [284, 122] width 214 height 17
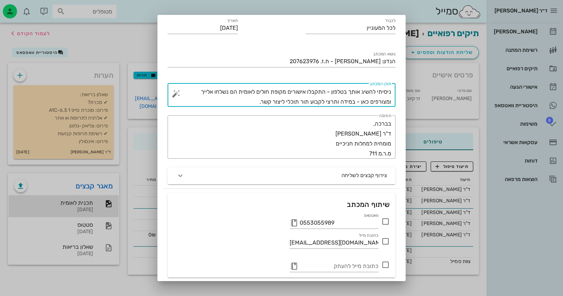
scroll to position [51, 0]
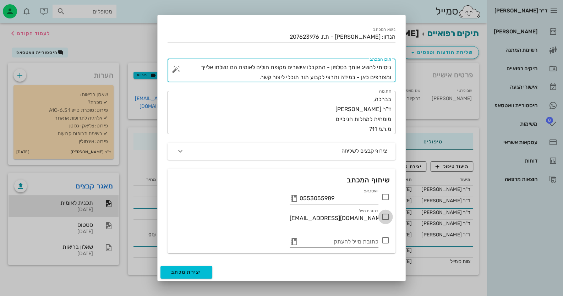
type textarea "ניסיתי להשיג אותך בטלפון - התקבלו אישורים מקופת חולים לאומית הם נשלחו אלייך ומצ…"
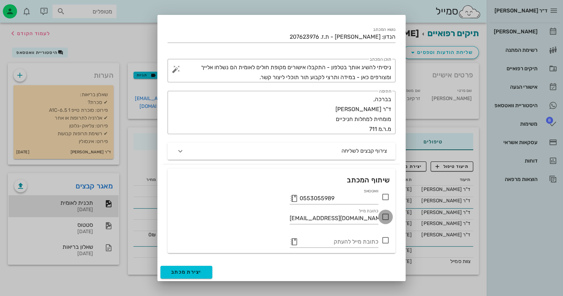
click at [384, 219] on div at bounding box center [385, 217] width 12 height 12
checkbox input "true"
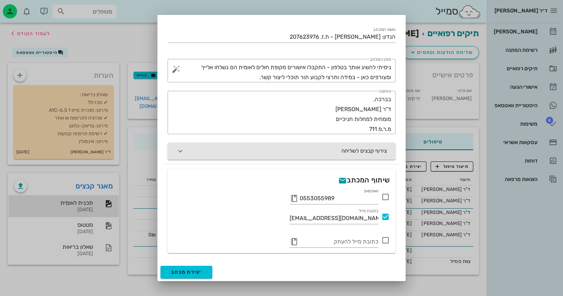
click at [343, 150] on button "צירוף קבצים לשליחה" at bounding box center [281, 151] width 228 height 17
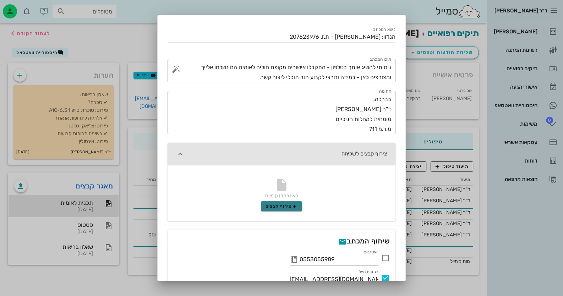
click at [287, 202] on button "צירוף קבצים" at bounding box center [281, 206] width 41 height 10
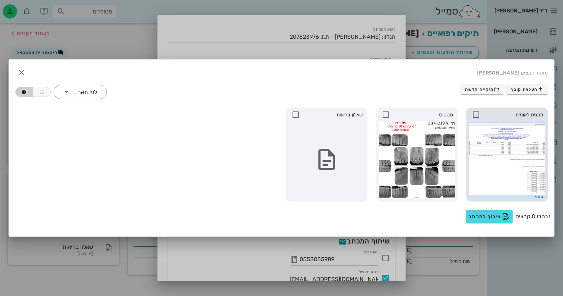
click at [476, 112] on icon at bounding box center [476, 114] width 9 height 9
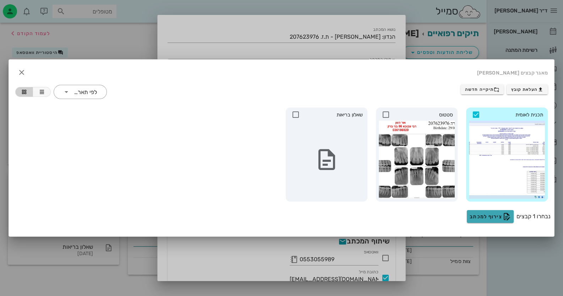
click at [494, 220] on span "צירוף למכתב" at bounding box center [489, 216] width 41 height 9
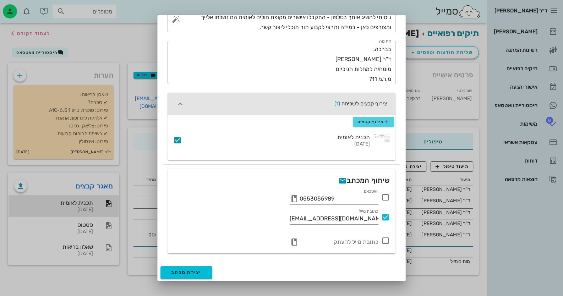
scroll to position [102, 0]
click at [192, 269] on span "יצירת מכתב" at bounding box center [186, 272] width 31 height 6
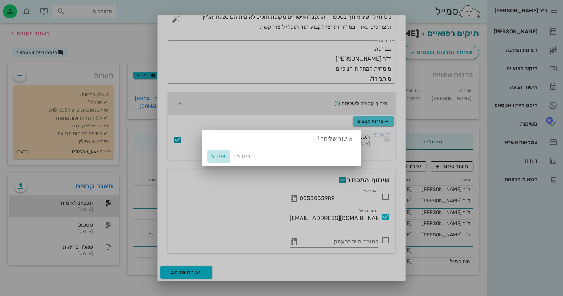
click at [221, 155] on span "אישור" at bounding box center [218, 157] width 17 height 6
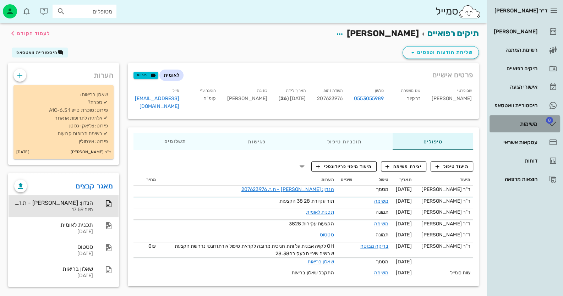
click at [507, 120] on div "משימות" at bounding box center [514, 123] width 45 height 11
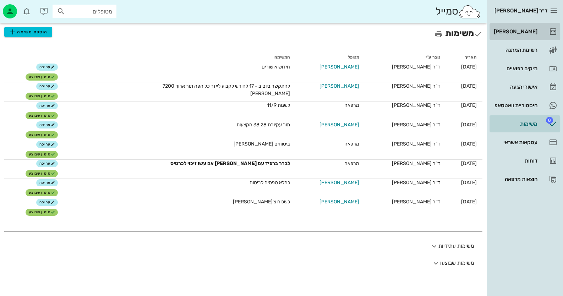
click at [539, 31] on link "[PERSON_NAME]" at bounding box center [524, 31] width 71 height 17
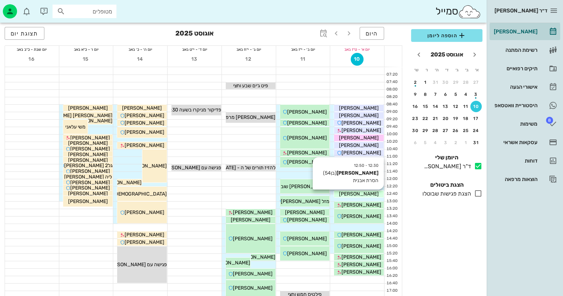
click at [375, 193] on div "[PERSON_NAME]" at bounding box center [359, 193] width 50 height 7
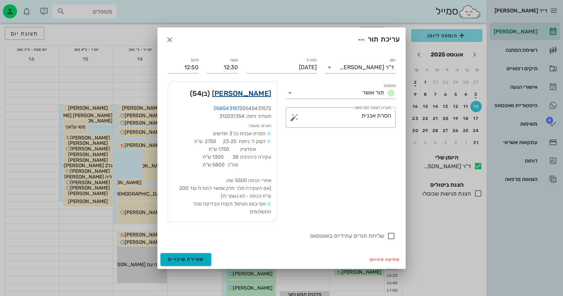
click at [251, 94] on link "אלכסיי משינסקי" at bounding box center [241, 93] width 59 height 11
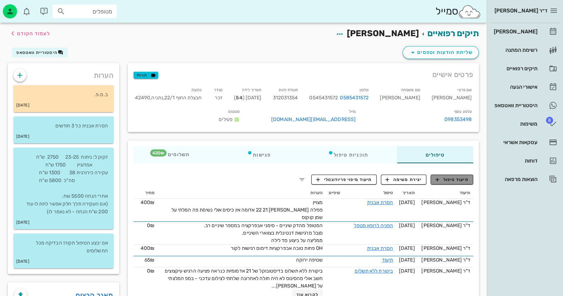
click at [460, 177] on span "תיעוד טיפול" at bounding box center [451, 179] width 33 height 6
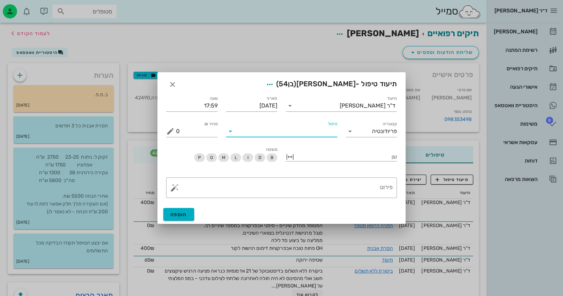
click at [333, 135] on input "טיפול" at bounding box center [286, 131] width 101 height 11
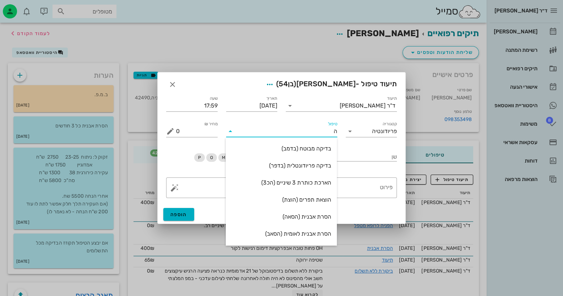
type input "הס"
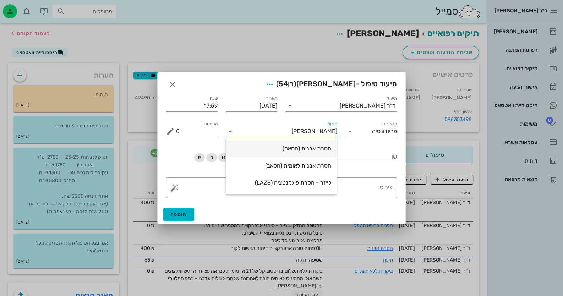
click at [305, 152] on div "הסרת אבנית (הסאה)" at bounding box center [281, 148] width 100 height 15
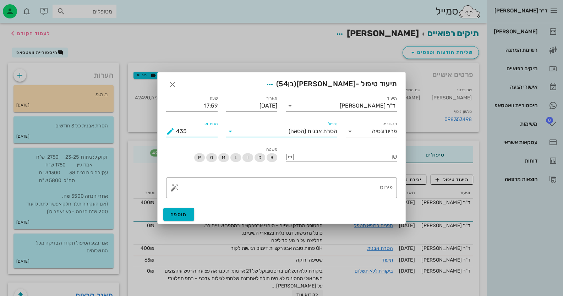
drag, startPoint x: 197, startPoint y: 133, endPoint x: 147, endPoint y: 131, distance: 49.8
type input "420"
click at [330, 189] on textarea "פירוט" at bounding box center [284, 189] width 216 height 17
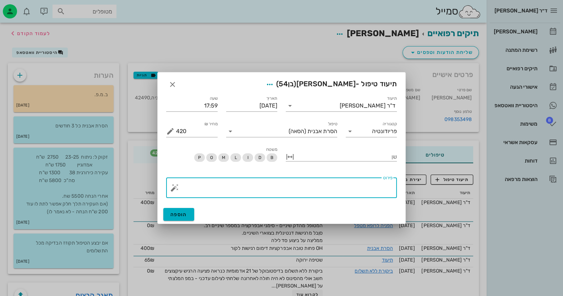
click at [175, 188] on button "button" at bounding box center [174, 187] width 9 height 9
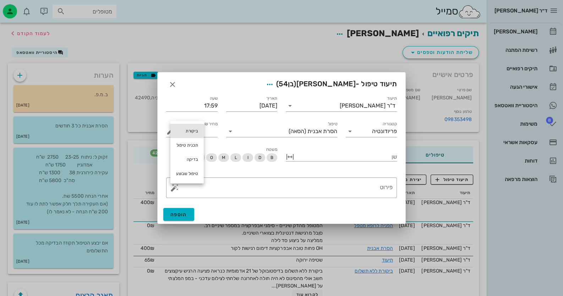
click at [194, 136] on div "ביקורת" at bounding box center [186, 131] width 33 height 14
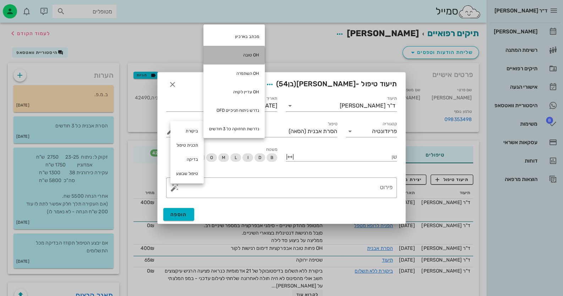
click at [245, 55] on div "OH טובה" at bounding box center [233, 55] width 61 height 18
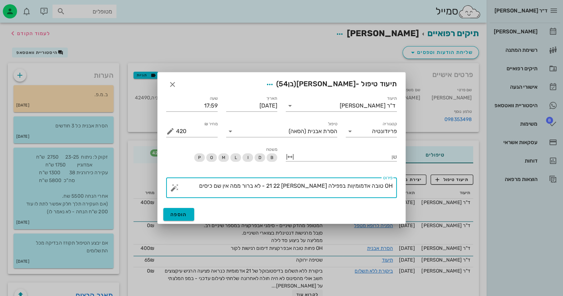
click at [353, 185] on textarea "OH טובה אדמומיןות בפפילה בין 21 22 - לא ברור ממה אין שם כיסים" at bounding box center [284, 189] width 216 height 17
click at [352, 185] on textarea "OH טובה אדמומיןות בפפילה בין 21 22 - לא ברור ממה אין שם כיסים" at bounding box center [284, 189] width 216 height 17
type textarea "OH טובה אדמומיות בפפילה בין 21 22 - לא ברור ממה אין שם כיסים"
click at [190, 217] on button "הוספה" at bounding box center [178, 214] width 31 height 13
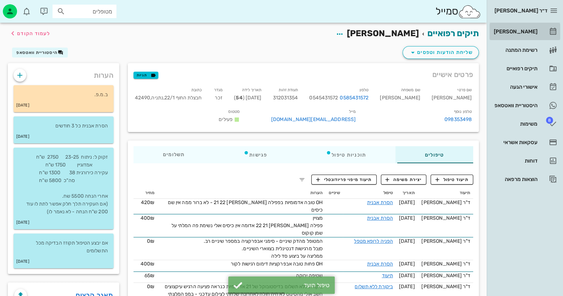
click at [530, 34] on div "[PERSON_NAME]" at bounding box center [514, 32] width 45 height 6
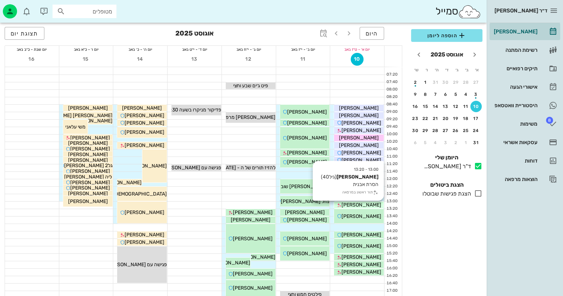
click at [362, 204] on span "[PERSON_NAME]" at bounding box center [361, 205] width 40 height 6
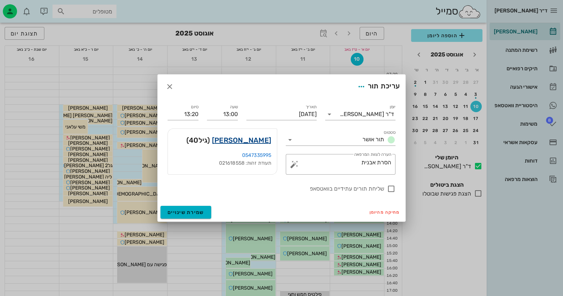
click at [254, 136] on link "ספיר טלמור" at bounding box center [241, 139] width 59 height 11
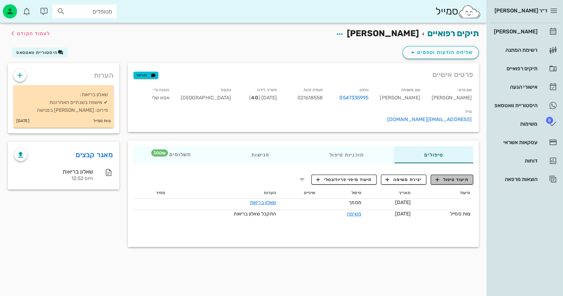
click at [464, 176] on span "תיעוד טיפול" at bounding box center [451, 179] width 33 height 6
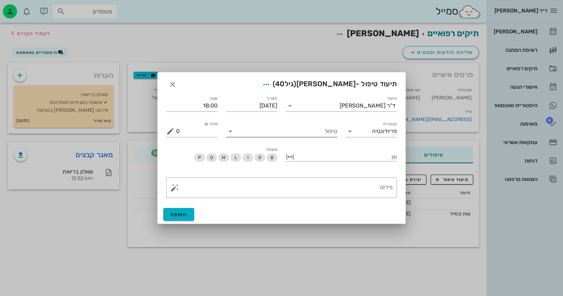
click at [332, 135] on input "טיפול" at bounding box center [286, 131] width 101 height 11
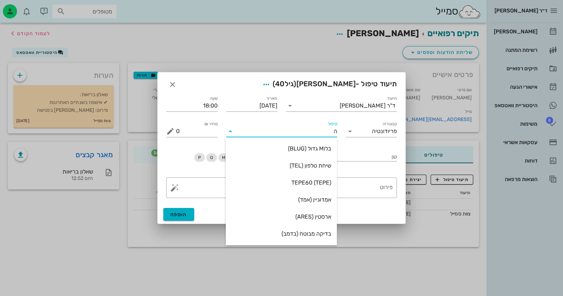
type input "הס"
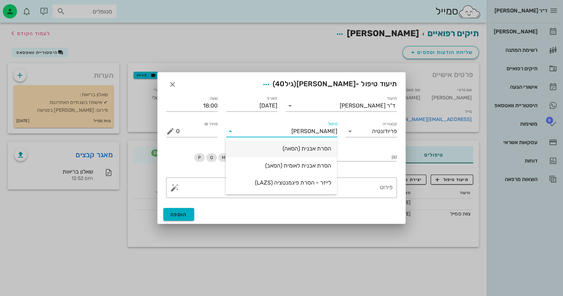
click at [330, 150] on div "הסרת אבנית (הסאה)" at bounding box center [281, 148] width 100 height 7
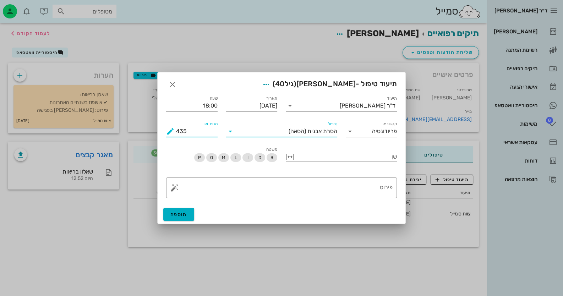
drag, startPoint x: 203, startPoint y: 135, endPoint x: 158, endPoint y: 129, distance: 45.7
click at [158, 129] on div "תיעוד ד"ר חיה מאיר תאריך 10-08-2025 שעה 18:00 קטגוריה פריודונטיה טיפול הסרת אבנ…" at bounding box center [282, 147] width 248 height 115
type input "300"
click at [340, 195] on textarea "פירוט" at bounding box center [284, 189] width 216 height 17
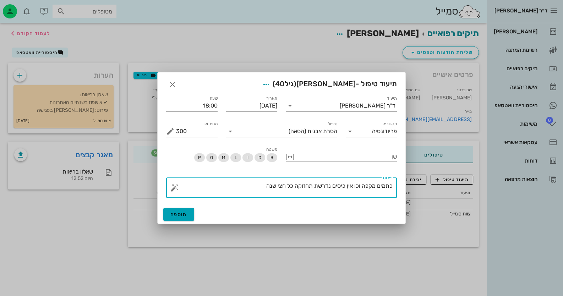
type textarea "כתמים מקפה וכו אין כיסים נדרשת תחזוקה כל חצי שנה"
click at [188, 217] on button "הוספה" at bounding box center [178, 214] width 31 height 13
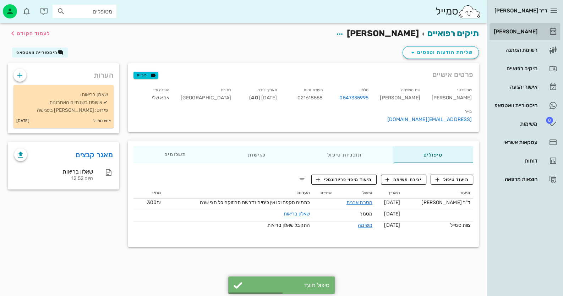
click at [523, 35] on div "[PERSON_NAME]" at bounding box center [514, 31] width 45 height 11
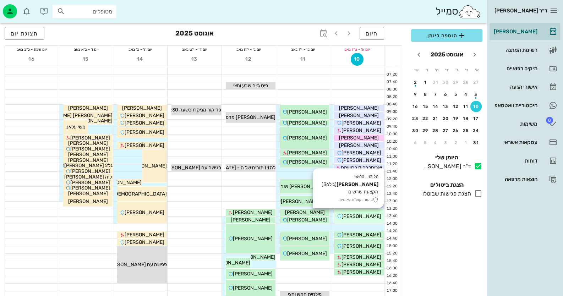
click at [377, 218] on div "[PERSON_NAME]" at bounding box center [359, 216] width 50 height 7
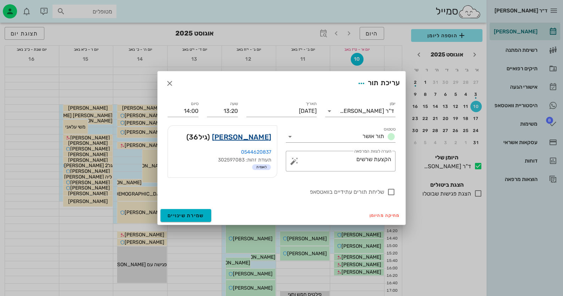
click at [266, 133] on link "אלעד אביטן" at bounding box center [241, 136] width 59 height 11
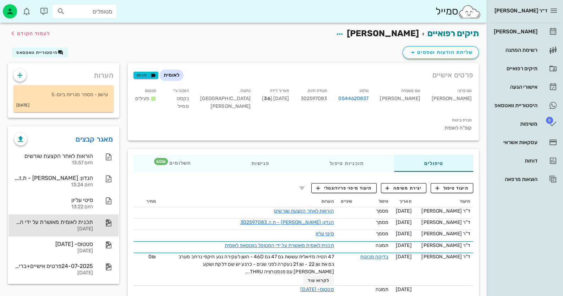
click at [88, 224] on div "תכנית לאומית מאושרת על ידי המטופל בווטסאפ לאומית" at bounding box center [53, 222] width 79 height 7
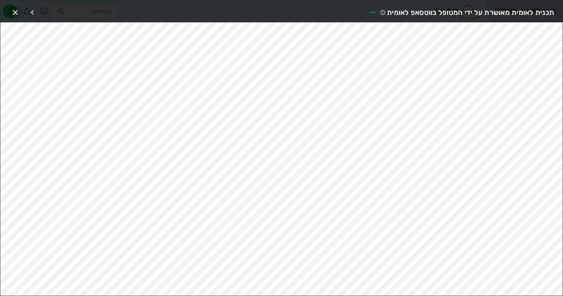
click at [15, 13] on icon "button" at bounding box center [15, 12] width 9 height 9
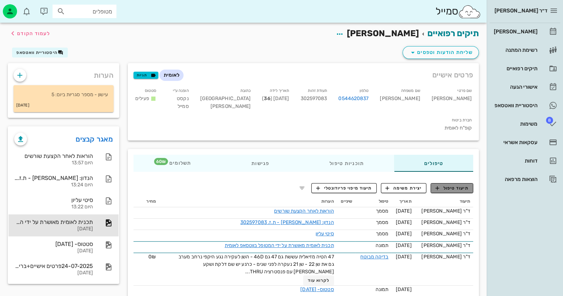
click at [449, 185] on span "תיעוד טיפול" at bounding box center [451, 188] width 33 height 6
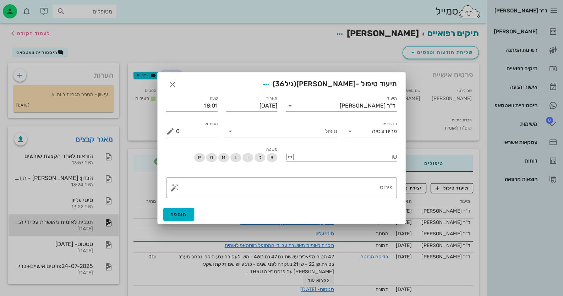
click at [302, 132] on input "טיפול" at bounding box center [286, 131] width 101 height 11
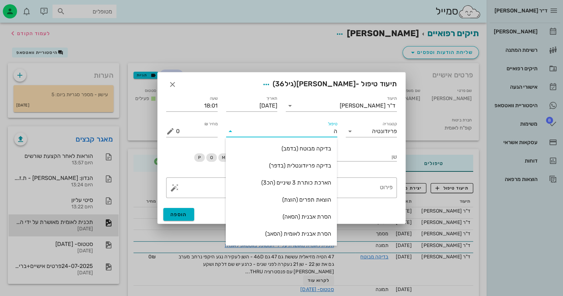
type input "הק"
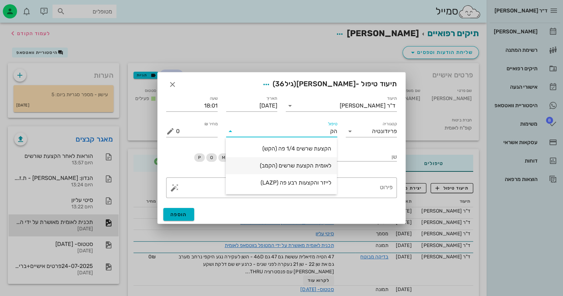
click at [310, 160] on div "לאומית הקצעת שרשים (הקמב)" at bounding box center [281, 165] width 100 height 15
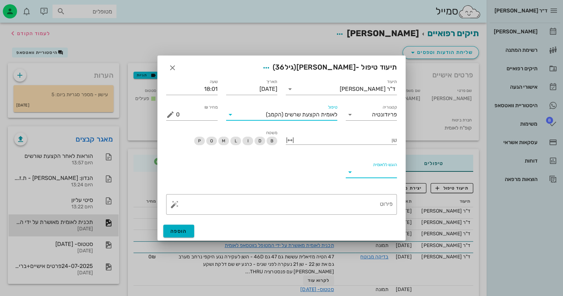
click at [390, 168] on input "הוגש ללאומית" at bounding box center [376, 171] width 42 height 11
click at [379, 180] on div "כן" at bounding box center [371, 177] width 40 height 7
click at [184, 228] on span "הוספה" at bounding box center [178, 231] width 17 height 6
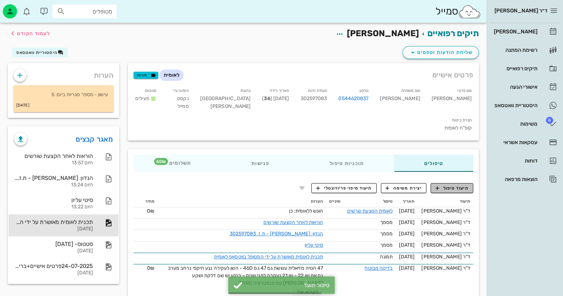
click at [452, 185] on span "תיעוד טיפול" at bounding box center [451, 188] width 33 height 6
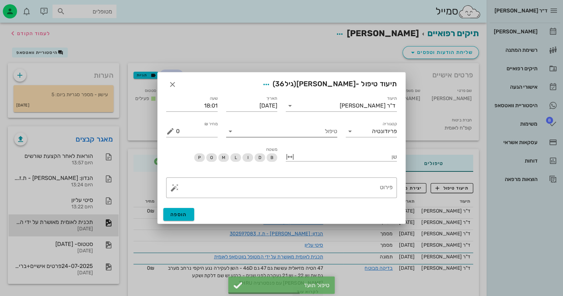
click at [320, 132] on input "טיפול" at bounding box center [286, 131] width 101 height 11
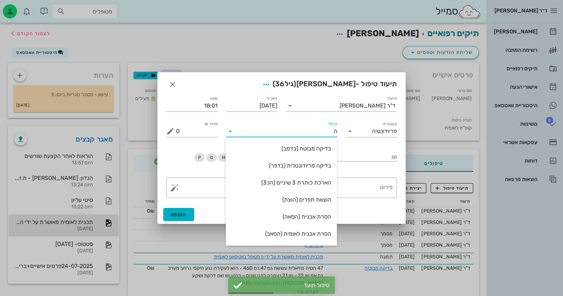
type input "הס"
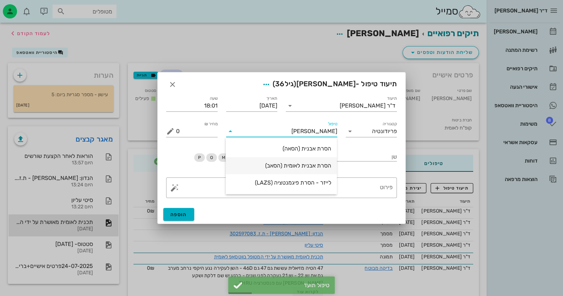
click at [314, 162] on div "הסרת אבנית לאומית (הסאב)" at bounding box center [281, 165] width 100 height 7
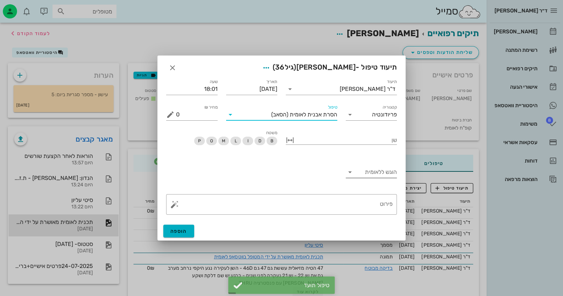
click at [364, 173] on input "הוגש ללאומית" at bounding box center [376, 171] width 42 height 11
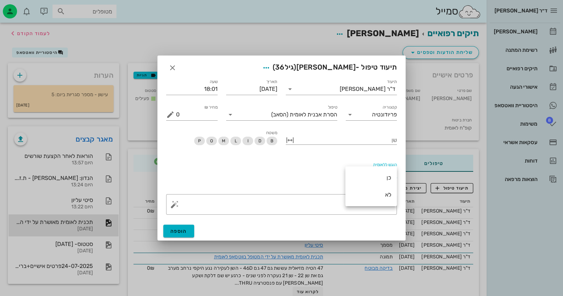
click at [380, 181] on div "כן" at bounding box center [371, 177] width 40 height 15
click at [169, 231] on button "הוספה" at bounding box center [178, 231] width 31 height 13
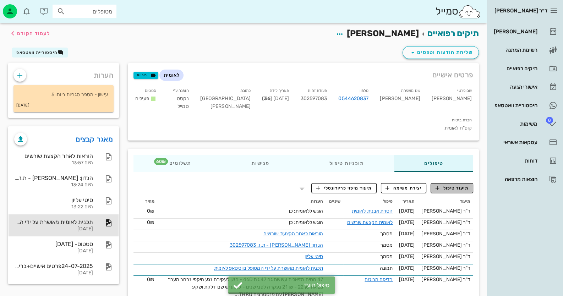
click at [465, 185] on span "תיעוד טיפול" at bounding box center [451, 188] width 33 height 6
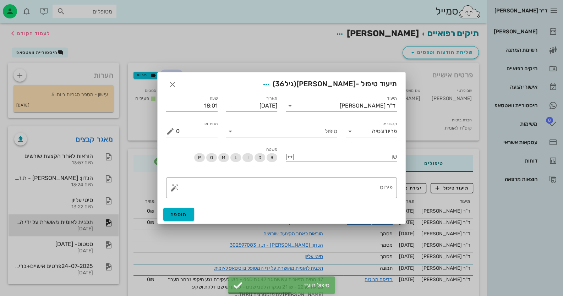
click at [304, 134] on input "טיפול" at bounding box center [286, 131] width 101 height 11
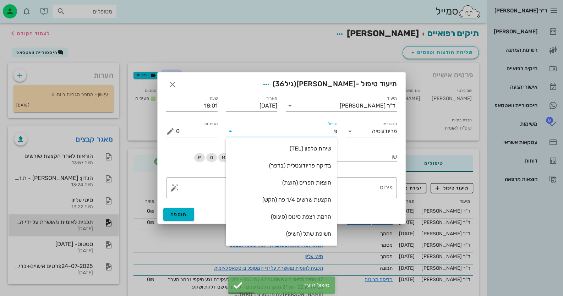
type input "פל"
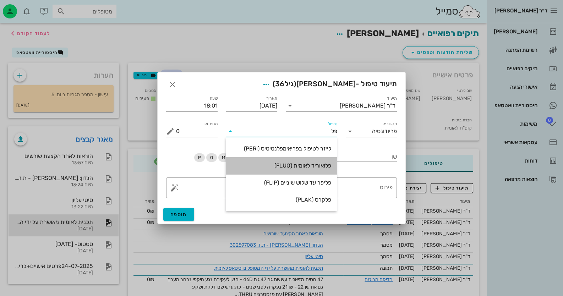
click at [320, 167] on div "פלואוריד לאומית (FLUO)" at bounding box center [281, 165] width 100 height 7
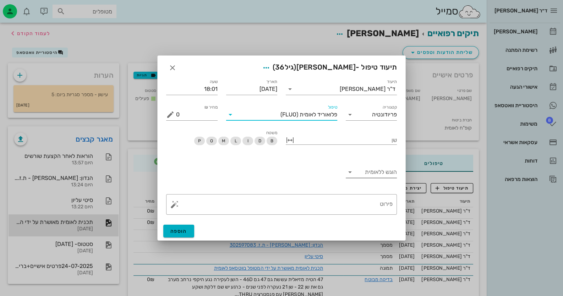
click at [383, 172] on input "הוגש ללאומית" at bounding box center [376, 171] width 42 height 11
click at [388, 175] on div "כן" at bounding box center [371, 177] width 40 height 7
click at [186, 234] on button "הוספה" at bounding box center [178, 231] width 31 height 13
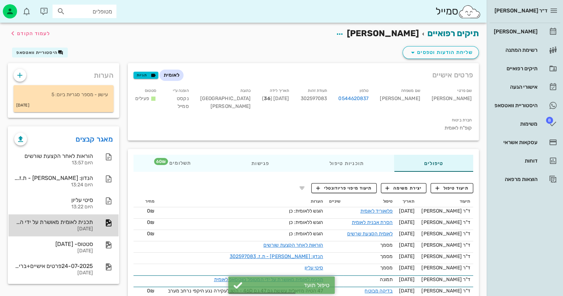
click at [66, 228] on div "[DATE]" at bounding box center [53, 229] width 79 height 6
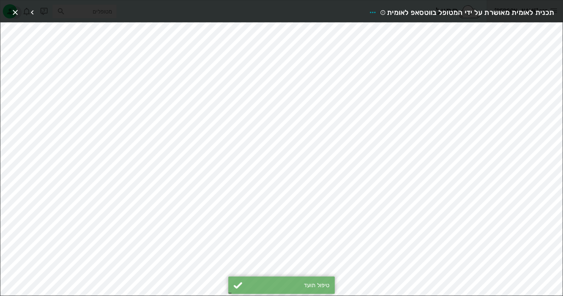
click at [15, 14] on icon "button" at bounding box center [15, 12] width 9 height 9
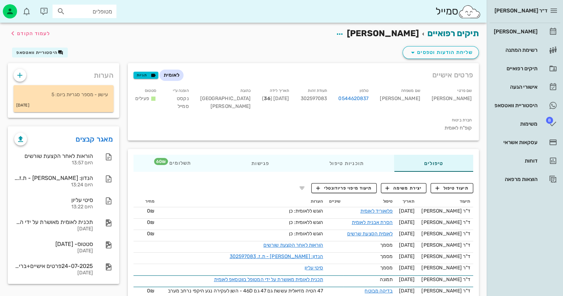
click at [327, 97] on span "302597083" at bounding box center [313, 98] width 27 height 6
copy span "302597083"
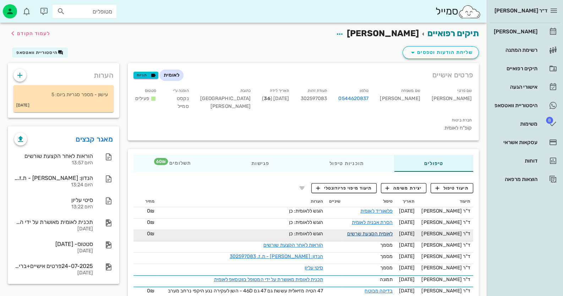
click at [392, 231] on link "לאומית הקצעת שרשים" at bounding box center [370, 234] width 46 height 6
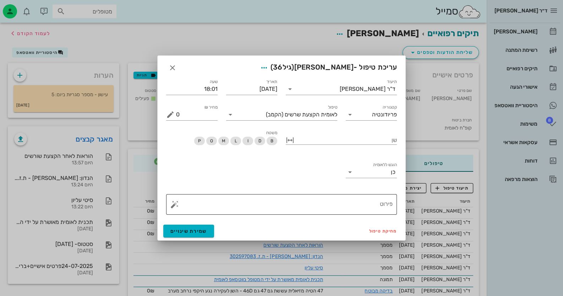
click at [383, 202] on textarea "פירוט" at bounding box center [284, 206] width 216 height 17
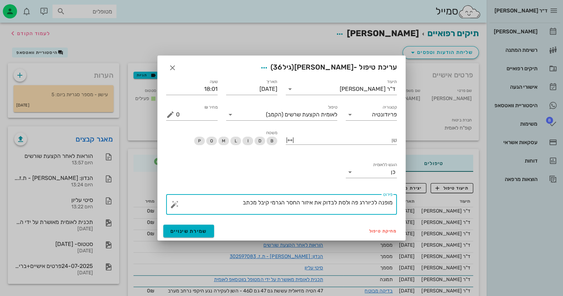
click at [371, 206] on textarea "מופנה לכיוררג פה ולסת לבדוק את איזור החסר הגרמי קיבל מכתב" at bounding box center [284, 206] width 216 height 17
type textarea "מופנה לכירורג פה ולסת לבדוק את איזור החסר הגרמי קיבל מכתב"
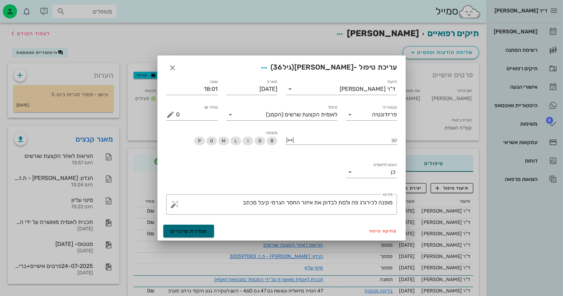
click at [201, 232] on span "שמירת שינויים" at bounding box center [188, 231] width 37 height 6
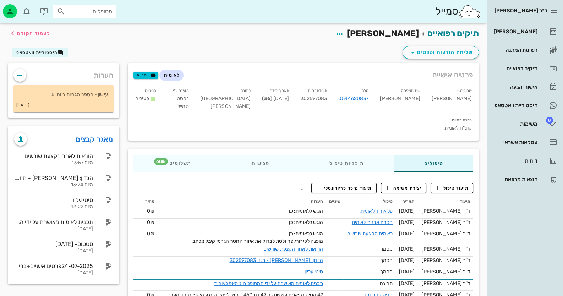
click at [536, 40] on div "יומן מרפאה רשימת המתנה תיקים רפואיים אישורי הגעה היסטוריית וואטסאפ 8 משימות עסק…" at bounding box center [524, 105] width 71 height 165
click at [539, 35] on link "[PERSON_NAME]" at bounding box center [524, 31] width 71 height 17
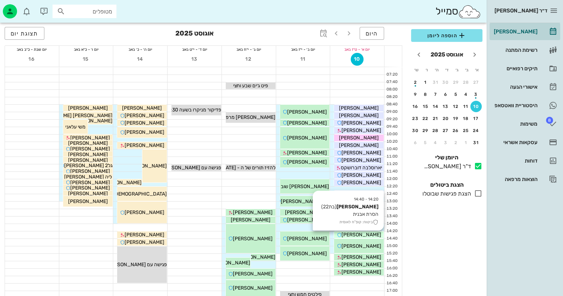
click at [364, 235] on span "[PERSON_NAME]" at bounding box center [361, 235] width 40 height 6
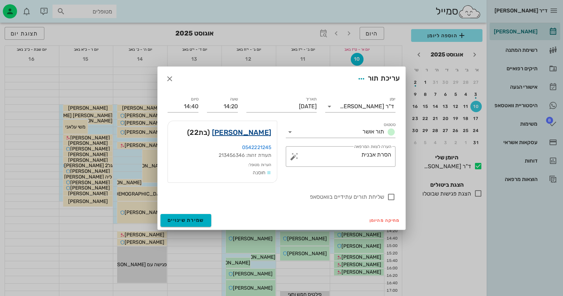
click at [266, 130] on link "אודיה בן חמו" at bounding box center [241, 132] width 59 height 11
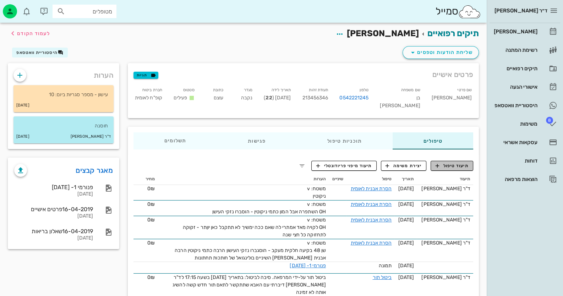
click at [457, 162] on span "תיעוד טיפול" at bounding box center [451, 165] width 33 height 6
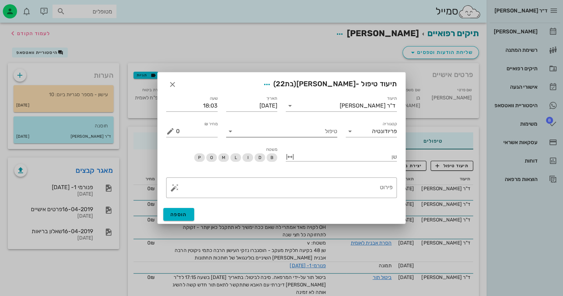
click at [327, 132] on input "טיפול" at bounding box center [286, 131] width 101 height 11
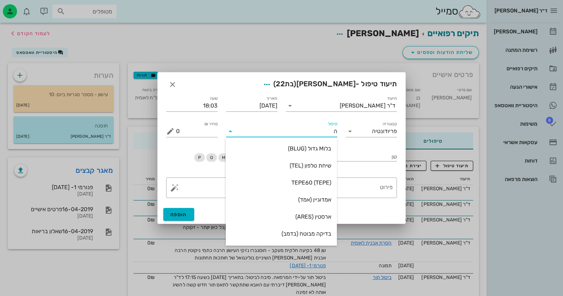
type input "הס"
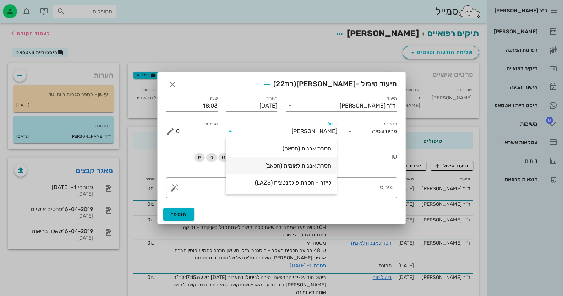
click at [322, 161] on div "הסרת אבנית לאומית (הסאב)" at bounding box center [281, 165] width 100 height 15
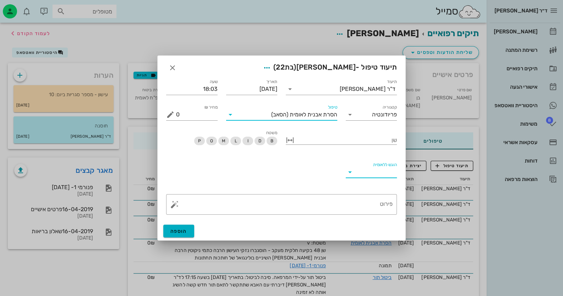
click at [376, 172] on input "הוגש ללאומית" at bounding box center [376, 171] width 42 height 11
click at [373, 177] on div "כן" at bounding box center [371, 177] width 40 height 7
click at [382, 209] on textarea "פירוט" at bounding box center [284, 206] width 216 height 17
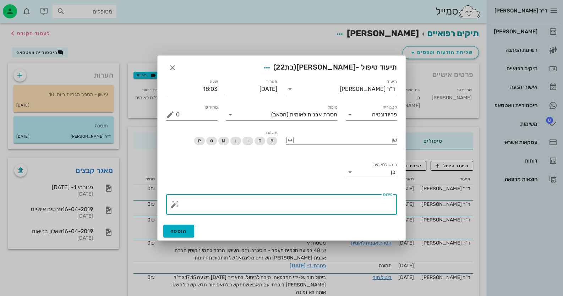
click at [178, 204] on button "button" at bounding box center [174, 204] width 9 height 9
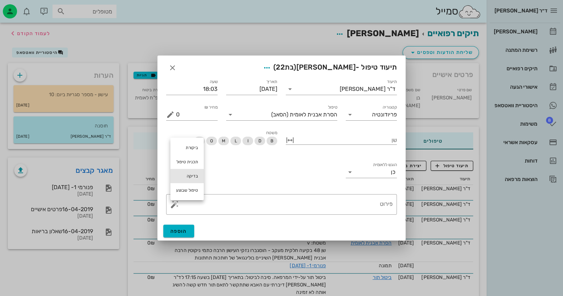
click at [192, 177] on div "בדיקה" at bounding box center [186, 176] width 33 height 14
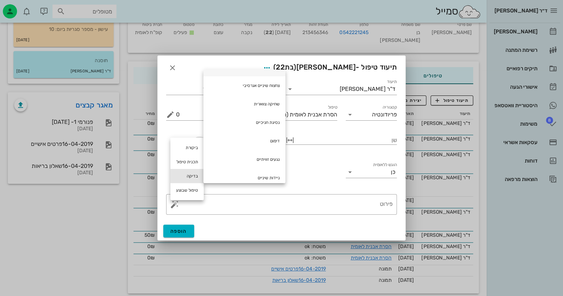
scroll to position [71, 0]
click at [192, 147] on div "ביקורת" at bounding box center [186, 147] width 33 height 14
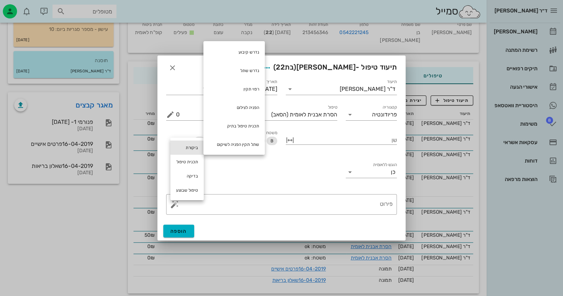
scroll to position [150, 0]
click at [182, 193] on div "טיפול שבוצע" at bounding box center [186, 190] width 33 height 14
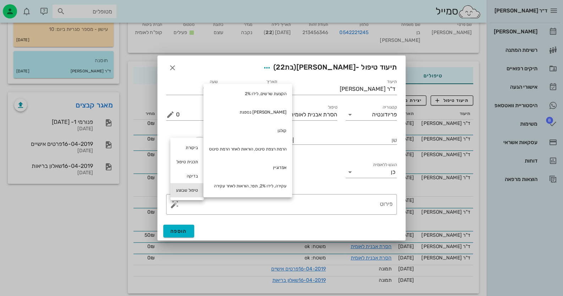
scroll to position [242, 0]
click at [149, 87] on div at bounding box center [281, 148] width 563 height 296
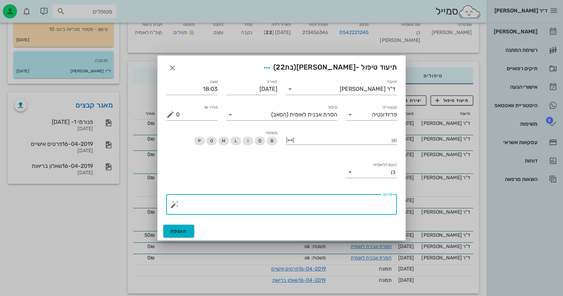
click at [364, 204] on textarea "פירוט" at bounding box center [284, 206] width 216 height 17
type textarea "ה"
type textarea "לא מנקה בין השיניים כתמי ניקוטין - הוסברו נזקי העישון"
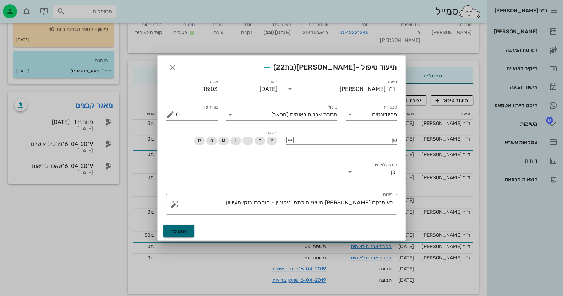
click at [170, 231] on span "הוספה" at bounding box center [178, 231] width 17 height 6
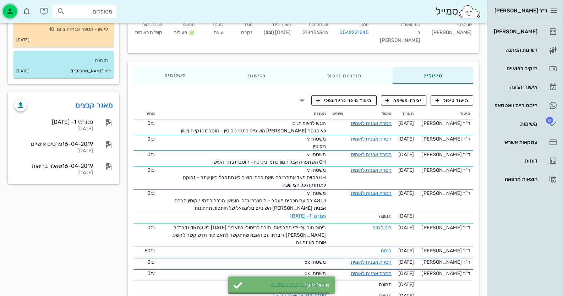
click at [11, 7] on icon "button" at bounding box center [10, 11] width 9 height 9
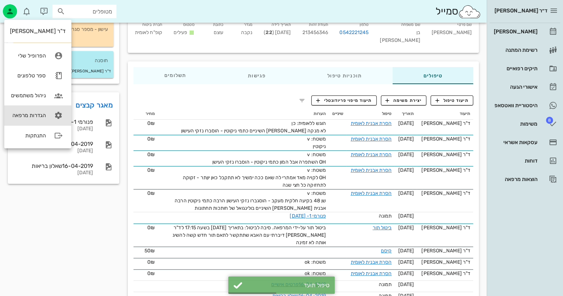
click at [47, 110] on link "הגדרות מרפאה" at bounding box center [37, 115] width 67 height 20
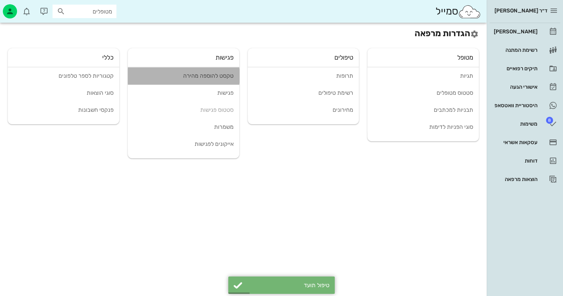
click at [232, 78] on div "טקסט להוספה מהירה" at bounding box center [183, 75] width 100 height 7
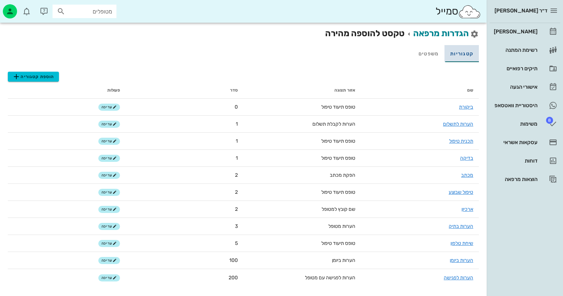
click at [465, 54] on link "קטגוריות" at bounding box center [461, 53] width 34 height 17
click at [37, 73] on span "הוספת קטגוריה" at bounding box center [33, 76] width 42 height 9
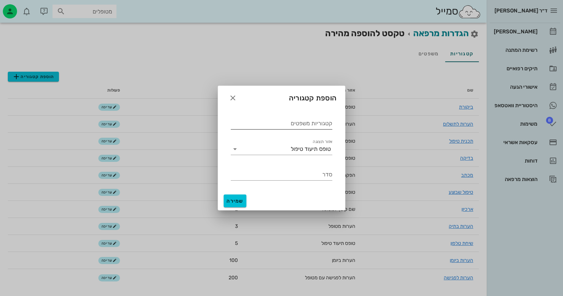
click at [319, 125] on input "קטגוריות משפטים" at bounding box center [281, 123] width 101 height 11
type input "הסרת אבנית טקסט"
click at [319, 176] on input "סדר" at bounding box center [281, 174] width 101 height 11
type input "1"
click at [228, 201] on span "שמירה" at bounding box center [234, 201] width 17 height 6
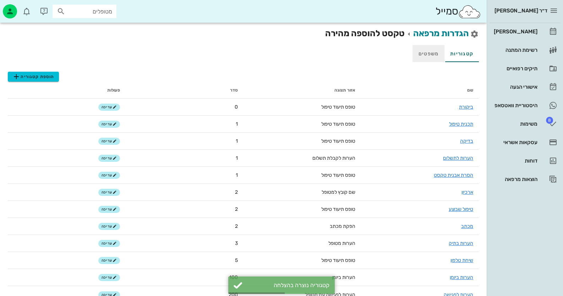
click at [429, 51] on link "משפטים" at bounding box center [428, 53] width 32 height 17
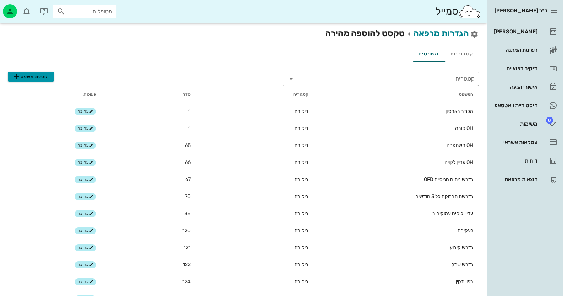
click at [45, 75] on span "הוספת משפט" at bounding box center [30, 76] width 37 height 9
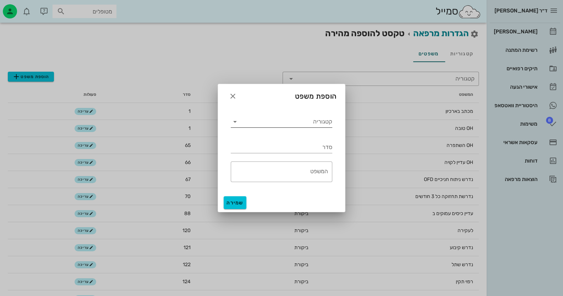
click at [321, 126] on input "קטגוריה" at bounding box center [287, 121] width 92 height 11
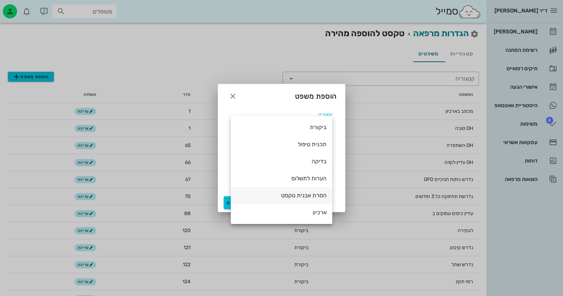
click at [312, 194] on div "הסרת אבנית טקסט" at bounding box center [281, 195] width 90 height 7
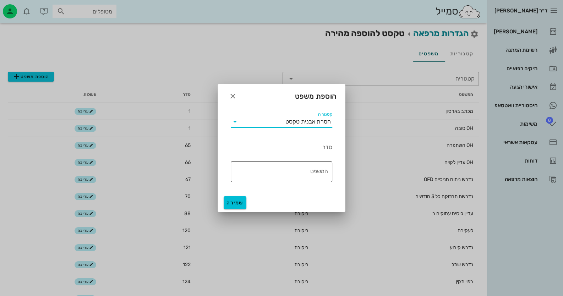
click at [314, 180] on textarea "המשפט" at bounding box center [279, 173] width 97 height 17
type textarea "OH טובה"
click at [319, 147] on input "סדר" at bounding box center [281, 147] width 101 height 11
type input "1"
click at [237, 201] on span "שמירה" at bounding box center [234, 203] width 17 height 6
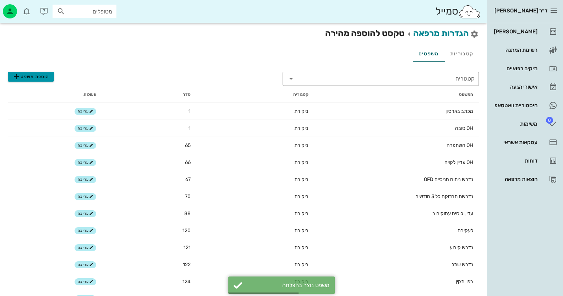
click at [15, 77] on icon "button" at bounding box center [16, 76] width 9 height 9
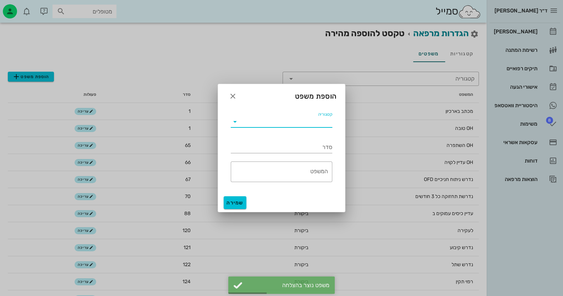
click at [318, 124] on input "קטגוריה" at bounding box center [287, 121] width 92 height 11
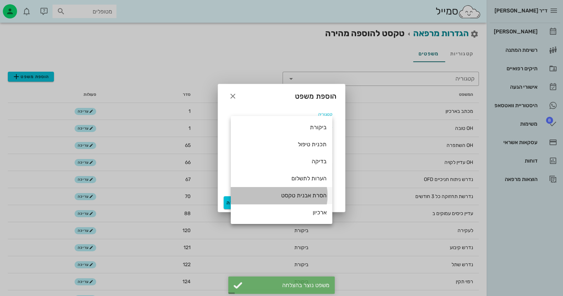
click at [313, 199] on div "הסרת אבנית טקסט" at bounding box center [281, 195] width 90 height 15
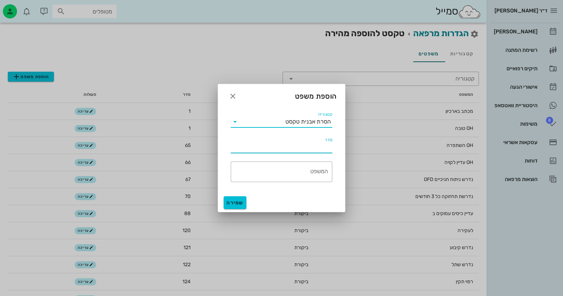
click at [319, 148] on input "סדר" at bounding box center [281, 147] width 101 height 11
type input "3"
click at [319, 173] on textarea "המשפט" at bounding box center [279, 173] width 97 height 17
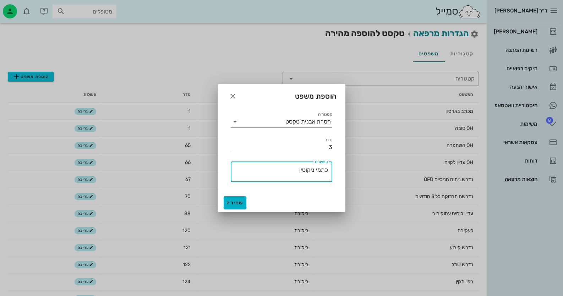
type textarea "כתמי ניקוטין"
click at [238, 202] on span "שמירה" at bounding box center [234, 203] width 17 height 6
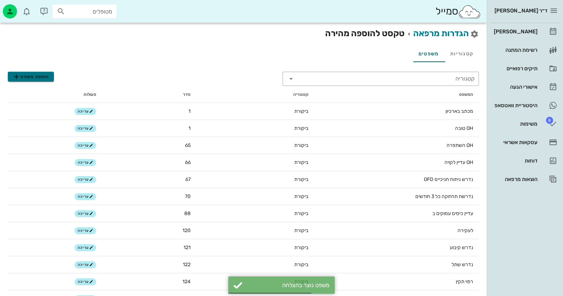
click at [24, 79] on span "הוספת משפט" at bounding box center [30, 76] width 37 height 9
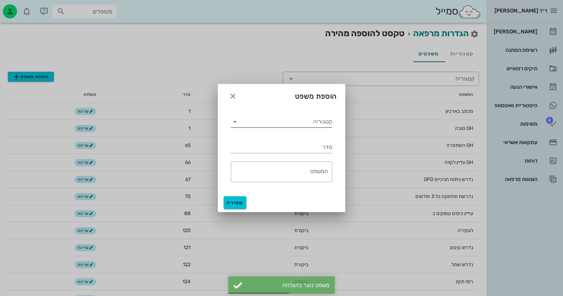
click at [319, 124] on input "קטגוריה" at bounding box center [287, 121] width 92 height 11
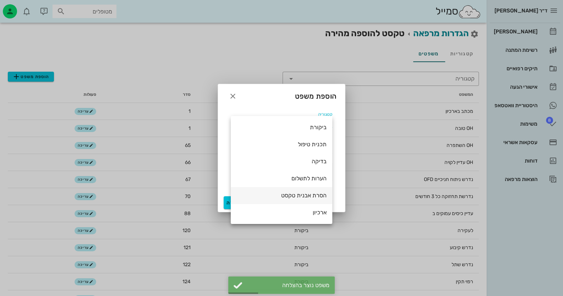
click at [314, 193] on div "הסרת אבנית טקסט" at bounding box center [281, 195] width 90 height 7
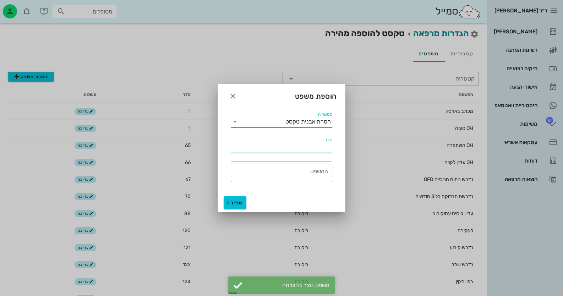
click at [323, 148] on input "סדר" at bounding box center [281, 147] width 101 height 11
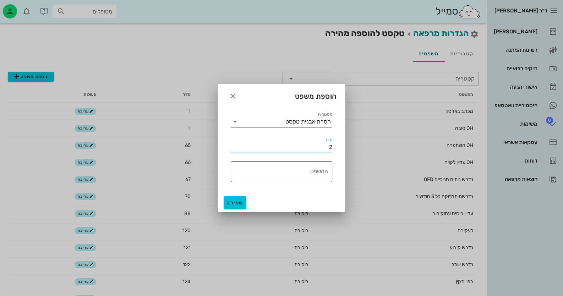
type input "2"
click at [315, 171] on textarea "המשפט" at bounding box center [279, 173] width 97 height 17
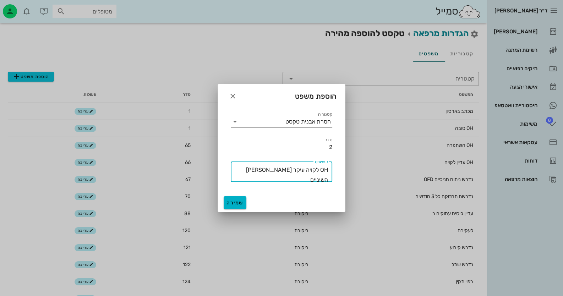
type textarea "OH לקויה עיקר בין השיניים"
click at [233, 204] on span "שמירה" at bounding box center [234, 203] width 17 height 6
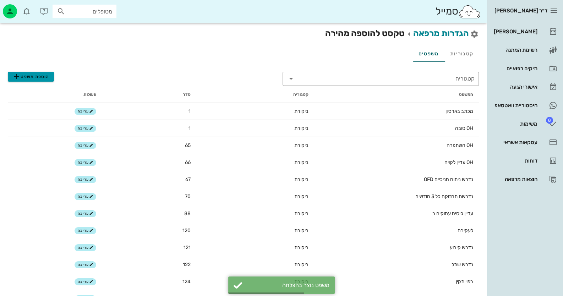
click at [26, 75] on span "הוספת משפט" at bounding box center [30, 76] width 37 height 9
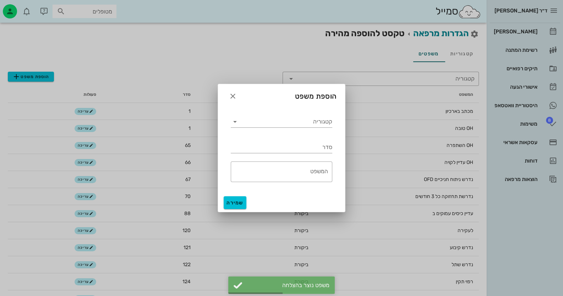
click at [301, 128] on div "קטגוריה" at bounding box center [281, 119] width 110 height 26
click at [301, 127] on div "קטגוריה" at bounding box center [281, 121] width 101 height 11
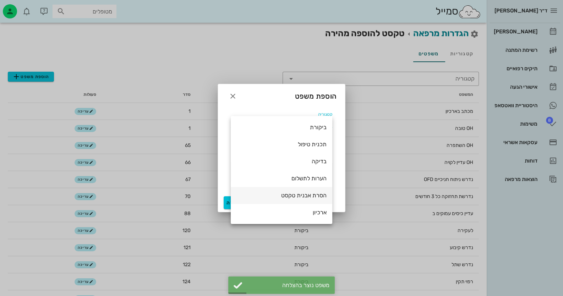
click at [311, 192] on div "הסרת אבנית טקסט" at bounding box center [281, 195] width 90 height 7
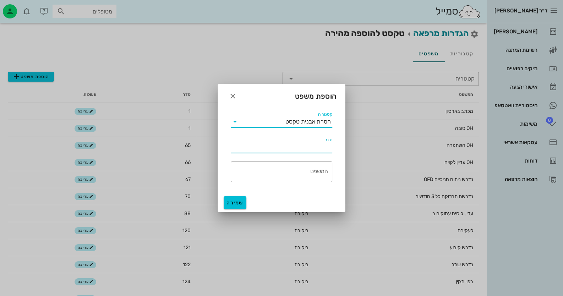
click at [323, 147] on input "סדר" at bounding box center [281, 147] width 101 height 11
type input "3"
click at [320, 166] on div "המשפט" at bounding box center [279, 171] width 97 height 21
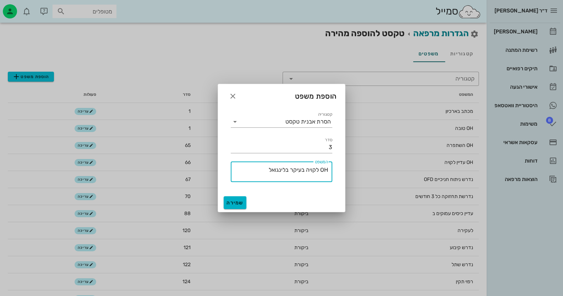
type textarea "OH לקויה בעיקר בלינגואל"
click at [235, 203] on span "שמירה" at bounding box center [234, 203] width 17 height 6
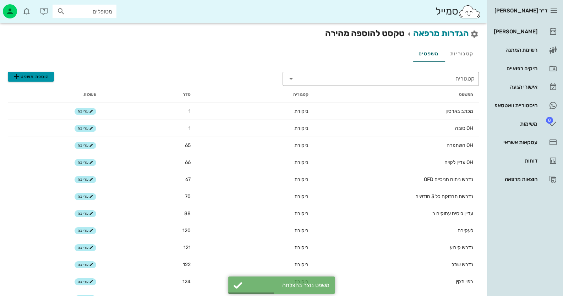
click at [34, 75] on span "הוספת משפט" at bounding box center [30, 76] width 37 height 9
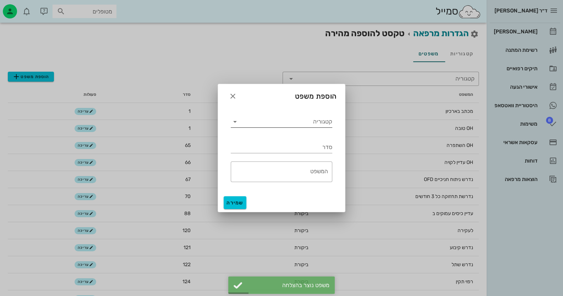
click at [330, 126] on input "קטגוריה" at bounding box center [287, 121] width 92 height 11
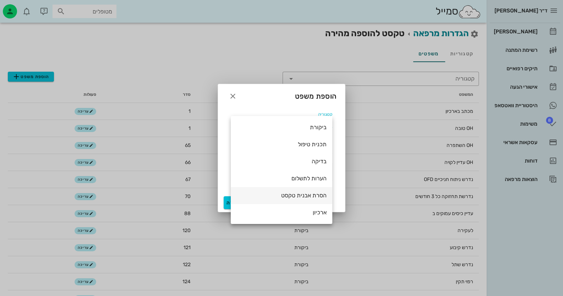
click at [312, 193] on div "הסרת אבנית טקסט" at bounding box center [281, 195] width 90 height 7
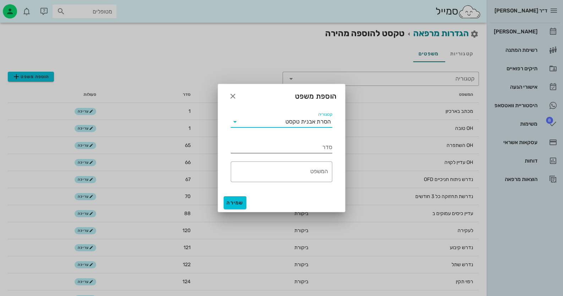
click at [316, 149] on input "סדר" at bounding box center [281, 147] width 101 height 11
type input "5"
click at [320, 171] on textarea "המשפט" at bounding box center [279, 173] width 97 height 17
type textarea "S"
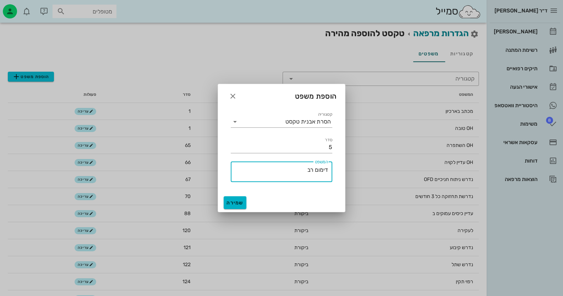
type textarea "דימום רב"
click at [237, 201] on span "שמירה" at bounding box center [234, 203] width 17 height 6
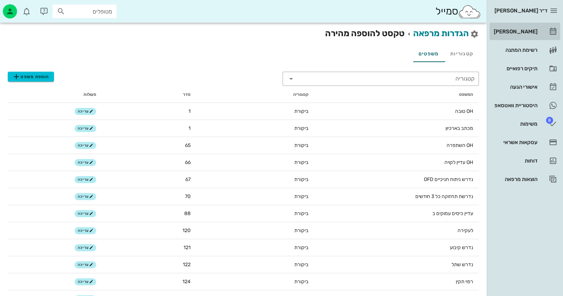
click at [528, 32] on div "[PERSON_NAME]" at bounding box center [514, 32] width 45 height 6
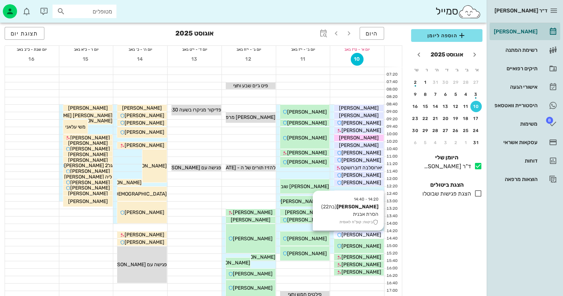
click at [367, 234] on span "[PERSON_NAME]" at bounding box center [361, 235] width 40 height 6
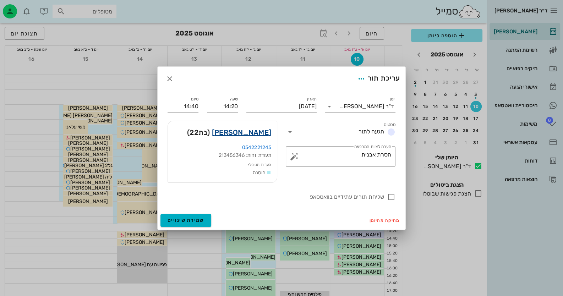
click at [269, 133] on link "אודיה בן חמו" at bounding box center [241, 132] width 59 height 11
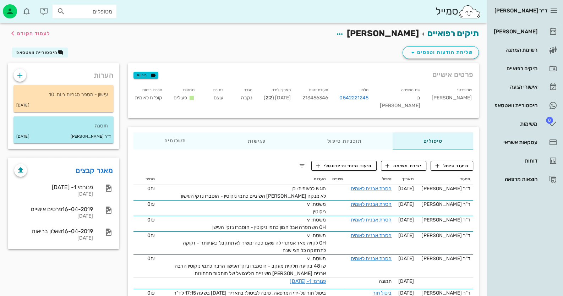
click at [328, 98] on span "213456346" at bounding box center [315, 98] width 26 height 6
click at [531, 30] on div "[PERSON_NAME]" at bounding box center [514, 32] width 45 height 6
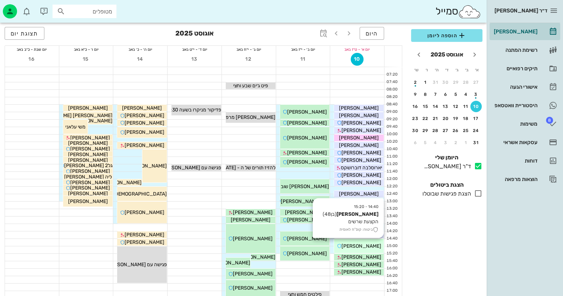
click at [371, 244] on span "[PERSON_NAME]" at bounding box center [361, 246] width 40 height 6
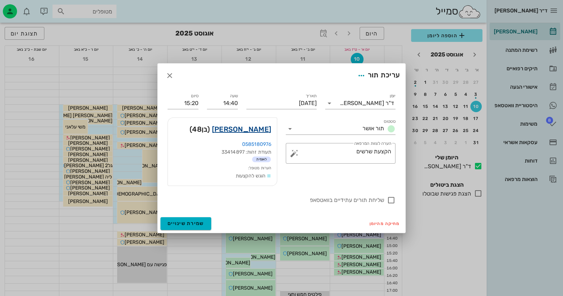
click at [261, 130] on link "[PERSON_NAME]" at bounding box center [241, 128] width 59 height 11
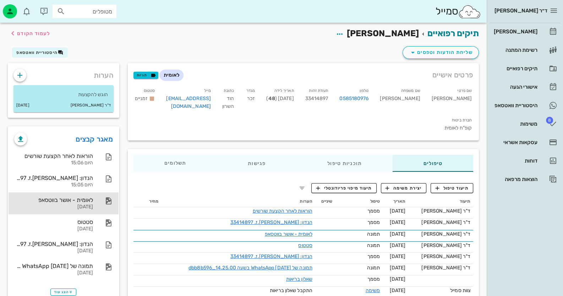
click at [92, 193] on div "לאומית - אושר בווטסאפ [DATE]" at bounding box center [53, 203] width 79 height 22
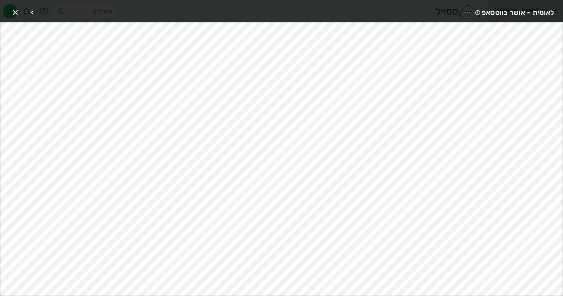
click at [22, 12] on div at bounding box center [28, 12] width 38 height 13
click at [19, 12] on icon "button" at bounding box center [15, 12] width 9 height 9
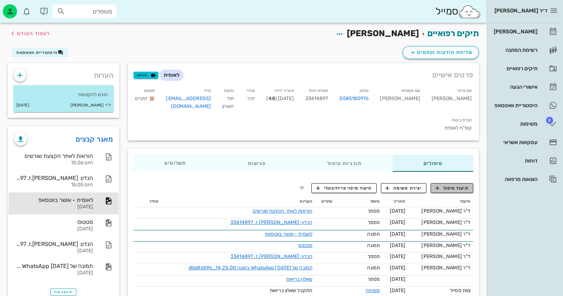
click at [461, 185] on span "תיעוד טיפול" at bounding box center [451, 188] width 33 height 6
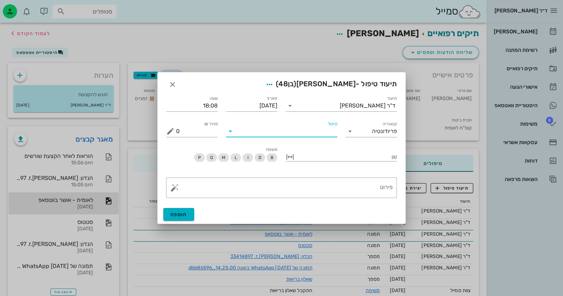
click at [314, 127] on input "טיפול" at bounding box center [286, 131] width 101 height 11
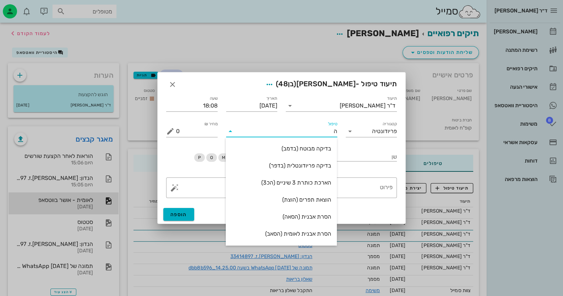
type input "הק"
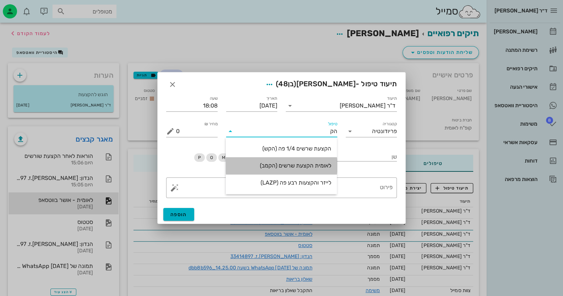
click at [320, 165] on div "לאומית הקצעת שרשים (הקמב)" at bounding box center [281, 165] width 100 height 7
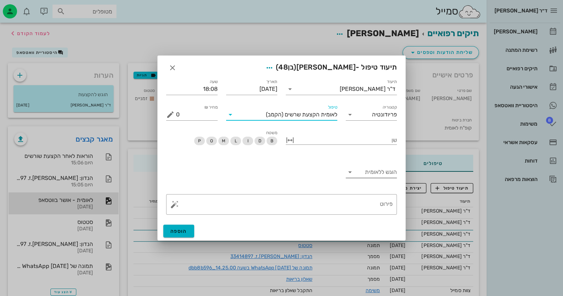
click at [361, 165] on div "הוגש ללאומית" at bounding box center [371, 173] width 51 height 23
click at [368, 171] on input "הוגש ללאומית" at bounding box center [376, 171] width 42 height 11
click at [375, 178] on div "כן" at bounding box center [371, 177] width 40 height 7
click at [179, 233] on span "הוספה" at bounding box center [178, 231] width 17 height 6
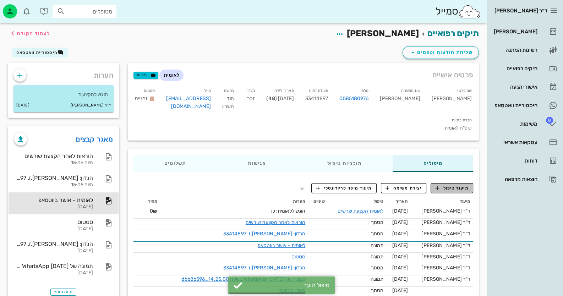
click at [455, 185] on span "תיעוד טיפול" at bounding box center [451, 188] width 33 height 6
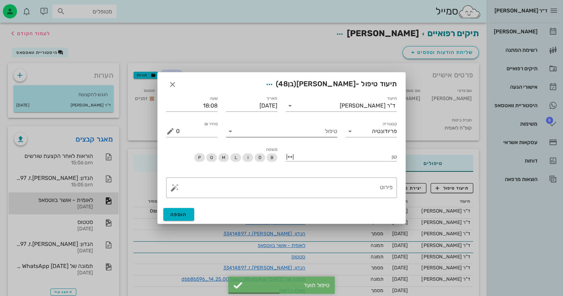
click at [319, 133] on input "טיפול" at bounding box center [286, 131] width 101 height 11
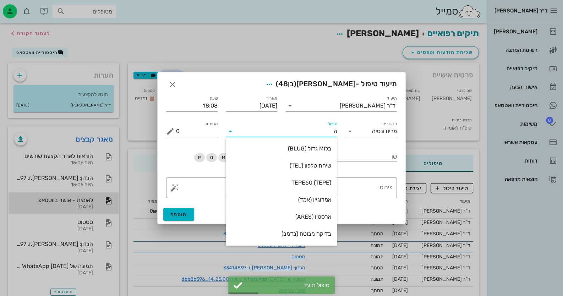
type input "הס"
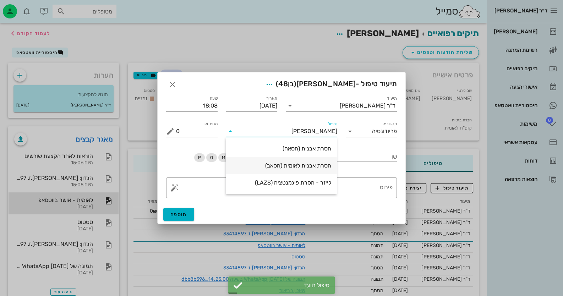
click at [326, 165] on div "הסרת אבנית לאומית (הסאב)" at bounding box center [281, 165] width 100 height 7
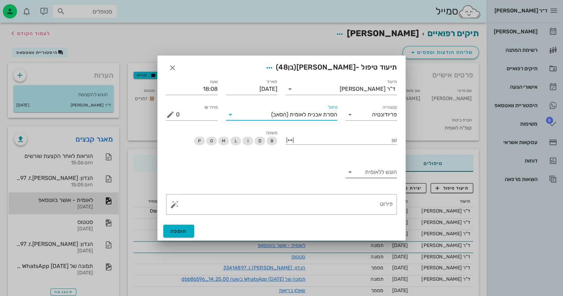
click at [369, 173] on input "הוגש ללאומית" at bounding box center [376, 171] width 42 height 11
click at [374, 176] on div "כן" at bounding box center [371, 177] width 40 height 7
click at [182, 236] on button "הוספה" at bounding box center [178, 231] width 31 height 13
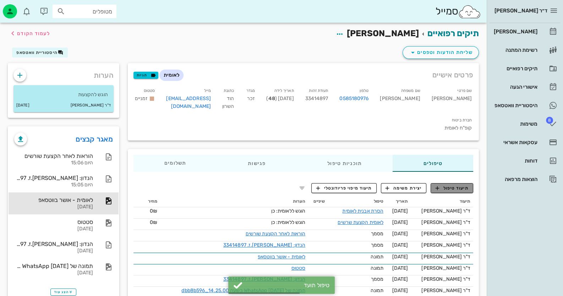
click at [443, 185] on span "תיעוד טיפול" at bounding box center [451, 188] width 33 height 6
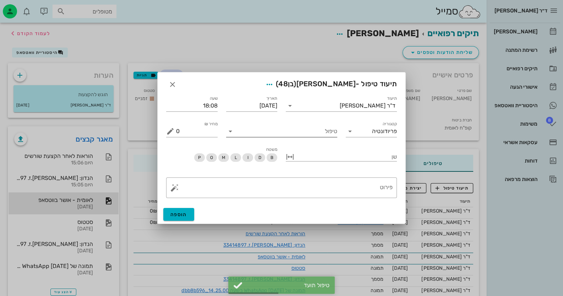
click at [323, 136] on input "טיפול" at bounding box center [286, 131] width 101 height 11
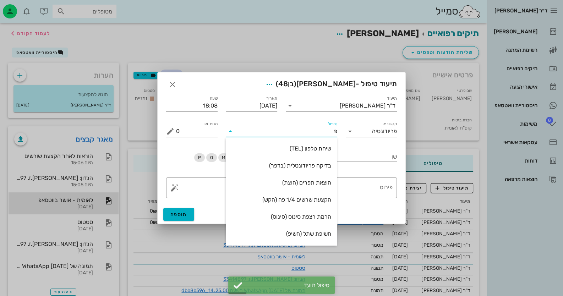
type input "פל"
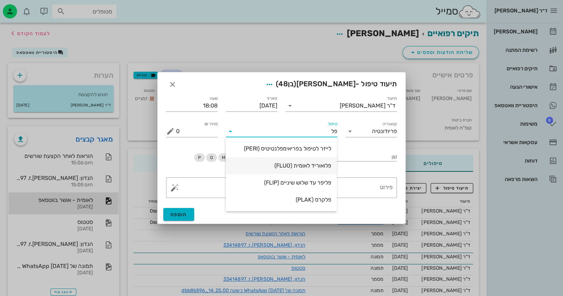
click at [316, 169] on div "פלואוריד לאומית (FLUO)" at bounding box center [281, 165] width 100 height 15
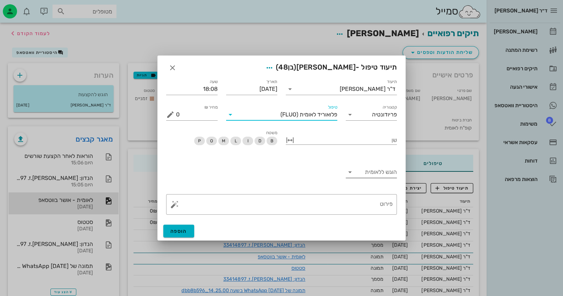
click at [383, 176] on input "הוגש ללאומית" at bounding box center [376, 171] width 42 height 11
click at [387, 176] on div "כן" at bounding box center [371, 177] width 40 height 7
drag, startPoint x: 177, startPoint y: 229, endPoint x: 184, endPoint y: 228, distance: 6.4
click at [178, 229] on span "הוספה" at bounding box center [178, 231] width 17 height 6
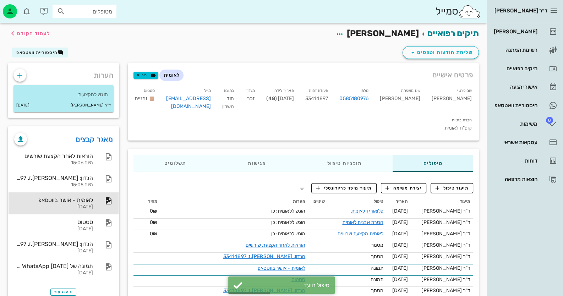
click at [328, 98] on span "33414897" at bounding box center [316, 98] width 23 height 6
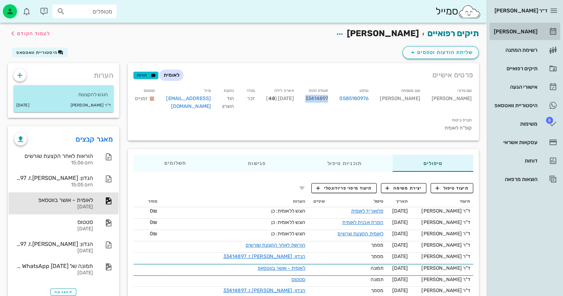
click at [547, 30] on link "[PERSON_NAME]" at bounding box center [524, 31] width 71 height 17
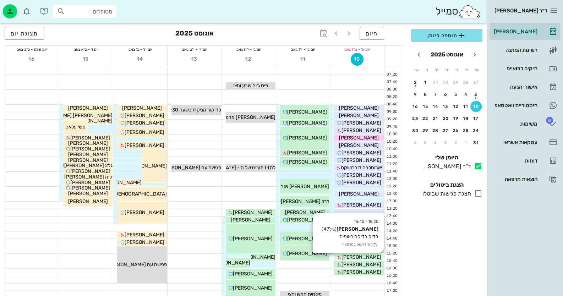
click at [341, 258] on icon at bounding box center [339, 257] width 5 height 5
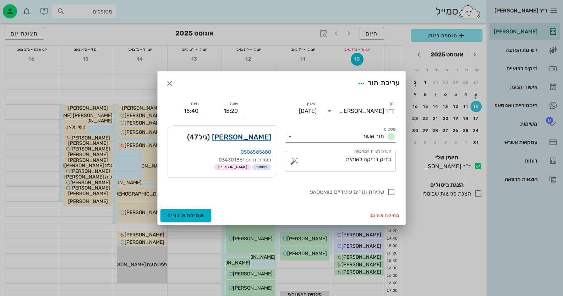
click at [263, 138] on link "[PERSON_NAME]" at bounding box center [241, 136] width 59 height 11
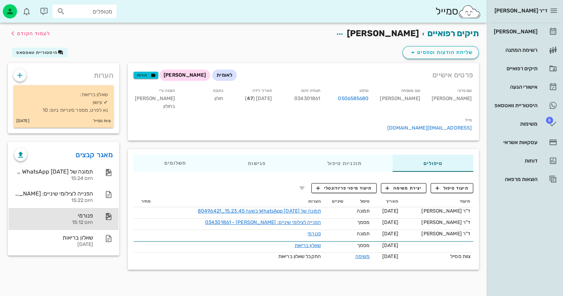
click at [96, 215] on div "פנורמי היום 15:12" at bounding box center [64, 219] width 110 height 22
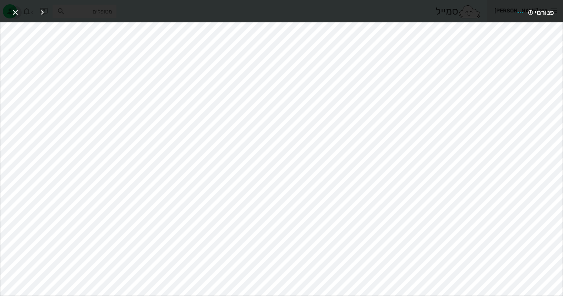
click at [10, 13] on span "button" at bounding box center [15, 12] width 13 height 9
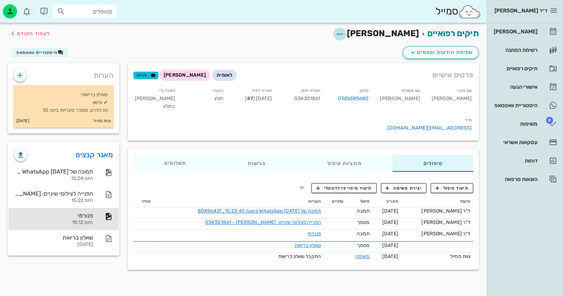
click at [344, 31] on icon "button" at bounding box center [339, 34] width 9 height 9
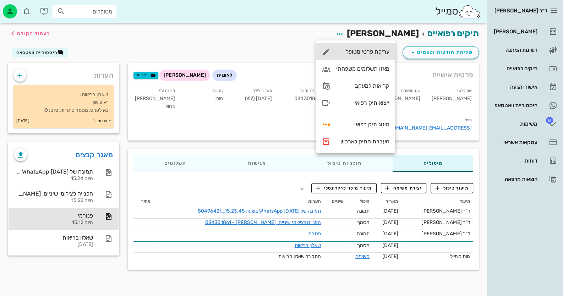
click at [380, 53] on div "עריכת פרטי מטופל" at bounding box center [362, 51] width 53 height 7
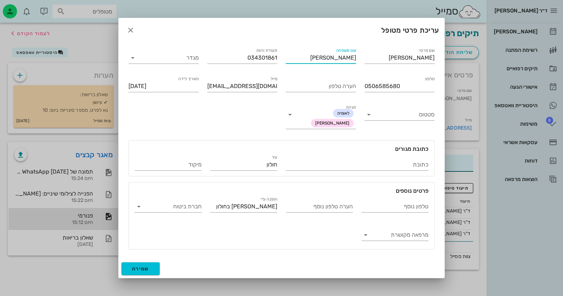
drag, startPoint x: 348, startPoint y: 60, endPoint x: 358, endPoint y: 59, distance: 10.7
click at [358, 59] on div "שם משפחה לי" at bounding box center [320, 56] width 79 height 28
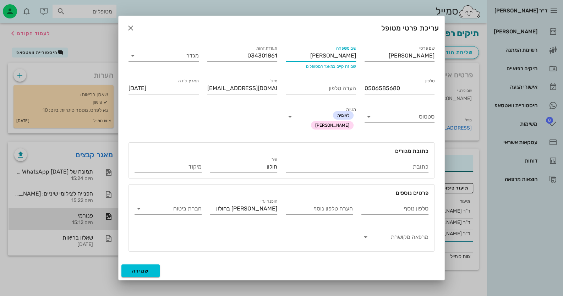
click at [324, 56] on input "לוי" at bounding box center [321, 55] width 70 height 11
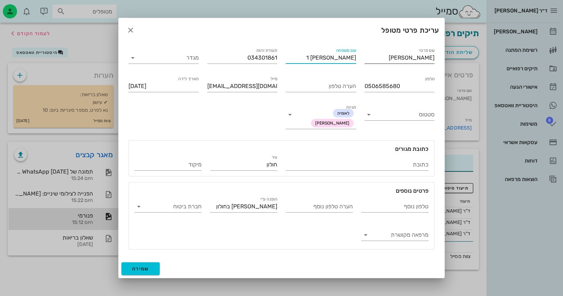
type input "לוי 1"
drag, startPoint x: 402, startPoint y: 60, endPoint x: 406, endPoint y: 62, distance: 4.0
click at [403, 60] on input "[PERSON_NAME]" at bounding box center [399, 57] width 70 height 11
type input "ערן 1"
click at [167, 55] on input "מגדר" at bounding box center [169, 57] width 59 height 11
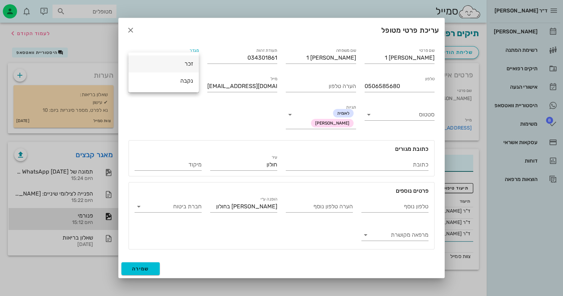
click at [184, 66] on div "זכר" at bounding box center [163, 63] width 59 height 7
click at [192, 203] on input "חברת ביטוח" at bounding box center [174, 206] width 56 height 11
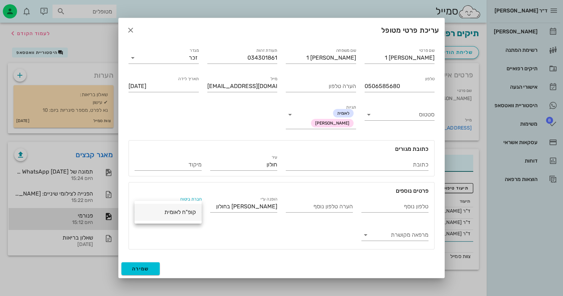
click at [192, 208] on div "קופ"ח לאומית" at bounding box center [168, 211] width 56 height 15
click at [424, 236] on input "מרפאה מקושרת" at bounding box center [401, 234] width 56 height 11
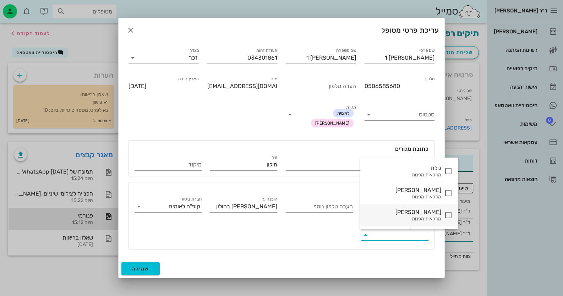
click at [444, 211] on icon at bounding box center [448, 215] width 9 height 9
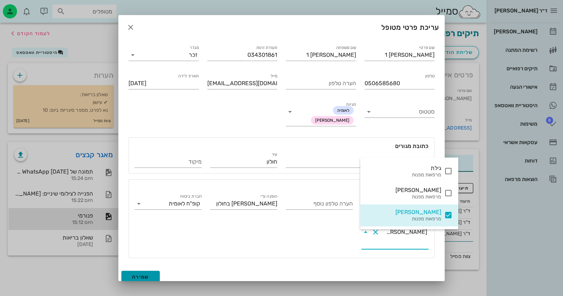
click at [134, 274] on span "שמירה" at bounding box center [140, 277] width 17 height 6
type input "1977-11-07"
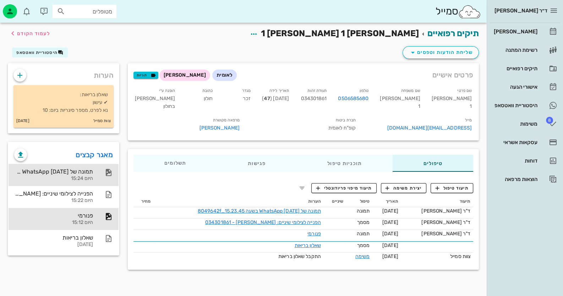
click at [106, 175] on icon at bounding box center [108, 172] width 9 height 9
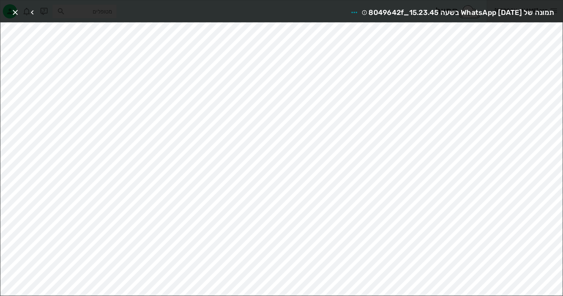
click at [22, 9] on div at bounding box center [28, 12] width 38 height 13
click at [16, 10] on icon "button" at bounding box center [15, 12] width 9 height 9
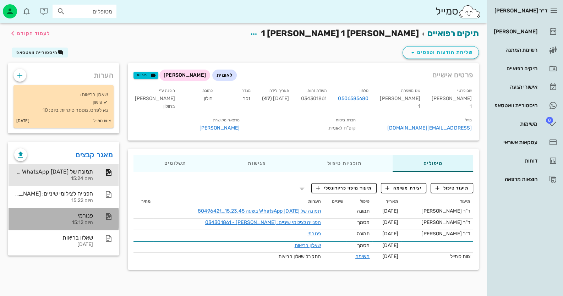
click at [83, 226] on div "פנורמי היום 15:12" at bounding box center [53, 219] width 79 height 22
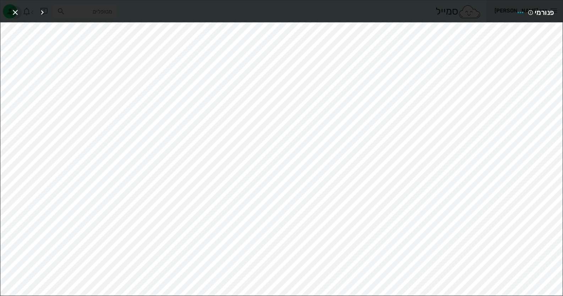
click at [15, 10] on icon "button" at bounding box center [15, 12] width 9 height 9
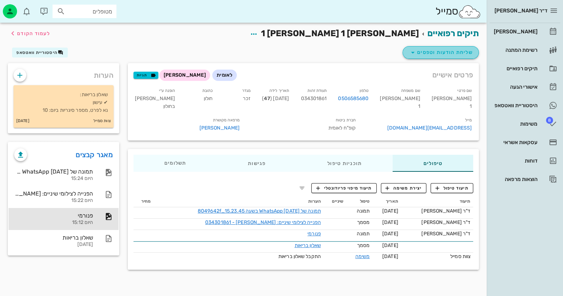
click at [467, 54] on span "שליחת הודעות וטפסים" at bounding box center [440, 52] width 64 height 9
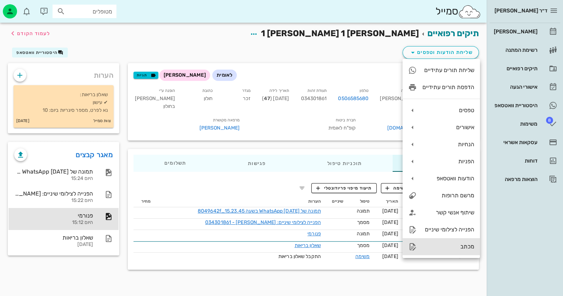
click at [454, 246] on div "מכתב" at bounding box center [448, 246] width 52 height 7
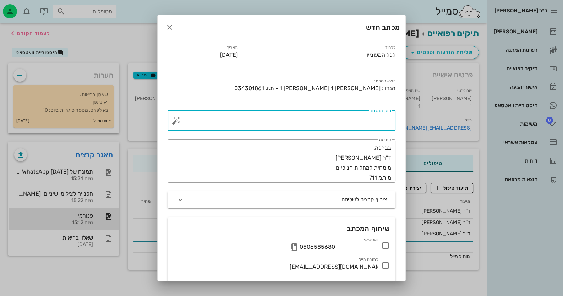
click at [369, 120] on textarea "תוכן המכתב" at bounding box center [284, 122] width 214 height 17
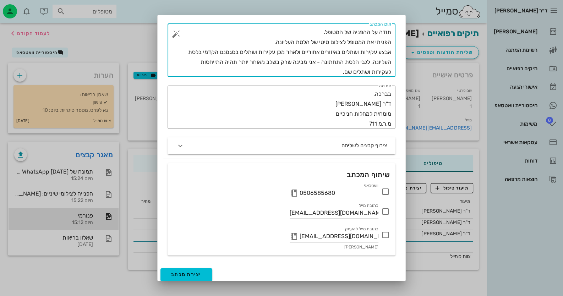
scroll to position [89, 0]
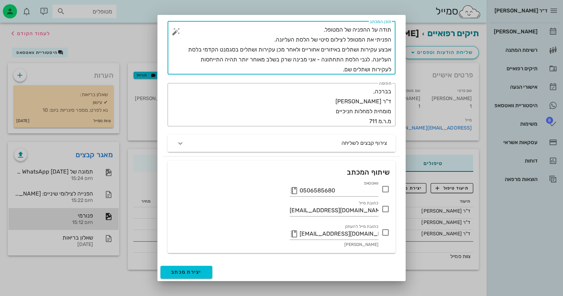
type textarea "תודה על ההפניה של המטופל. הפניתי את המטופל לצילום סיטי של הלסת העליונה. אבצע עק…"
click at [384, 232] on icon at bounding box center [385, 232] width 9 height 9
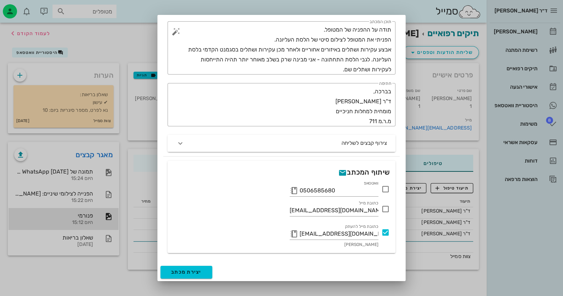
click at [387, 188] on icon at bounding box center [385, 189] width 9 height 9
click at [200, 269] on span "יצירת מכתב" at bounding box center [186, 272] width 31 height 6
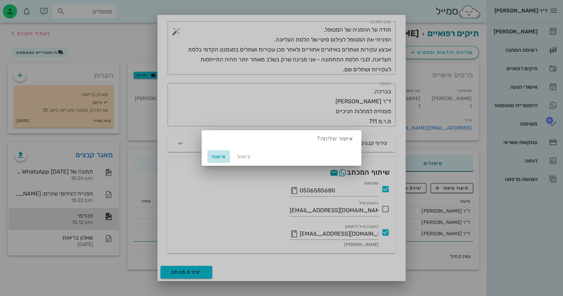
click at [218, 155] on span "אישור" at bounding box center [218, 157] width 17 height 6
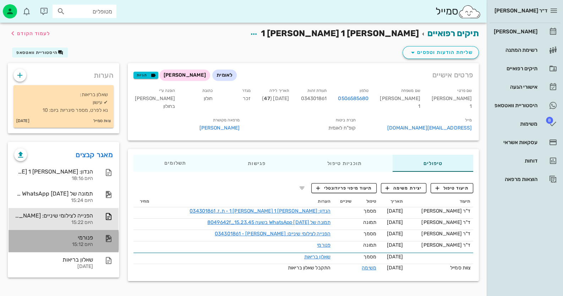
click at [77, 246] on div "היום 15:12" at bounding box center [53, 245] width 79 height 6
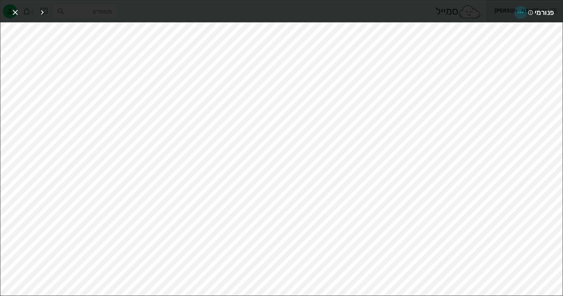
click at [517, 14] on icon "button" at bounding box center [520, 12] width 9 height 9
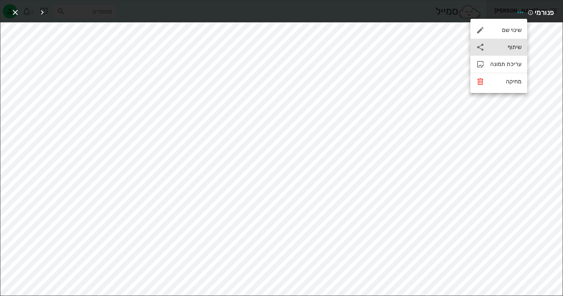
click at [496, 53] on div "שיתוף" at bounding box center [498, 47] width 57 height 17
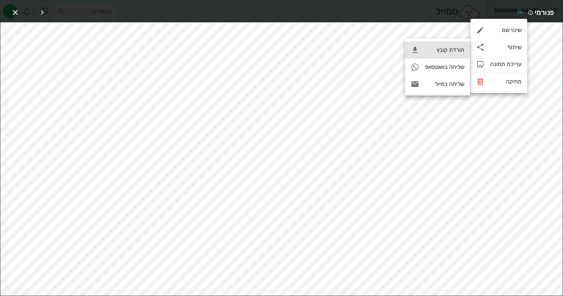
click at [461, 53] on div "הורדת קובץ" at bounding box center [444, 49] width 39 height 7
click at [22, 11] on div at bounding box center [28, 12] width 38 height 13
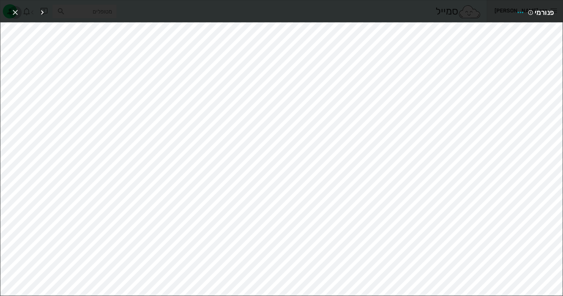
click at [17, 11] on icon "button" at bounding box center [15, 12] width 9 height 9
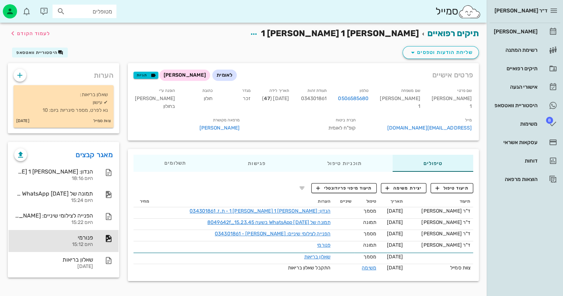
click at [326, 98] on span "034301861" at bounding box center [314, 98] width 26 height 6
click at [94, 235] on div "פנורמי היום 15:12" at bounding box center [64, 241] width 110 height 22
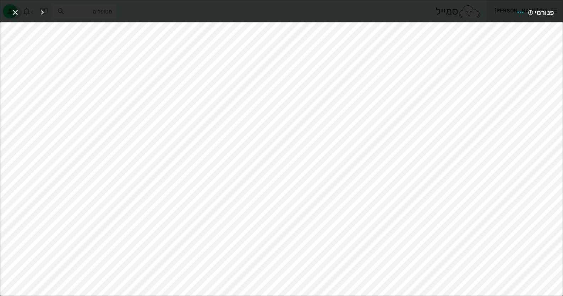
click at [10, 9] on span "button" at bounding box center [15, 12] width 13 height 9
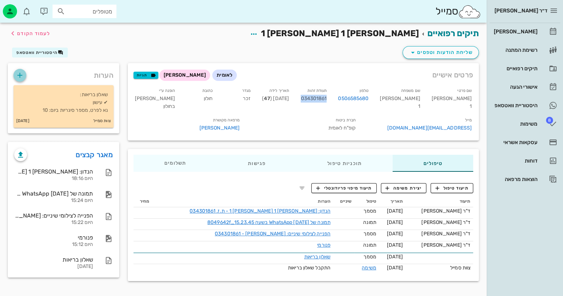
click at [23, 70] on button "button" at bounding box center [19, 75] width 13 height 13
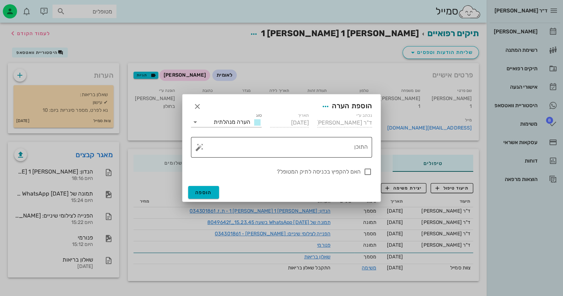
click at [345, 147] on textarea "התוכן" at bounding box center [284, 148] width 167 height 17
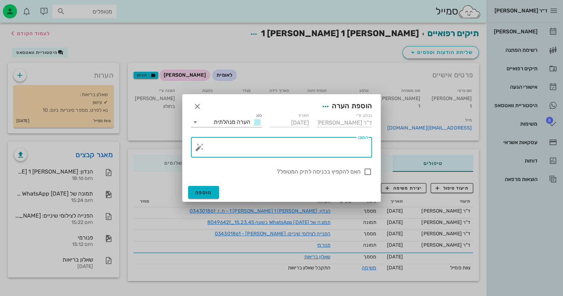
click at [203, 148] on button "button" at bounding box center [199, 147] width 9 height 9
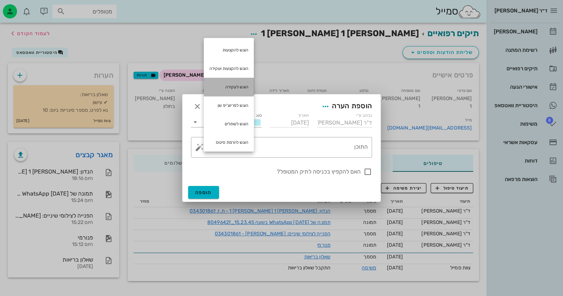
click at [245, 87] on div "הוגש לעקירה" at bounding box center [229, 87] width 50 height 18
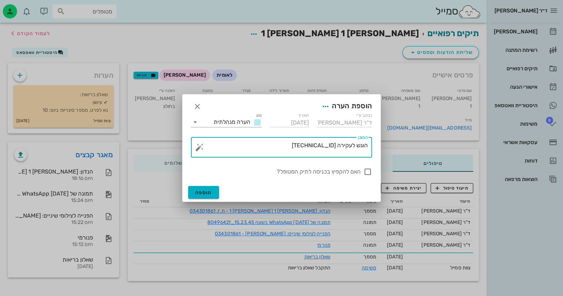
click at [195, 150] on button "button" at bounding box center [199, 147] width 9 height 9
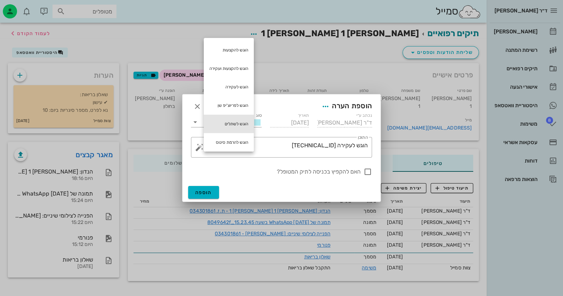
click at [249, 115] on div "הוגש לשתלים" at bounding box center [229, 124] width 50 height 18
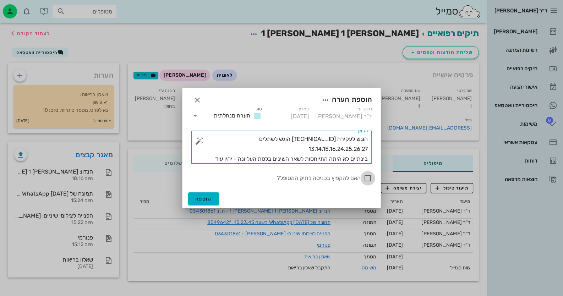
type textarea "הוגש לעקירה 13.14.15.28 הוגש לשתלים 13.14.15.16.24.25.26.27 בינתיים לא היתה התי…"
click at [366, 177] on div at bounding box center [368, 178] width 12 height 12
checkbox input "true"
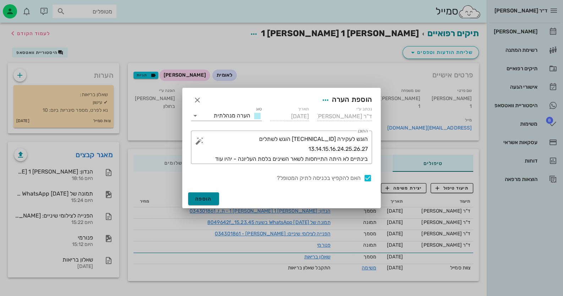
click at [214, 198] on button "הוספה" at bounding box center [203, 198] width 31 height 13
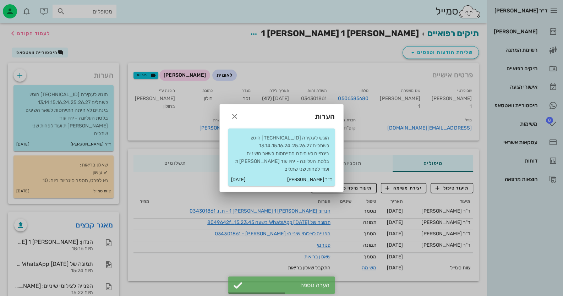
click at [524, 32] on div at bounding box center [281, 148] width 563 height 296
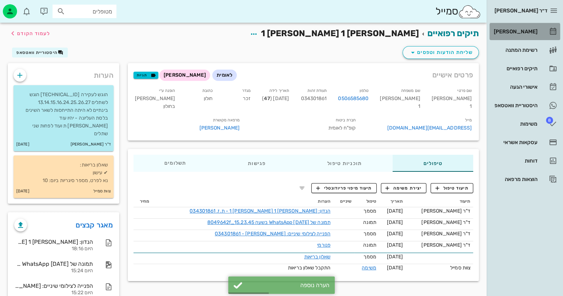
click at [524, 32] on div "[PERSON_NAME]" at bounding box center [514, 32] width 45 height 6
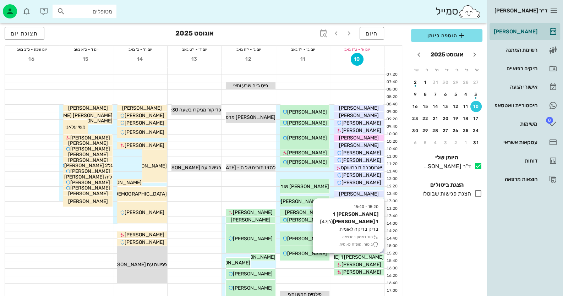
click at [362, 258] on span "ערן 1 לוי 1" at bounding box center [340, 257] width 87 height 6
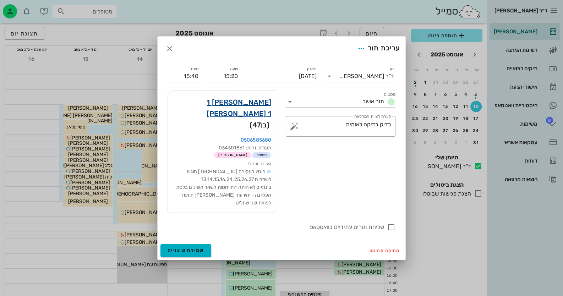
click at [246, 114] on link "ערן 1 לוי 1" at bounding box center [222, 108] width 98 height 23
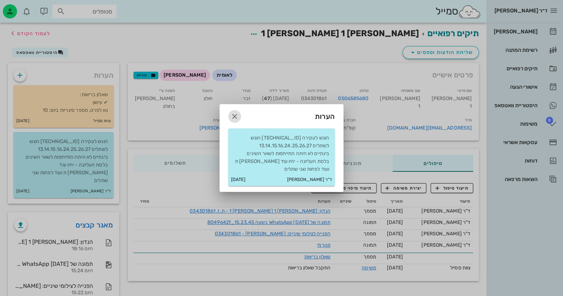
click at [233, 116] on icon "button" at bounding box center [234, 116] width 9 height 9
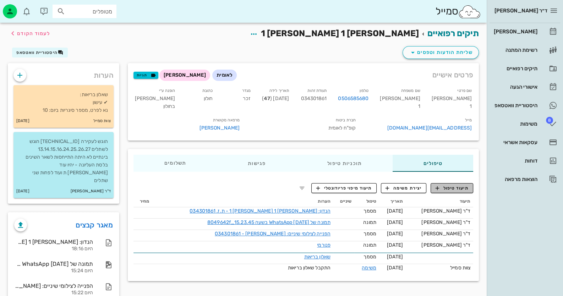
click at [461, 188] on span "תיעוד טיפול" at bounding box center [451, 188] width 33 height 6
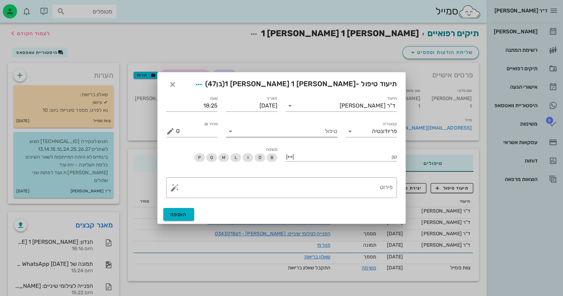
click at [325, 132] on input "טיפול" at bounding box center [286, 131] width 101 height 11
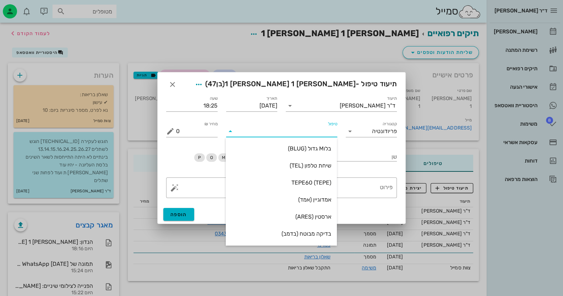
type input "ב"
click at [318, 166] on div "בדיקה מבוטח (בדמב)" at bounding box center [281, 165] width 100 height 7
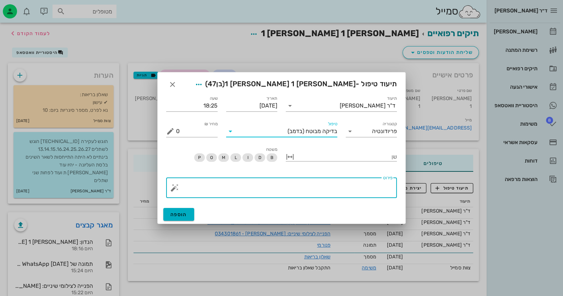
click at [344, 185] on textarea "פירוט" at bounding box center [284, 189] width 216 height 17
click at [174, 187] on button "button" at bounding box center [174, 187] width 9 height 9
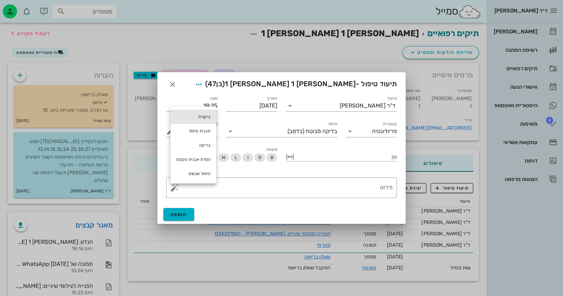
click at [206, 115] on div "ביקורת" at bounding box center [193, 117] width 46 height 14
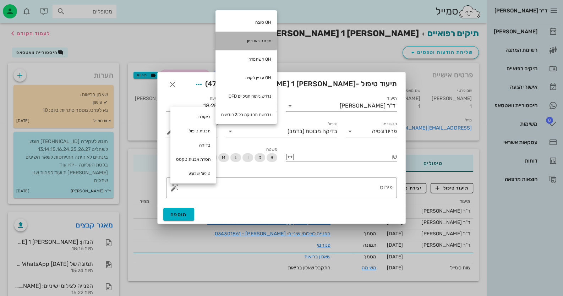
click at [260, 37] on div "מכתב בארכיון" at bounding box center [245, 41] width 61 height 18
type textarea "מכתב בארכיון"
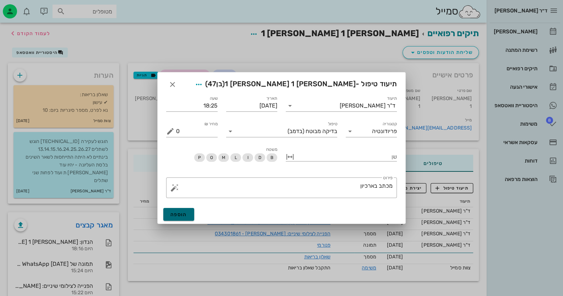
click at [175, 216] on span "הוספה" at bounding box center [178, 214] width 17 height 6
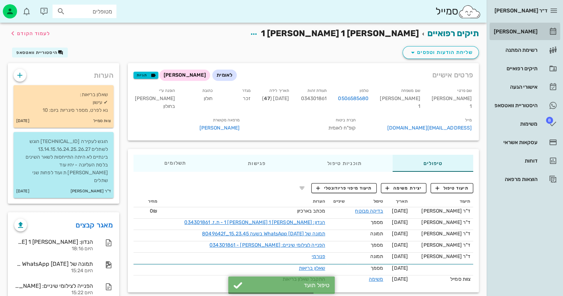
click at [539, 32] on link "[PERSON_NAME]" at bounding box center [524, 31] width 71 height 17
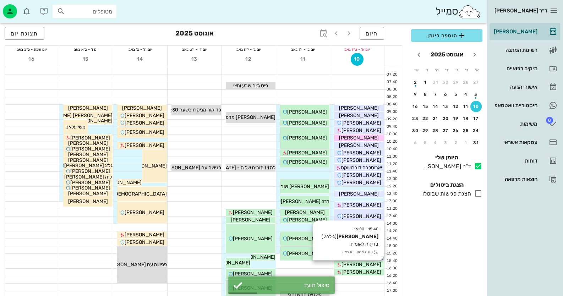
click at [367, 264] on span "[PERSON_NAME]" at bounding box center [361, 264] width 40 height 6
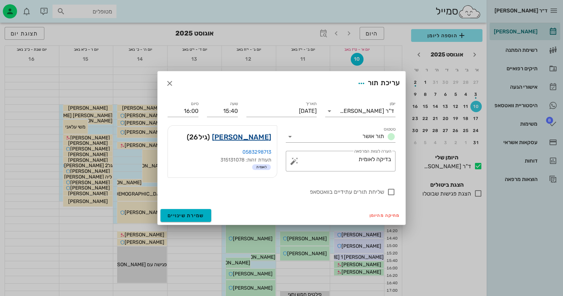
click at [257, 133] on link "הדסה מועלם" at bounding box center [241, 136] width 59 height 11
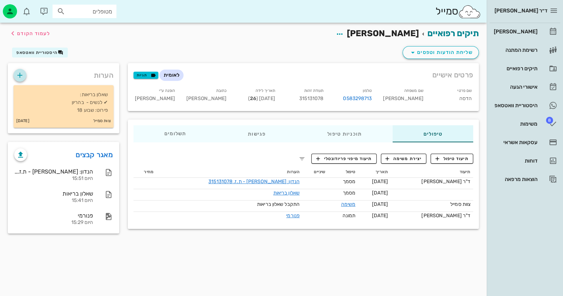
click at [20, 76] on icon "button" at bounding box center [20, 75] width 9 height 9
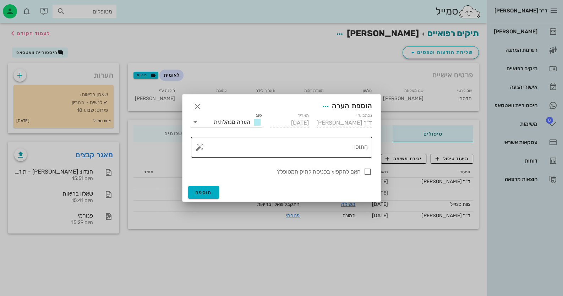
click at [327, 149] on textarea "התוכן" at bounding box center [284, 148] width 167 height 17
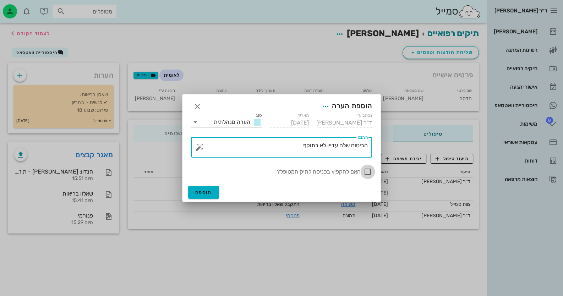
type textarea "הביטוח שלה עדיין לא בתוקף"
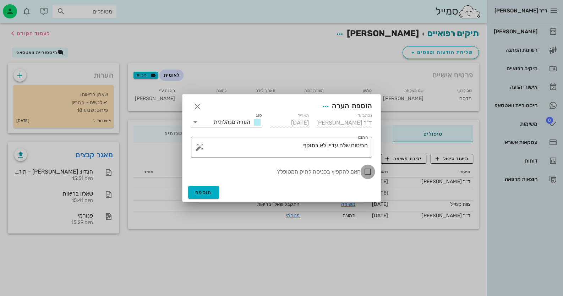
click at [365, 175] on div at bounding box center [368, 172] width 12 height 12
checkbox input "true"
click at [207, 189] on span "הוספה" at bounding box center [203, 192] width 17 height 6
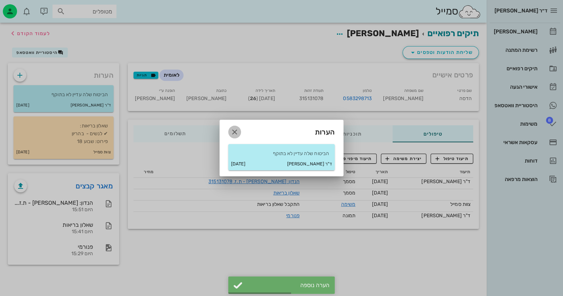
click at [238, 131] on icon "button" at bounding box center [234, 132] width 9 height 9
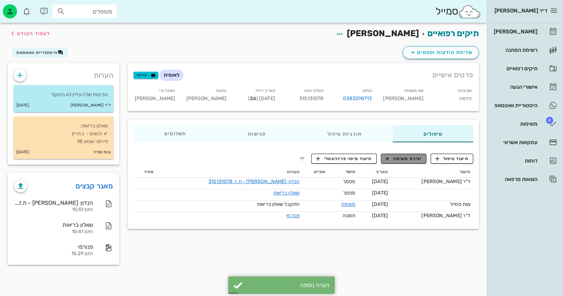
click at [424, 159] on button "יצירת משימה" at bounding box center [404, 159] width 46 height 10
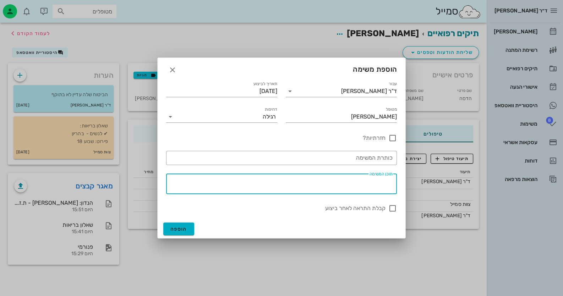
click at [361, 183] on textarea "תוכן המשימה" at bounding box center [279, 185] width 225 height 17
type textarea "לבדוק שהביטוח בתוקף ולהגיש את הבדיקה"
click at [186, 226] on span "הוספה" at bounding box center [178, 229] width 17 height 6
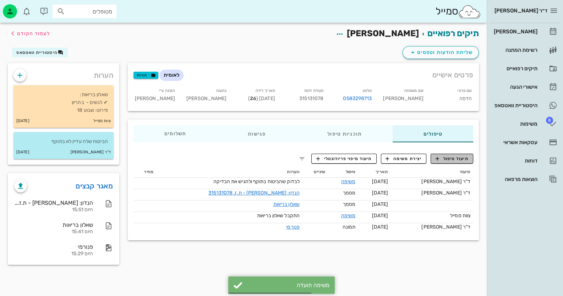
click at [448, 156] on span "תיעוד טיפול" at bounding box center [451, 158] width 33 height 6
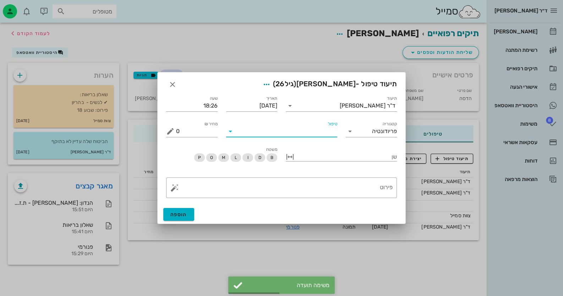
click at [316, 131] on input "טיפול" at bounding box center [286, 131] width 101 height 11
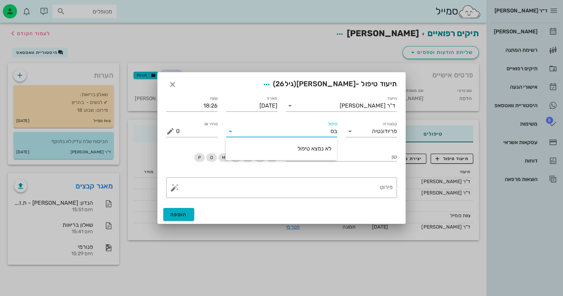
type input "ב"
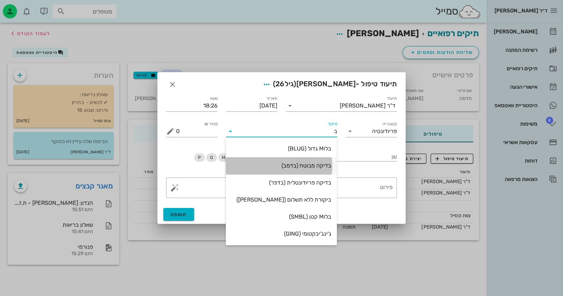
click at [312, 158] on div "בדיקה מבוטח (בדמב)" at bounding box center [281, 165] width 100 height 15
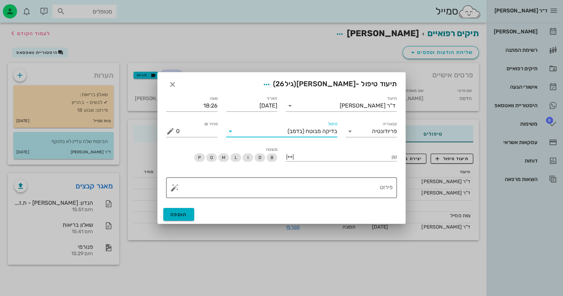
click at [365, 190] on textarea "פירוט" at bounding box center [284, 189] width 216 height 17
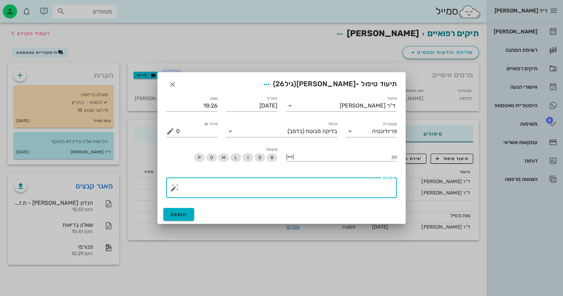
click at [175, 187] on button "button" at bounding box center [174, 187] width 9 height 9
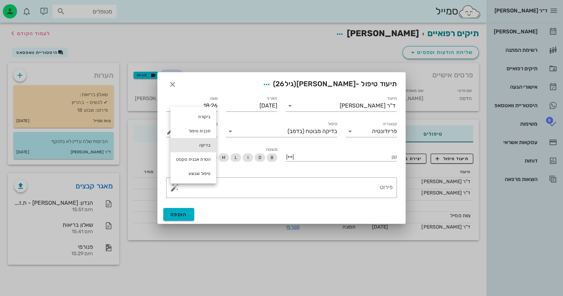
click at [188, 148] on div "בדיקה" at bounding box center [193, 145] width 46 height 14
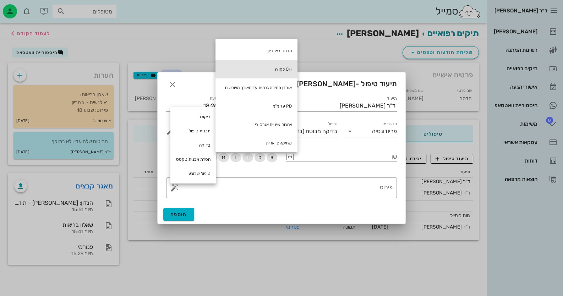
click at [278, 71] on div "OH לקויה" at bounding box center [256, 69] width 82 height 18
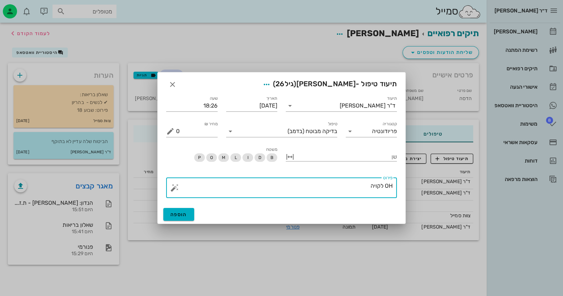
click at [177, 189] on button "button" at bounding box center [174, 187] width 9 height 9
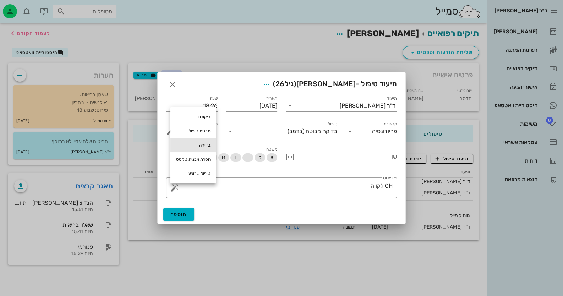
click at [205, 145] on div "בדיקה" at bounding box center [193, 145] width 46 height 14
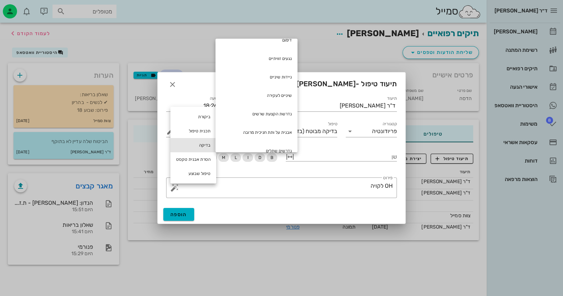
scroll to position [142, 0]
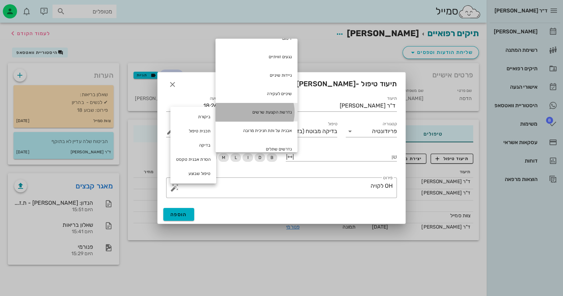
click at [279, 113] on div "נדרשת הקצעת שרשים" at bounding box center [256, 112] width 82 height 18
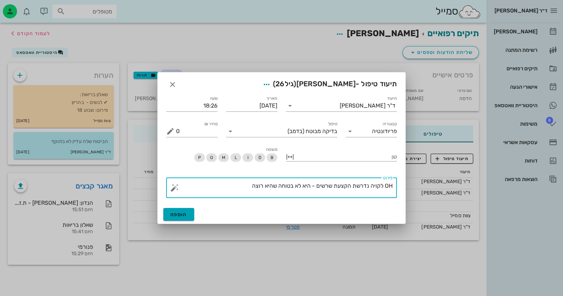
type textarea "OH לקויה נדרשת הקצעת שרשים - היא לא בטוחה שהיא רוצה"
click at [191, 214] on button "הוספה" at bounding box center [178, 214] width 31 height 13
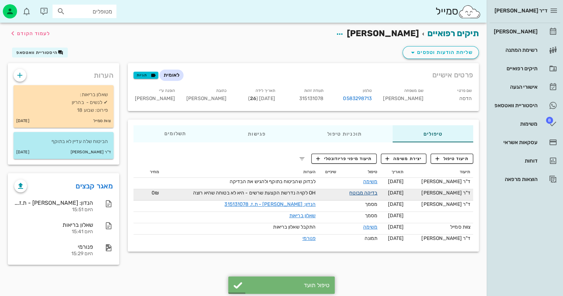
click at [373, 190] on link "בדיקה מבוטח" at bounding box center [363, 193] width 28 height 6
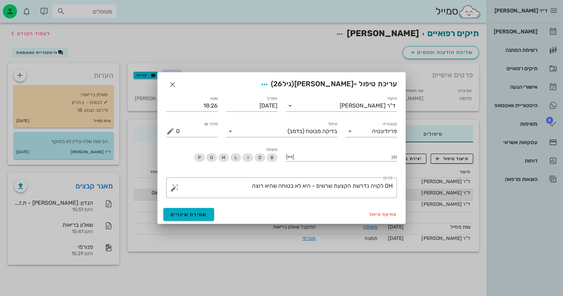
click at [373, 189] on textarea "OH לקויה נדרשת הקצעת שרשים - היא לא בטוחה שהיא רוצה" at bounding box center [284, 189] width 216 height 17
click at [175, 84] on icon "button" at bounding box center [172, 84] width 9 height 9
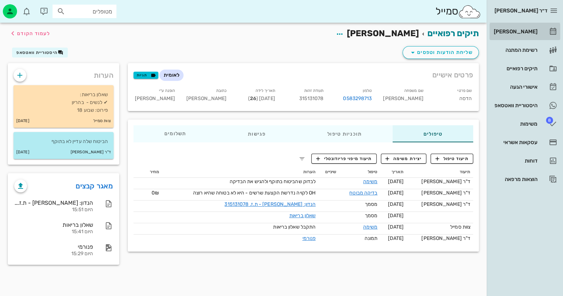
click at [538, 25] on link "[PERSON_NAME]" at bounding box center [524, 31] width 71 height 17
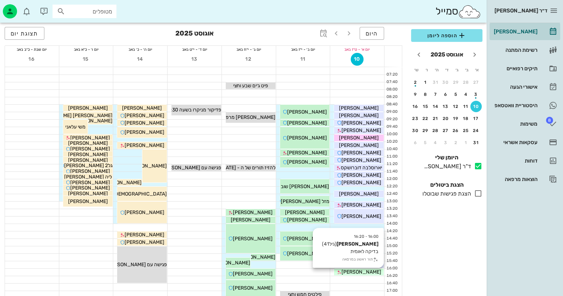
click at [372, 272] on div "[PERSON_NAME]" at bounding box center [359, 271] width 50 height 7
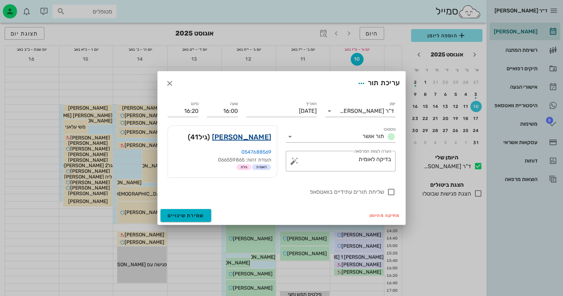
click at [252, 135] on link "שי ווקנין" at bounding box center [241, 136] width 59 height 11
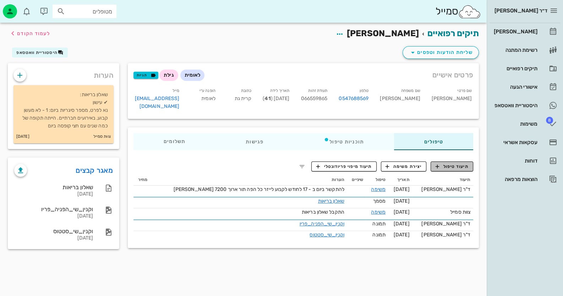
click at [464, 163] on span "תיעוד טיפול" at bounding box center [451, 166] width 33 height 6
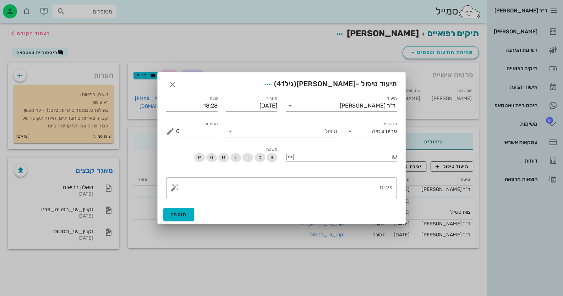
click at [294, 136] on div "טיפול" at bounding box center [281, 131] width 111 height 11
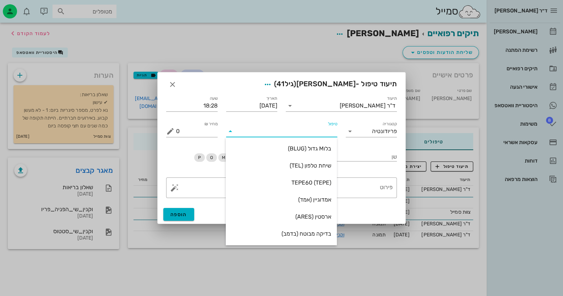
type input "ב"
click at [312, 164] on div "בדיקה מבוטח (בדמב)" at bounding box center [281, 165] width 100 height 7
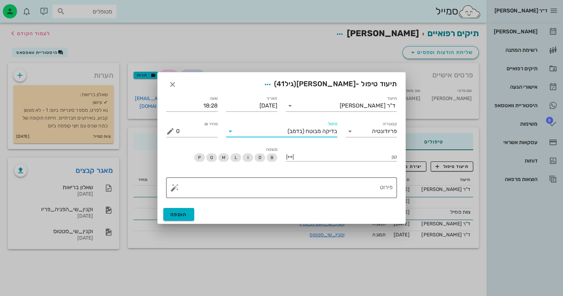
click at [377, 195] on textarea "פירוט" at bounding box center [284, 189] width 216 height 17
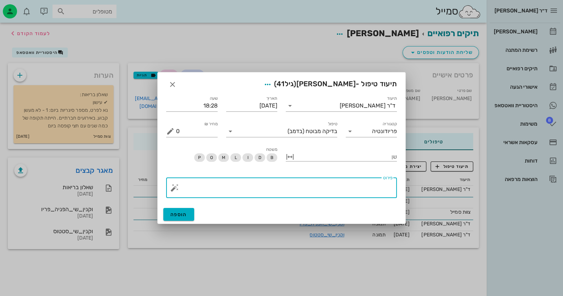
click at [174, 183] on button "button" at bounding box center [174, 187] width 9 height 9
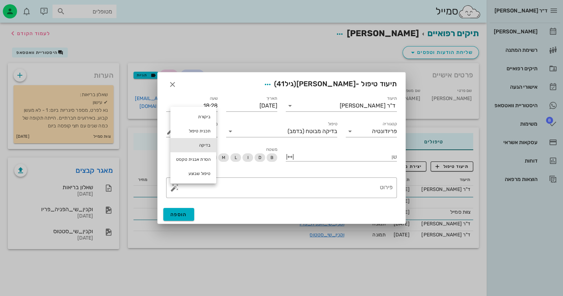
click at [200, 147] on div "בדיקה" at bounding box center [193, 145] width 46 height 14
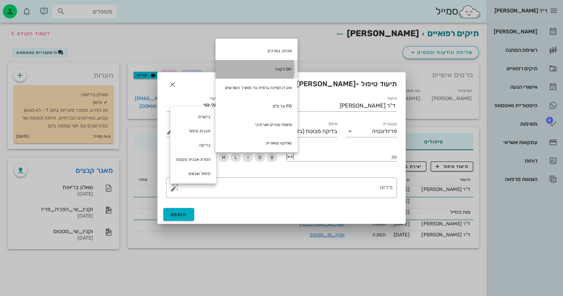
click at [274, 68] on div "OH לקויה" at bounding box center [256, 69] width 82 height 18
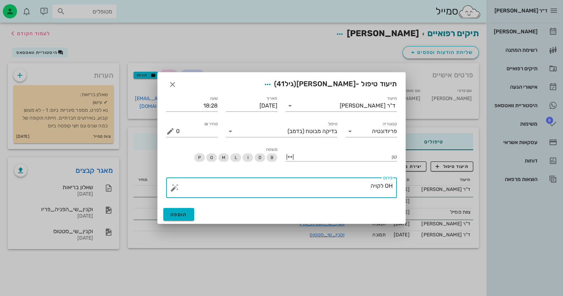
click at [176, 187] on button "button" at bounding box center [174, 187] width 9 height 9
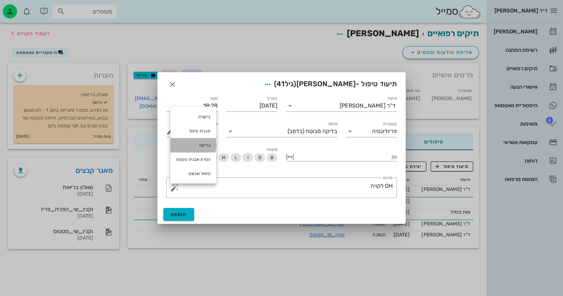
click at [203, 142] on div "בדיקה" at bounding box center [193, 145] width 46 height 14
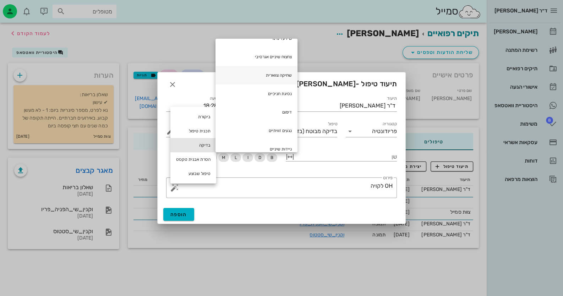
scroll to position [71, 0]
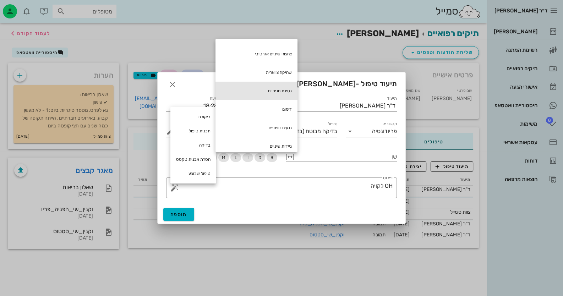
click at [285, 87] on div "נסיגת חניכיים" at bounding box center [256, 91] width 82 height 18
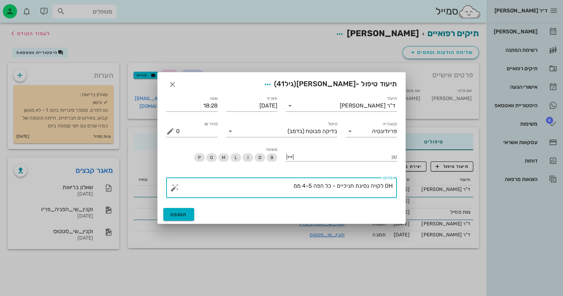
click at [174, 188] on button "button" at bounding box center [174, 187] width 9 height 9
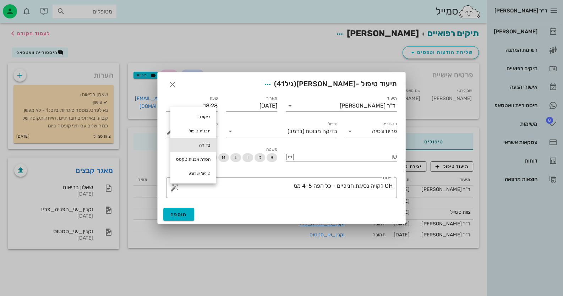
click at [204, 147] on div "בדיקה" at bounding box center [193, 145] width 46 height 14
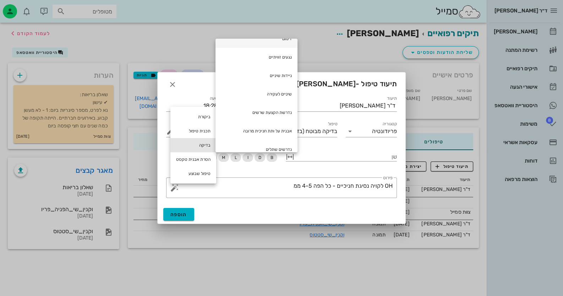
scroll to position [142, 0]
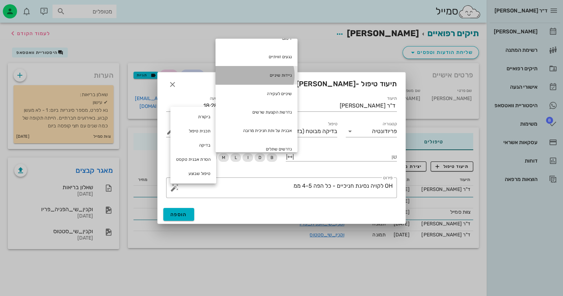
click at [276, 73] on div "ניידות שיניים" at bounding box center [256, 75] width 82 height 18
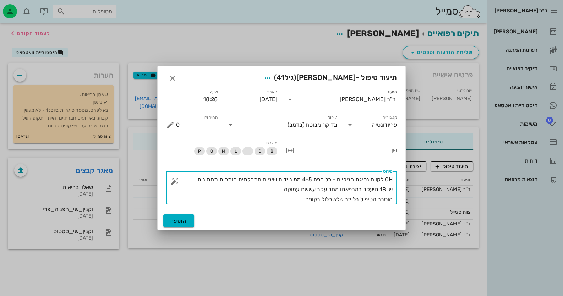
click at [174, 182] on button "button" at bounding box center [174, 181] width 9 height 9
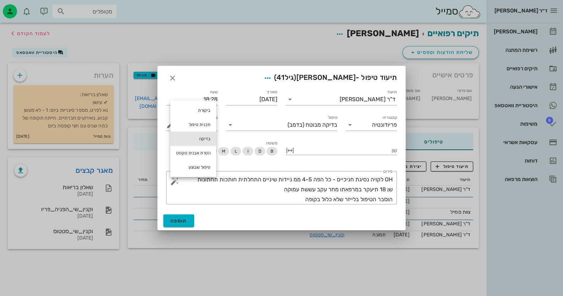
click at [205, 143] on div "בדיקה" at bounding box center [193, 139] width 46 height 14
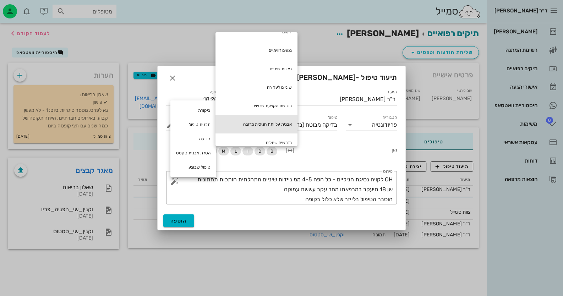
click at [282, 121] on div "אבנית על ותת חניכית מרובה" at bounding box center [256, 124] width 82 height 18
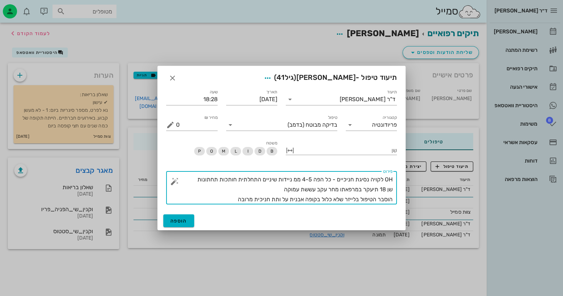
click at [176, 183] on button "button" at bounding box center [174, 181] width 9 height 9
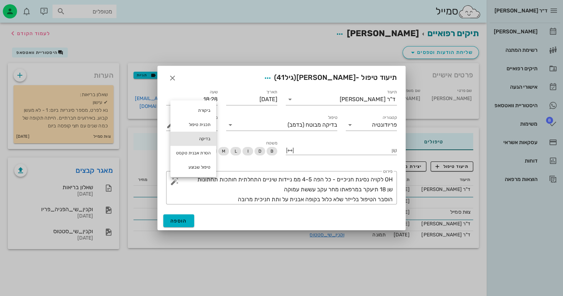
click at [197, 139] on div "בדיקה" at bounding box center [193, 139] width 46 height 14
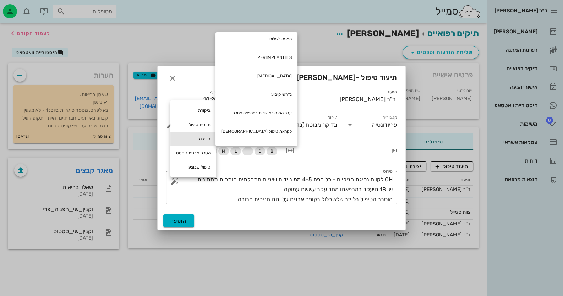
scroll to position [353, 0]
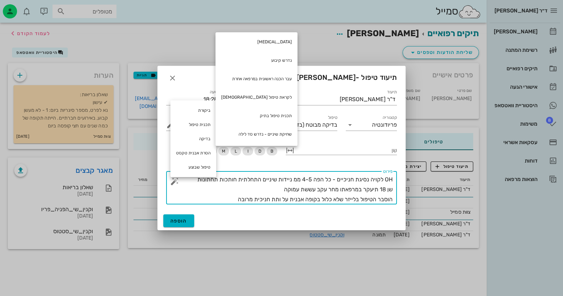
click at [227, 197] on textarea "OH לקויה נסיגת חניכיים - כל הפה 4-5 ממ ניידות שיניים התחלתית חותכות תחתונות שן …" at bounding box center [284, 190] width 216 height 30
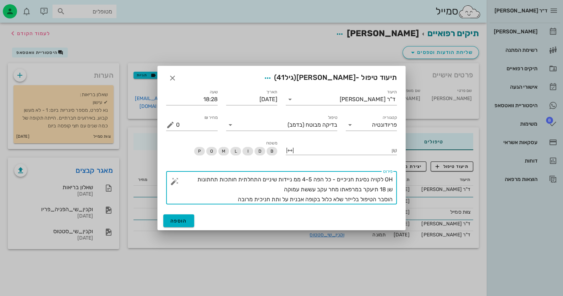
click at [172, 182] on button "button" at bounding box center [174, 181] width 9 height 9
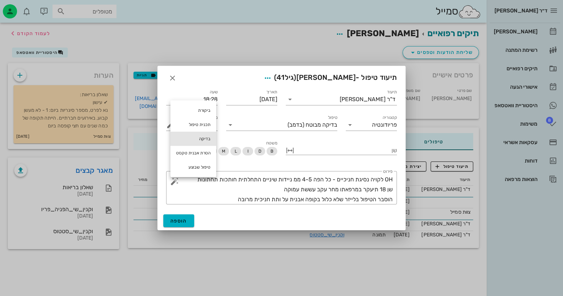
click at [195, 137] on div "בדיקה" at bounding box center [193, 139] width 46 height 14
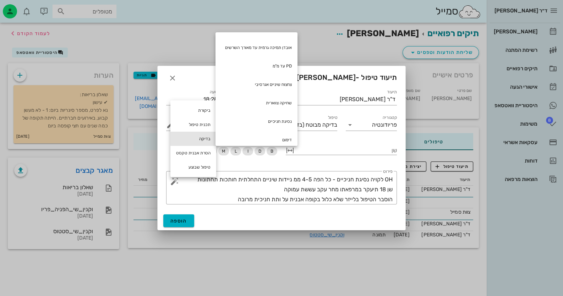
scroll to position [0, 0]
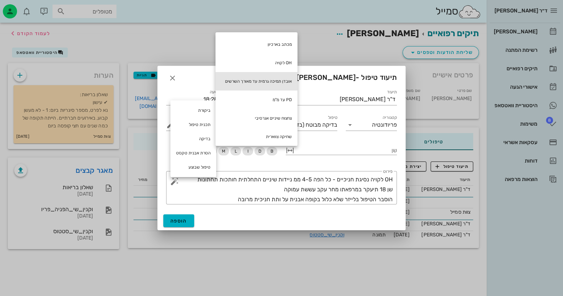
click at [262, 85] on div "אובדן תמיכה גרמית עד מאורך השרשים" at bounding box center [256, 81] width 82 height 18
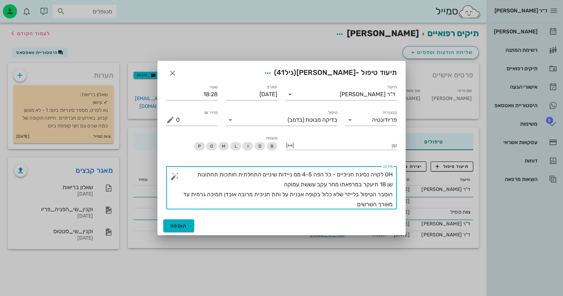
click at [178, 194] on textarea "OH לקויה נסיגת חניכיים - כל הפה 4-5 ממ ניידות שיניים התחלתית חותכות תחתונות שן …" at bounding box center [284, 190] width 216 height 40
type textarea "OH לקויה נסיגת חניכיים - כל הפה 4-5 ממ ניידות שיניים התחלתית חותכות תחתונות שן …"
click at [180, 227] on span "הוספה" at bounding box center [178, 226] width 17 height 6
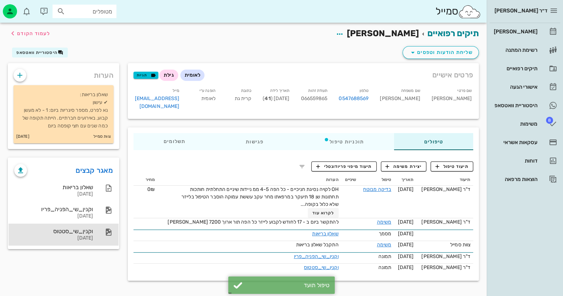
click at [72, 233] on div "וקנין_שי_סטטוס" at bounding box center [53, 231] width 79 height 7
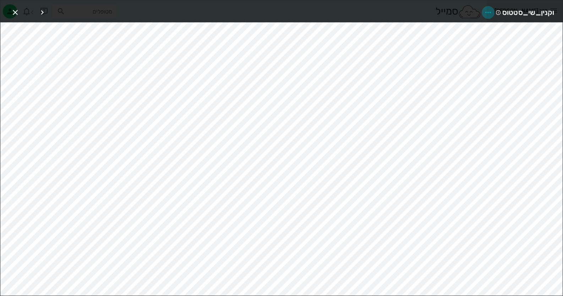
click at [492, 11] on span "button" at bounding box center [487, 12] width 13 height 9
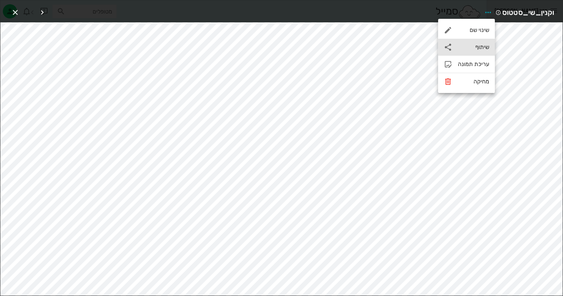
click at [483, 43] on div "שיתוף" at bounding box center [466, 47] width 57 height 17
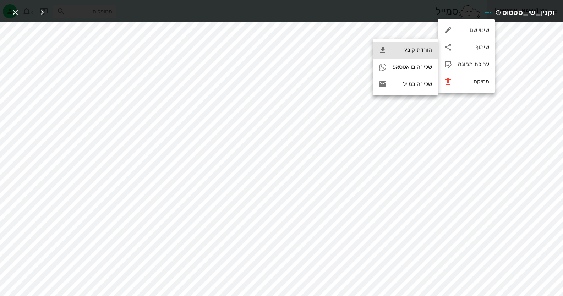
click at [405, 51] on div "הורדת קובץ" at bounding box center [411, 49] width 39 height 7
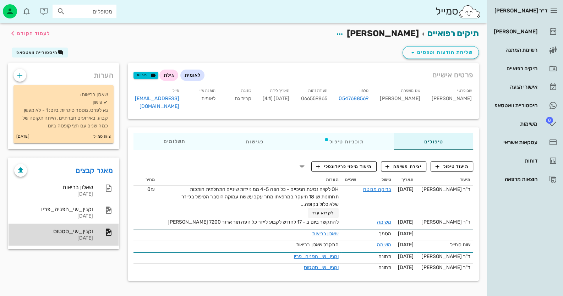
click at [86, 228] on div "וקנין_שי_סטטוס" at bounding box center [53, 231] width 79 height 7
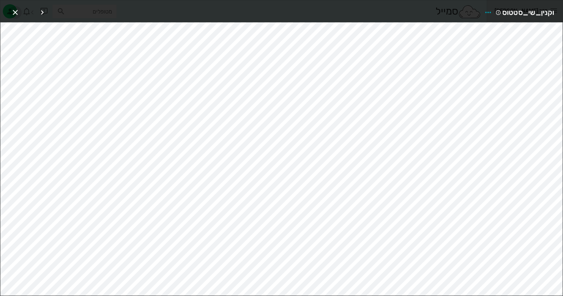
click at [16, 15] on icon "button" at bounding box center [15, 12] width 9 height 9
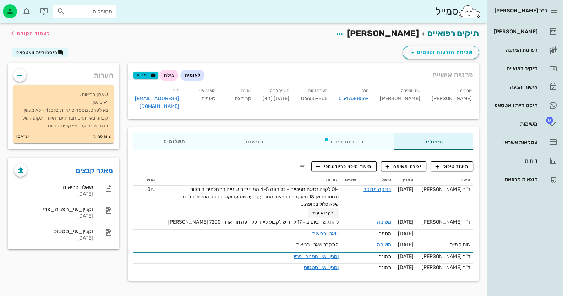
click at [327, 96] on span "066559865" at bounding box center [314, 98] width 27 height 6
click at [514, 164] on div "דוחות" at bounding box center [514, 160] width 45 height 11
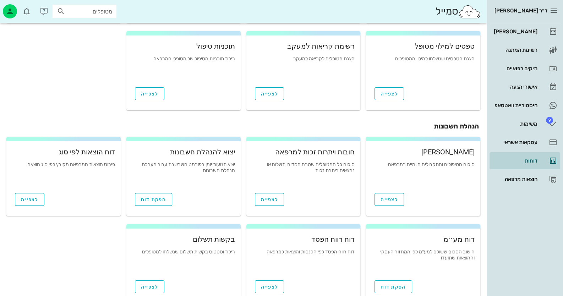
scroll to position [106, 0]
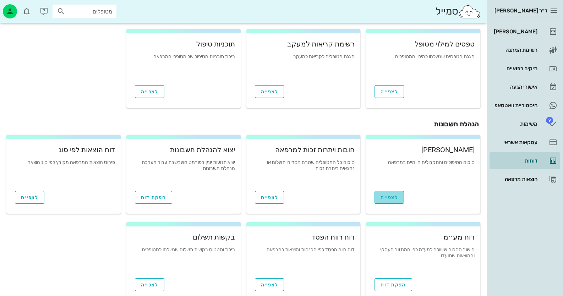
click at [392, 202] on link "לצפייה" at bounding box center [388, 197] width 29 height 13
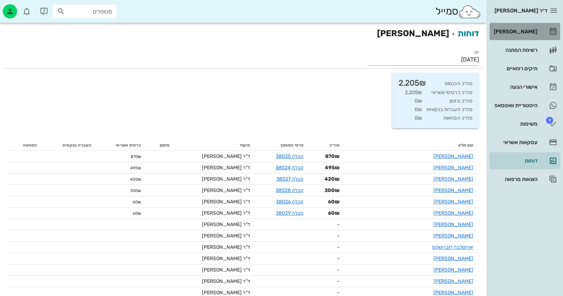
click at [512, 35] on div "[PERSON_NAME]" at bounding box center [514, 31] width 45 height 11
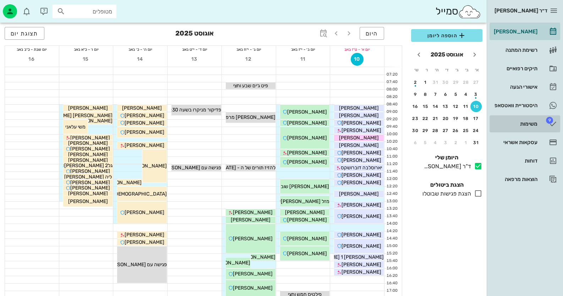
click at [514, 130] on link "9 משימות" at bounding box center [524, 123] width 71 height 17
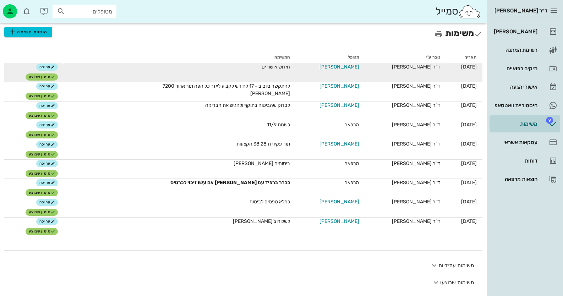
click at [354, 67] on span "[PERSON_NAME]" at bounding box center [339, 66] width 40 height 7
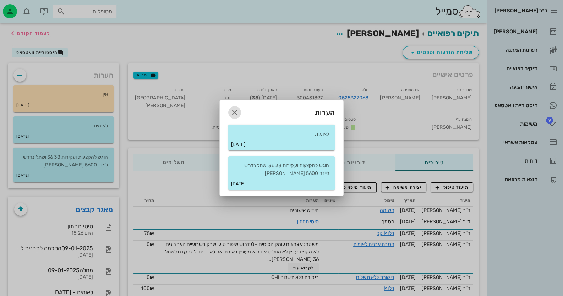
click at [234, 110] on icon "button" at bounding box center [234, 112] width 9 height 9
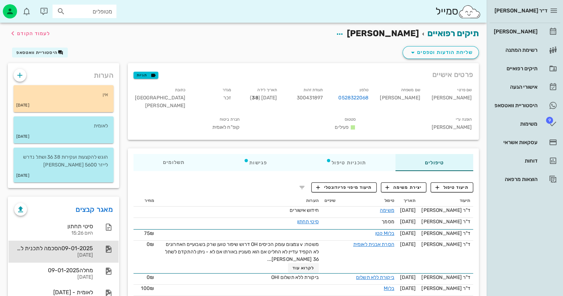
click at [78, 259] on div "09-01-2025הסכמה לתכנית לאומית 09-01-2025" at bounding box center [53, 252] width 79 height 22
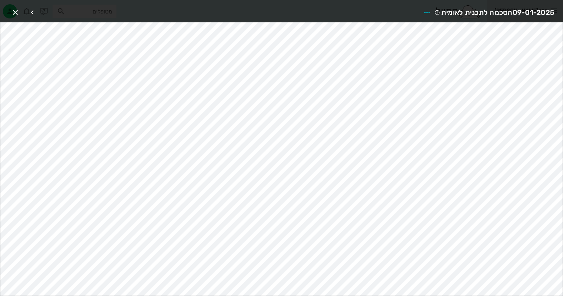
click at [24, 11] on div at bounding box center [28, 12] width 38 height 13
click at [17, 11] on icon "button" at bounding box center [15, 12] width 9 height 9
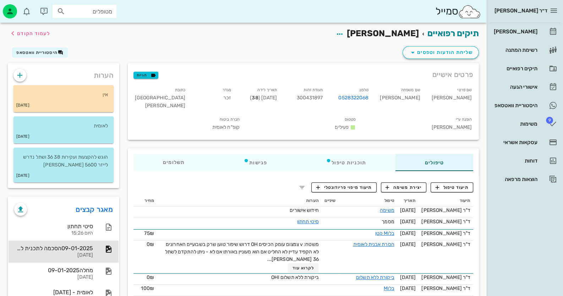
click at [323, 99] on span "300431897" at bounding box center [309, 98] width 26 height 6
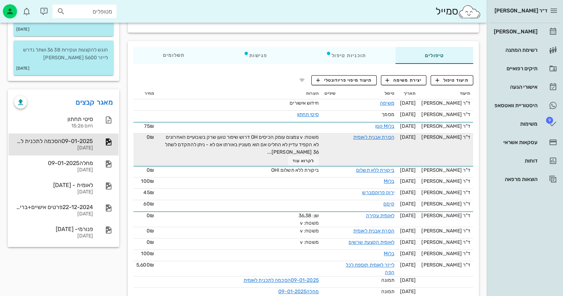
scroll to position [101, 0]
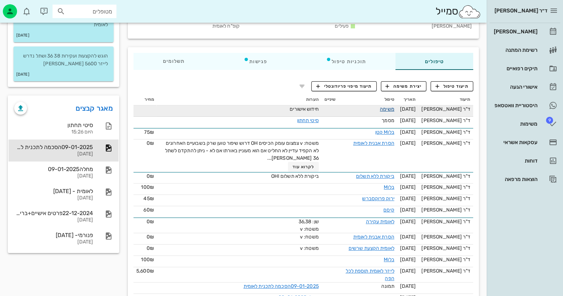
click at [392, 106] on link "משימה" at bounding box center [387, 109] width 15 height 6
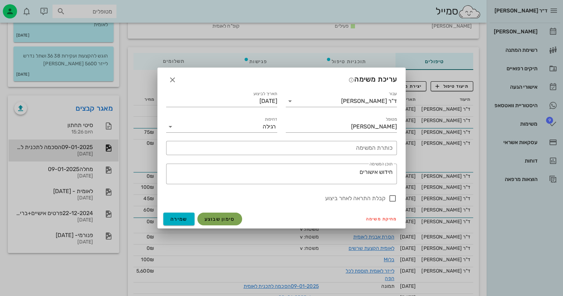
click at [208, 221] on span "סימון שבוצע" at bounding box center [219, 219] width 31 height 6
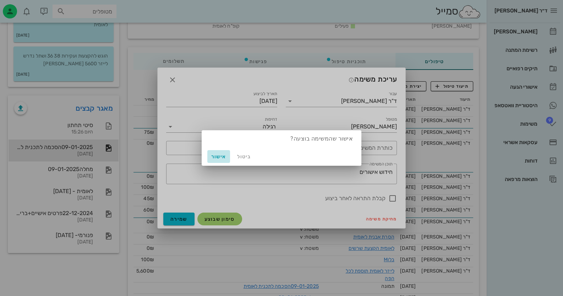
click at [221, 155] on span "אישור" at bounding box center [218, 157] width 17 height 6
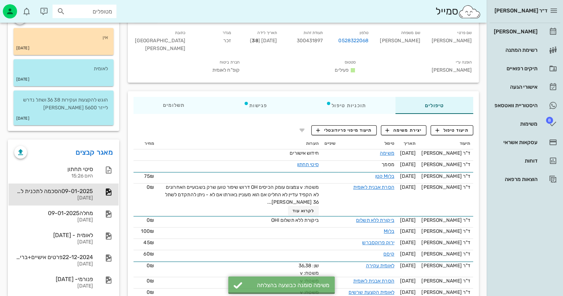
scroll to position [0, 0]
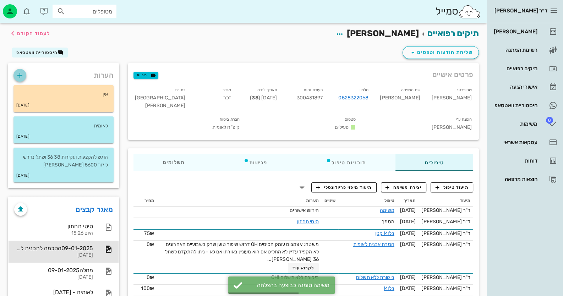
click at [17, 75] on icon "button" at bounding box center [20, 75] width 9 height 9
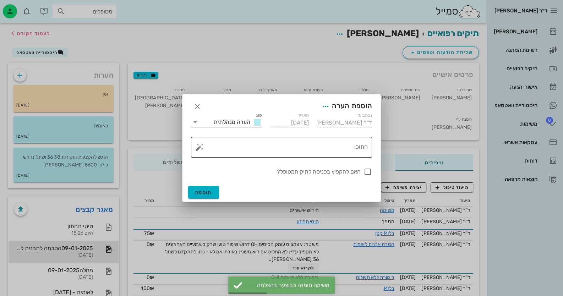
click at [200, 147] on button "button" at bounding box center [199, 147] width 9 height 9
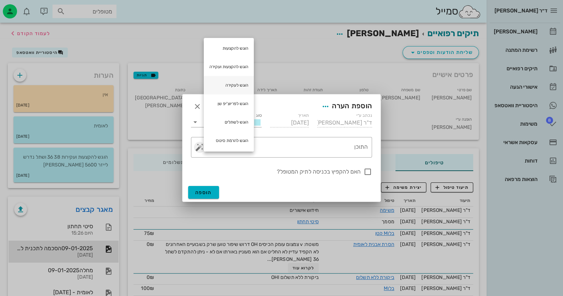
scroll to position [2, 0]
click at [241, 120] on div "הוגש לשתלים" at bounding box center [229, 121] width 50 height 18
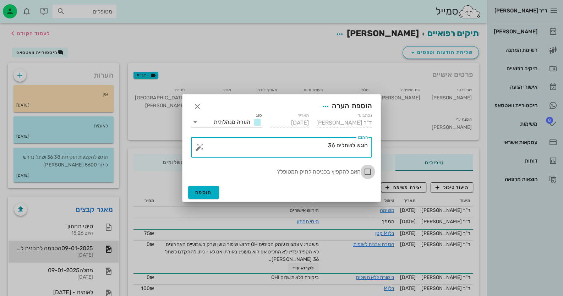
type textarea "הוגש לשתלים 36"
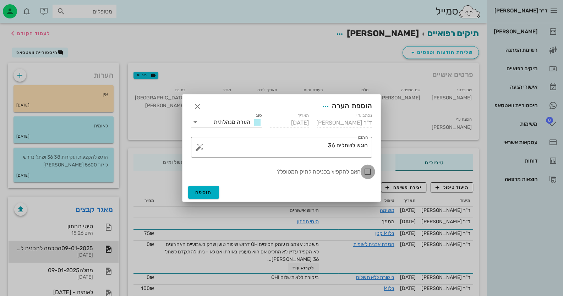
drag, startPoint x: 371, startPoint y: 170, endPoint x: 273, endPoint y: 217, distance: 108.4
click at [370, 170] on div at bounding box center [368, 172] width 12 height 12
checkbox input "true"
click at [202, 191] on span "הוספה" at bounding box center [203, 192] width 17 height 6
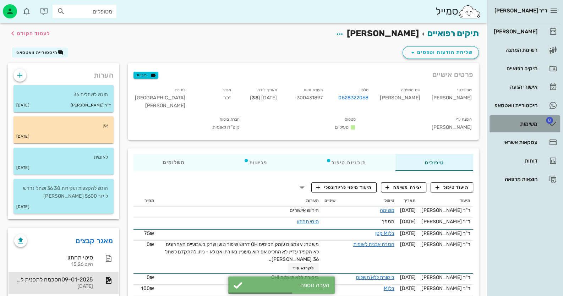
click at [538, 115] on link "8 משימות" at bounding box center [524, 123] width 71 height 17
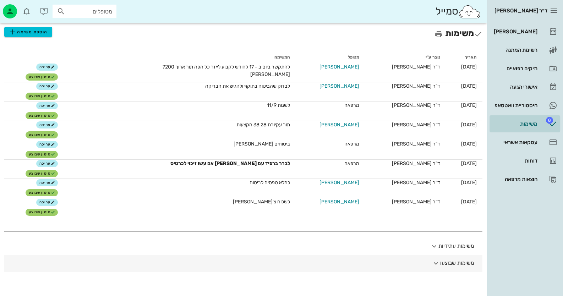
click at [443, 260] on button "משימות שבוצעו" at bounding box center [243, 263] width 478 height 17
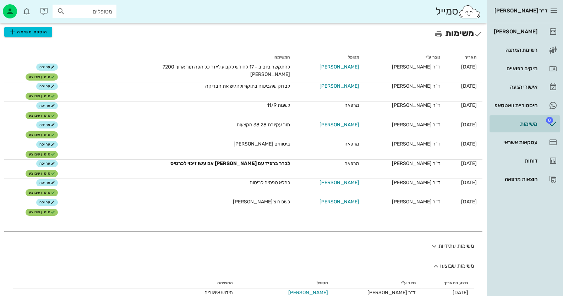
click at [535, 262] on div "ד״ר חיה מאיר יומן מרפאה רשימת המתנה תיקים רפואיים אישורי הגעה היסטוריית וואטסאפ…" at bounding box center [524, 148] width 76 height 296
click at [112, 16] on div "מטופלים" at bounding box center [85, 11] width 64 height 13
type input "חיה מ"
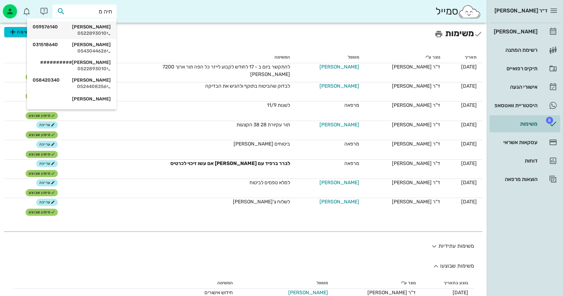
click at [101, 26] on div "חיה מאיר 059576140" at bounding box center [72, 27] width 78 height 6
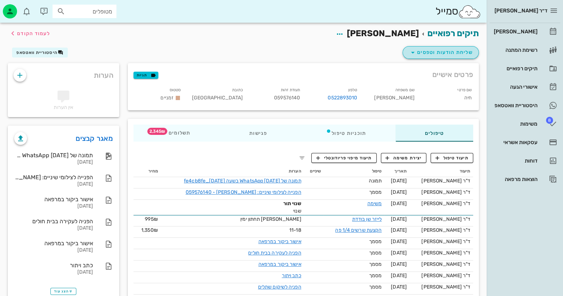
click at [444, 52] on span "שליחת הודעות וטפסים" at bounding box center [440, 52] width 64 height 9
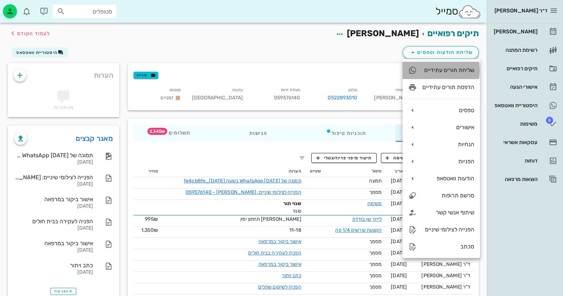
click at [445, 67] on div "שליחת תורים עתידיים" at bounding box center [448, 70] width 52 height 7
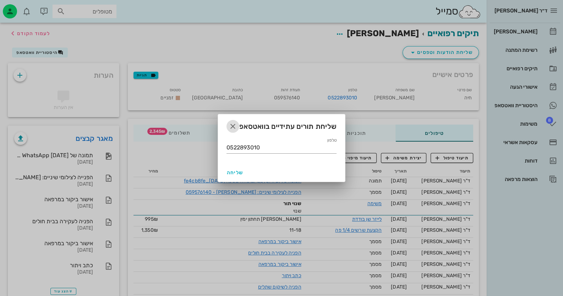
click at [233, 128] on icon "button" at bounding box center [232, 126] width 9 height 9
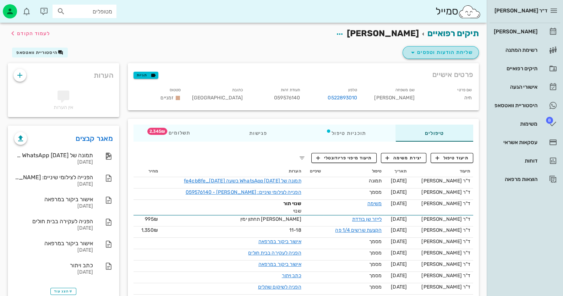
click at [449, 53] on span "שליחת הודעות וטפסים" at bounding box center [440, 52] width 64 height 9
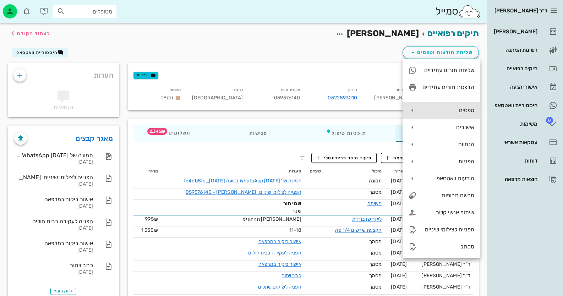
click at [459, 111] on div "טפסים" at bounding box center [448, 110] width 52 height 7
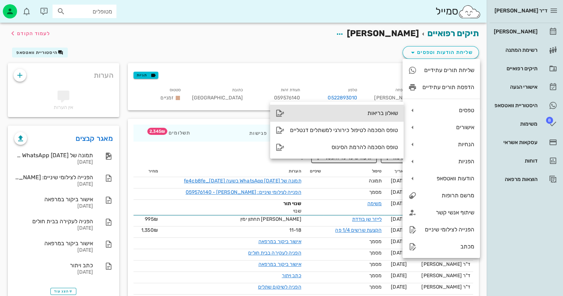
click at [362, 117] on div "שאלון בריאות" at bounding box center [336, 113] width 133 height 17
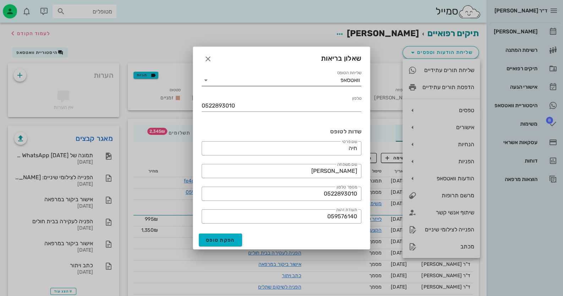
click at [207, 81] on icon at bounding box center [206, 80] width 9 height 9
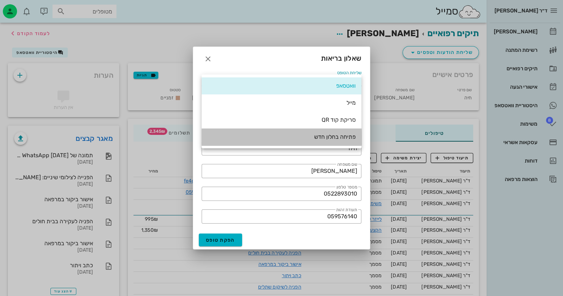
click at [335, 133] on div "פתיחה בחלון חדש" at bounding box center [281, 136] width 148 height 7
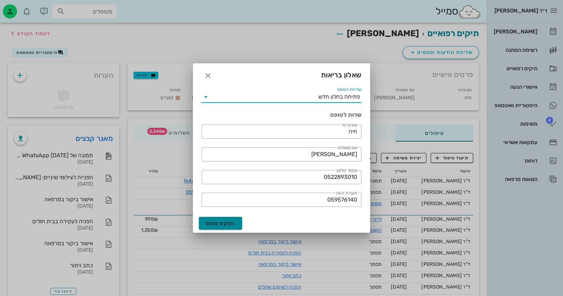
click at [227, 222] on span "הפקת טופס" at bounding box center [220, 223] width 29 height 6
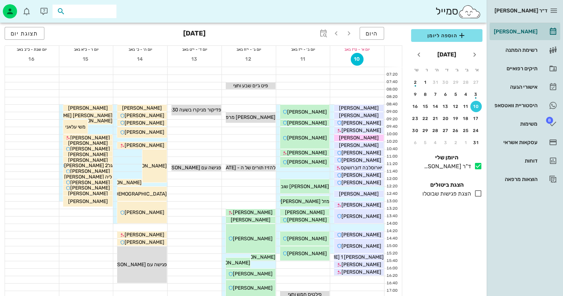
click at [74, 12] on input "text" at bounding box center [89, 11] width 45 height 9
type input "חיה מא"
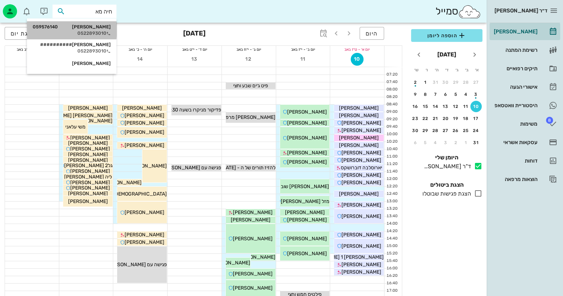
click at [83, 37] on div "חיה מאיר 059576140 0522893010" at bounding box center [72, 30] width 78 height 18
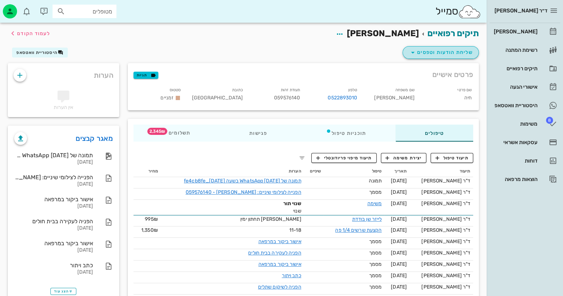
click at [451, 51] on span "שליחת הודעות וטפסים" at bounding box center [440, 52] width 64 height 9
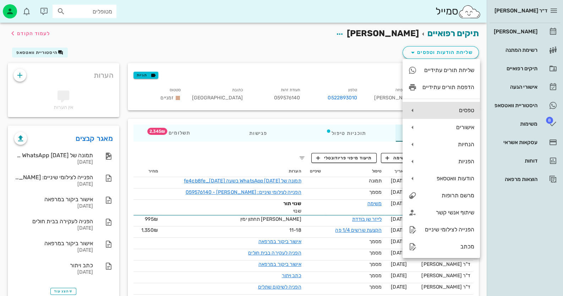
click at [465, 109] on div "טפסים" at bounding box center [448, 110] width 52 height 7
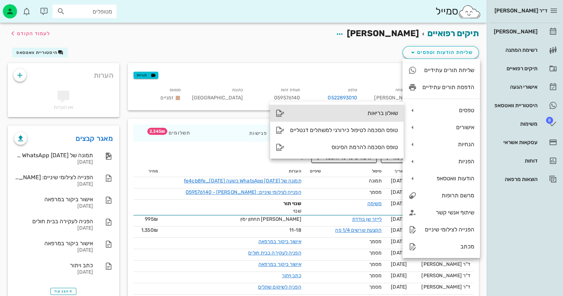
click at [396, 111] on div "שאלון בריאות" at bounding box center [344, 113] width 108 height 7
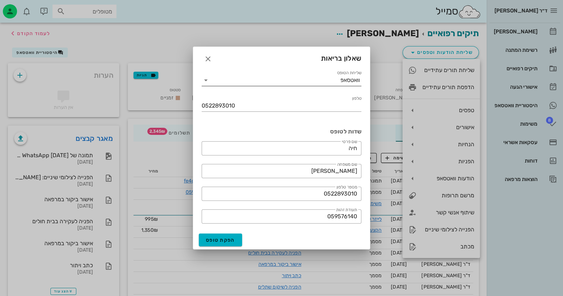
click at [342, 83] on div "וואטסאפ" at bounding box center [350, 80] width 20 height 6
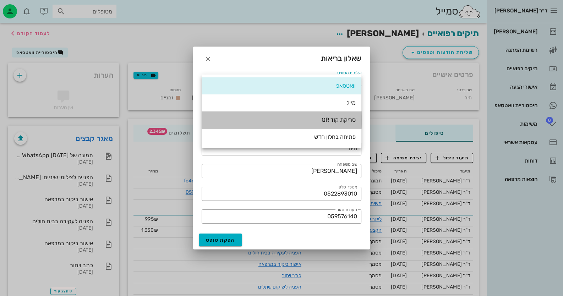
click at [337, 122] on div "סריקת קוד QR" at bounding box center [281, 119] width 148 height 7
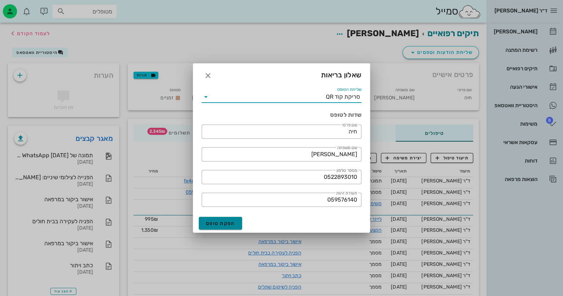
click at [222, 221] on span "הפקת טופס" at bounding box center [220, 223] width 29 height 6
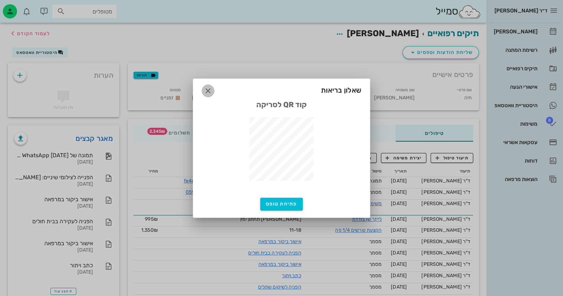
click at [207, 90] on icon "button" at bounding box center [208, 91] width 9 height 9
